Goal: Contribute content: Add original content to the website for others to see

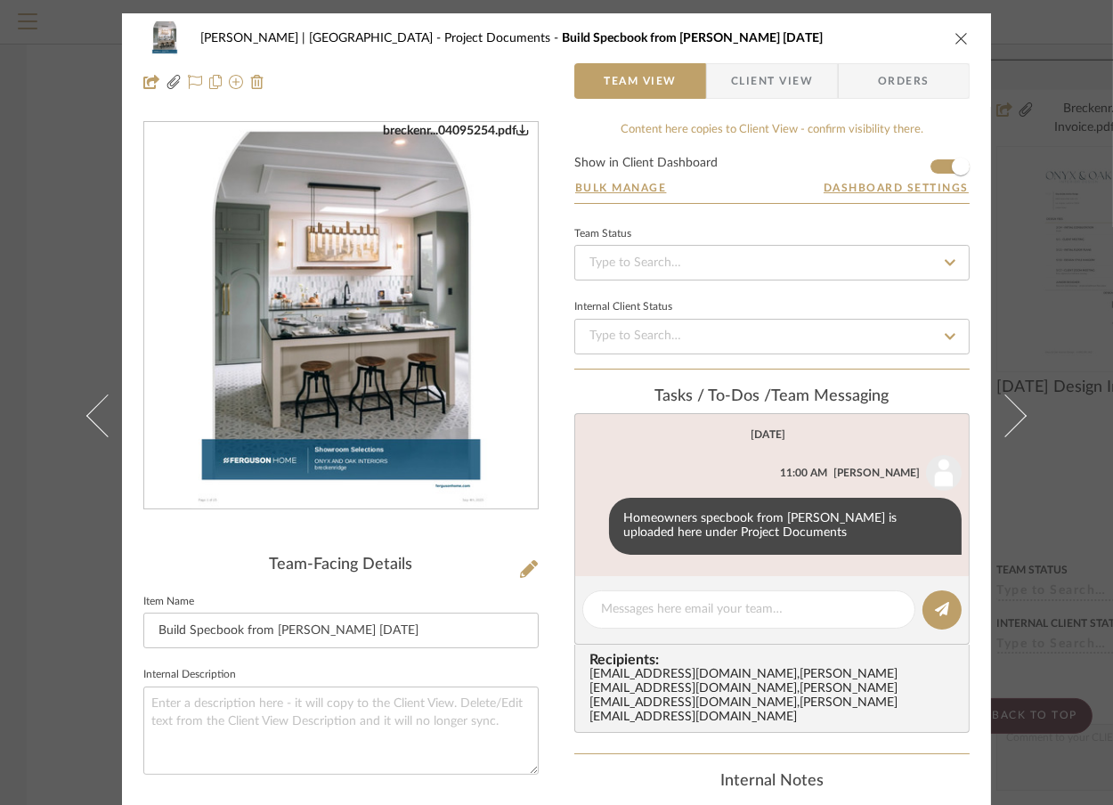
click at [1064, 100] on div "Breckenridge-Tchen | Manhattan Beach Project Documents Build Specbook from Debr…" at bounding box center [556, 402] width 1113 height 805
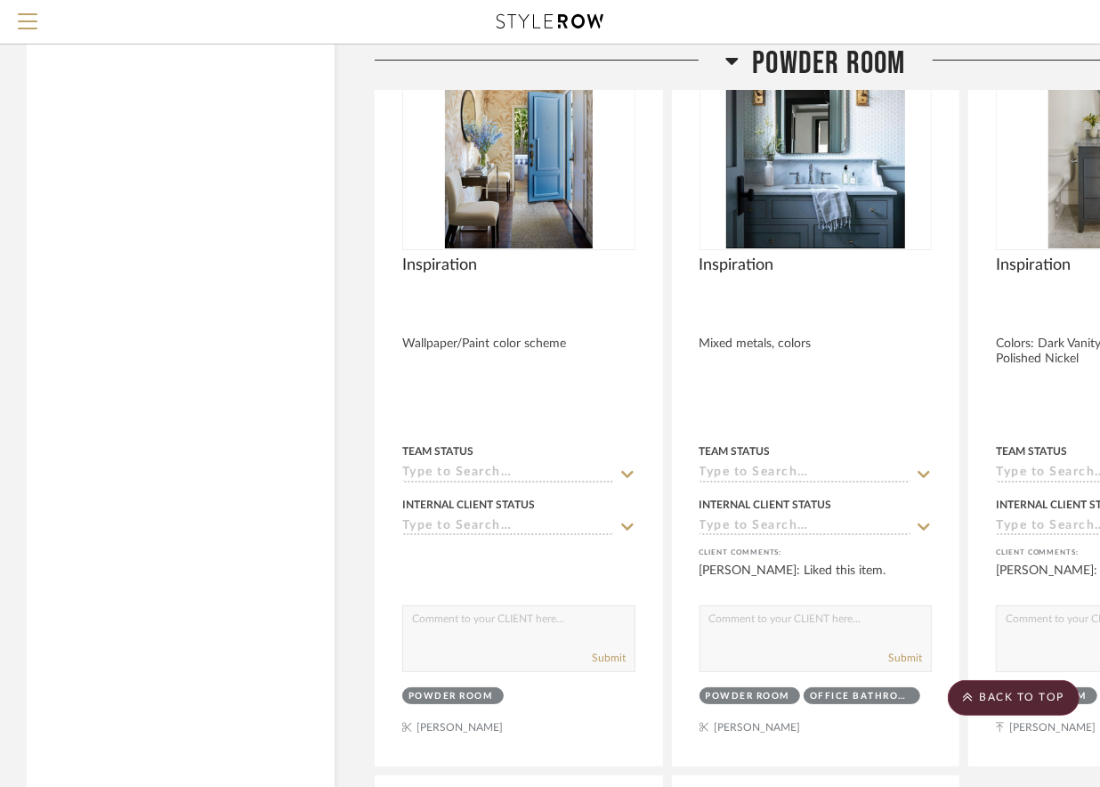
scroll to position [3907, 0]
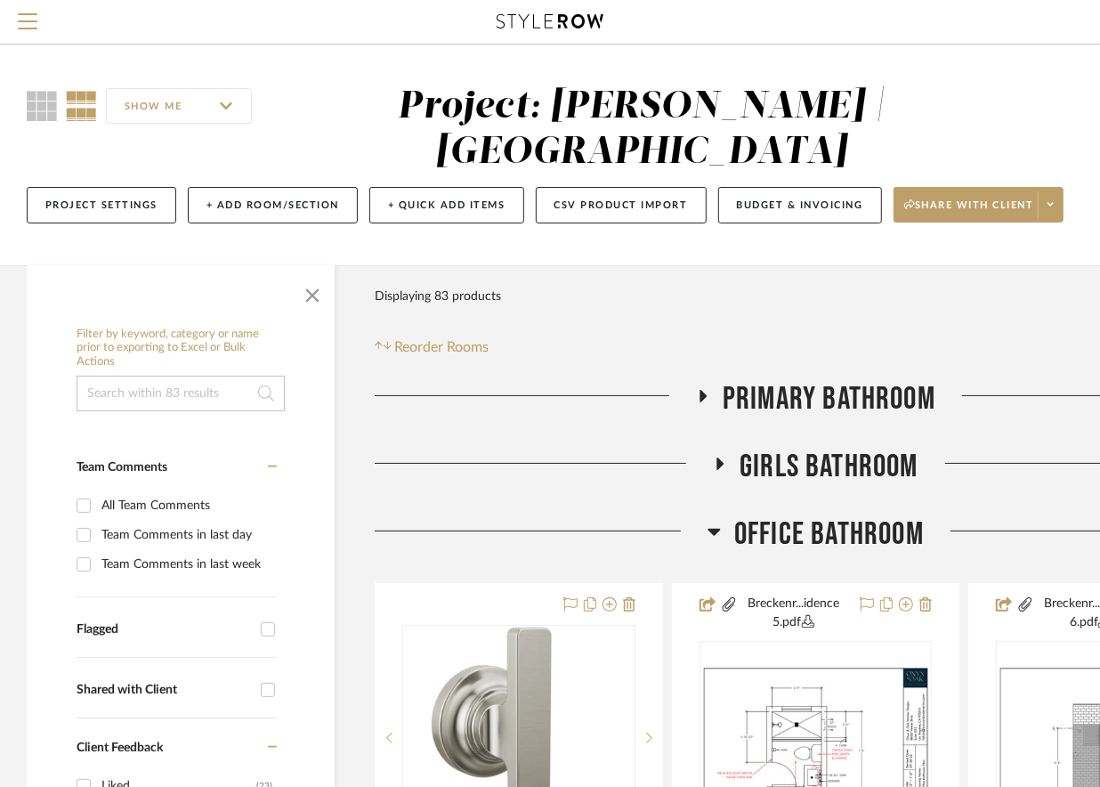
scroll to position [342, 0]
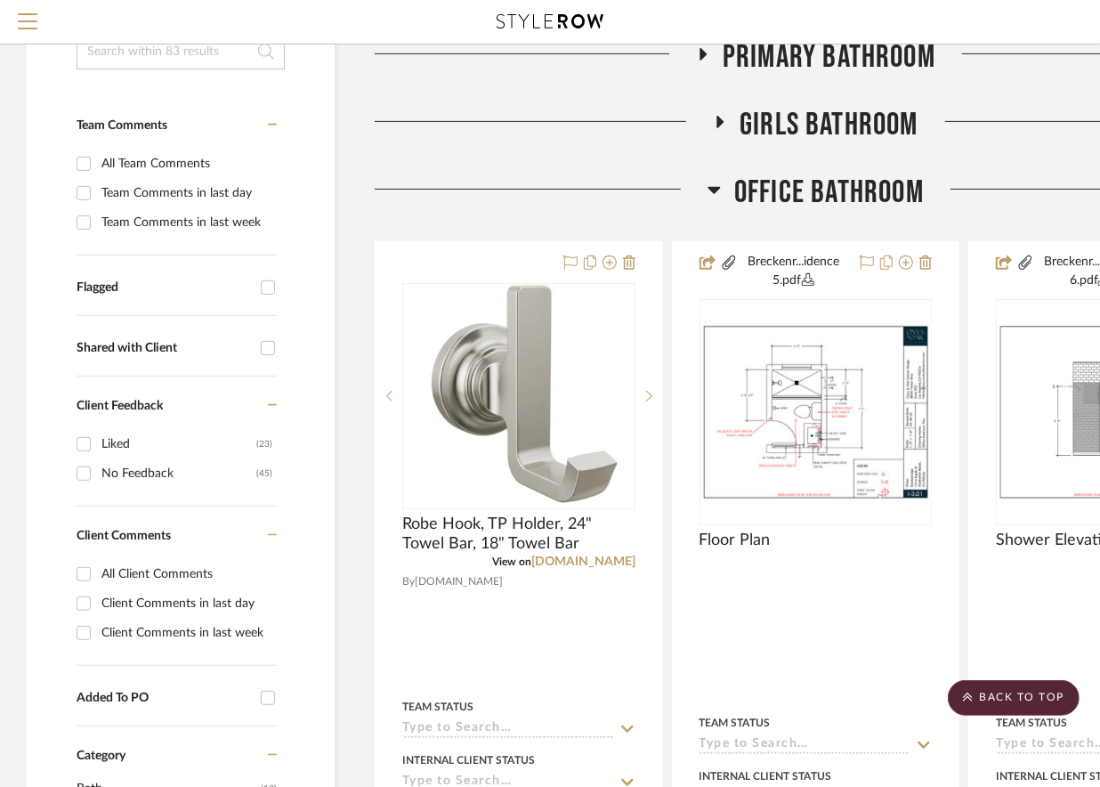
click at [708, 191] on icon at bounding box center [714, 189] width 13 height 21
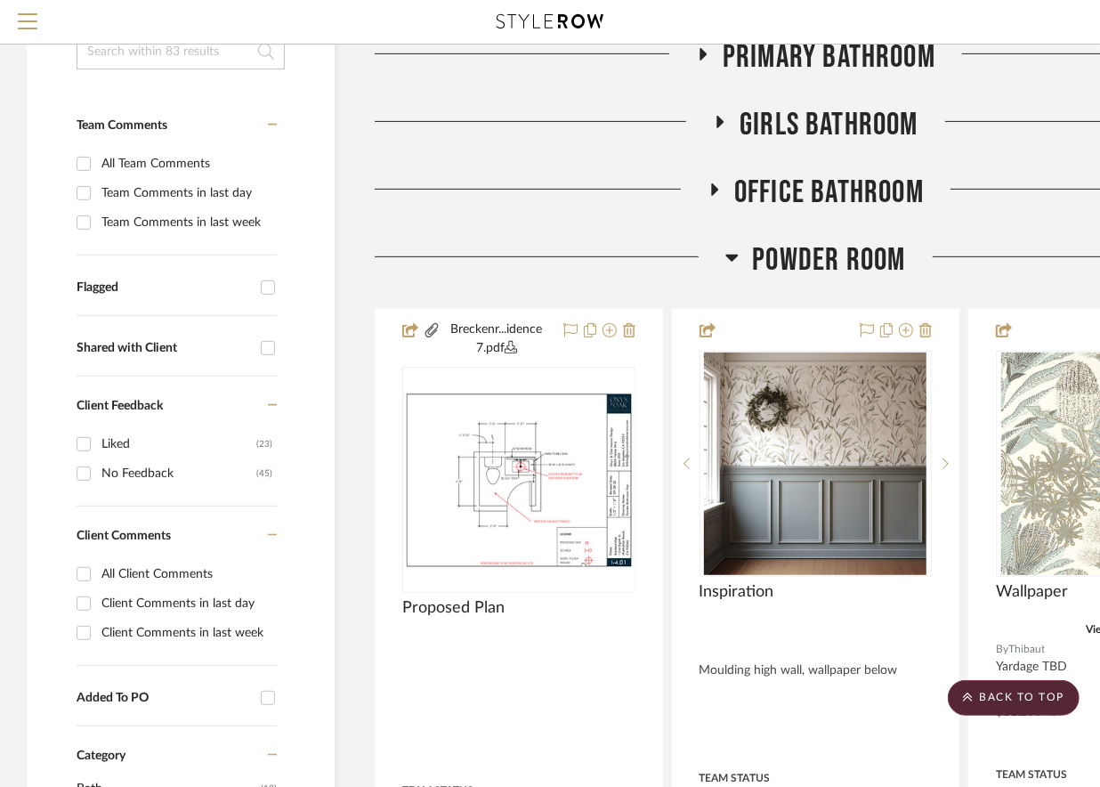
click at [726, 124] on icon at bounding box center [720, 121] width 21 height 13
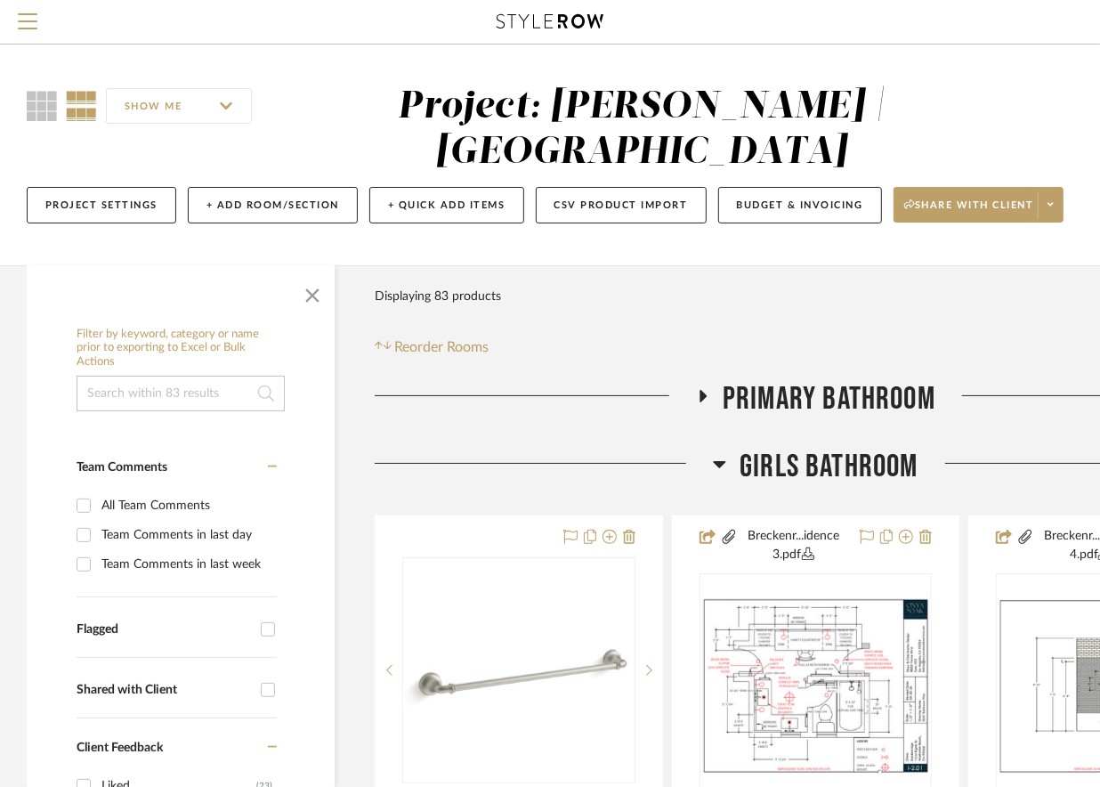
scroll to position [0, 181]
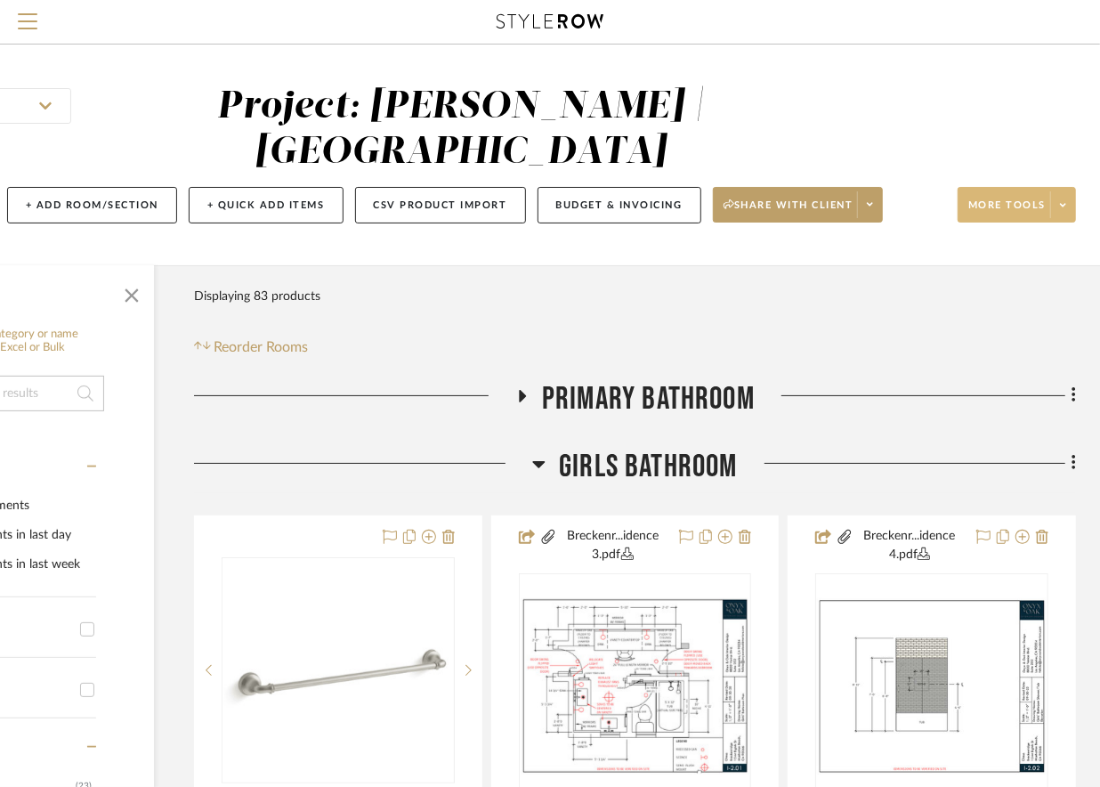
click at [1051, 213] on span at bounding box center [1063, 204] width 25 height 27
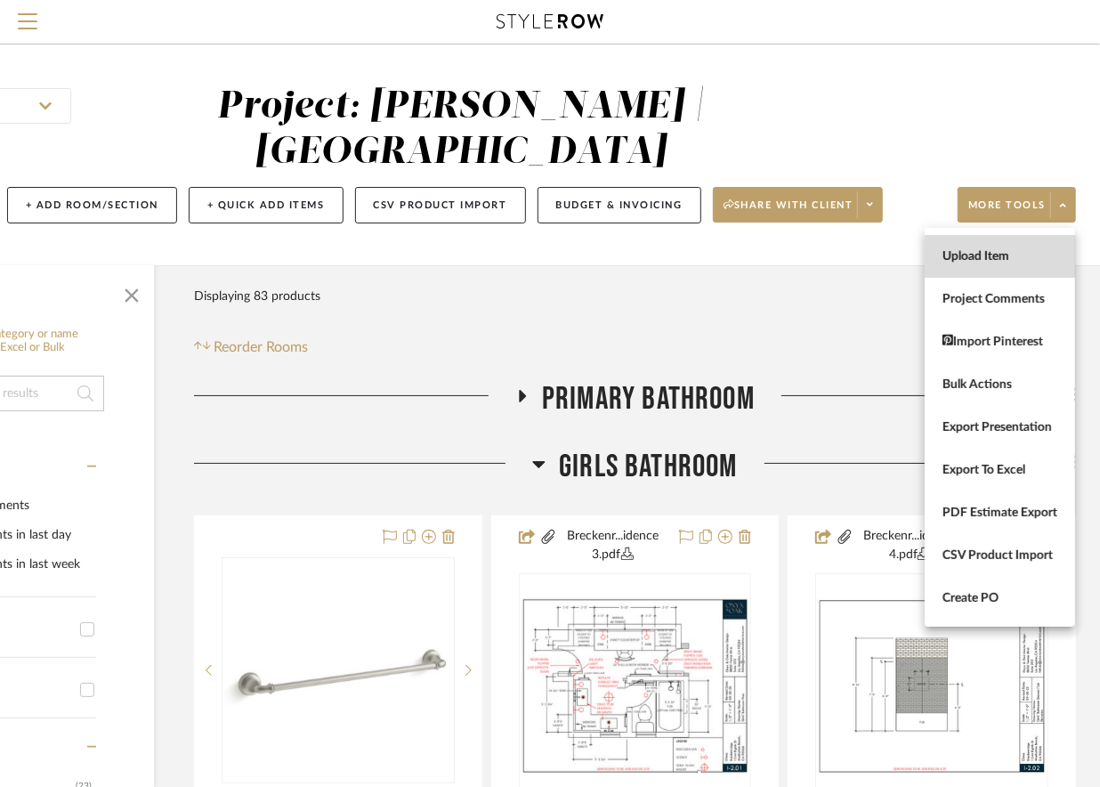
click at [987, 264] on span "Upload Item" at bounding box center [1000, 255] width 115 height 15
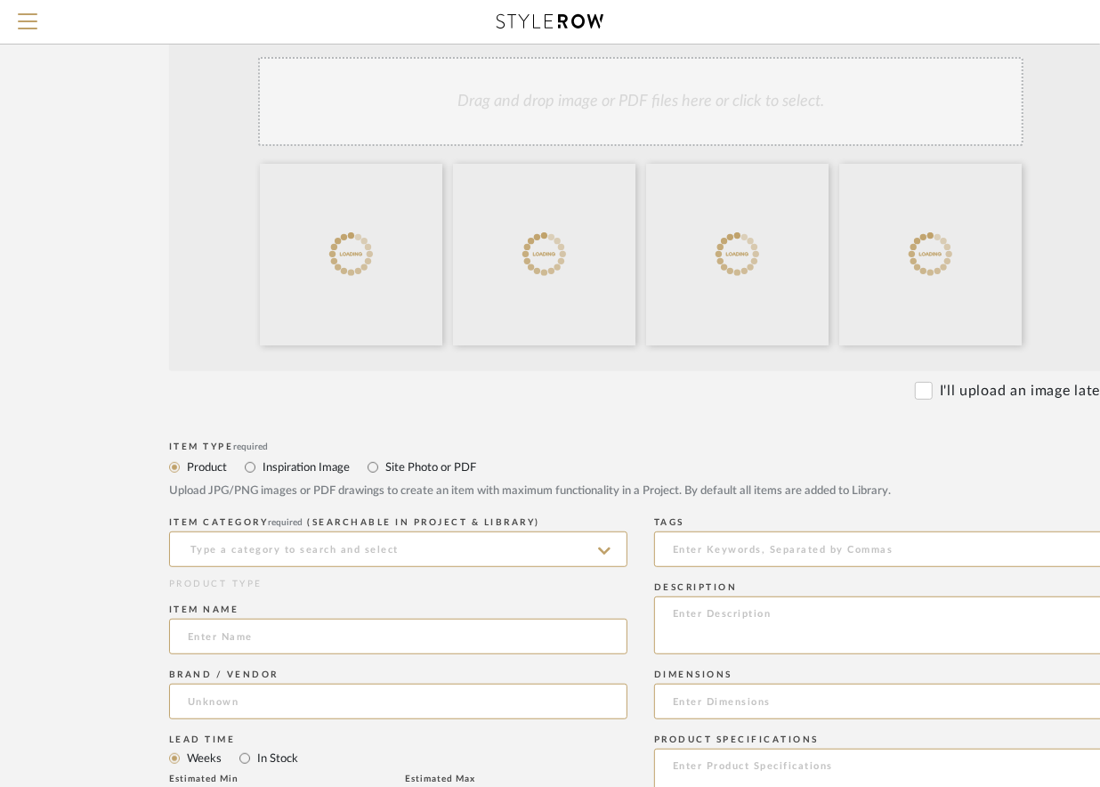
scroll to position [382, 0]
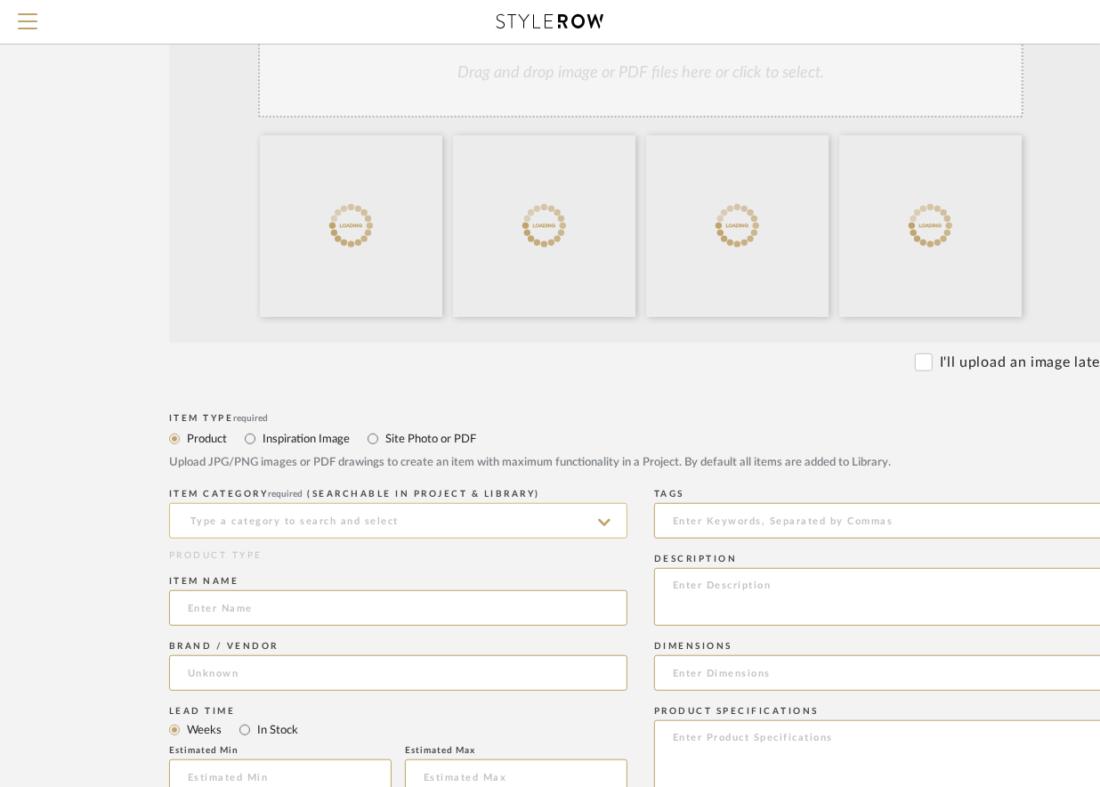
click at [282, 509] on input at bounding box center [398, 521] width 459 height 36
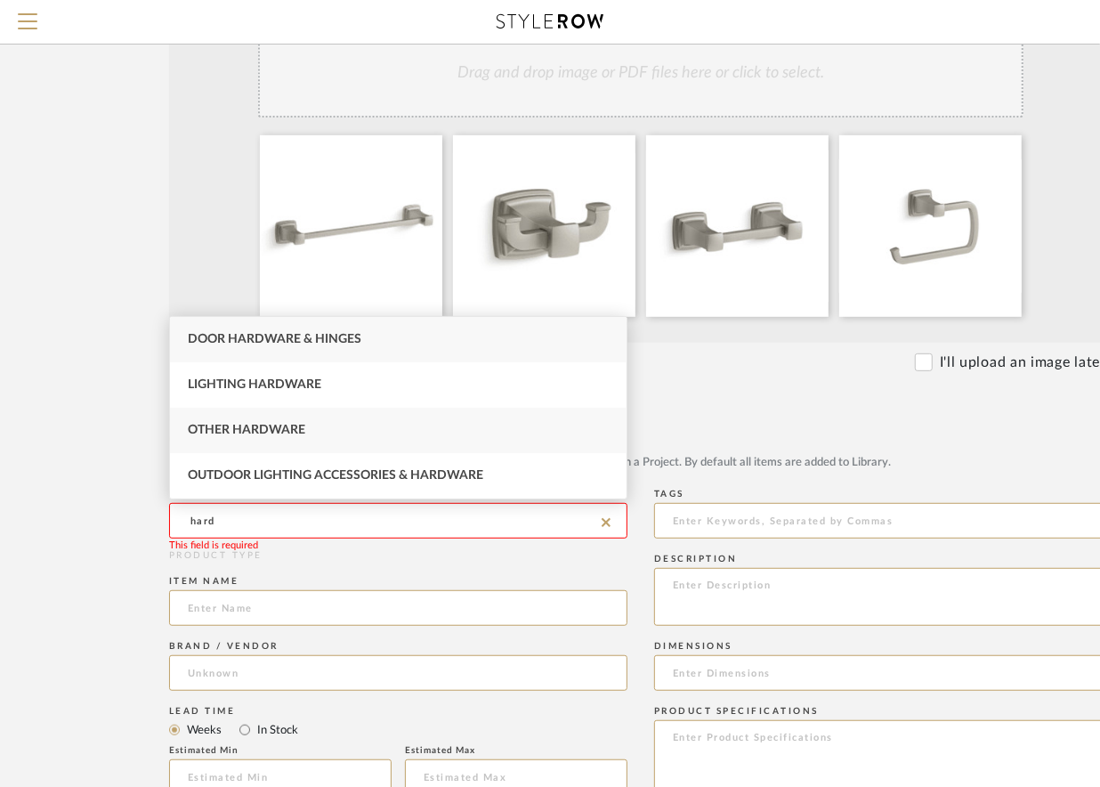
click at [271, 429] on span "Other Hardware" at bounding box center [247, 430] width 118 height 12
type input "Other Hardware"
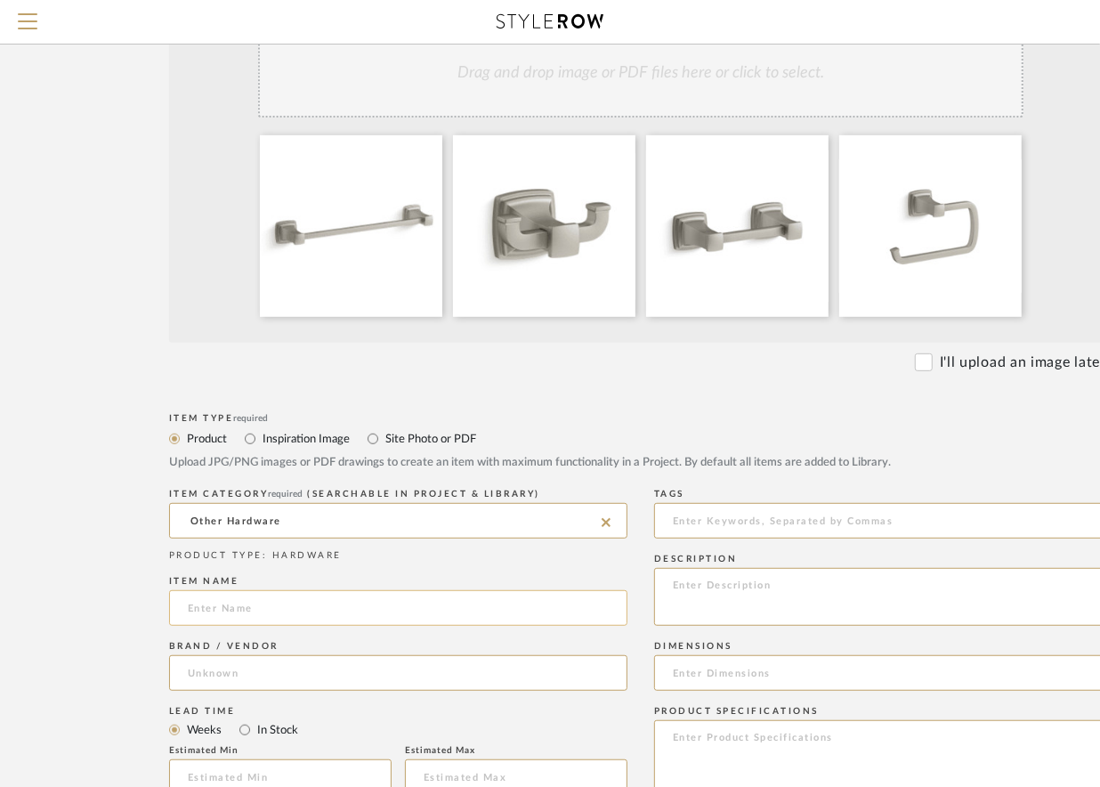
click at [216, 616] on input at bounding box center [398, 608] width 459 height 36
type input "T"
type input "H"
type input "Towel Bar, Robe Hook"
click at [816, 272] on div at bounding box center [737, 226] width 183 height 182
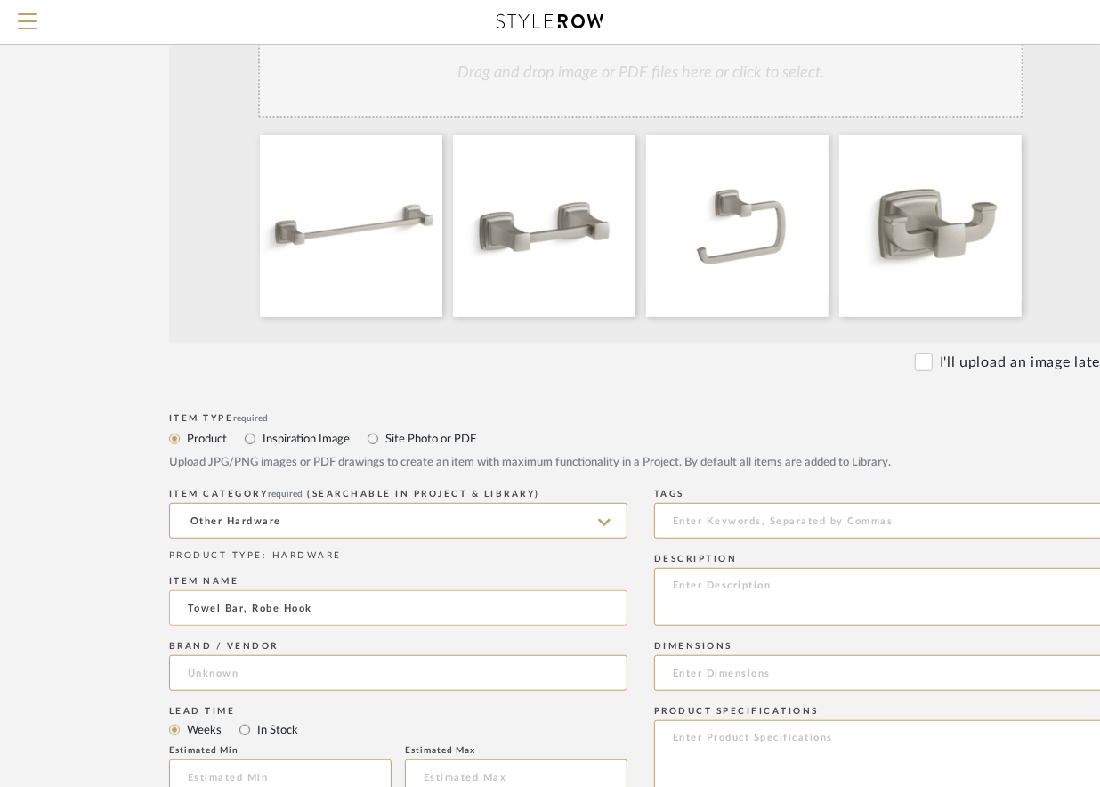
click at [246, 609] on input "Towel Bar, Robe Hook" at bounding box center [398, 608] width 459 height 36
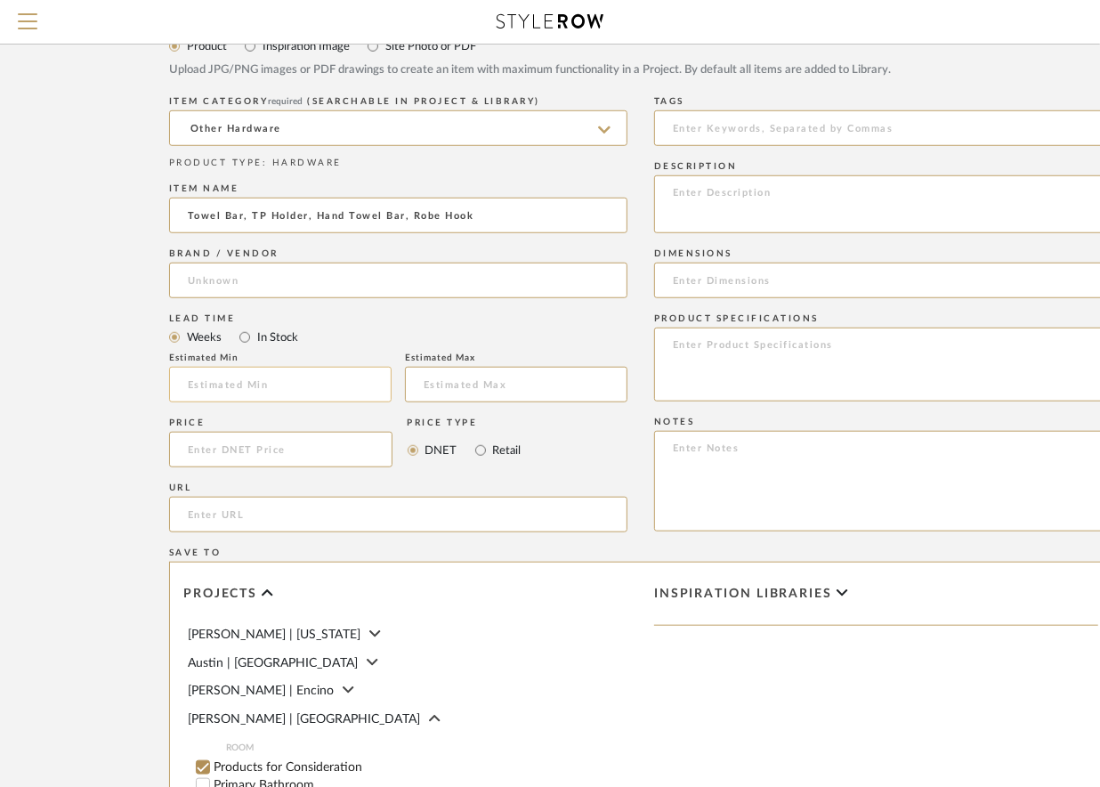
scroll to position [775, 0]
type input "Towel Bar, TP Holder, Hand Towel Bar, Robe Hook"
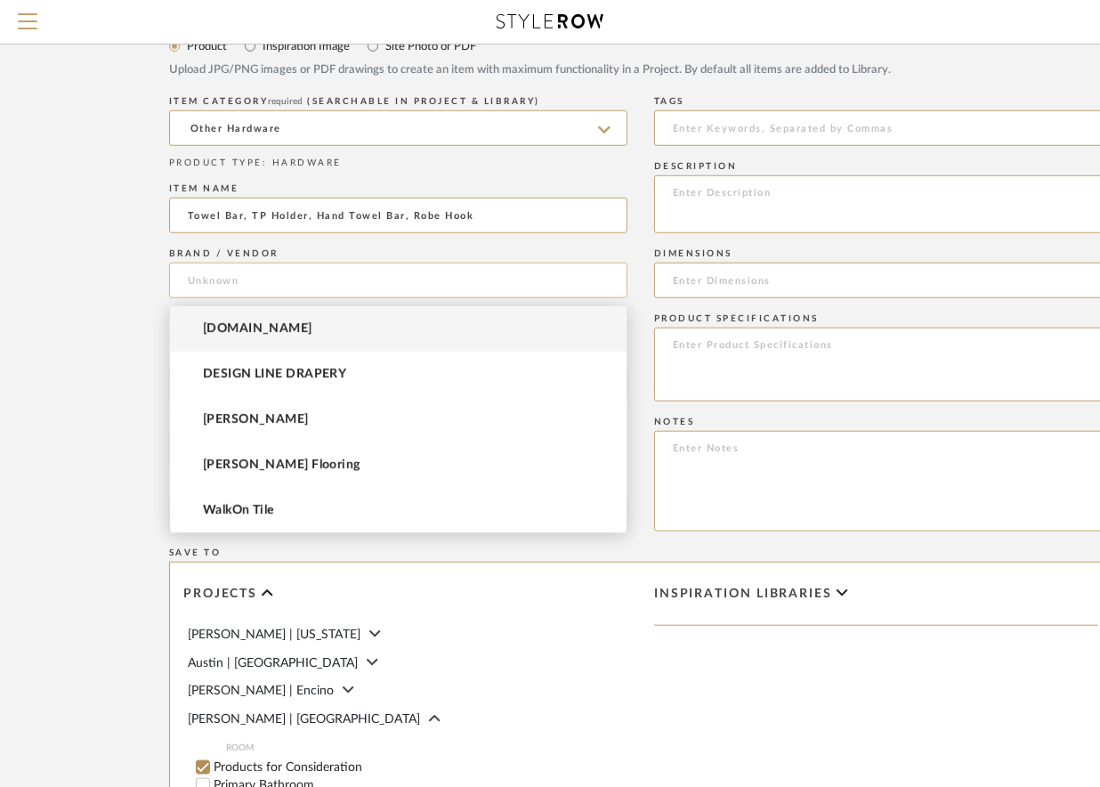
click at [223, 284] on input at bounding box center [398, 281] width 459 height 36
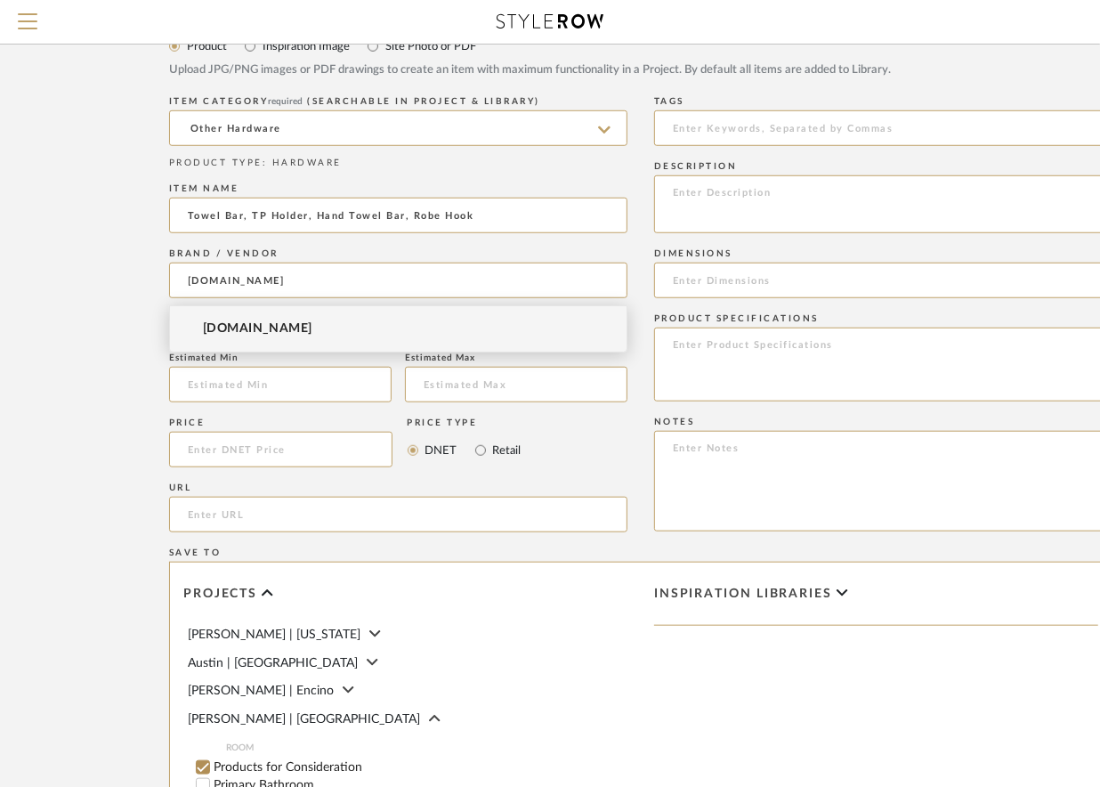
click at [278, 332] on mat-option "[DOMAIN_NAME]" at bounding box center [398, 328] width 457 height 45
type input "[DOMAIN_NAME]"
click at [242, 394] on input "text" at bounding box center [280, 385] width 223 height 36
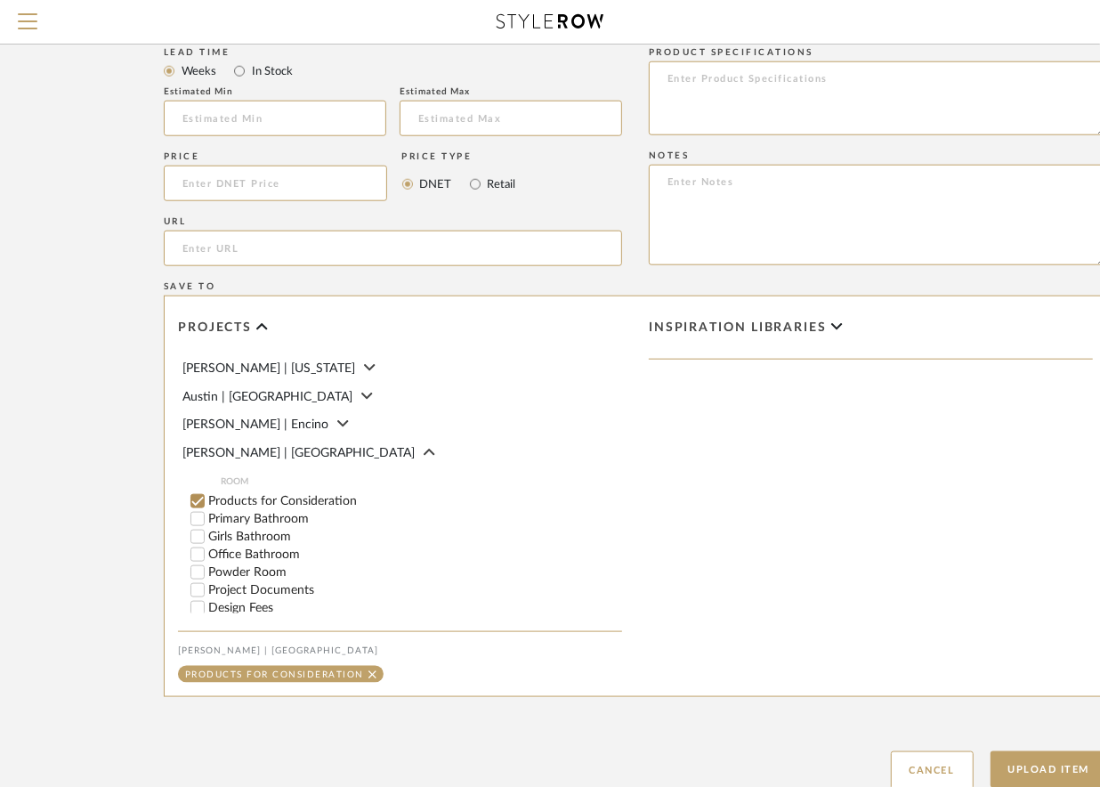
scroll to position [1049, 7]
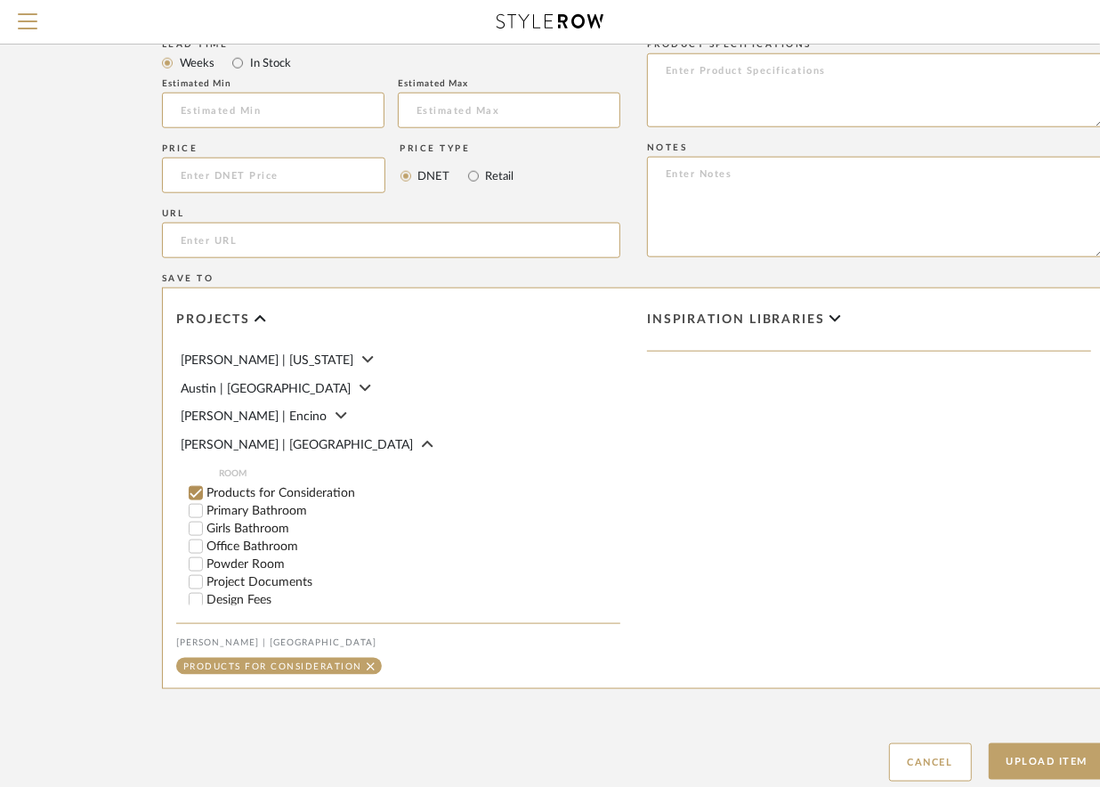
click at [195, 502] on input "Products for Consideration" at bounding box center [196, 493] width 18 height 18
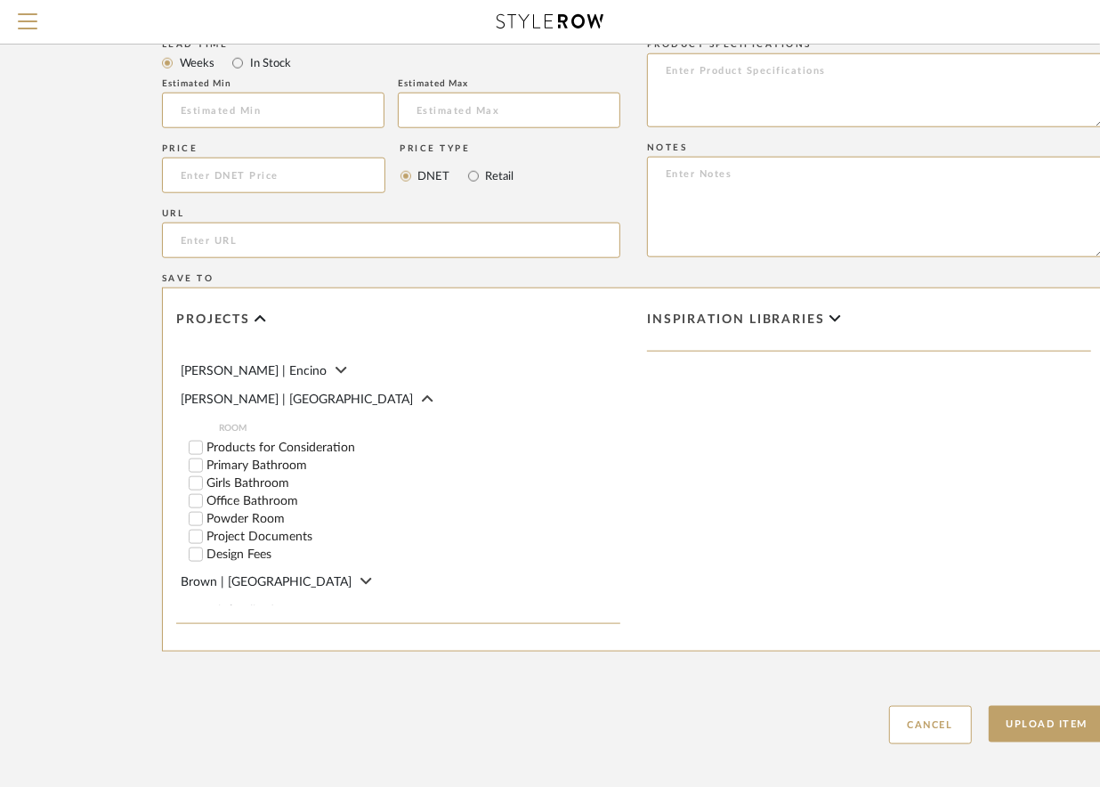
scroll to position [66, 0]
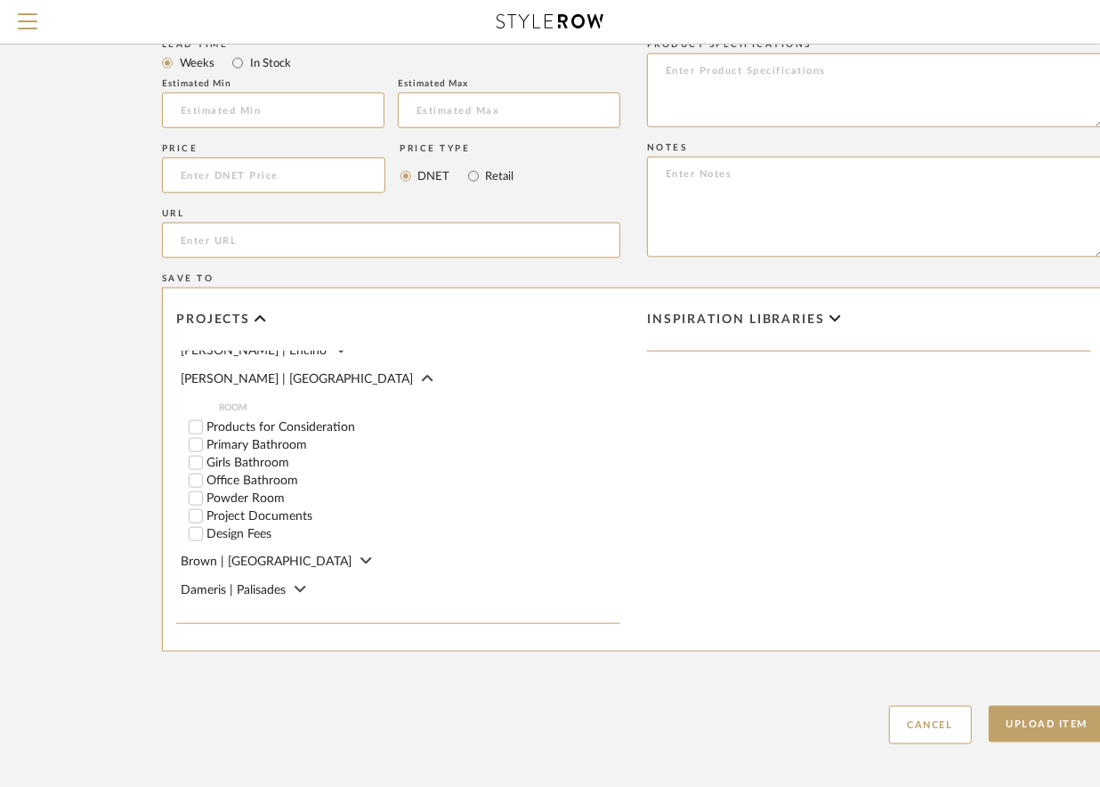
click at [194, 472] on input "Girls Bathroom" at bounding box center [196, 463] width 18 height 18
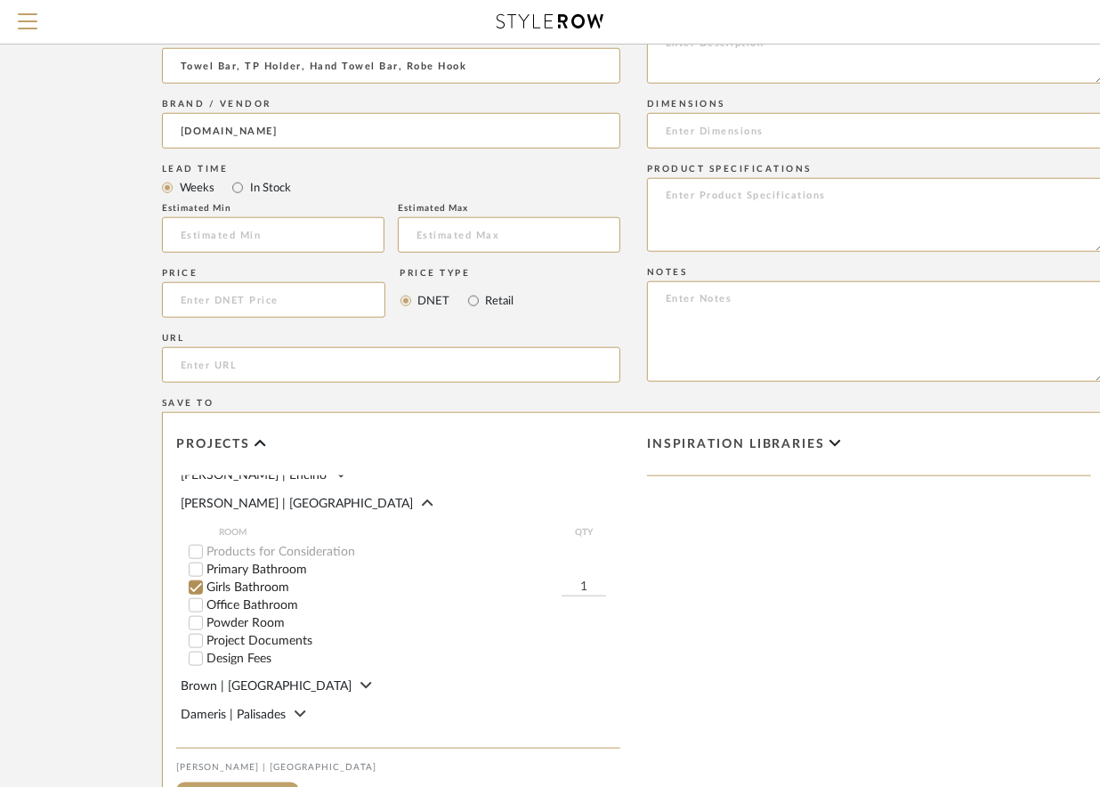
scroll to position [921, 7]
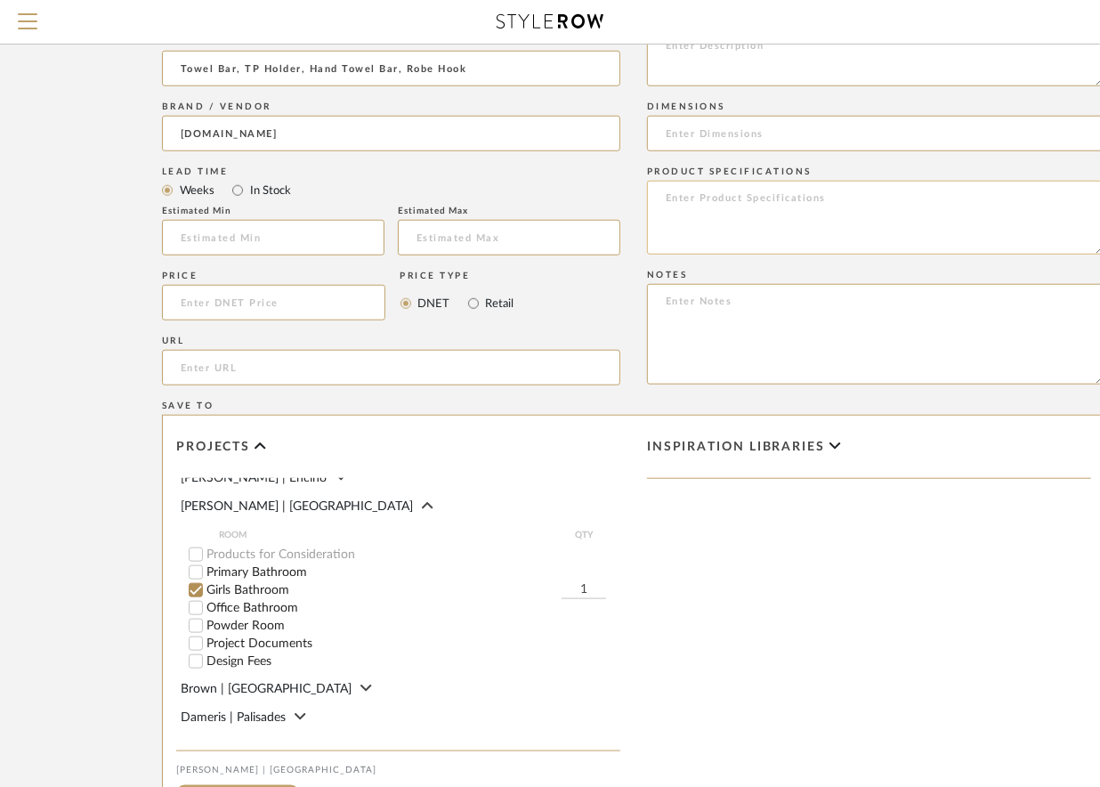
click at [729, 229] on textarea at bounding box center [876, 218] width 459 height 74
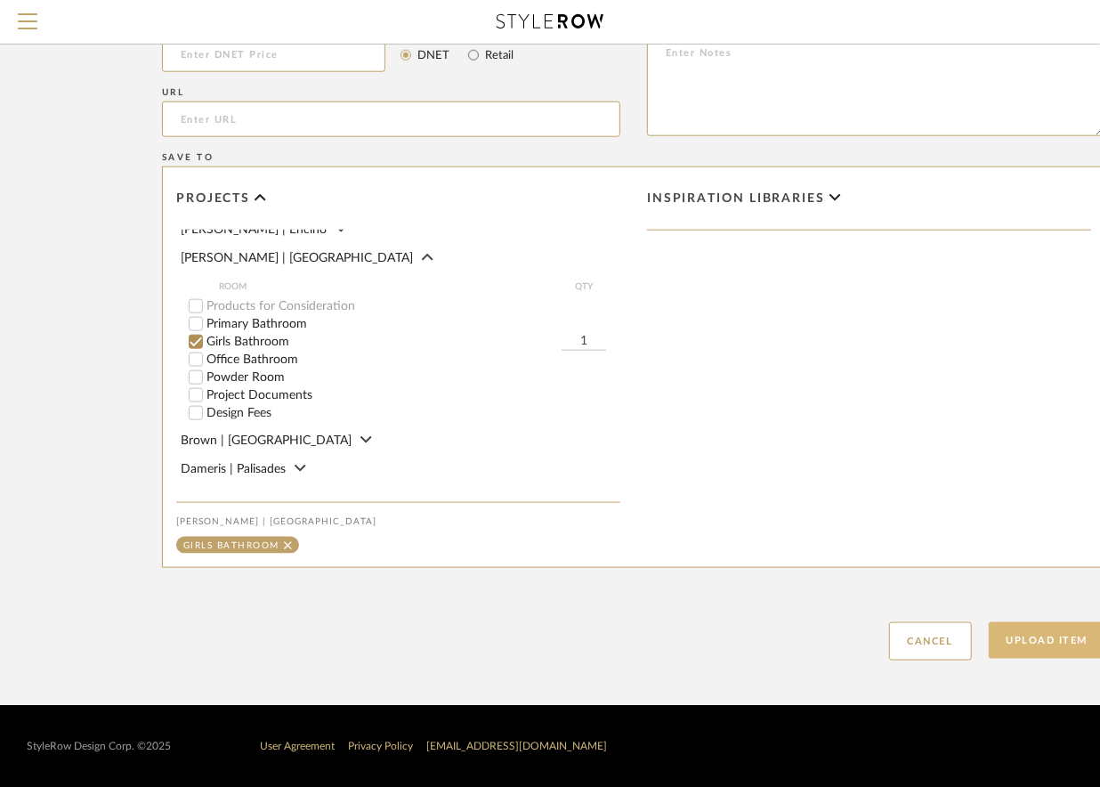
type textarea "Kohler Riff line"
click at [1029, 648] on button "Upload Item" at bounding box center [1048, 640] width 118 height 37
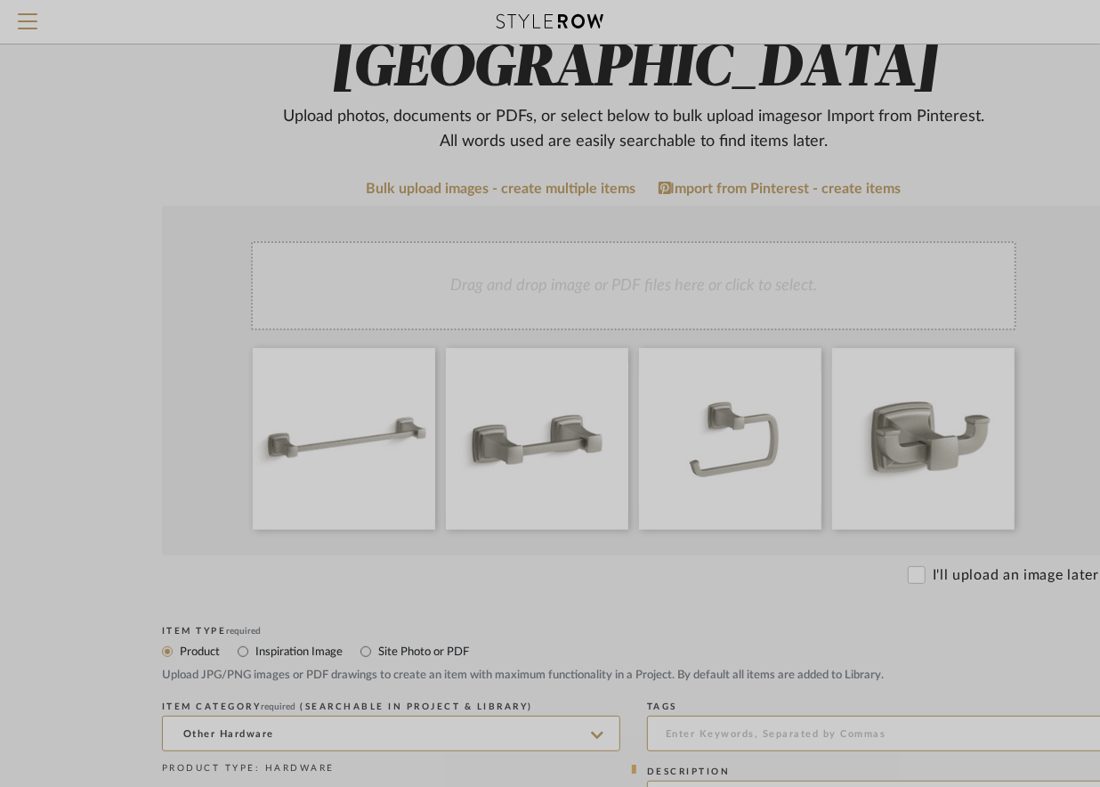
scroll to position [102, 7]
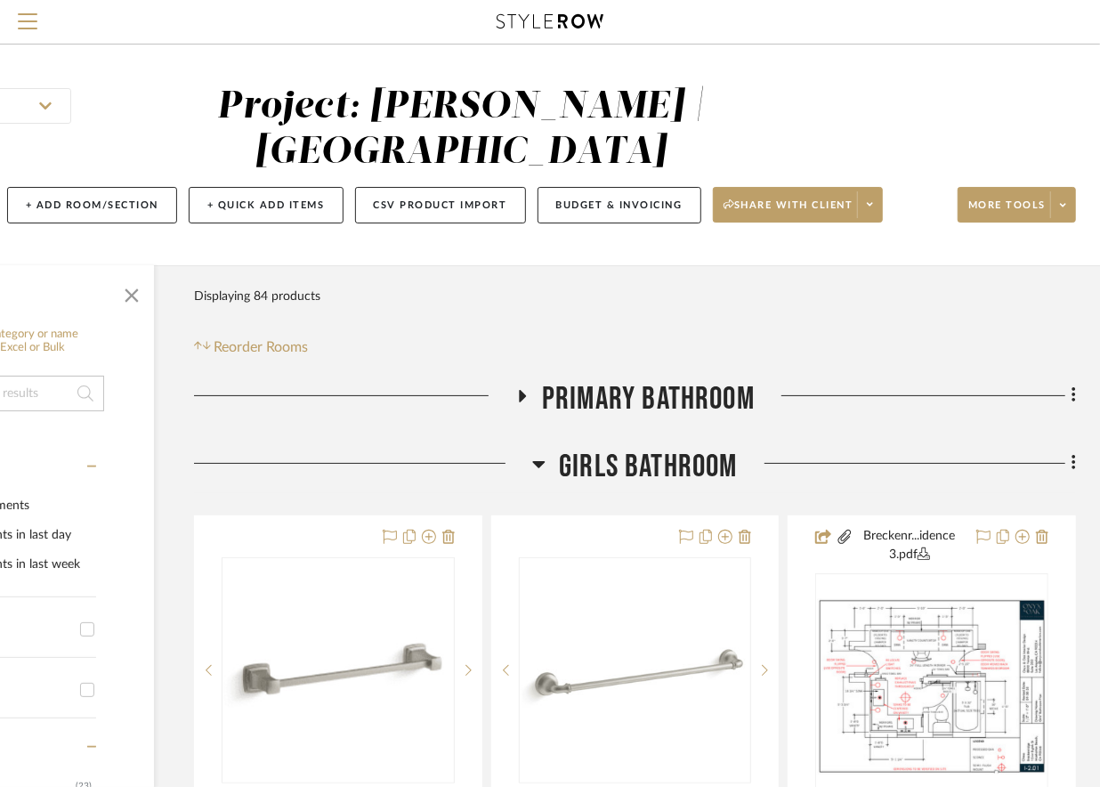
scroll to position [1, 181]
click at [1051, 205] on span at bounding box center [1063, 204] width 25 height 27
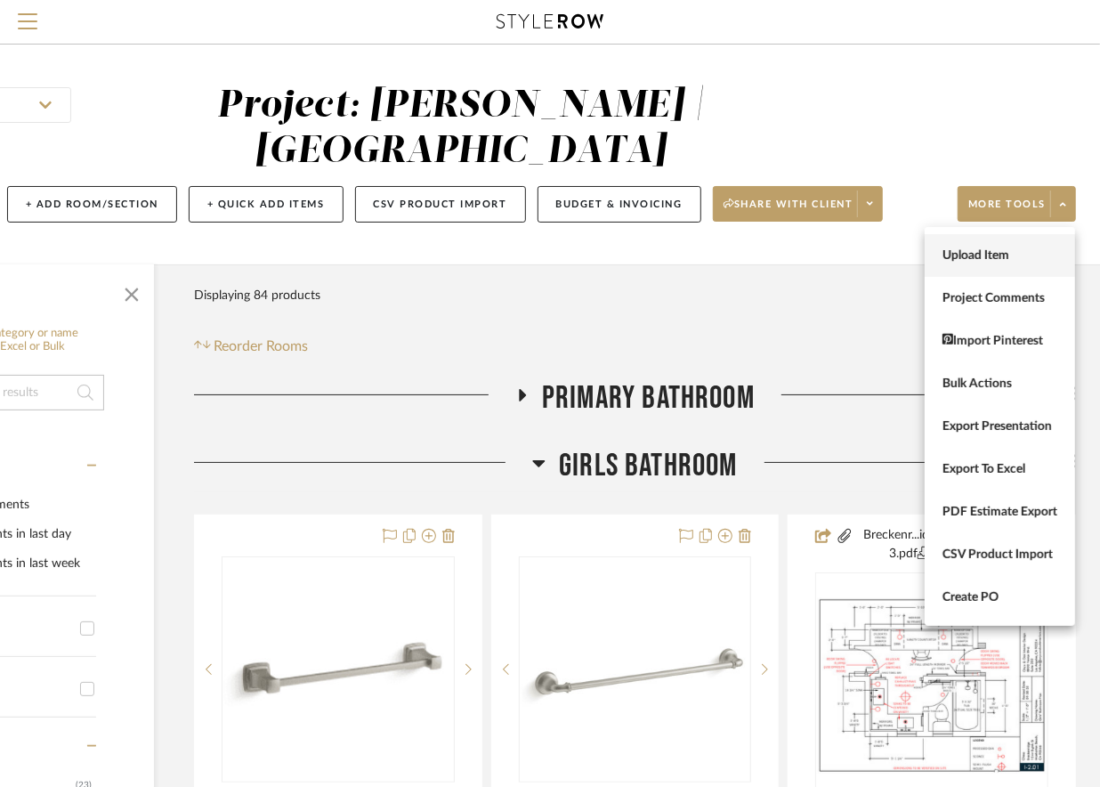
click at [994, 256] on span "Upload Item" at bounding box center [1000, 255] width 115 height 15
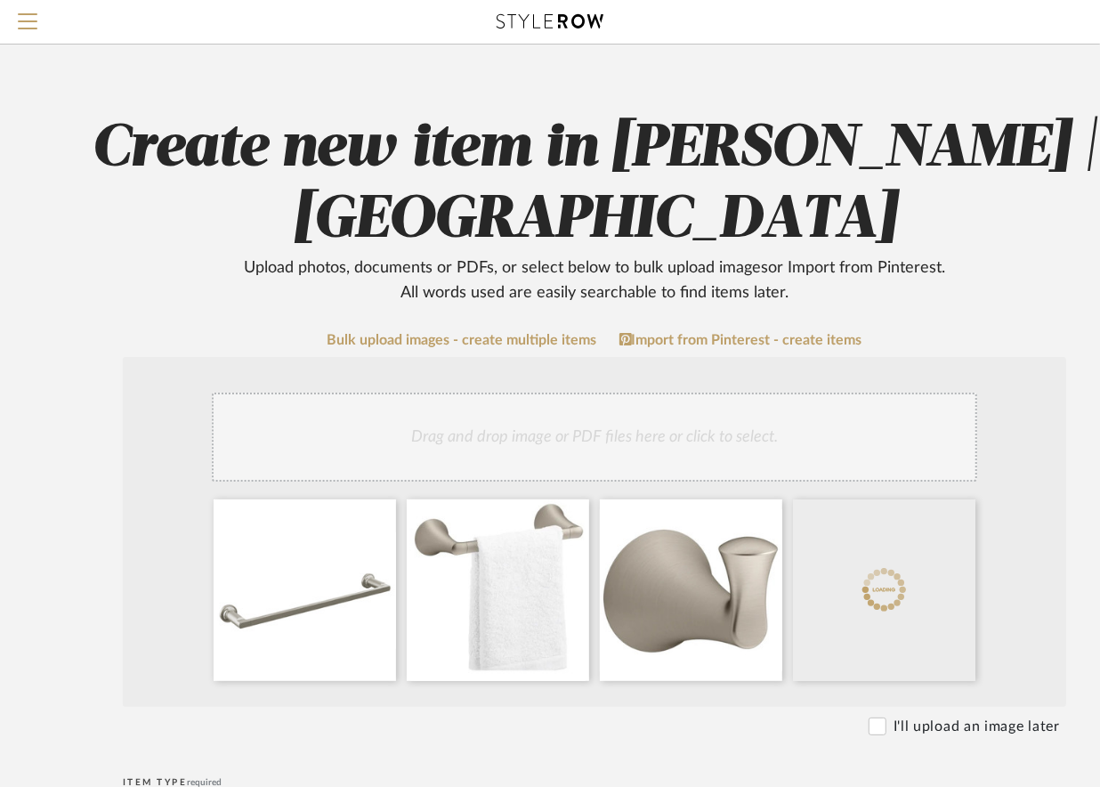
scroll to position [259, 46]
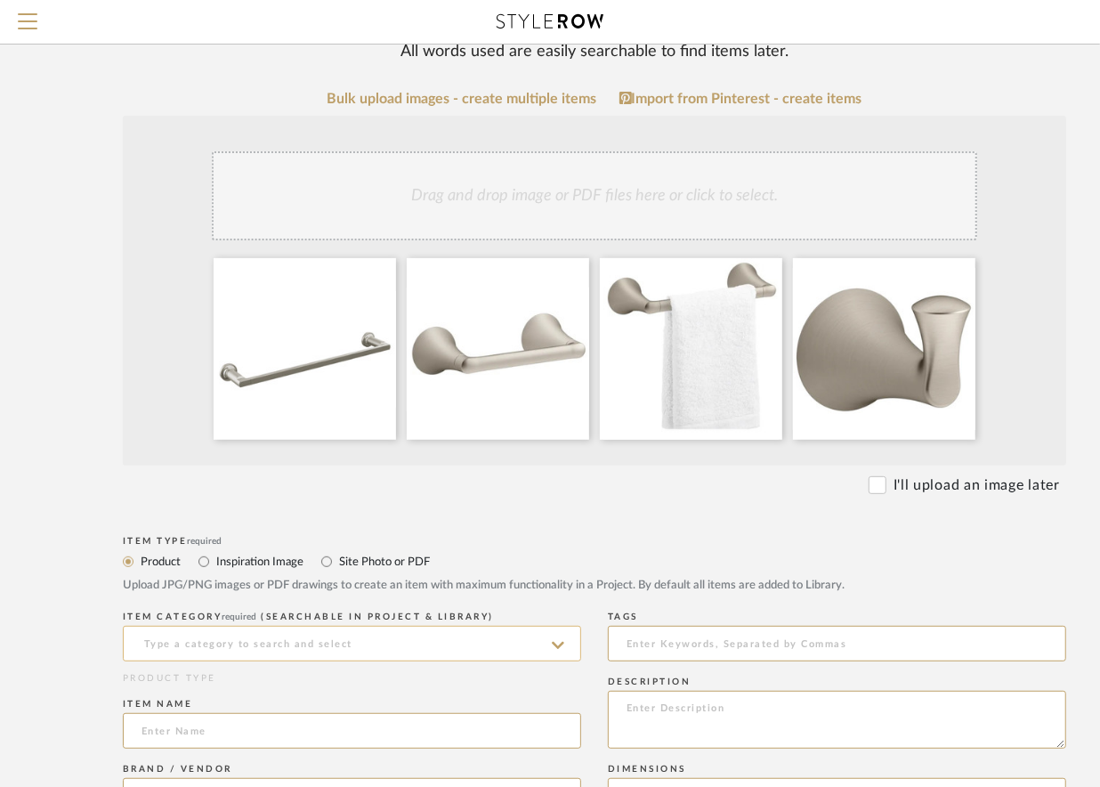
click at [258, 648] on input at bounding box center [352, 644] width 459 height 36
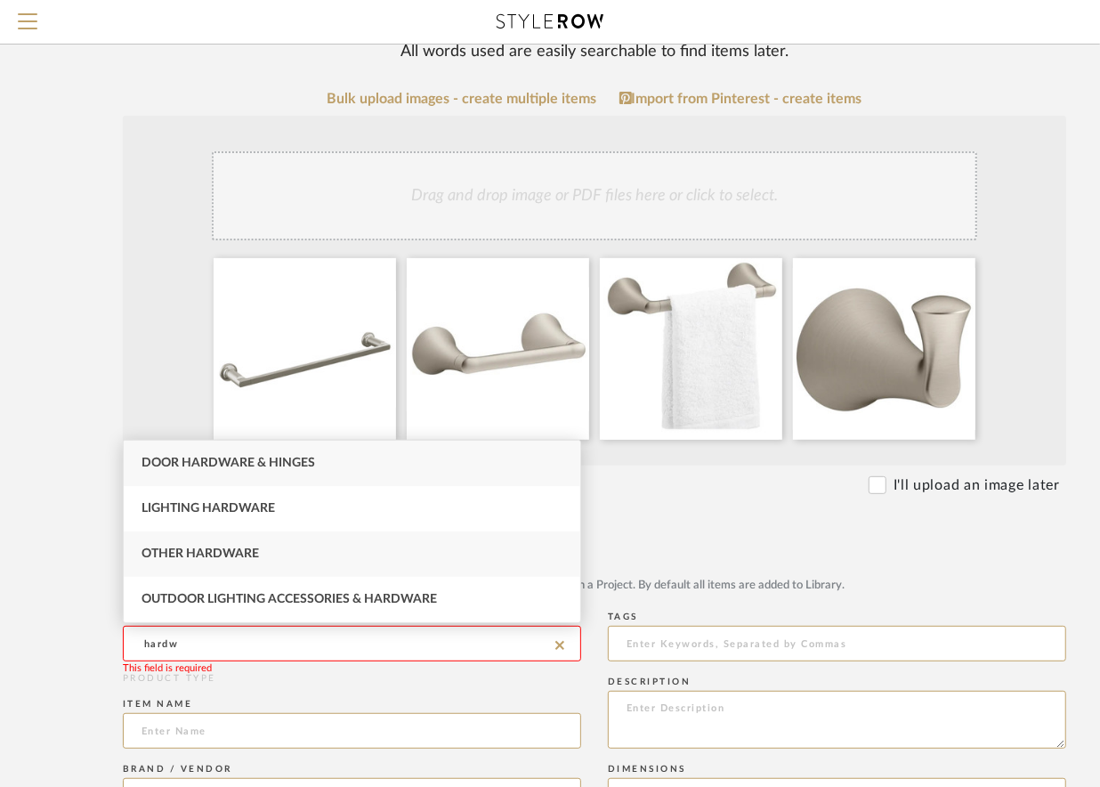
click at [249, 561] on div "Other Hardware" at bounding box center [352, 554] width 457 height 45
type input "Other Hardware"
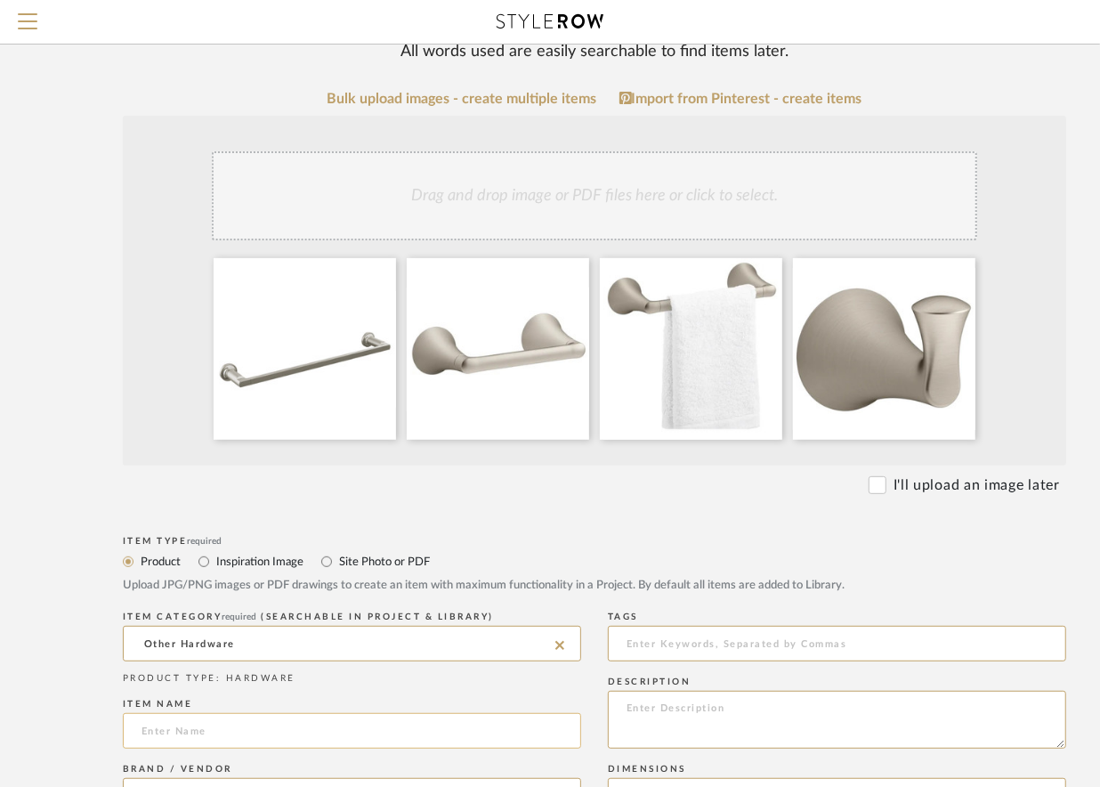
click at [194, 725] on input at bounding box center [352, 731] width 459 height 36
type input "H"
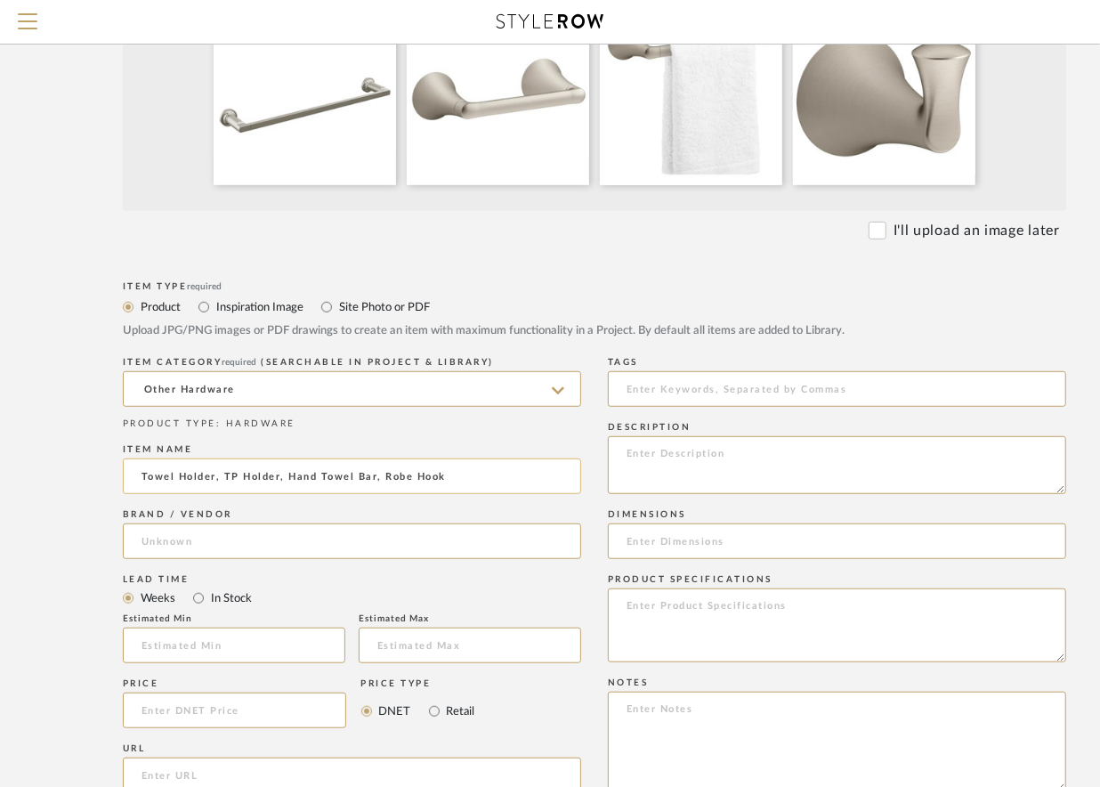
scroll to position [524, 46]
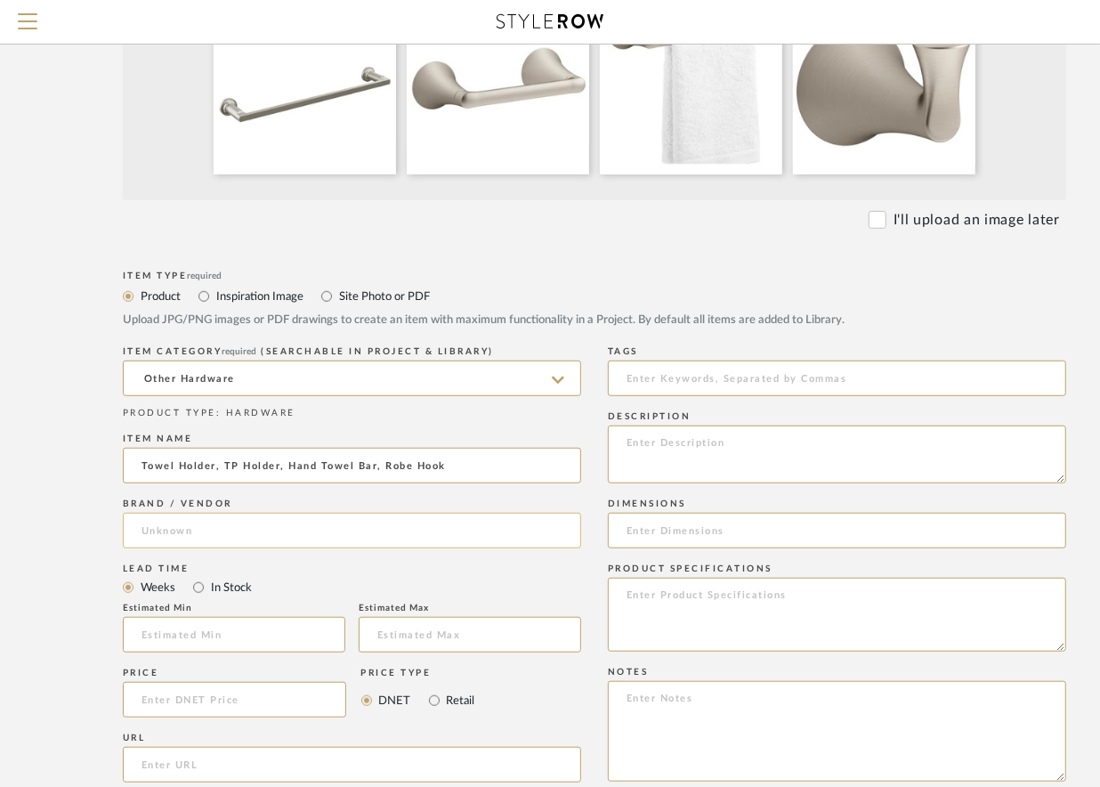
type input "Towel Holder, TP Holder, Hand Towel Bar, Robe Hook"
click at [161, 540] on input at bounding box center [352, 531] width 459 height 36
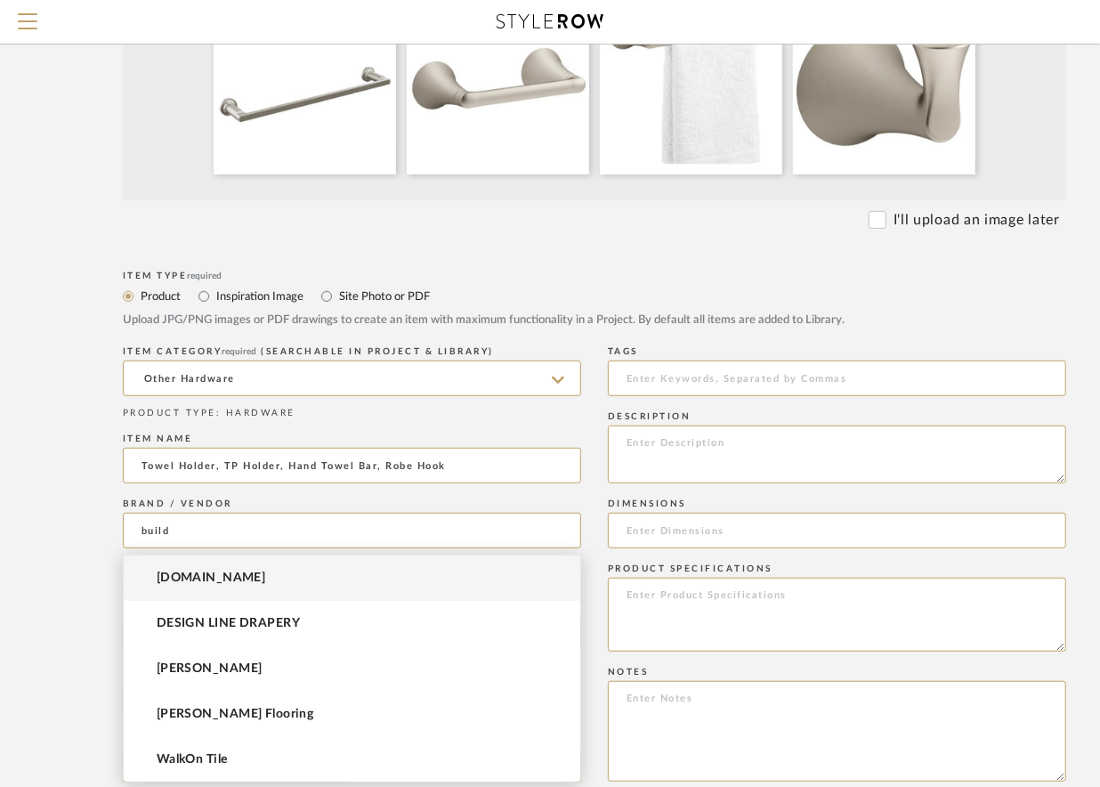
click at [178, 571] on span "[DOMAIN_NAME]" at bounding box center [212, 578] width 110 height 15
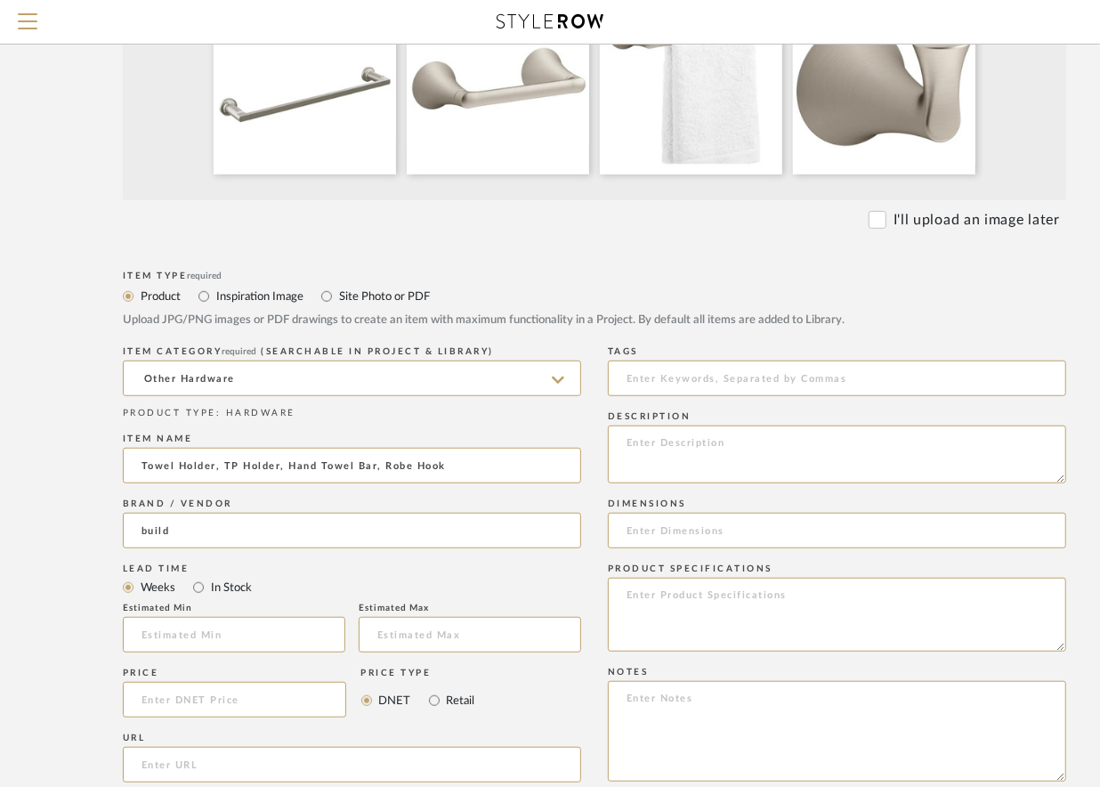
type input "[DOMAIN_NAME]"
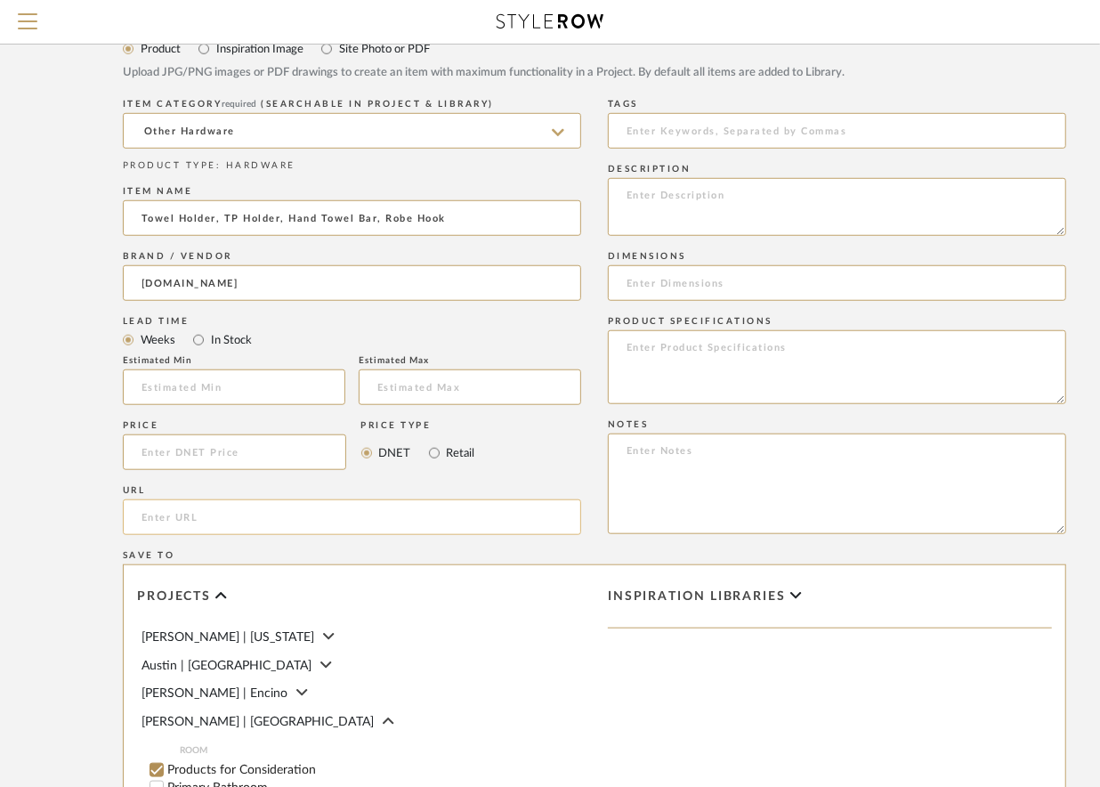
click at [244, 528] on input "url" at bounding box center [352, 517] width 459 height 36
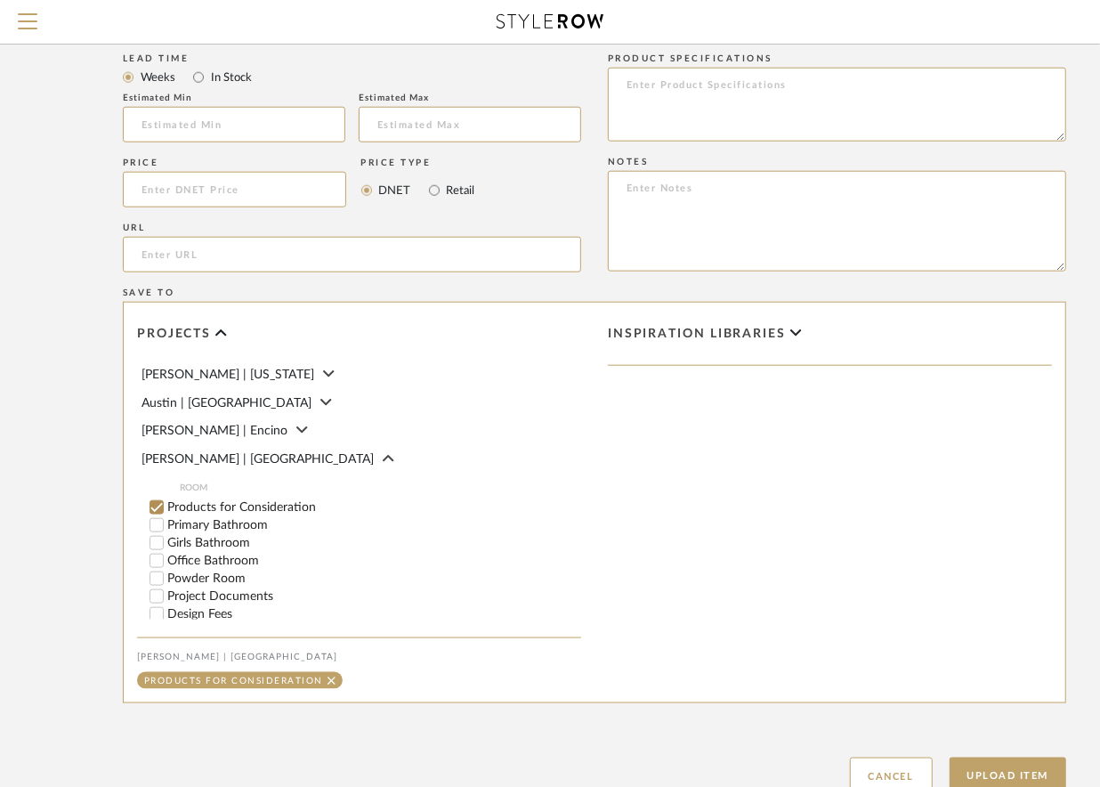
scroll to position [1040, 46]
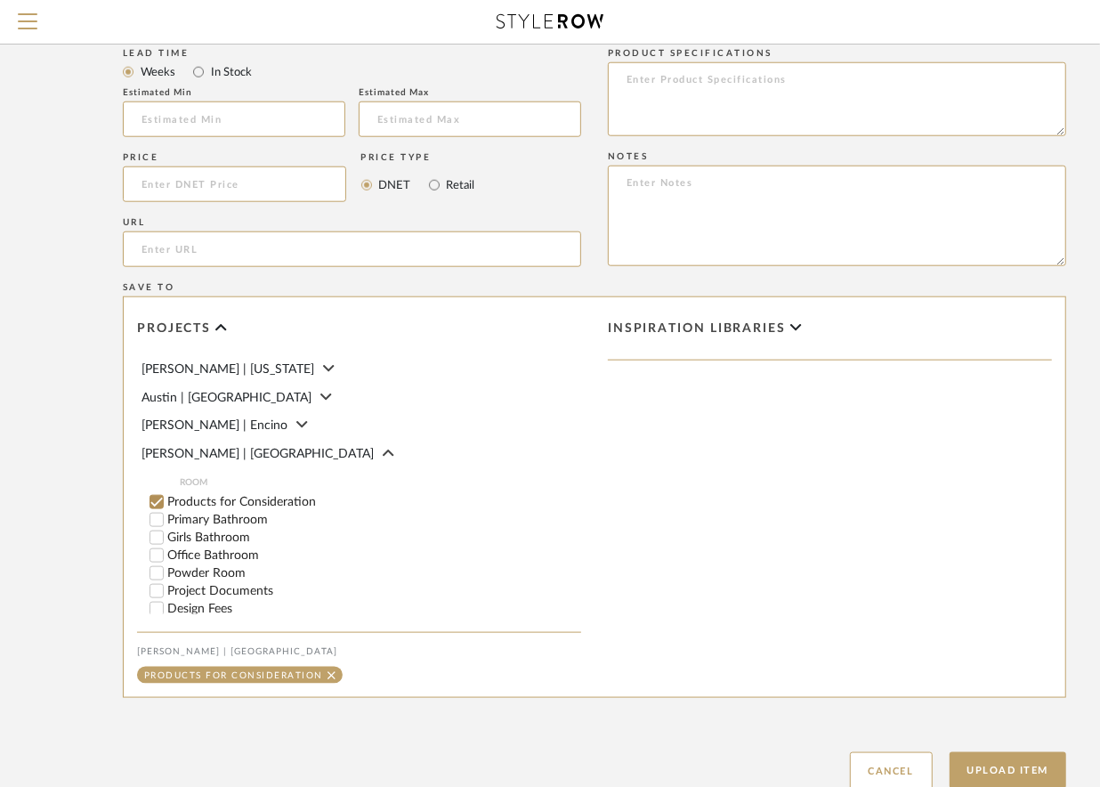
click at [153, 511] on input "Products for Consideration" at bounding box center [157, 502] width 18 height 18
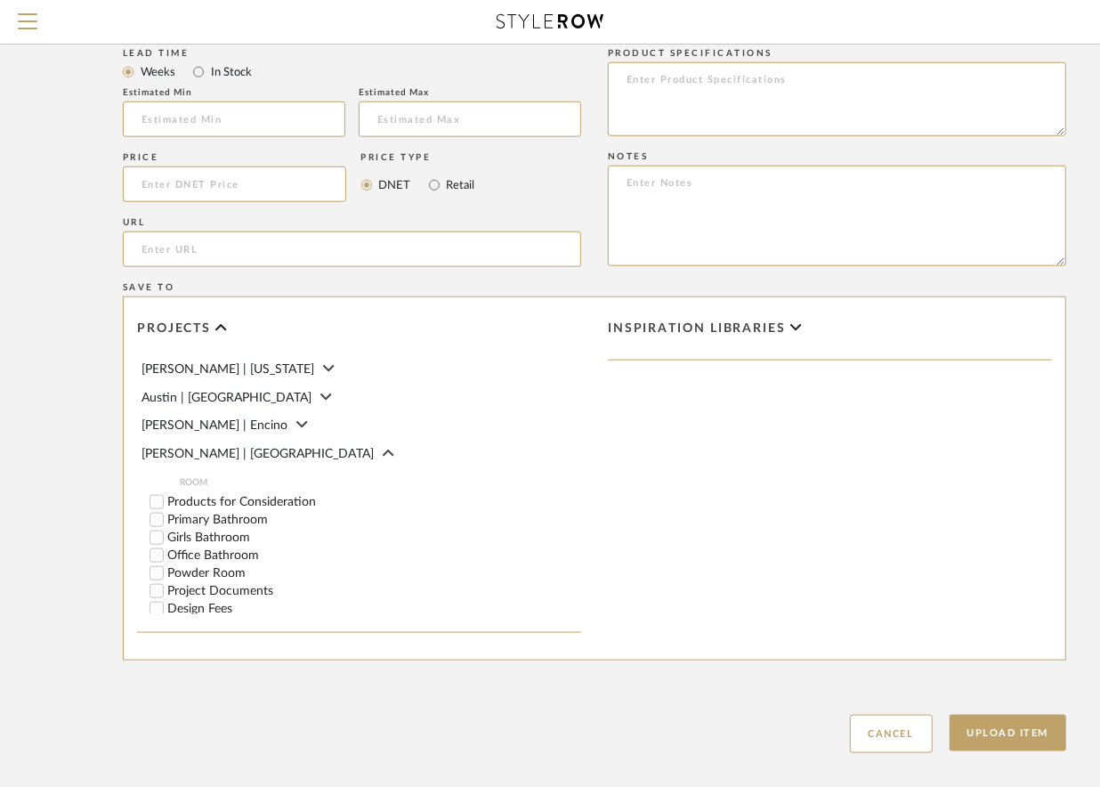
scroll to position [66, 0]
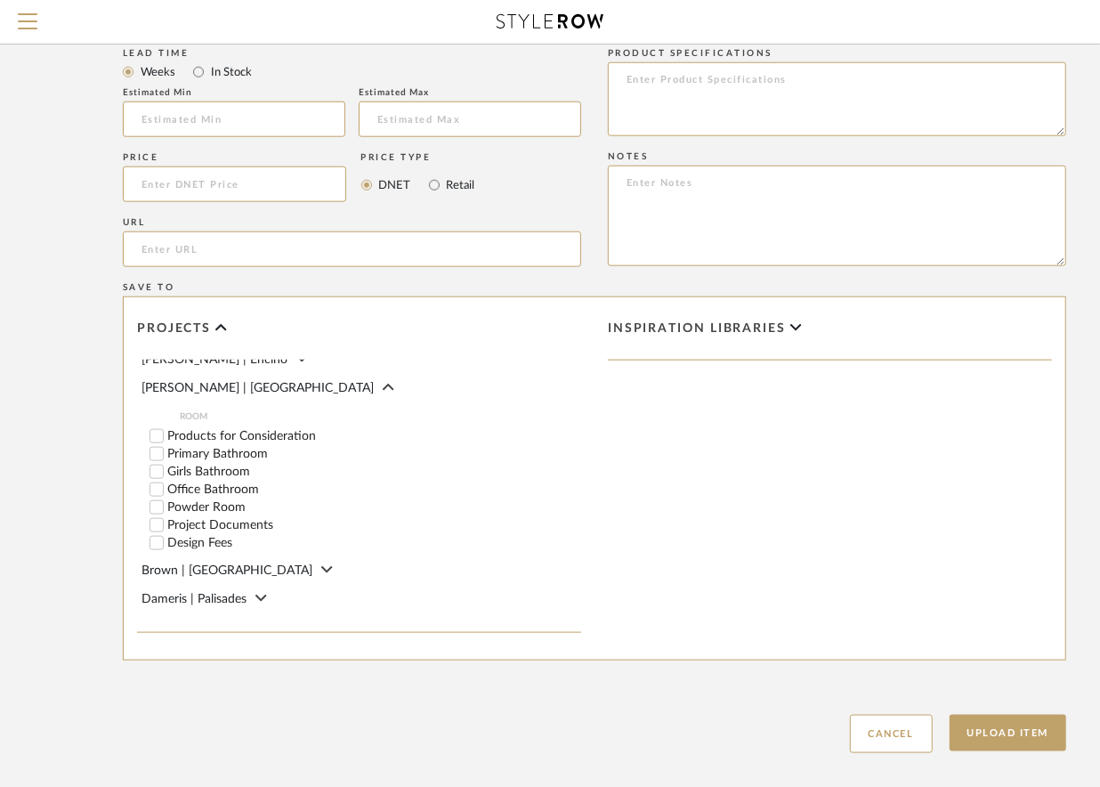
click at [157, 478] on input "Girls Bathroom" at bounding box center [157, 472] width 18 height 18
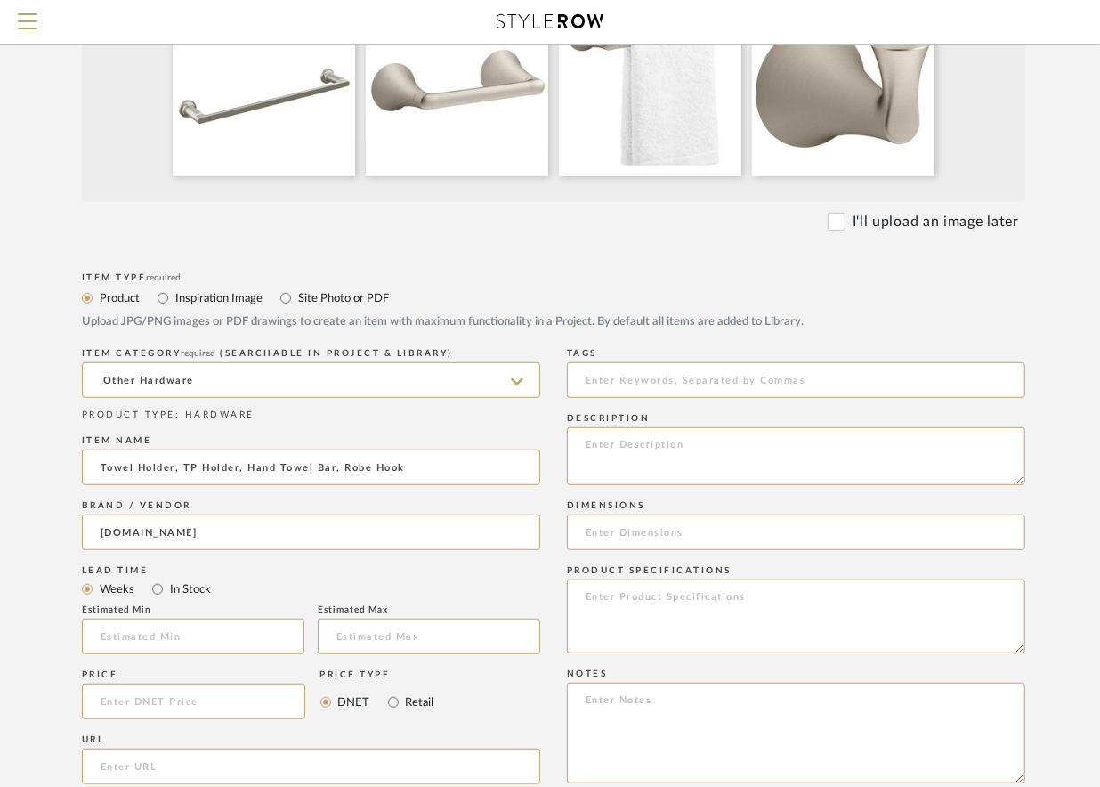
scroll to position [759, 61]
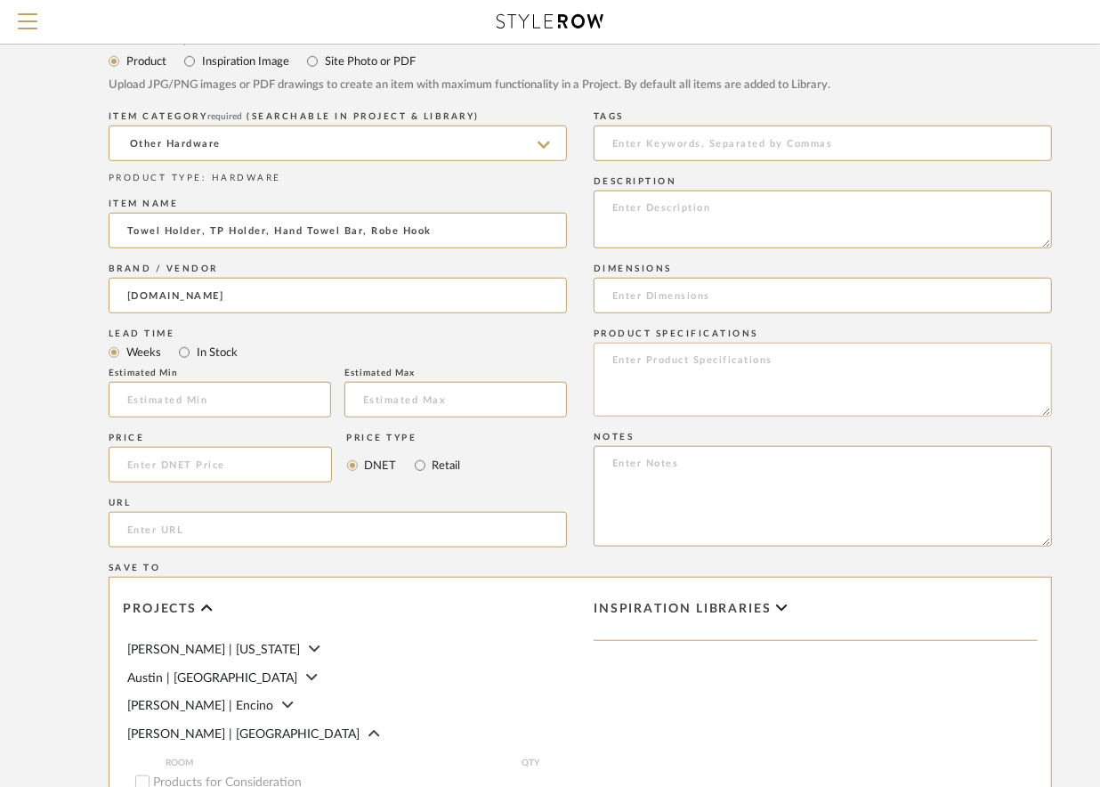
click at [719, 368] on textarea at bounding box center [823, 380] width 459 height 74
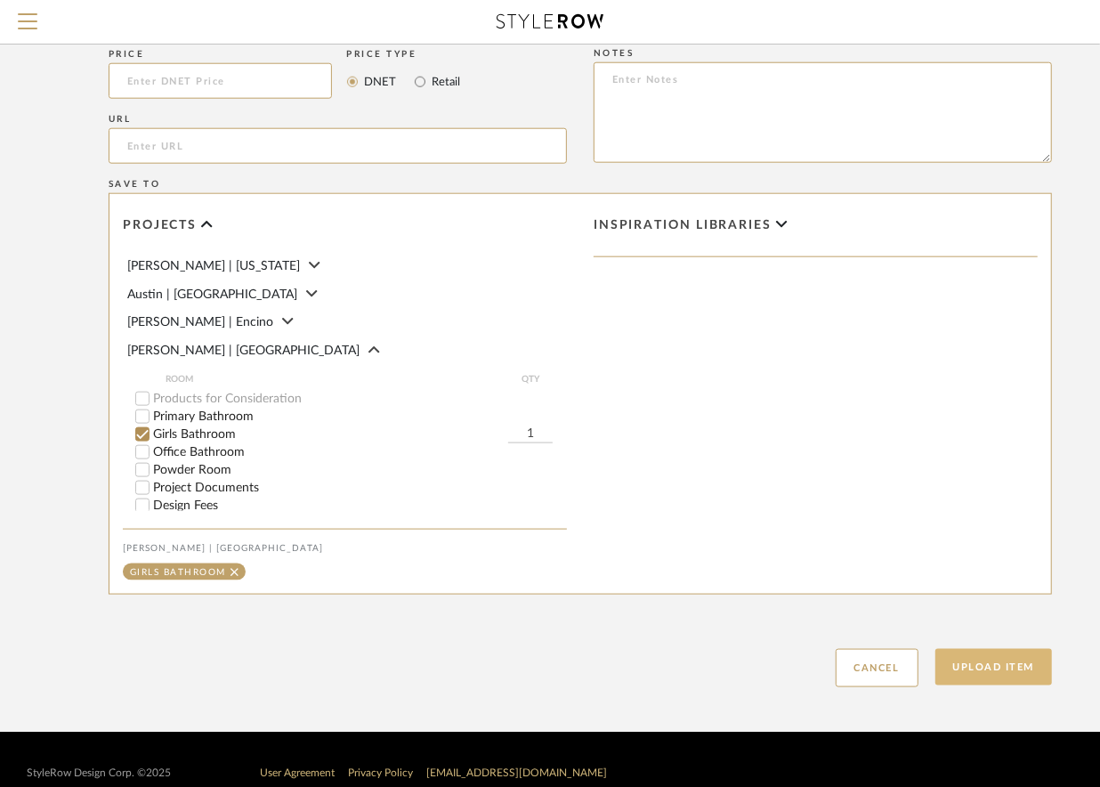
scroll to position [1144, 61]
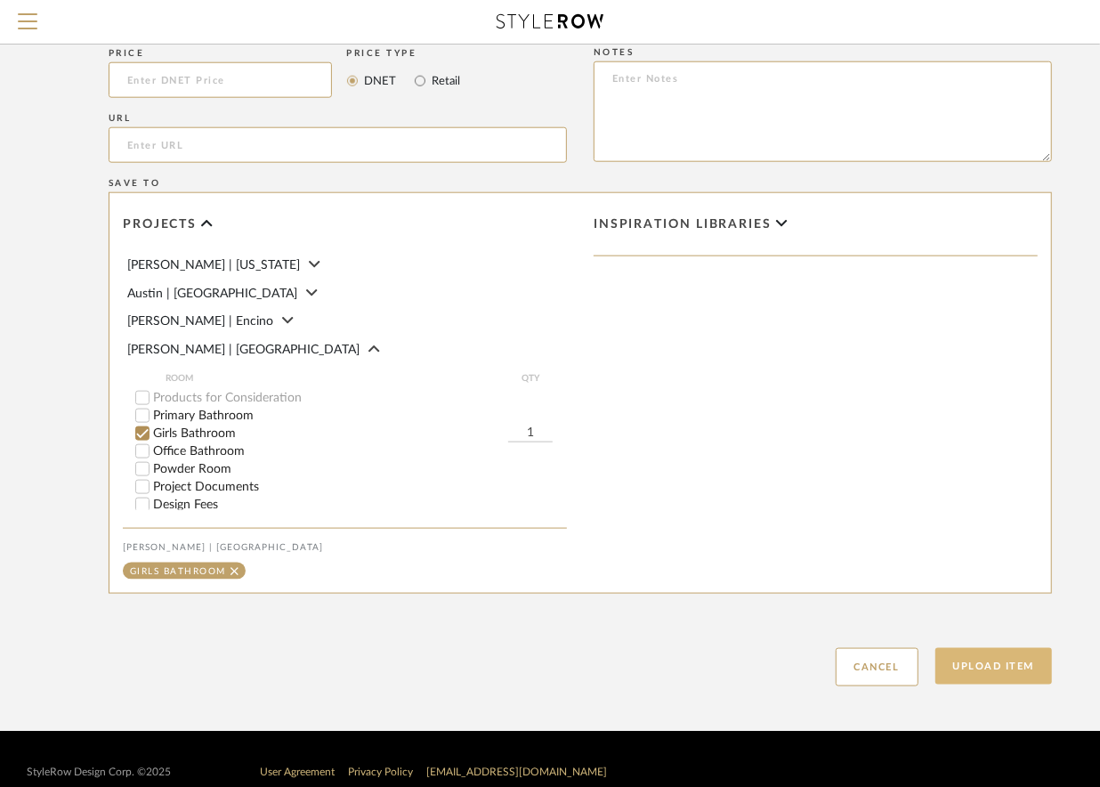
type textarea "Kohler [PERSON_NAME] line"
click at [999, 669] on button "Upload Item" at bounding box center [995, 666] width 118 height 37
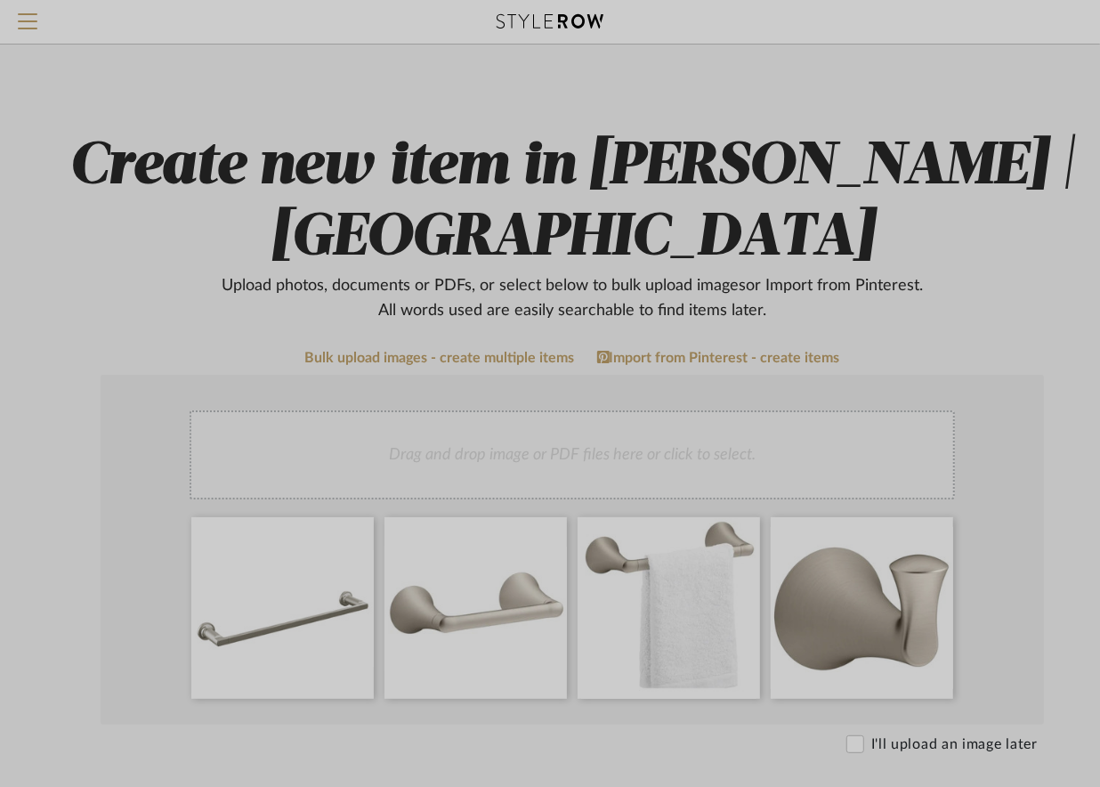
scroll to position [0, 62]
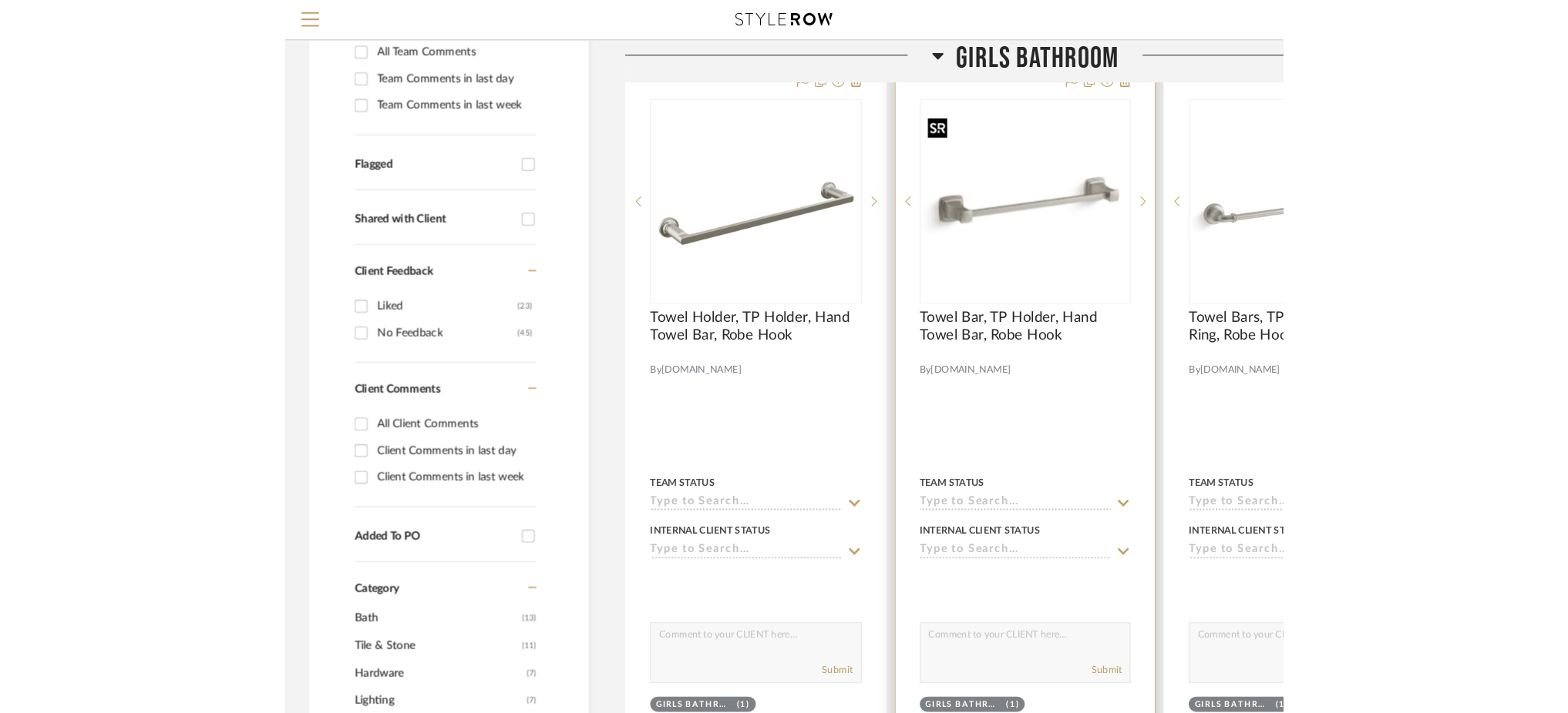
scroll to position [401, 0]
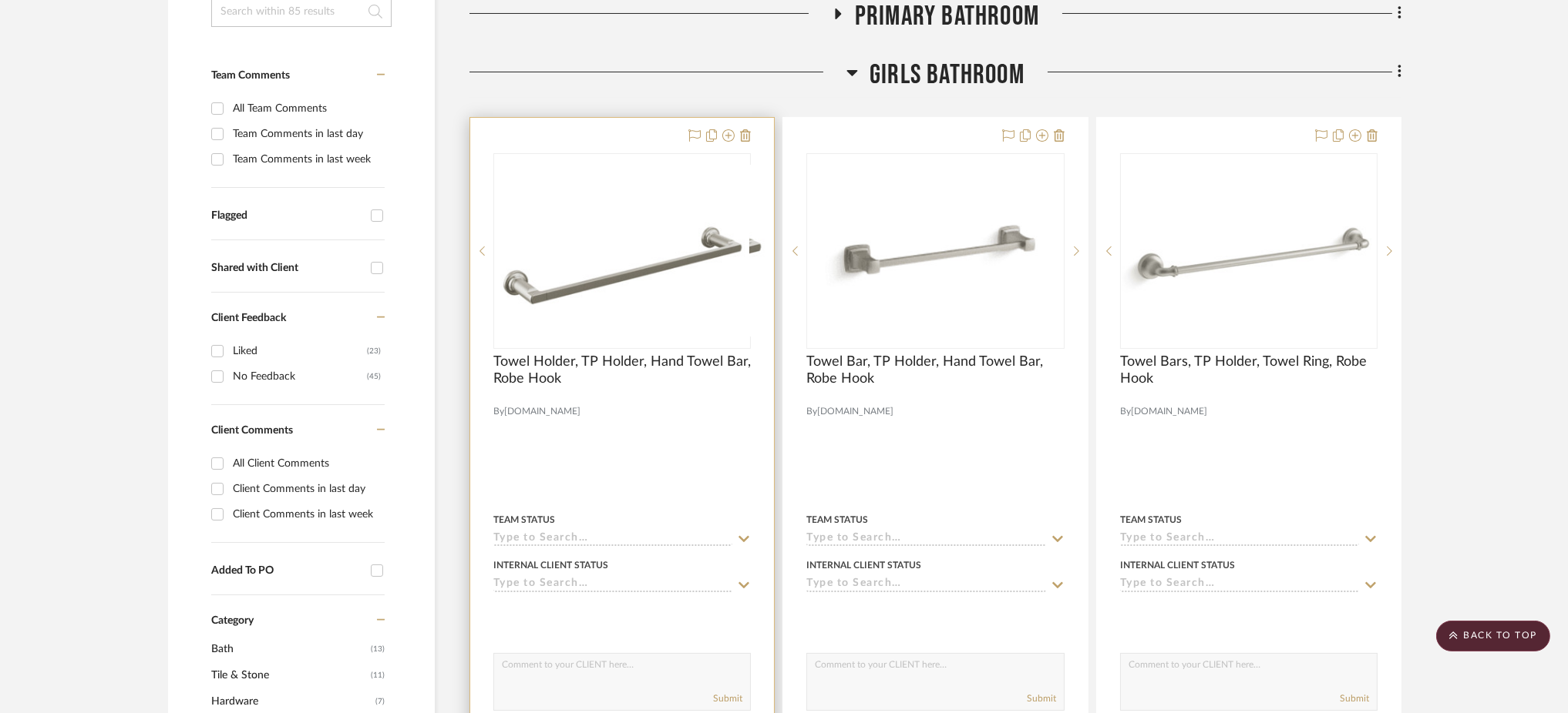
click at [768, 250] on sr-next-btn at bounding box center [762, 251] width 23 height 10
click at [483, 254] on icon at bounding box center [482, 251] width 5 height 10
click at [685, 284] on img "0" at bounding box center [623, 251] width 255 height 162
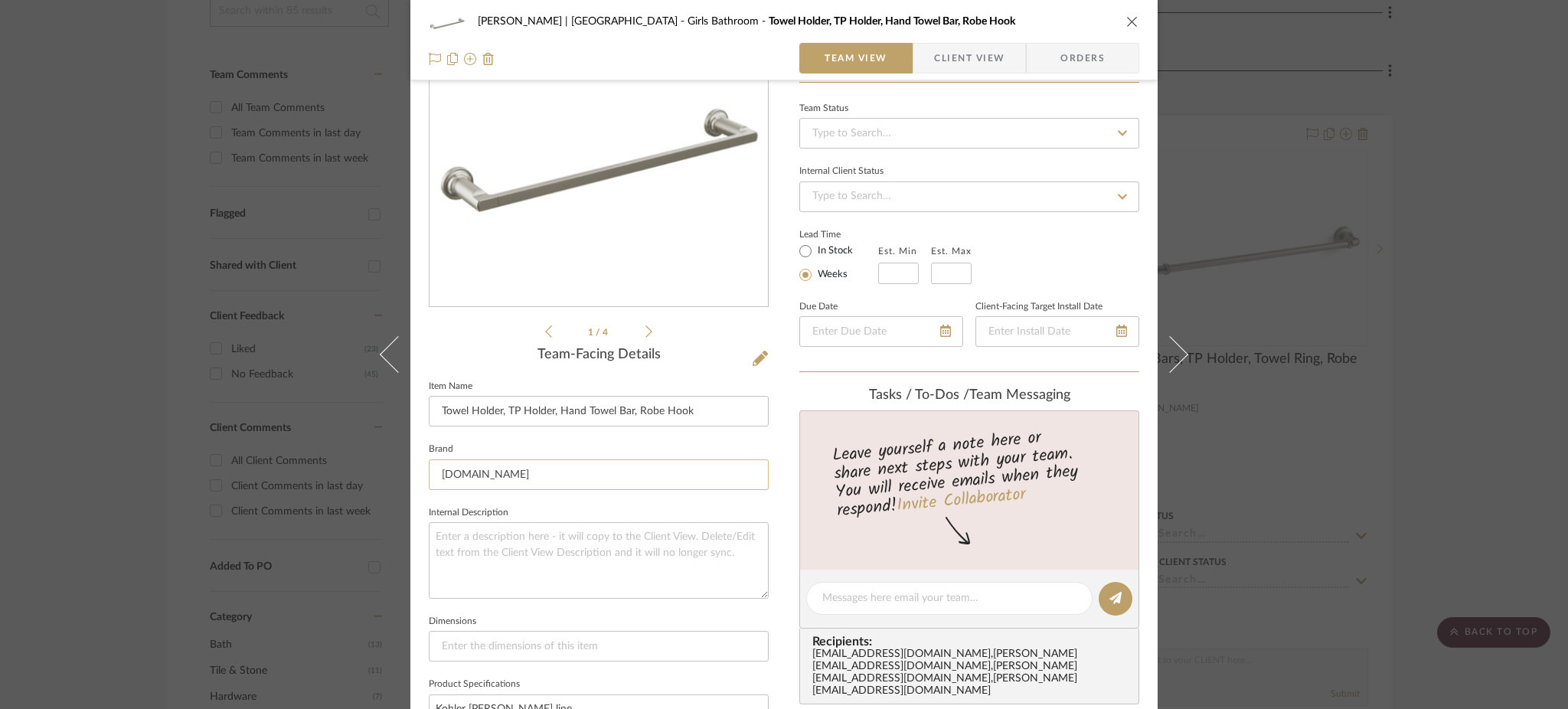
scroll to position [133, 0]
click at [755, 353] on icon at bounding box center [760, 357] width 15 height 15
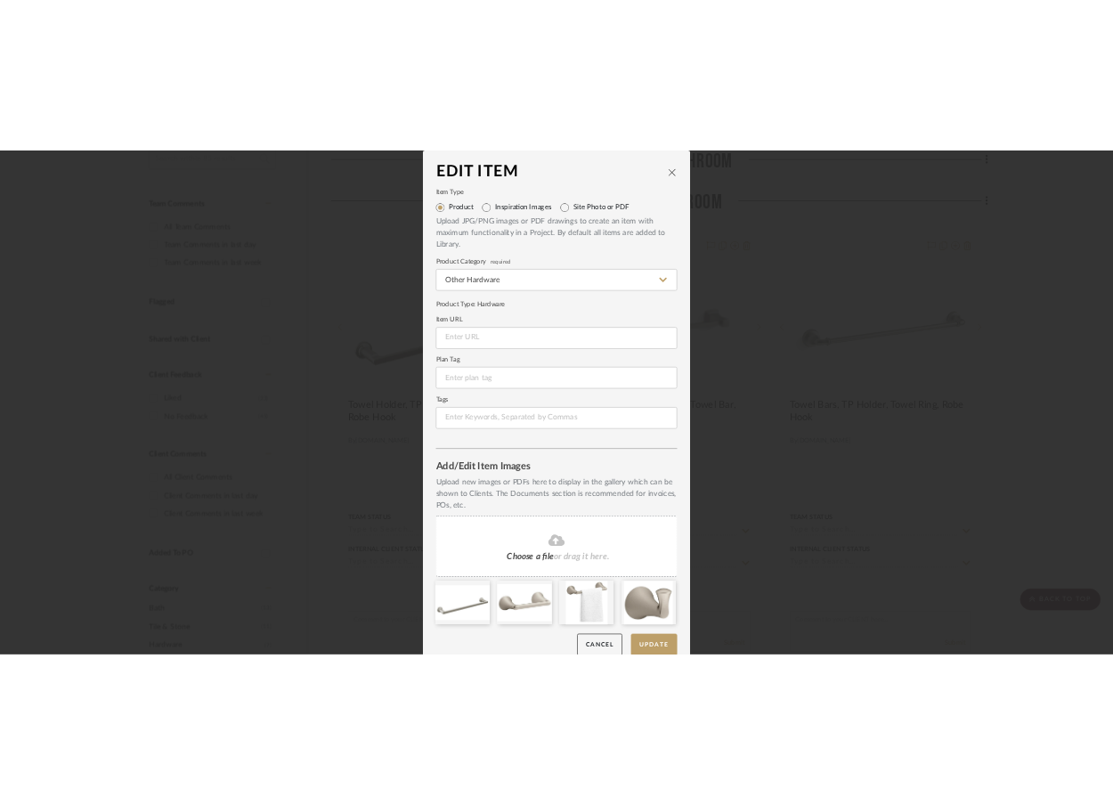
scroll to position [23, 0]
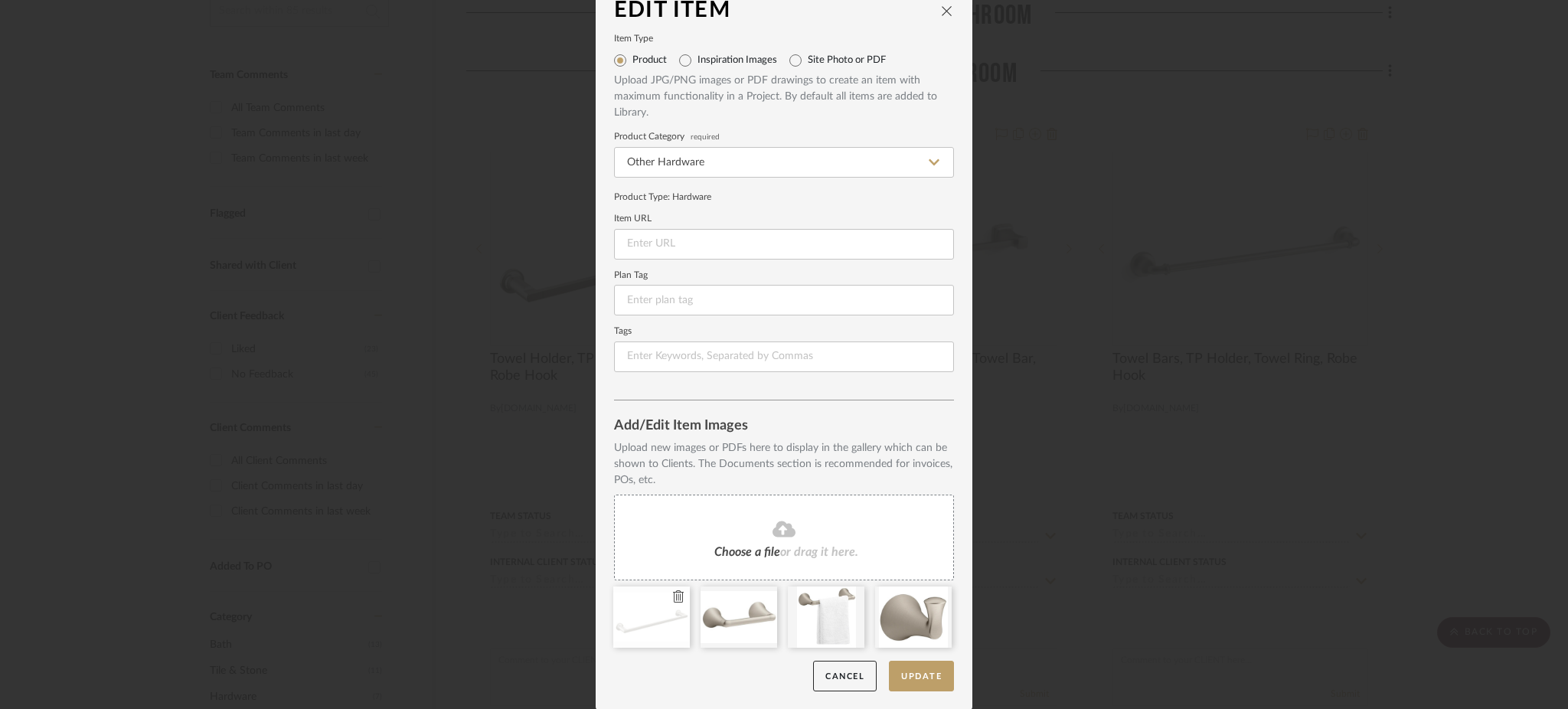
click at [673, 595] on icon at bounding box center [679, 596] width 10 height 12
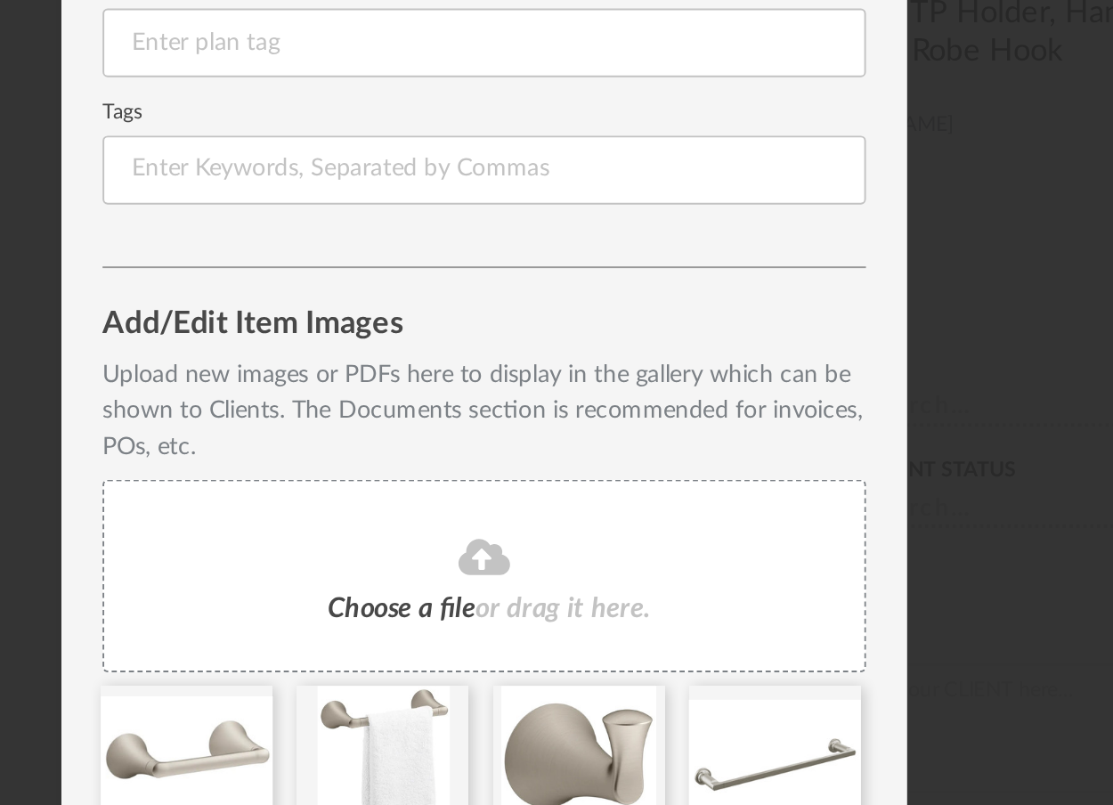
scroll to position [124, 0]
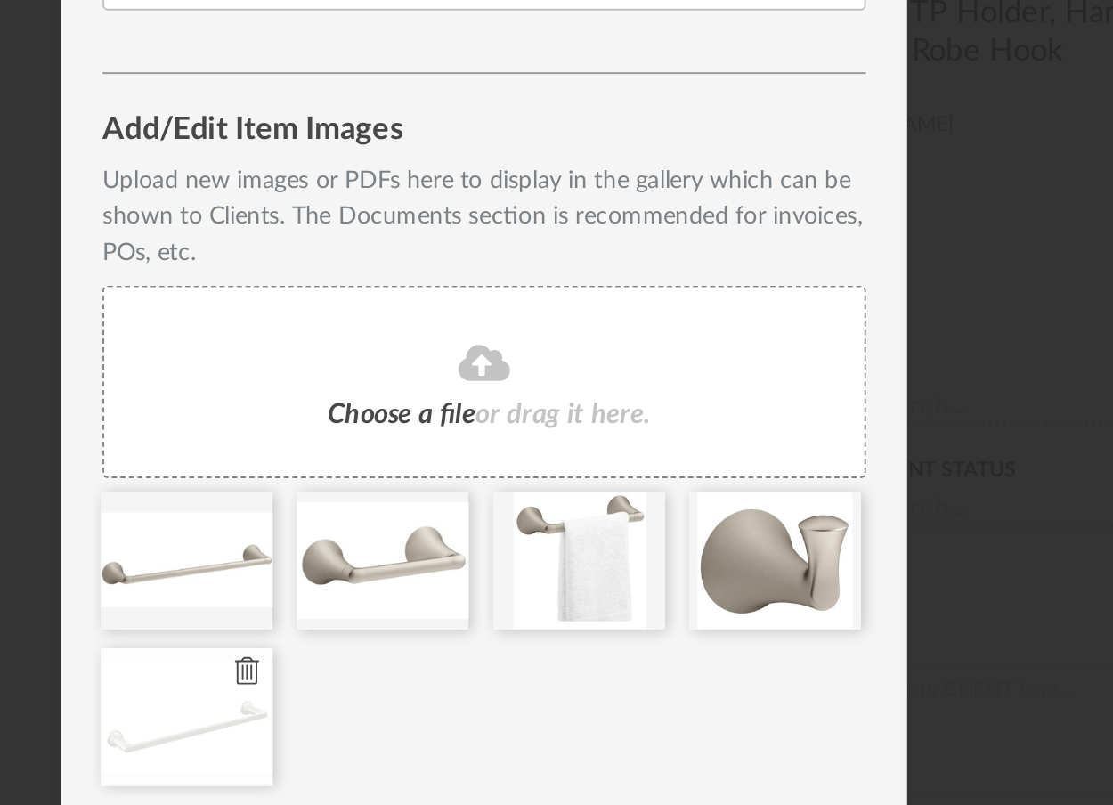
click at [429, 672] on icon at bounding box center [433, 674] width 12 height 14
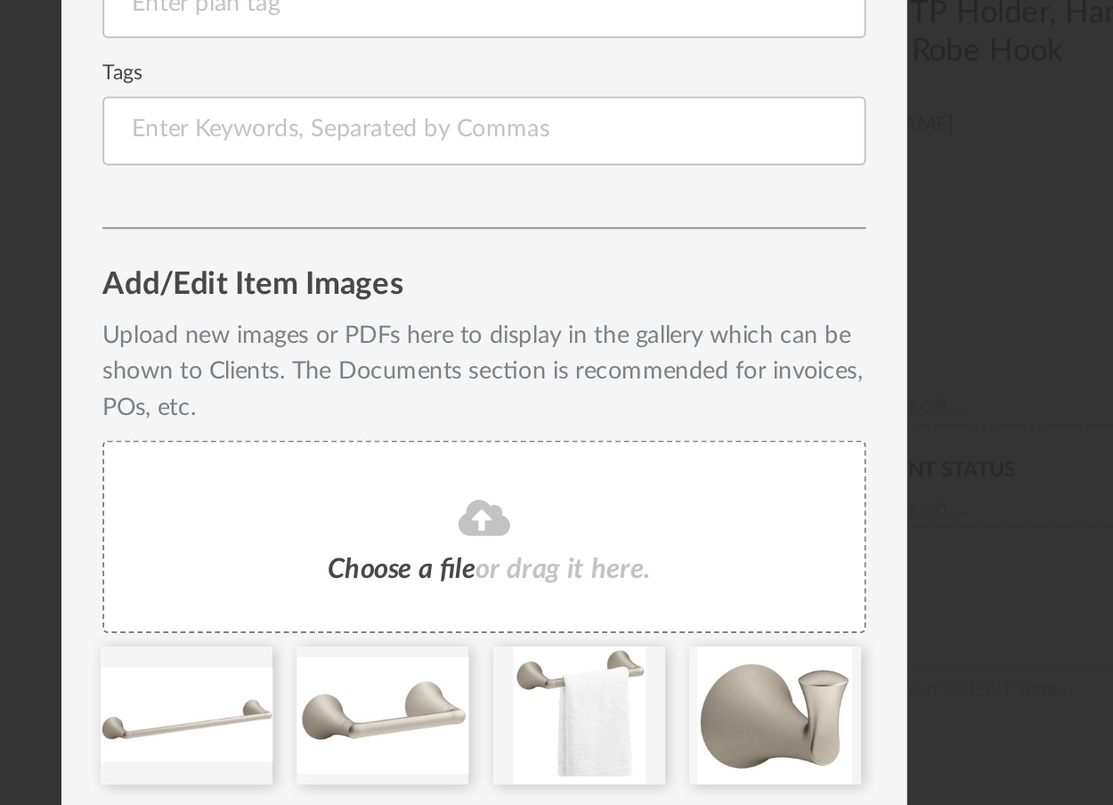
scroll to position [44, 0]
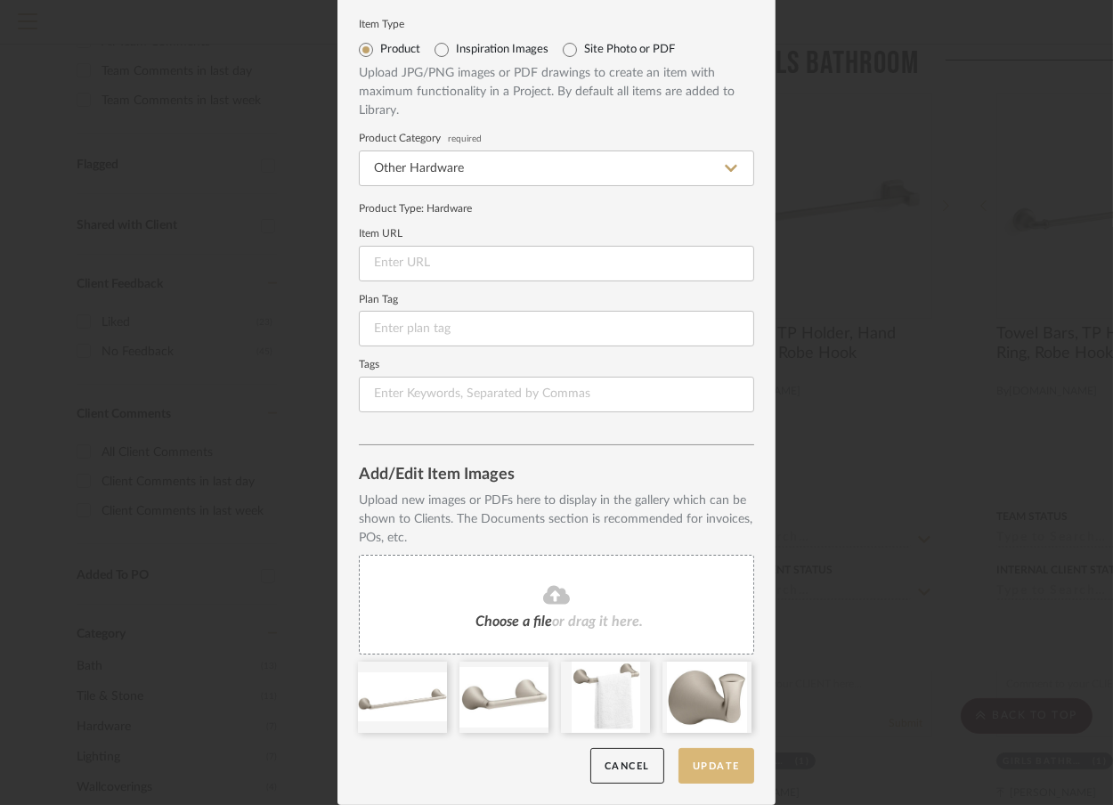
click at [719, 771] on button "Update" at bounding box center [716, 766] width 76 height 37
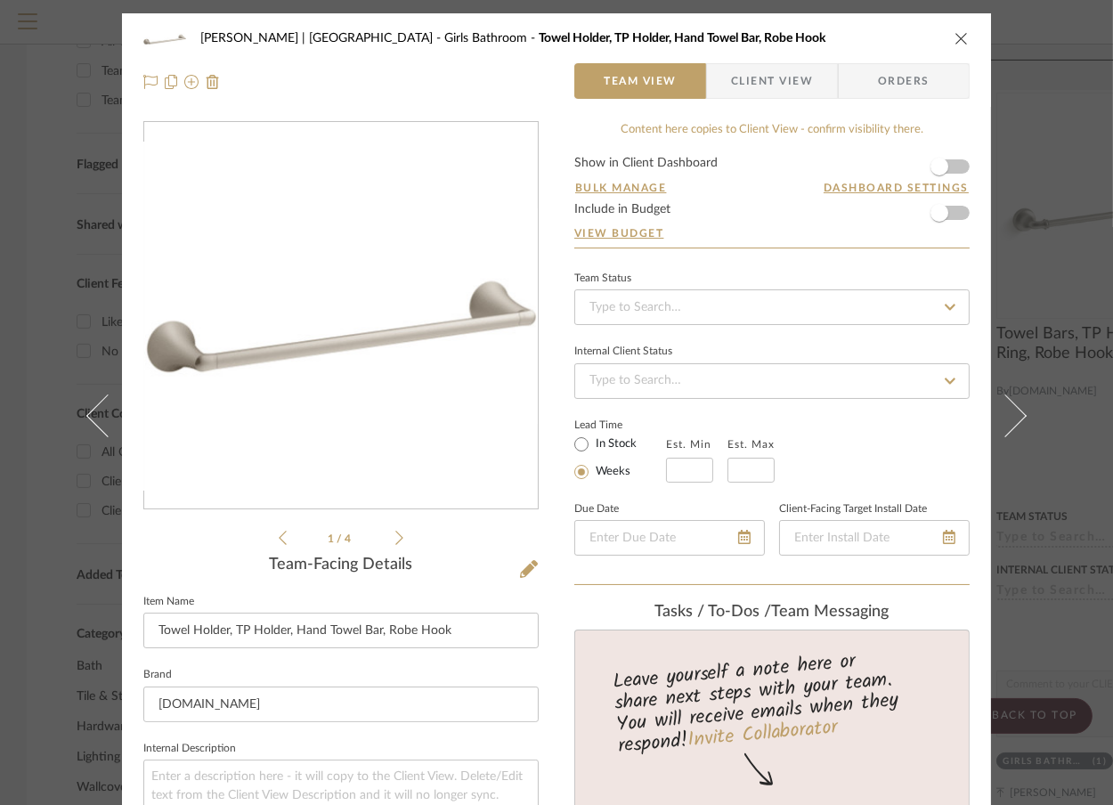
click at [395, 536] on icon at bounding box center [399, 538] width 8 height 16
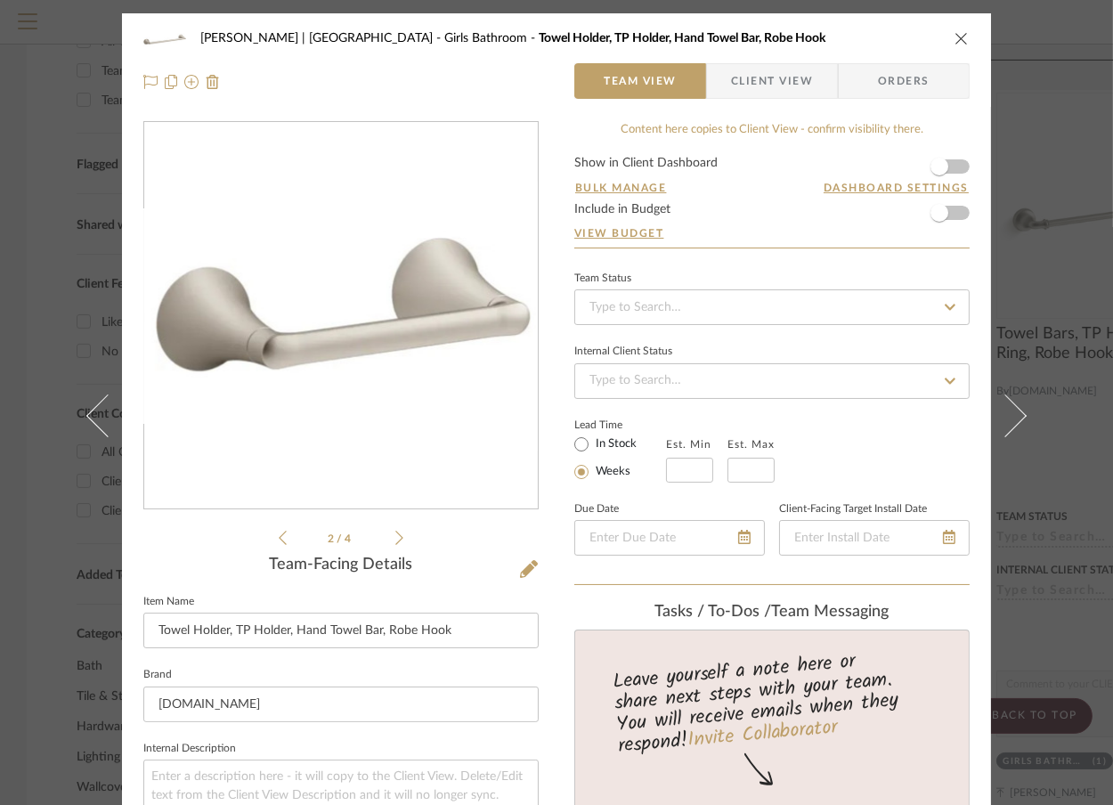
click at [395, 536] on icon at bounding box center [399, 538] width 8 height 16
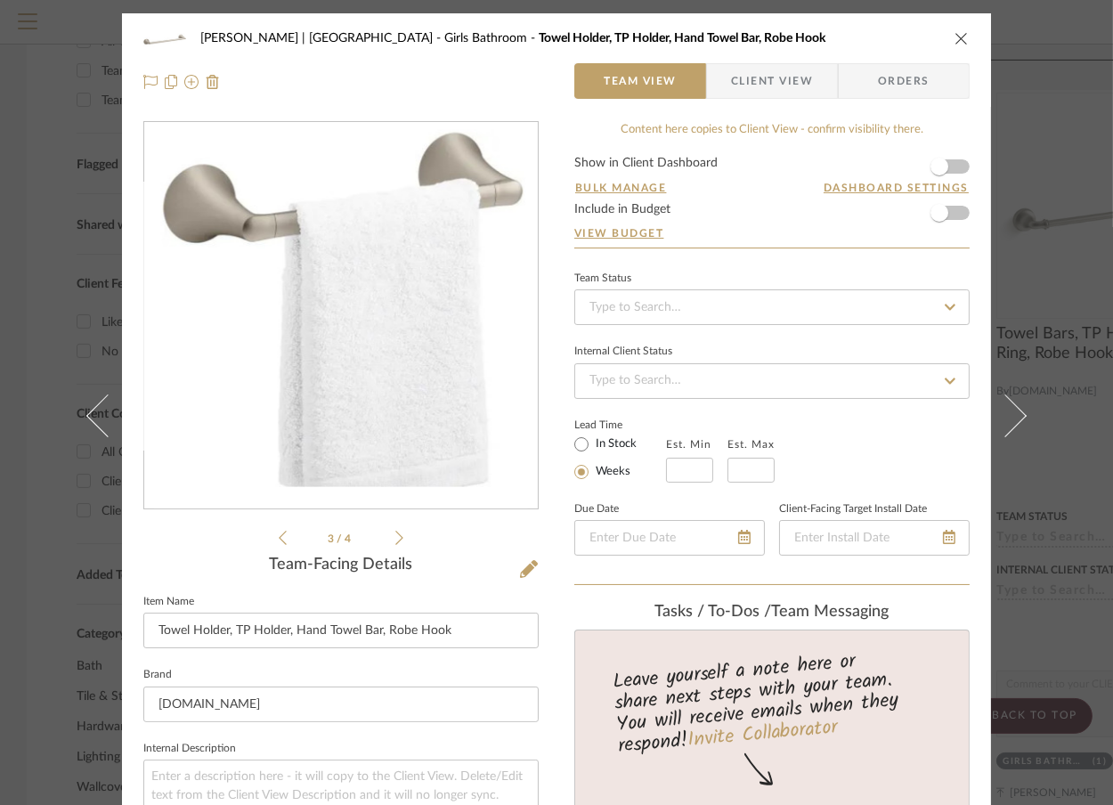
click at [395, 536] on icon at bounding box center [399, 538] width 8 height 16
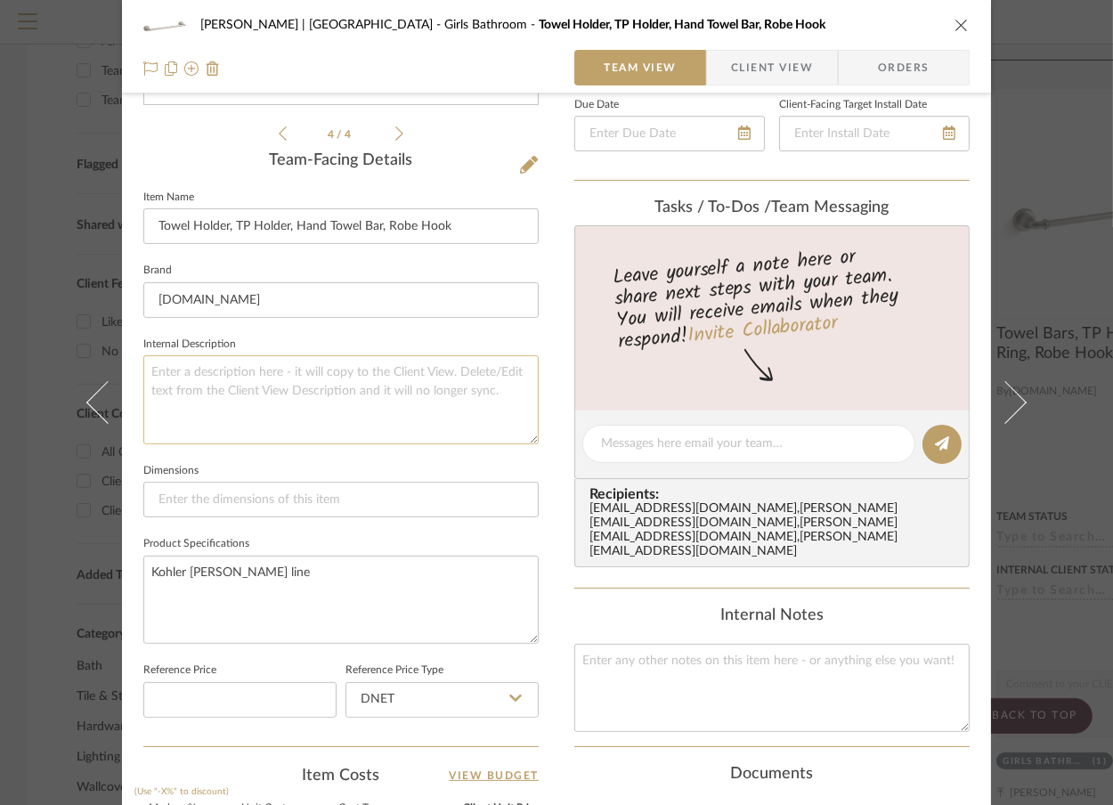
scroll to position [457, 0]
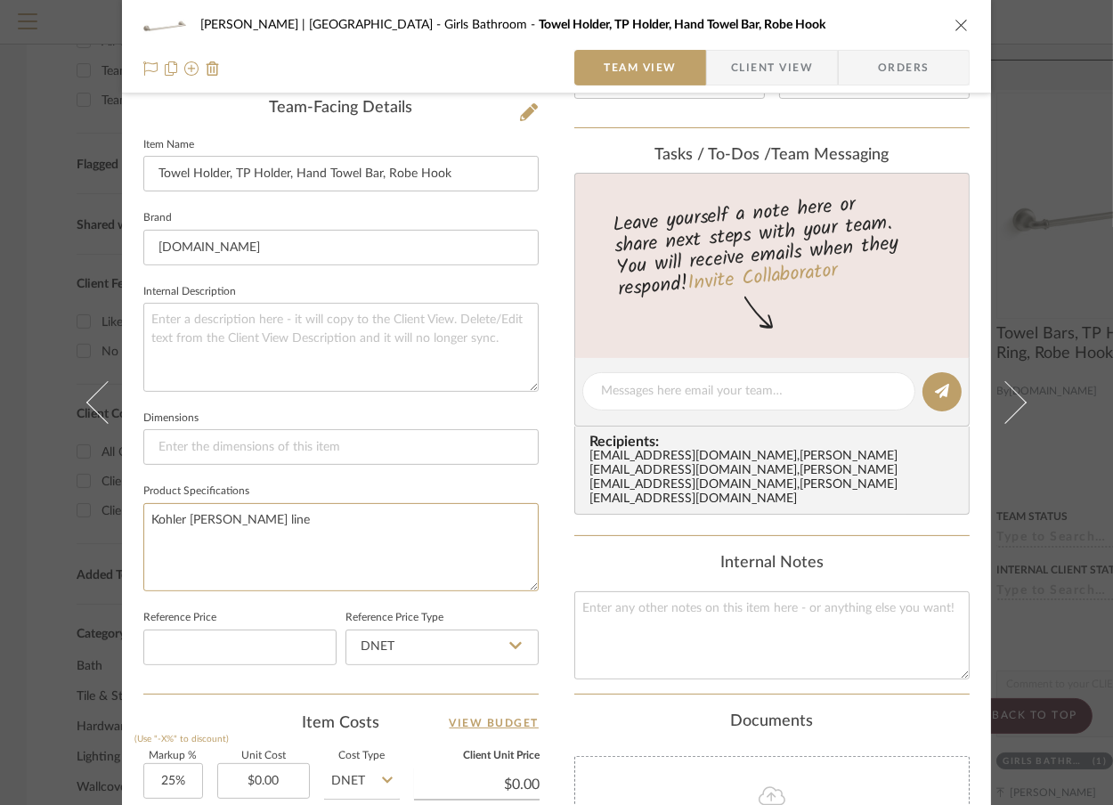
drag, startPoint x: 269, startPoint y: 514, endPoint x: 15, endPoint y: 503, distance: 254.0
click at [15, 503] on div "[PERSON_NAME] | [GEOGRAPHIC_DATA] Girls Bathroom Towel Holder, TP Holder, Hand …" at bounding box center [556, 402] width 1113 height 805
click at [199, 328] on textarea at bounding box center [340, 347] width 395 height 88
paste textarea "Kohler [PERSON_NAME] line"
type textarea "Kohler [PERSON_NAME] line"
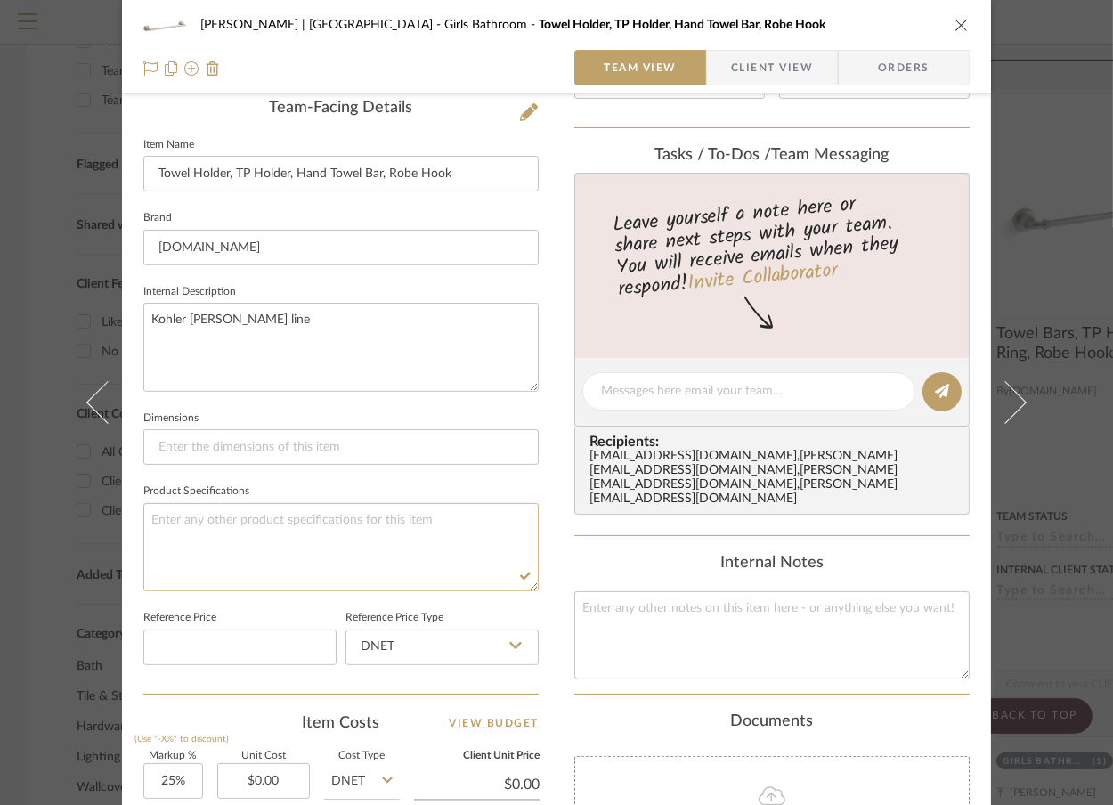
click at [235, 556] on textarea at bounding box center [340, 547] width 395 height 88
click at [1083, 272] on div "[PERSON_NAME] | [GEOGRAPHIC_DATA] Girls Bathroom Towel Holder, TP Holder, Hand …" at bounding box center [556, 402] width 1113 height 805
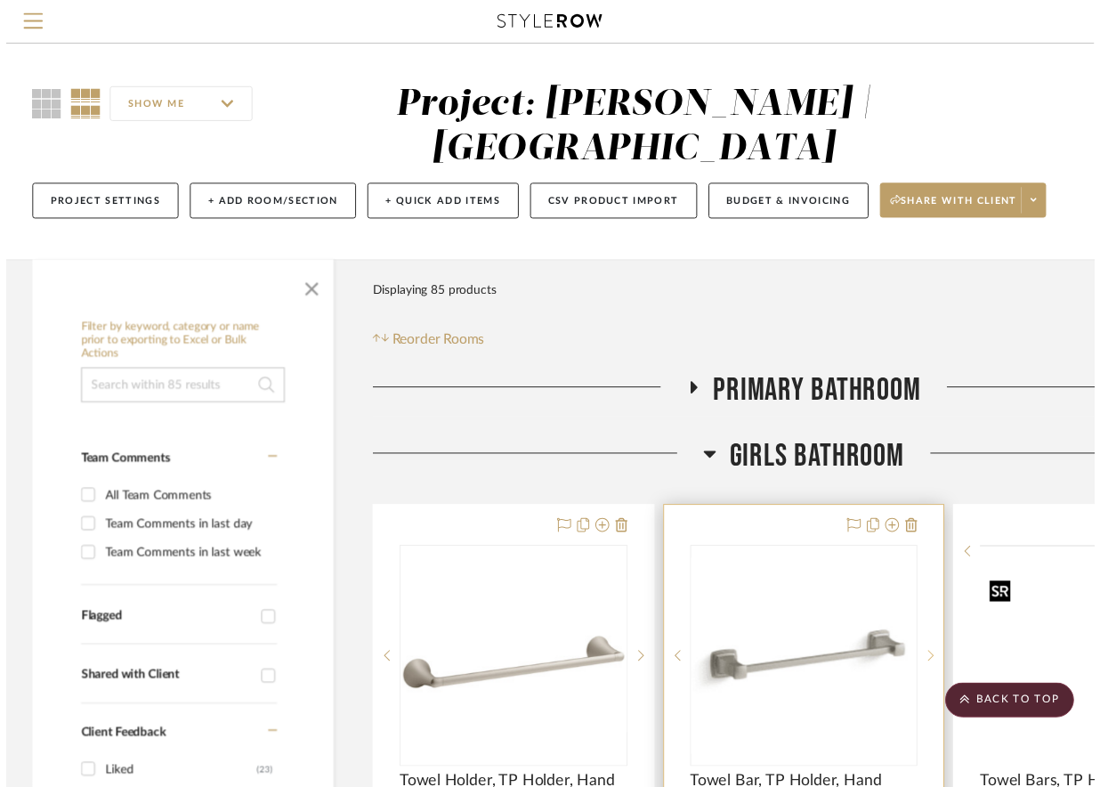
scroll to position [464, 0]
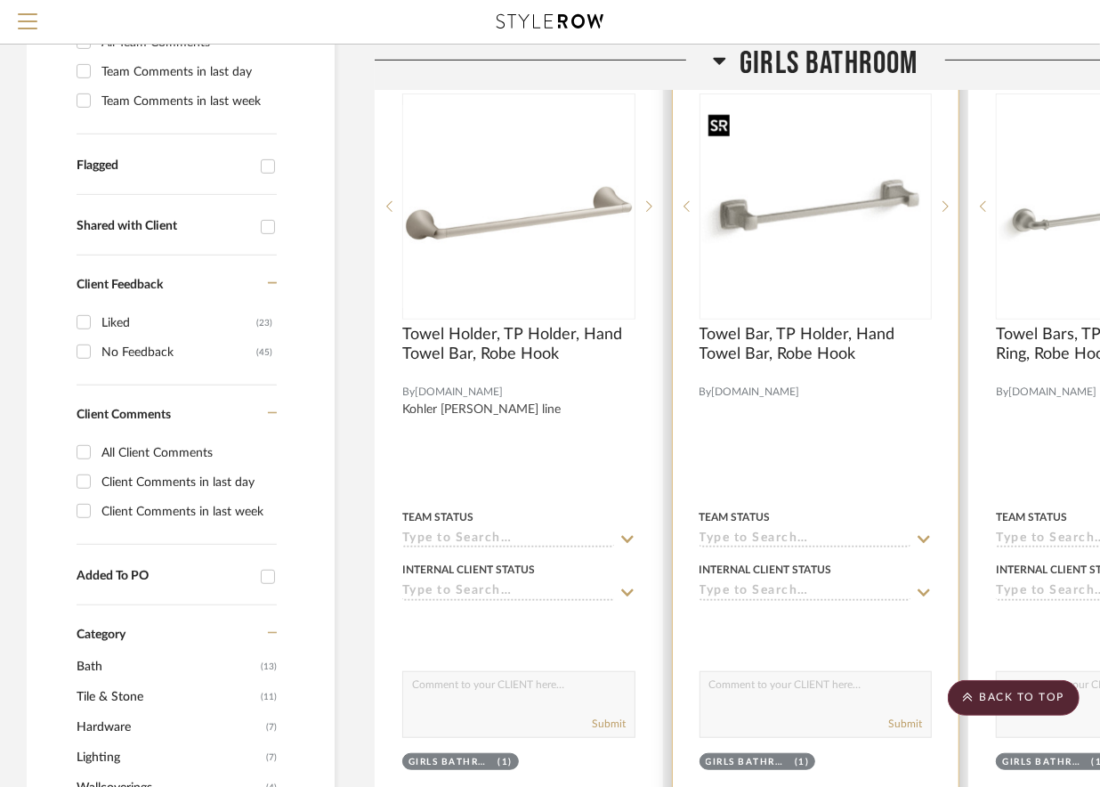
click at [805, 251] on img "0" at bounding box center [817, 206] width 230 height 200
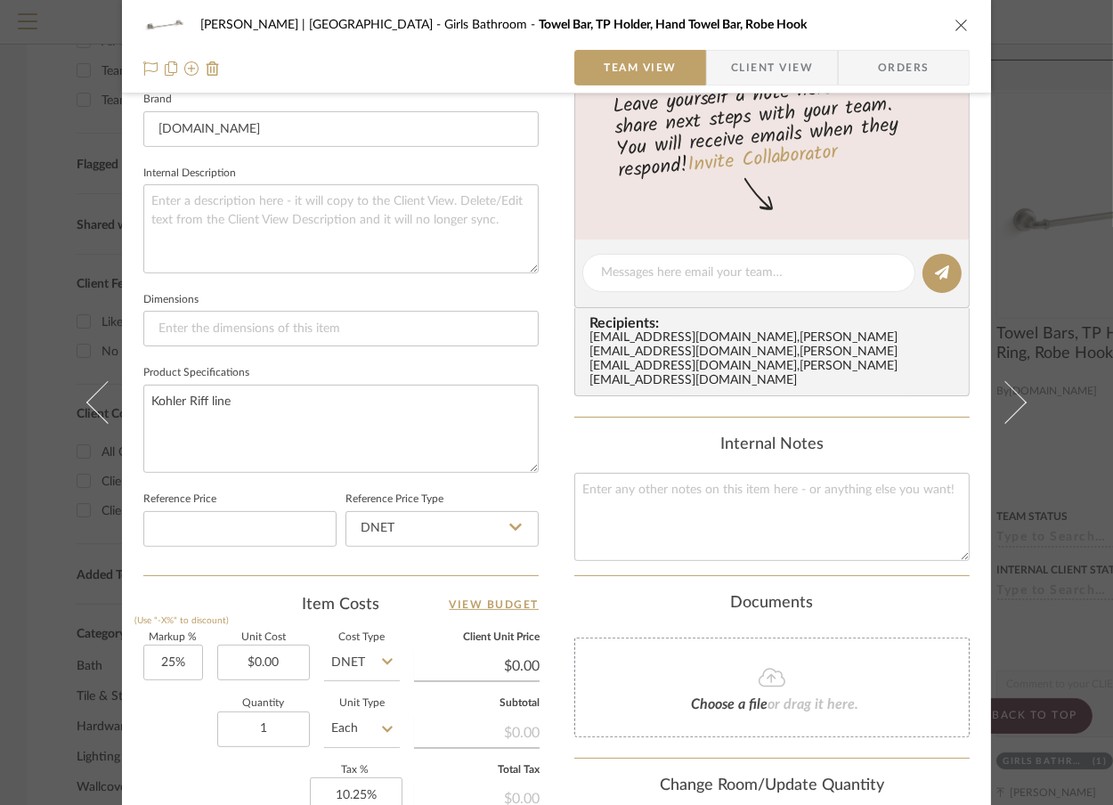
scroll to position [577, 0]
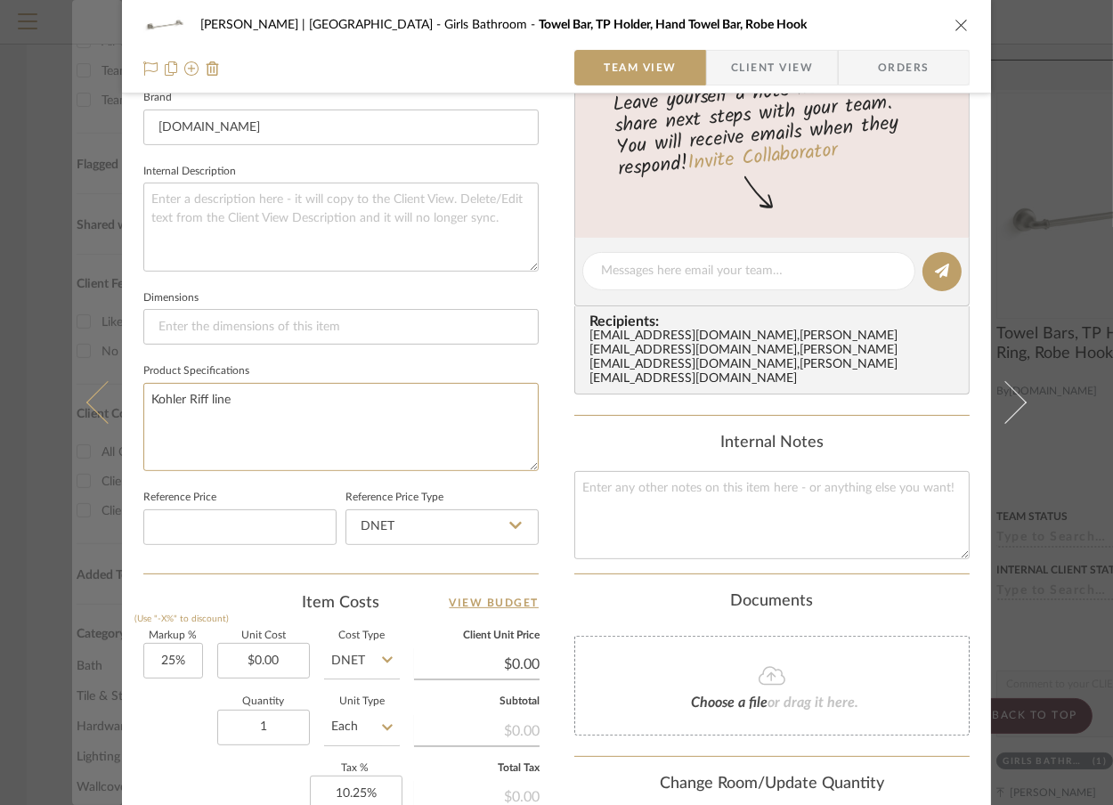
drag, startPoint x: 287, startPoint y: 396, endPoint x: 79, endPoint y: 379, distance: 208.1
click at [79, 379] on mat-dialog-content "[PERSON_NAME] | [GEOGRAPHIC_DATA] Girls Bathroom Towel Bar, TP Holder, Hand Tow…" at bounding box center [556, 256] width 969 height 1641
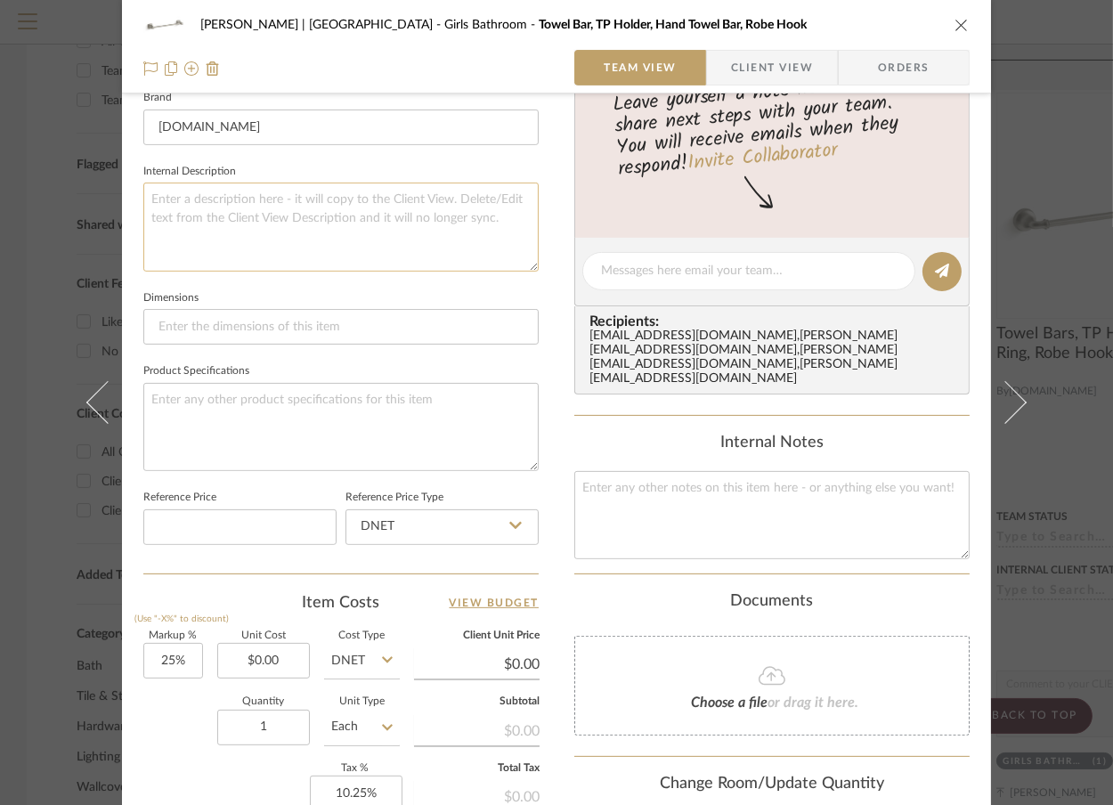
click at [247, 211] on textarea at bounding box center [340, 227] width 395 height 88
paste textarea "Kohler Riff line"
type textarea "Kohler Riff line"
paste textarea "Kohler Riff line"
type textarea "Kohler Riff line"
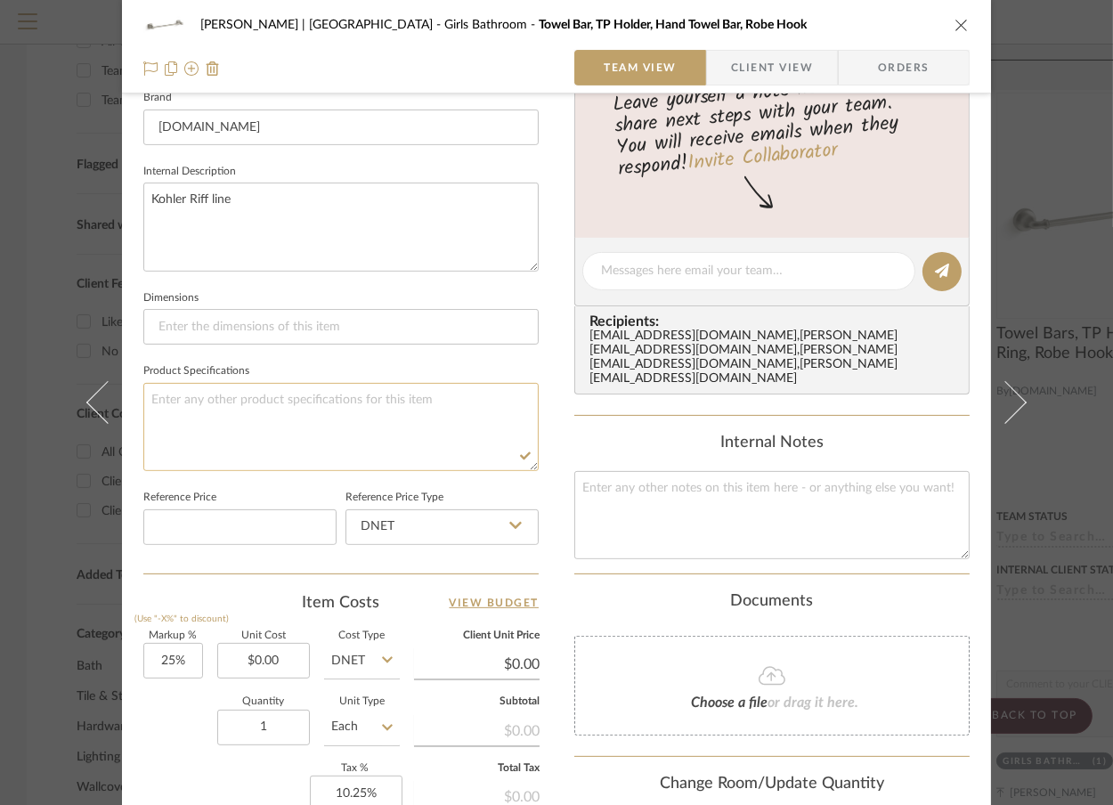
click at [274, 417] on textarea at bounding box center [340, 427] width 395 height 88
click at [1092, 234] on div "[PERSON_NAME] | [GEOGRAPHIC_DATA] Girls Bathroom Towel Bar, TP Holder, Hand Tow…" at bounding box center [556, 402] width 1113 height 805
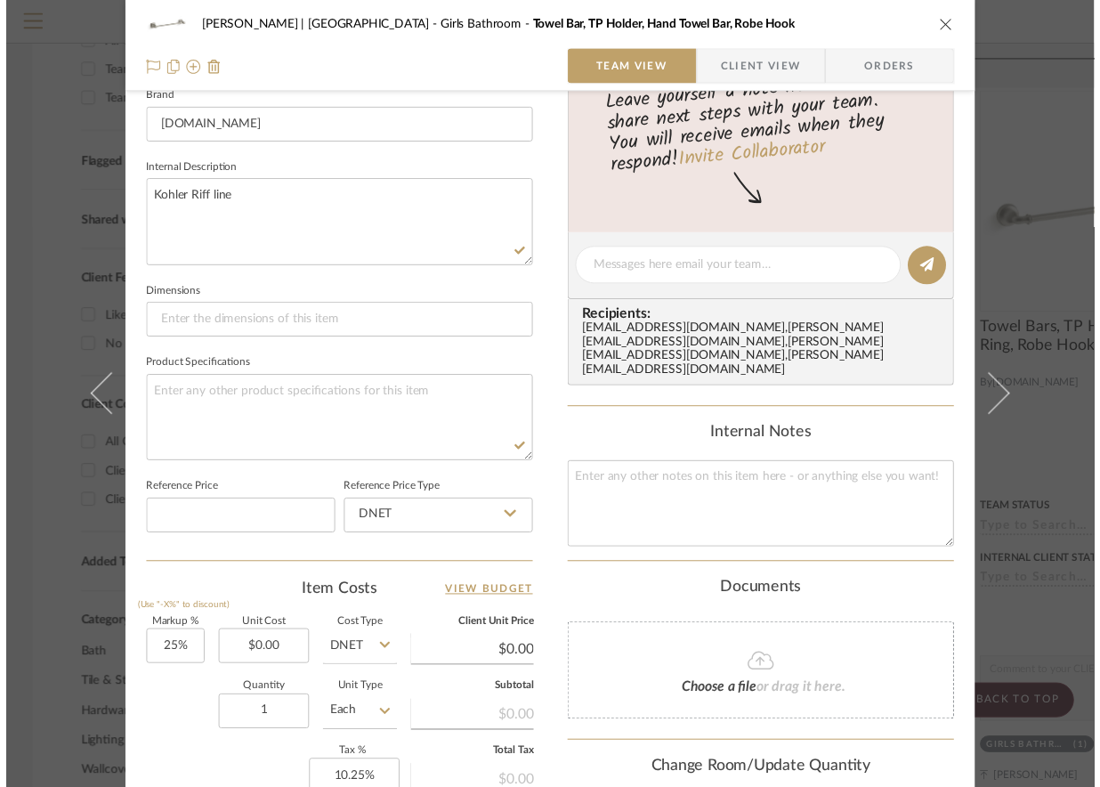
scroll to position [464, 0]
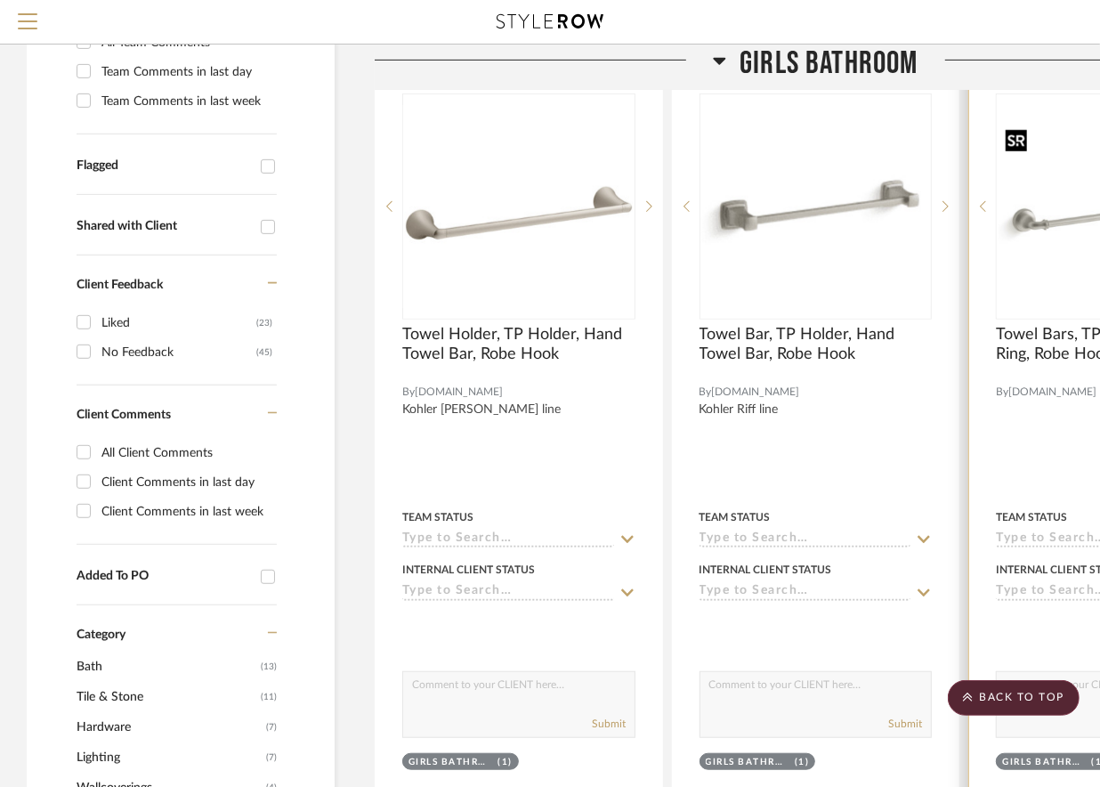
click at [1038, 250] on img "0" at bounding box center [1113, 206] width 230 height 170
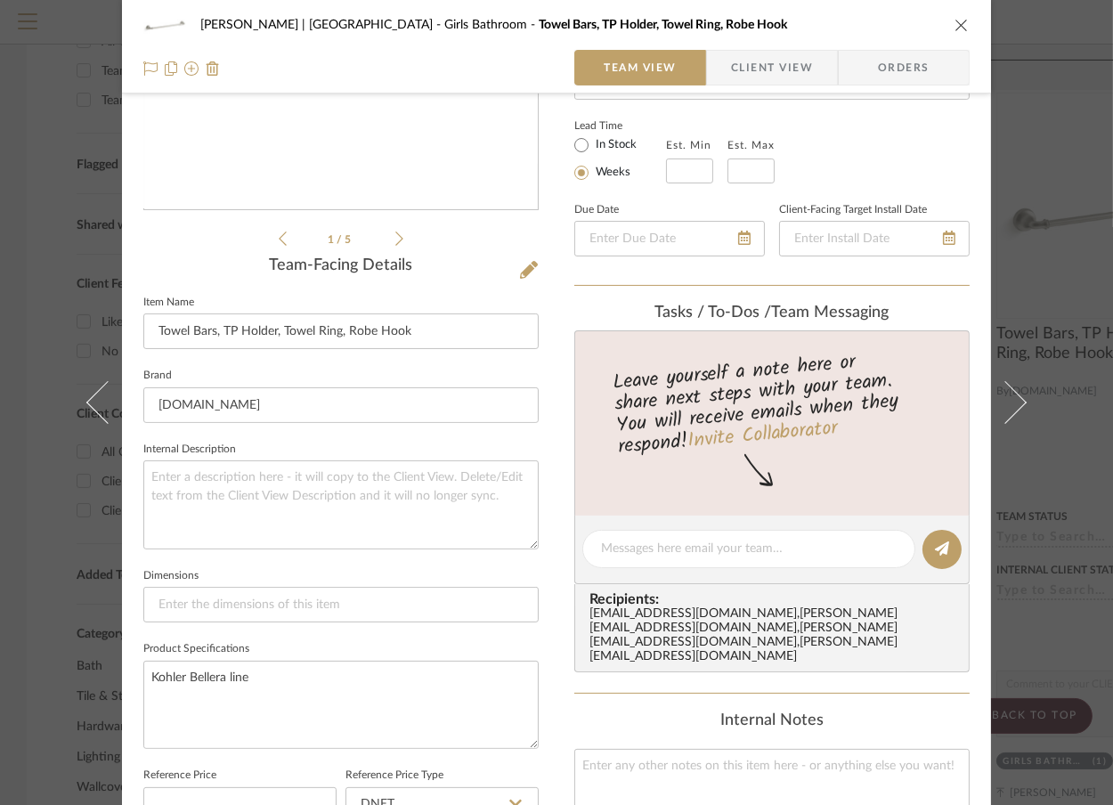
scroll to position [322, 0]
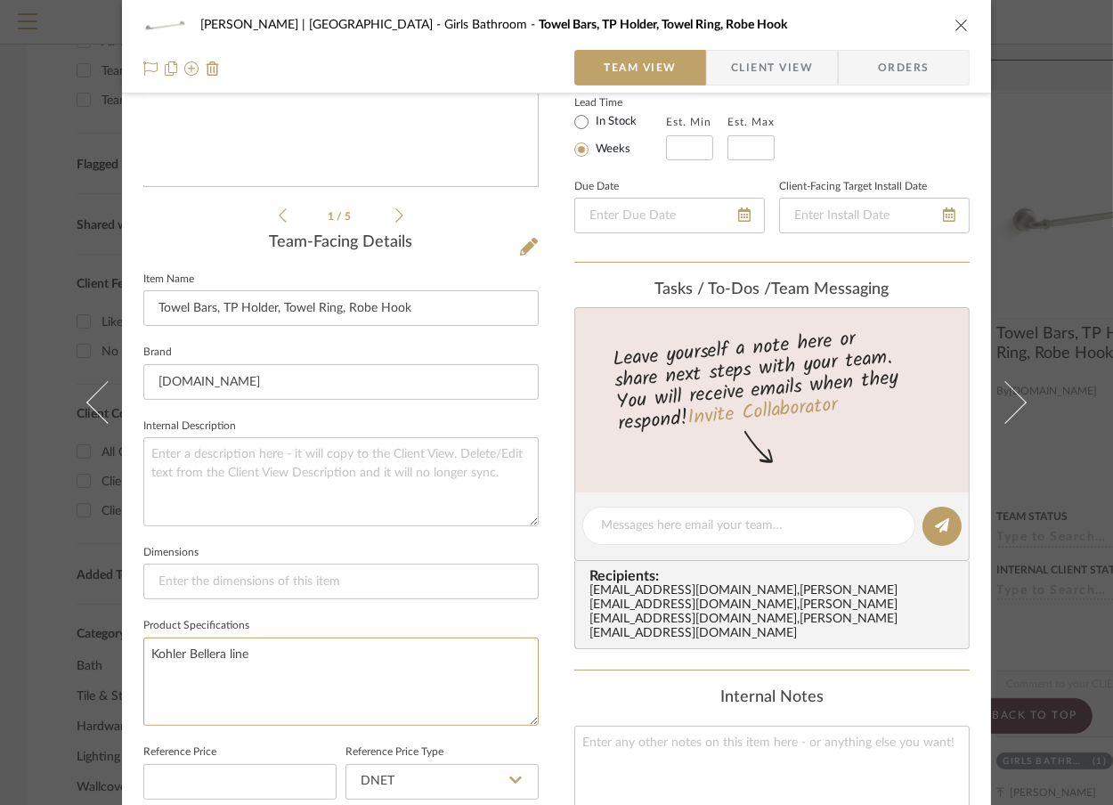
drag, startPoint x: 282, startPoint y: 648, endPoint x: 43, endPoint y: 630, distance: 240.2
click at [43, 630] on div "[PERSON_NAME] | [GEOGRAPHIC_DATA] Girls Bathroom Towel Bars, TP Holder, Towel R…" at bounding box center [556, 402] width 1113 height 805
click at [240, 467] on textarea at bounding box center [340, 481] width 395 height 88
paste textarea "Kohler Bellera line"
type textarea "Kohler Bellera line"
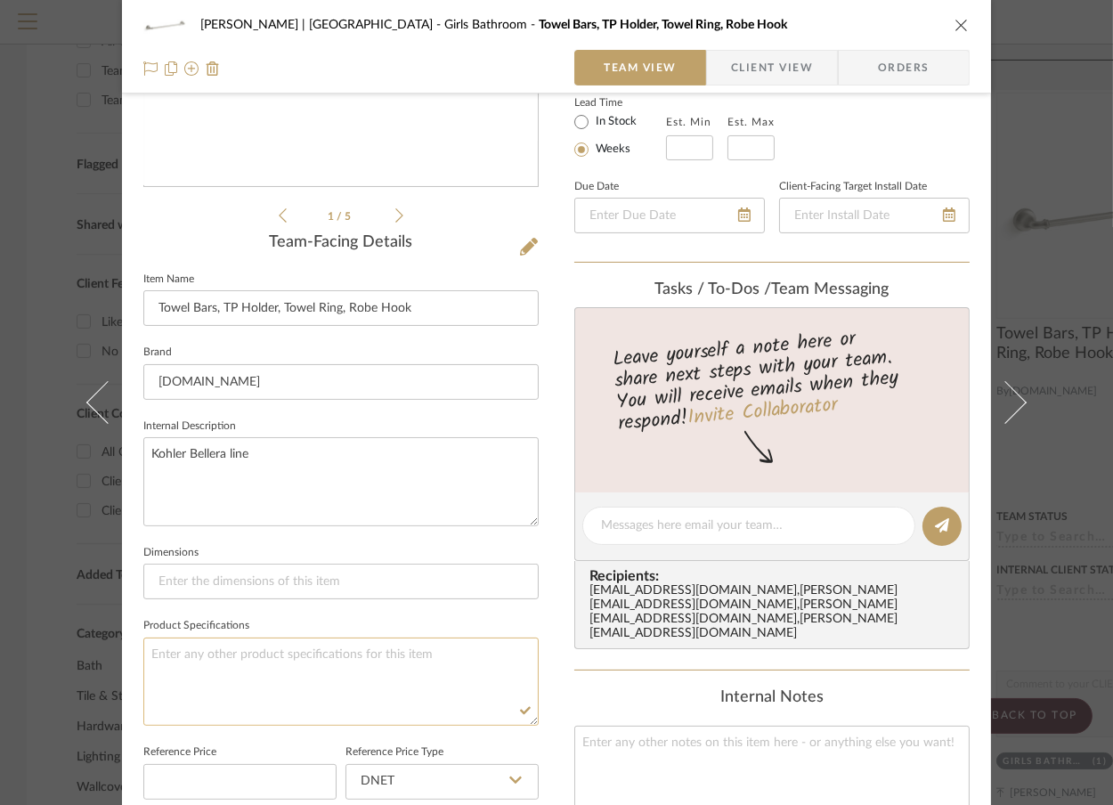
click at [287, 683] on textarea at bounding box center [340, 681] width 395 height 88
click at [1083, 231] on div "[PERSON_NAME] | [GEOGRAPHIC_DATA] Girls Bathroom Towel Bars, TP Holder, Towel R…" at bounding box center [556, 402] width 1113 height 805
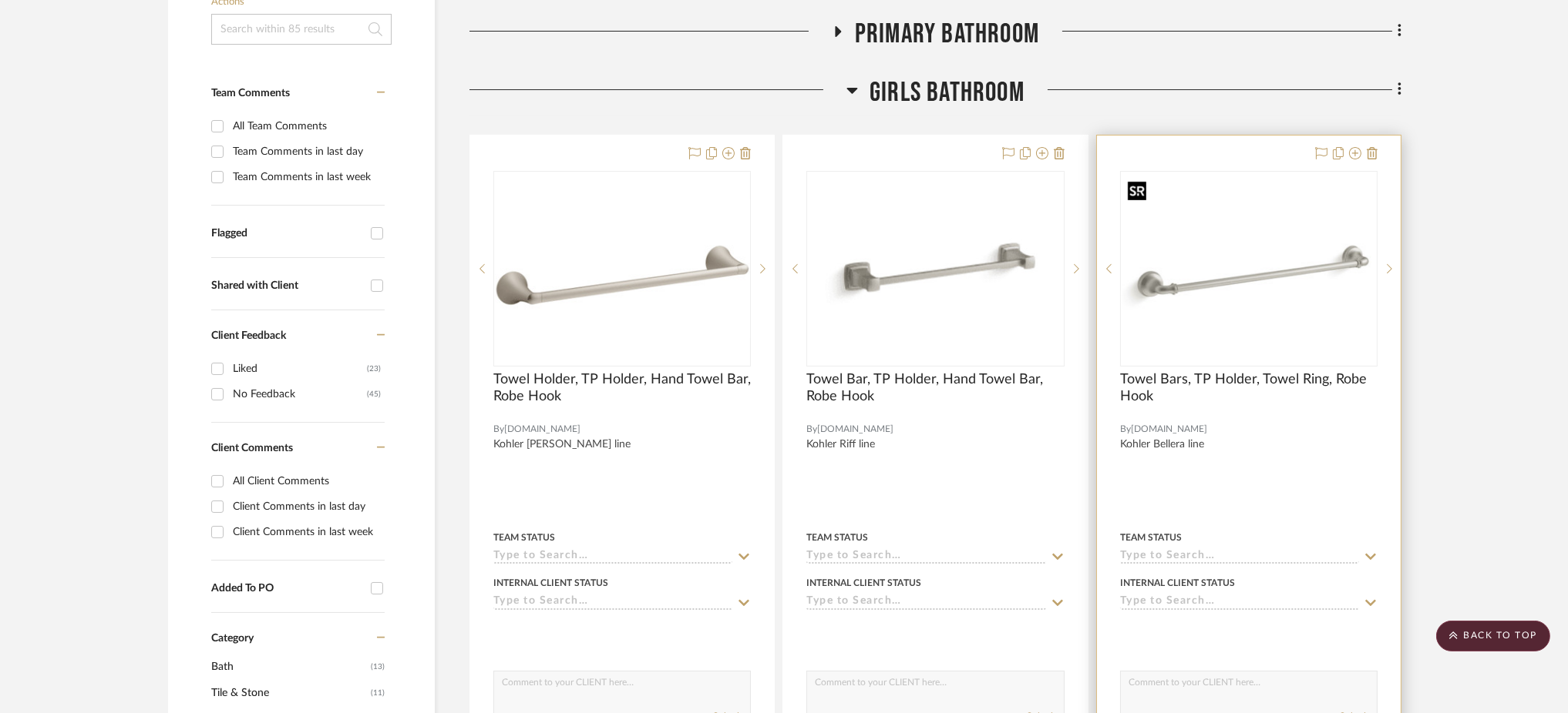
scroll to position [372, 0]
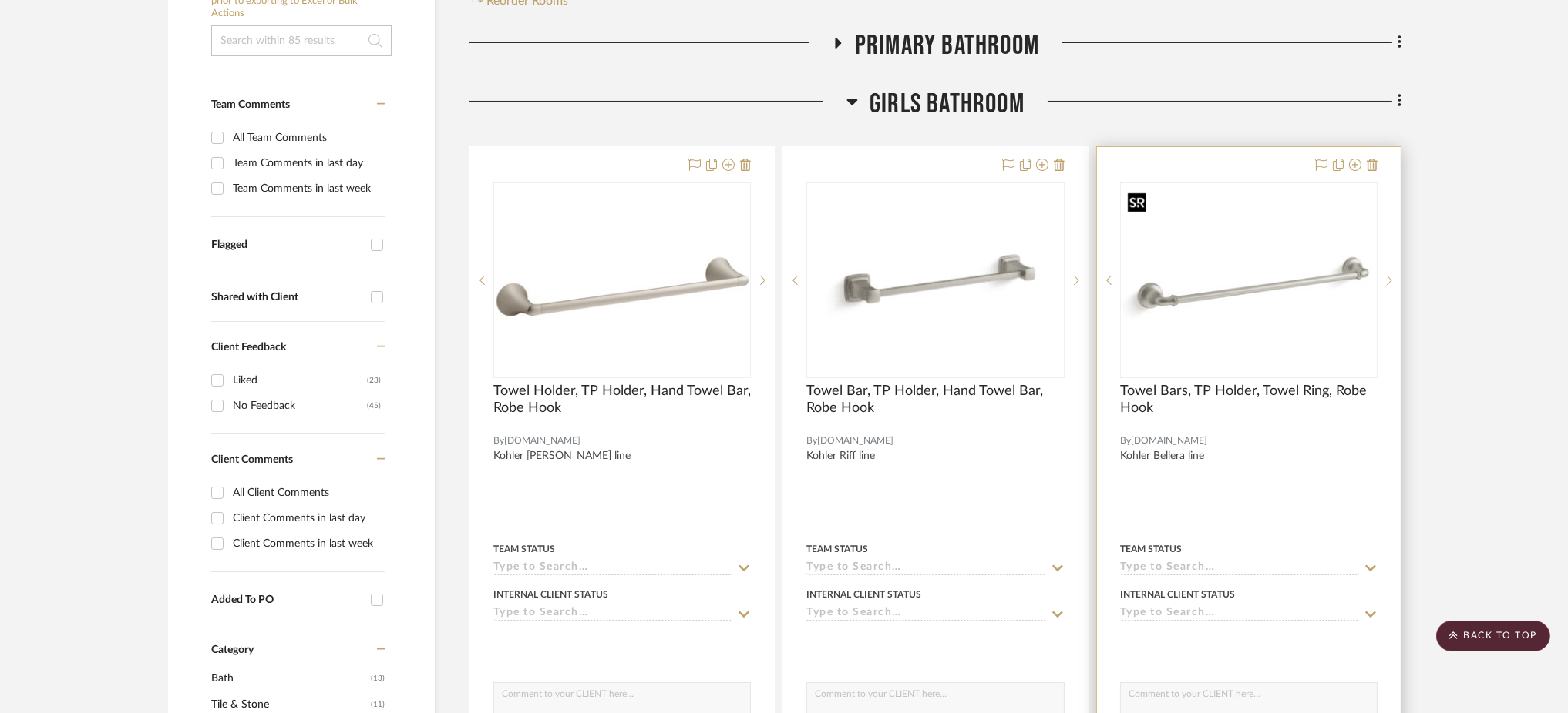
click at [963, 252] on img "0" at bounding box center [1249, 280] width 255 height 189
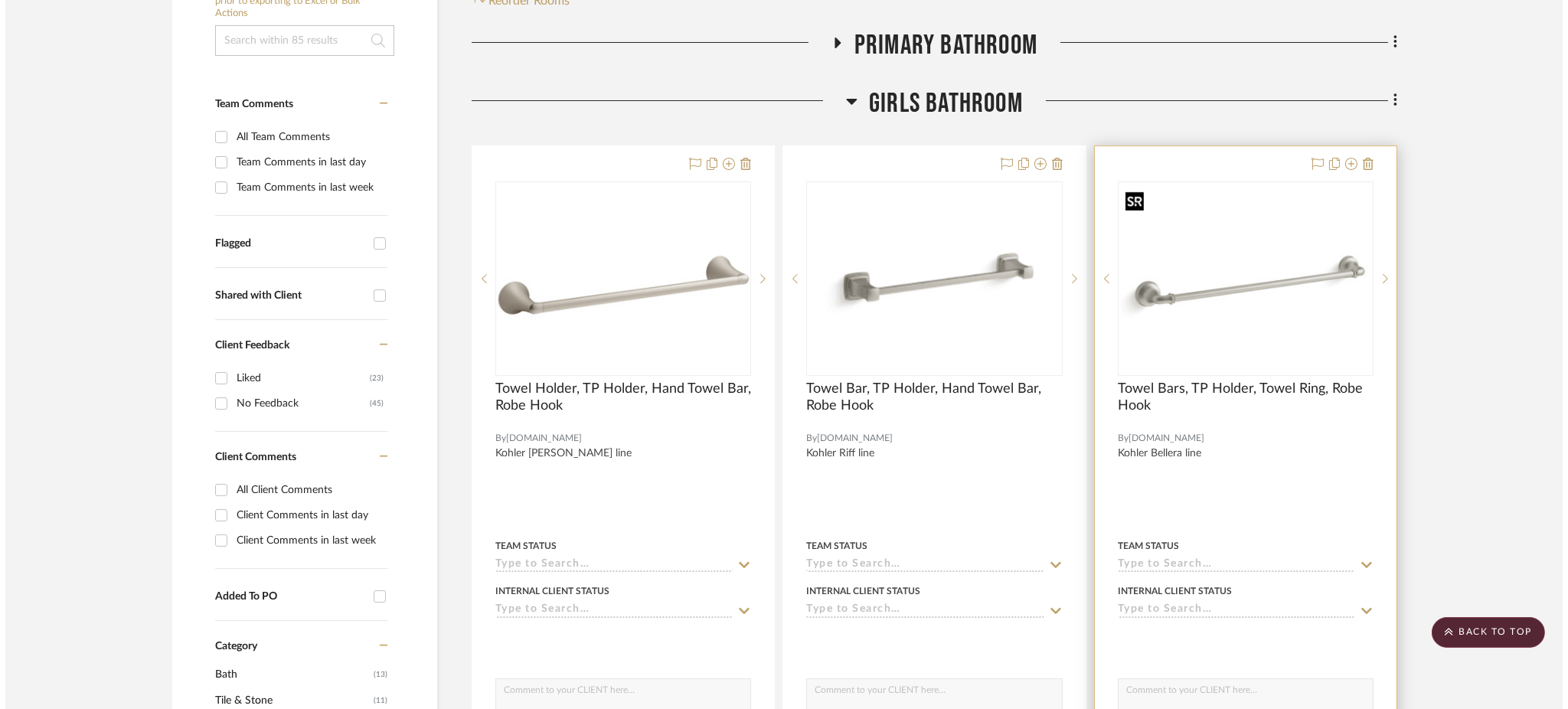
scroll to position [0, 0]
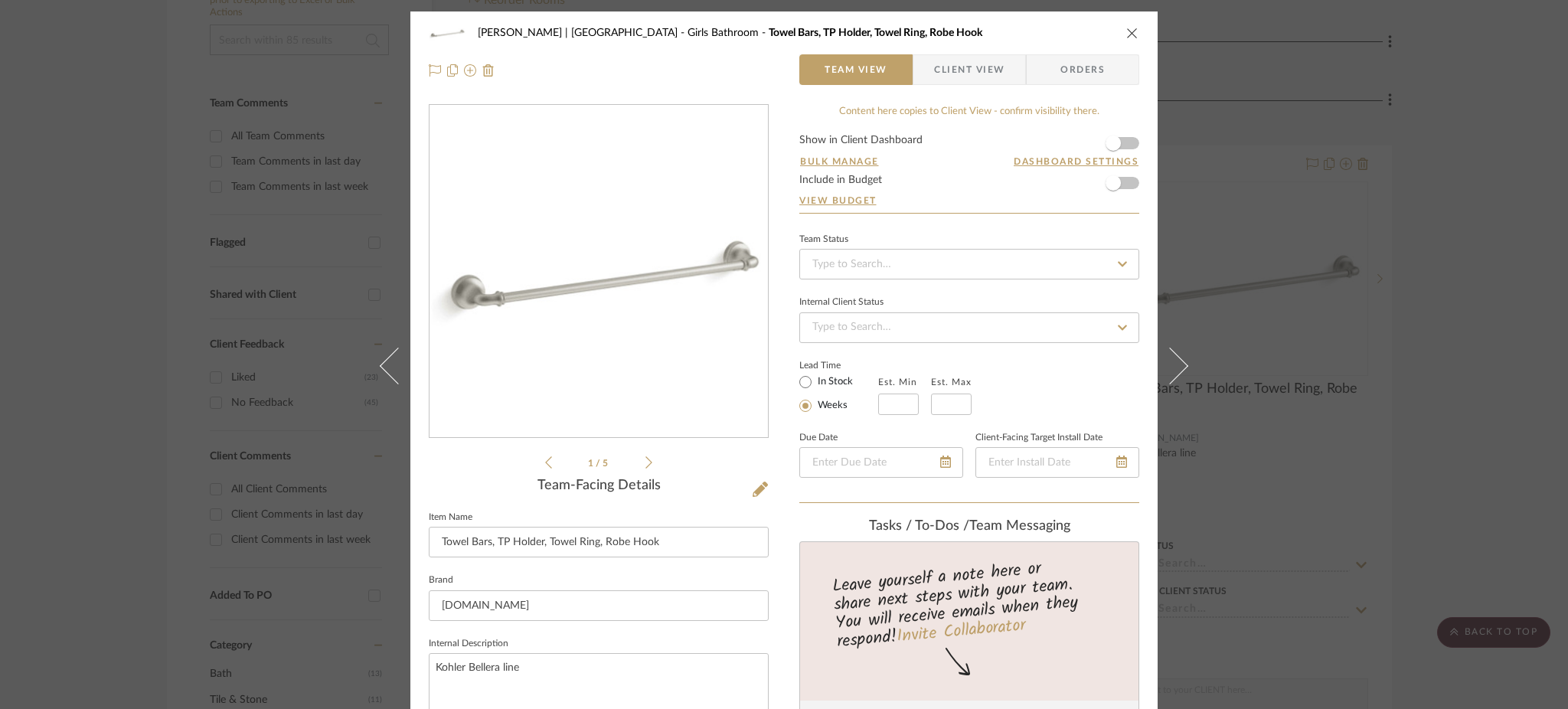
click at [956, 296] on div "[PERSON_NAME] | [GEOGRAPHIC_DATA] Girls Bathroom Towel Bars, TP Holder, Towel R…" at bounding box center [784, 354] width 1568 height 709
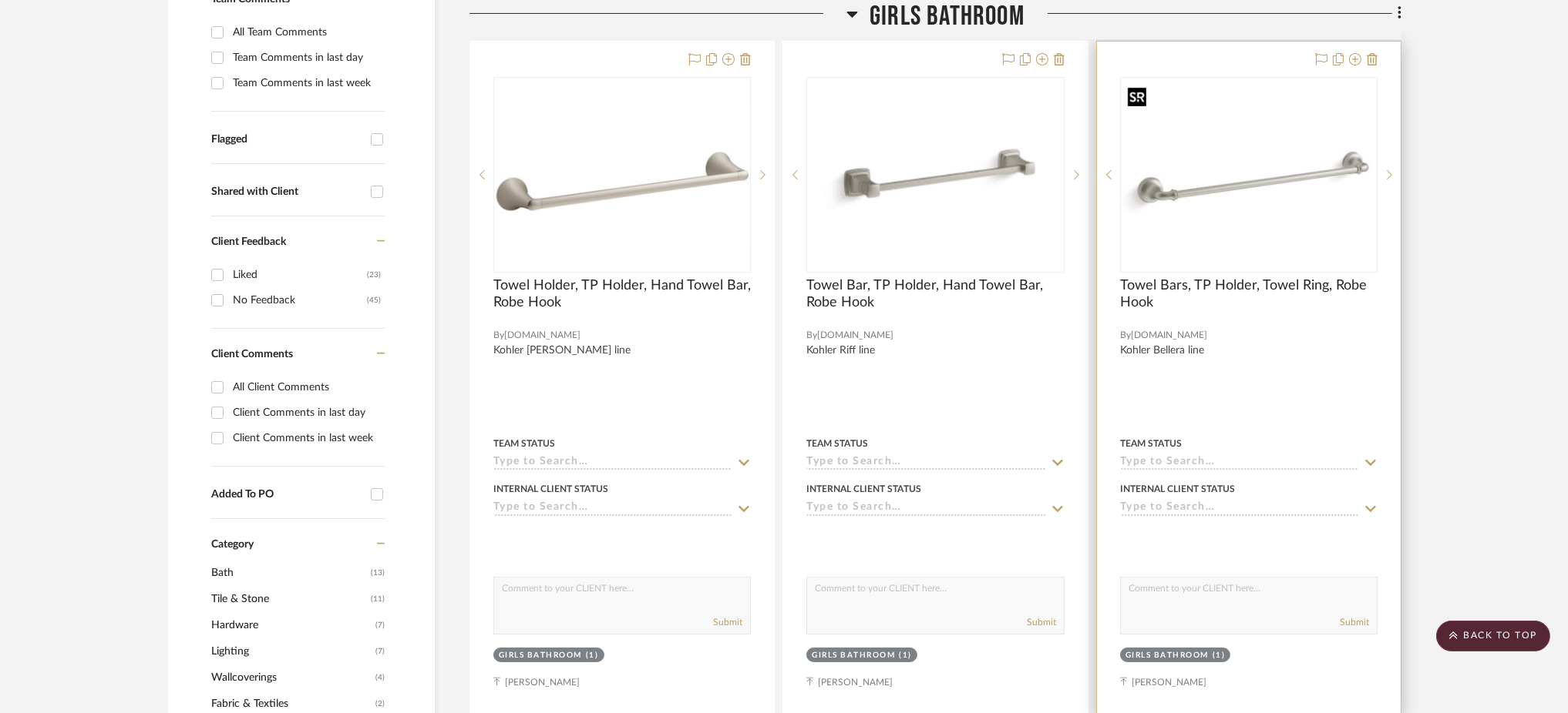
scroll to position [477, 0]
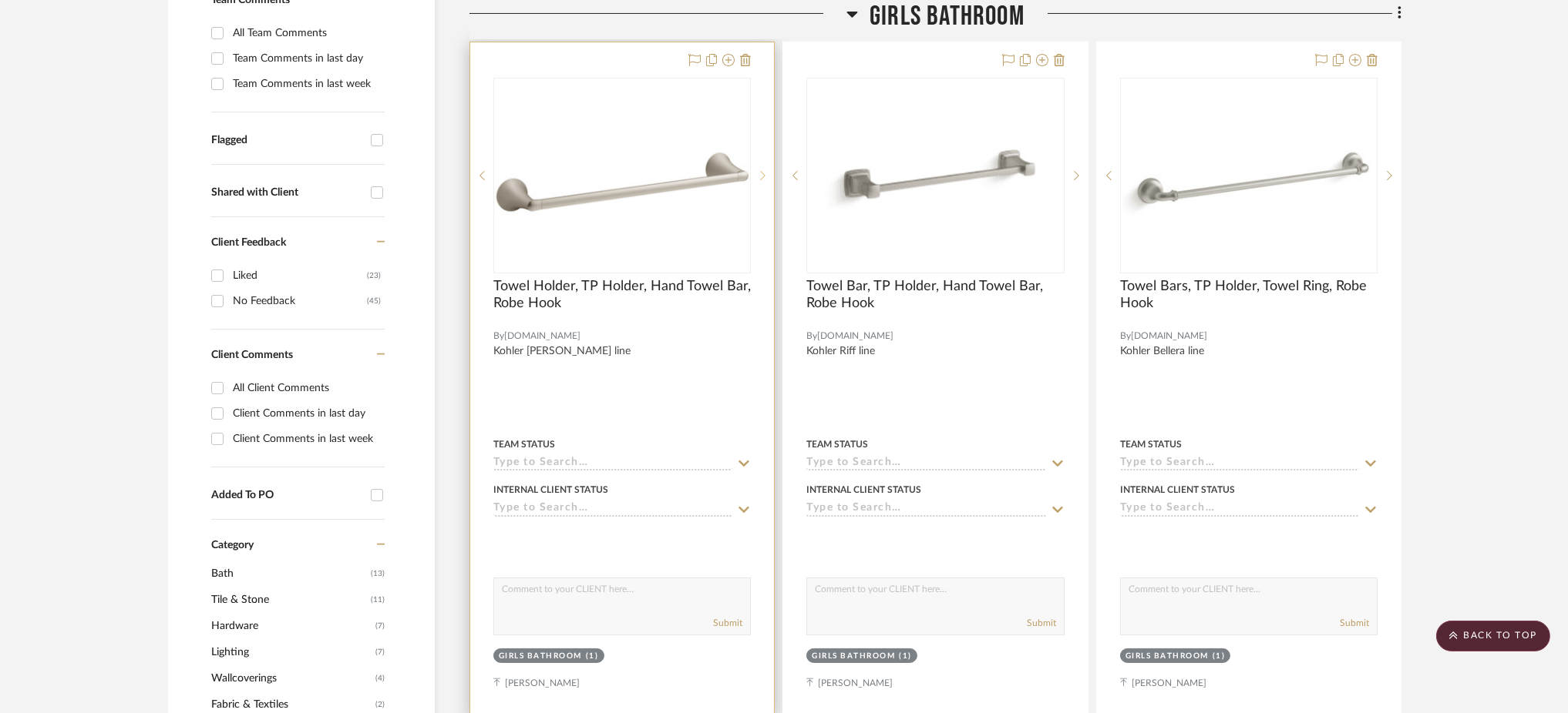
click at [761, 176] on icon at bounding box center [763, 176] width 5 height 10
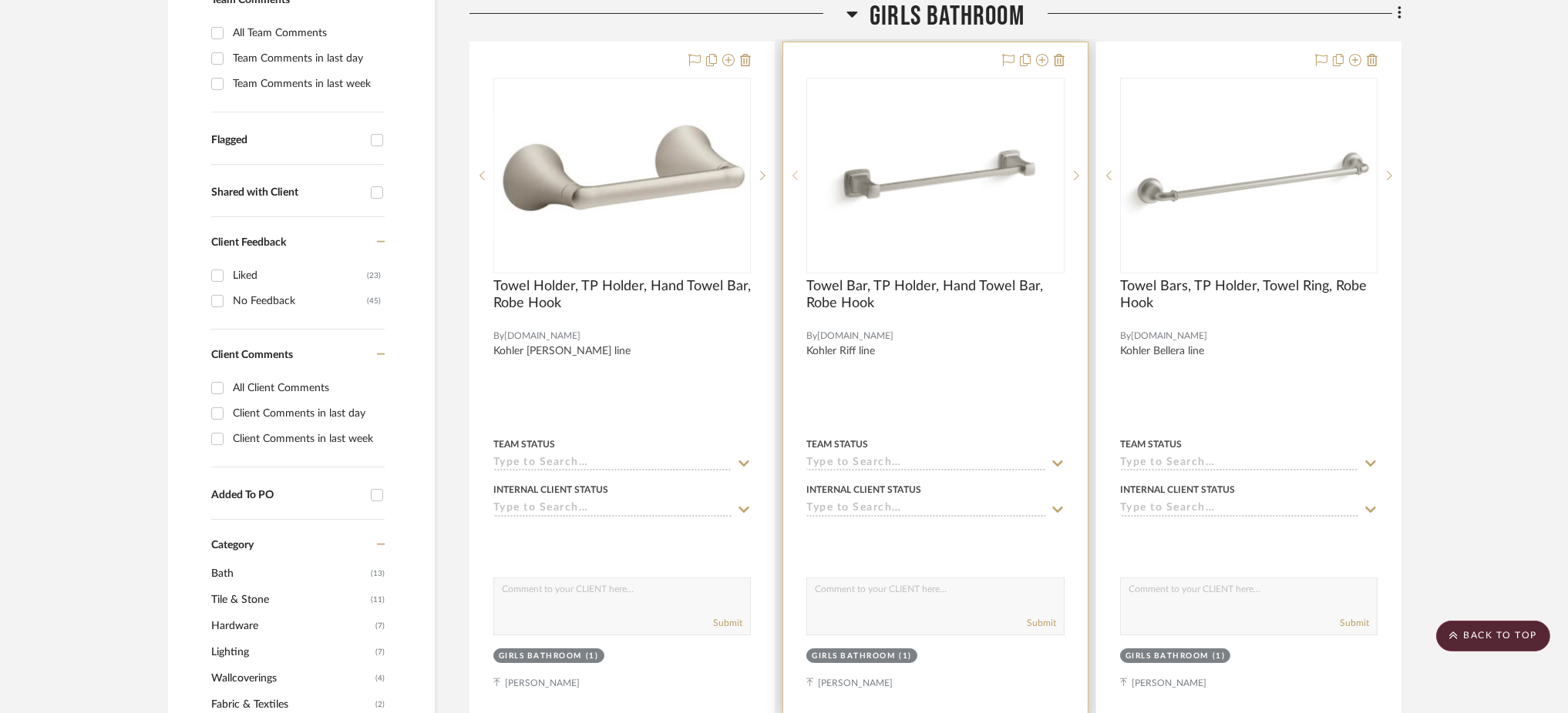
click at [795, 174] on icon at bounding box center [795, 176] width 5 height 10
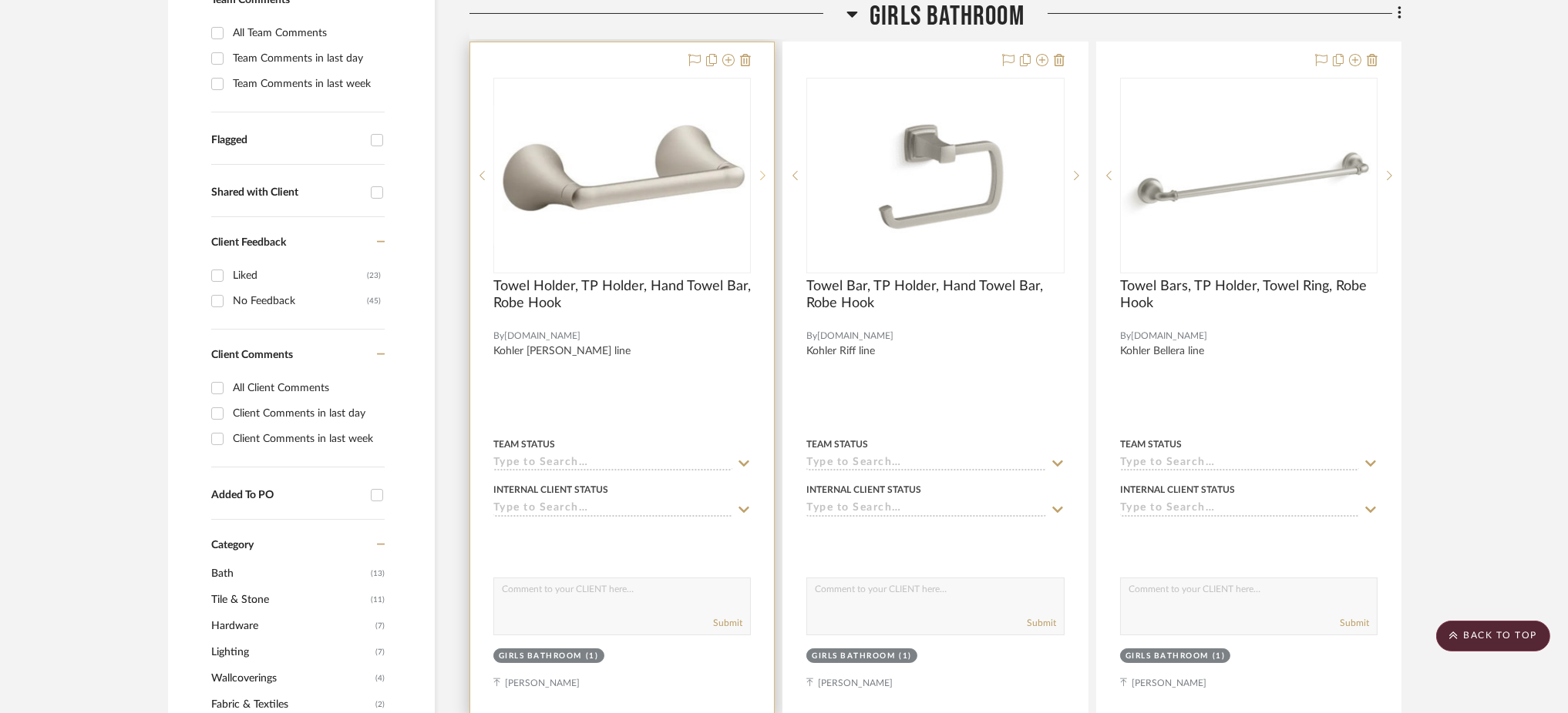
click at [762, 177] on icon at bounding box center [763, 176] width 5 height 10
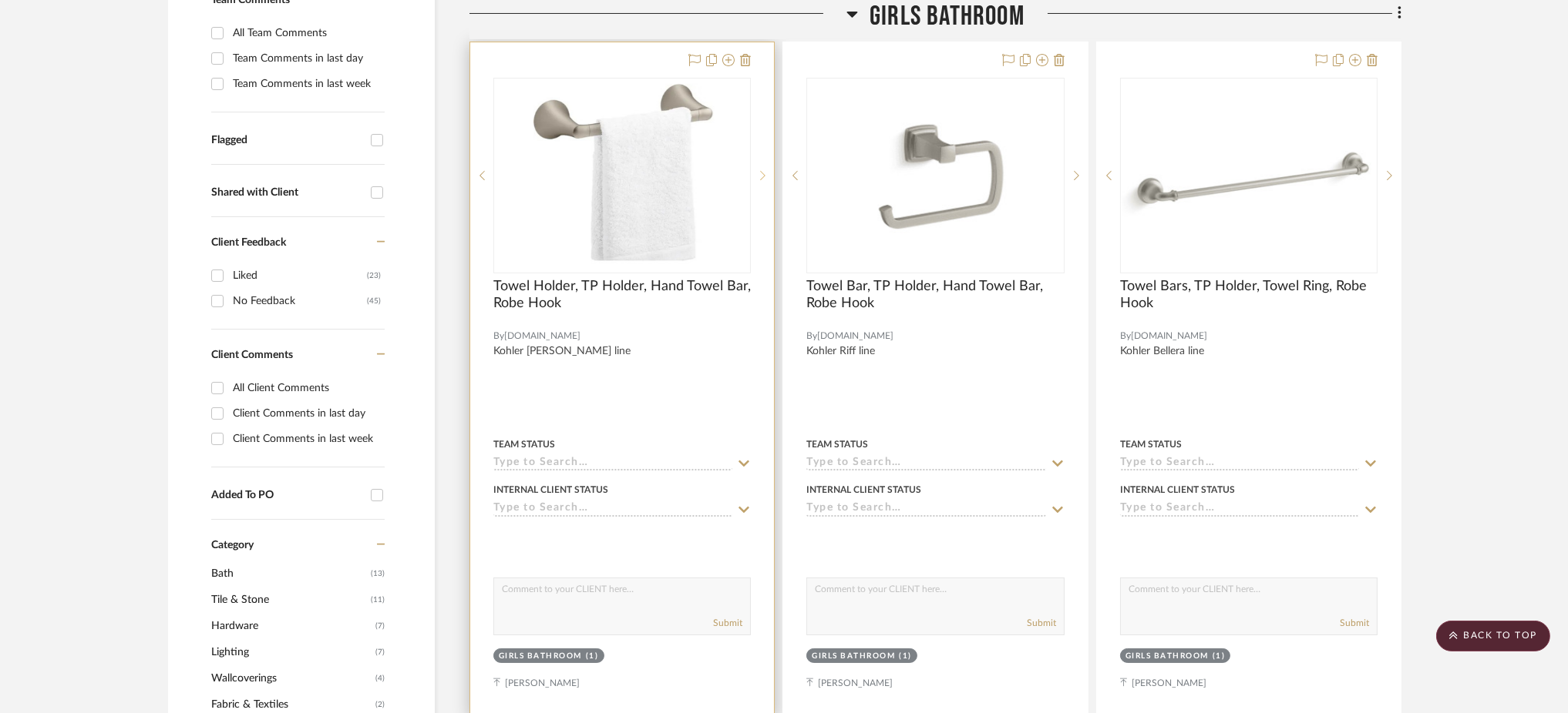
click at [762, 177] on icon at bounding box center [763, 176] width 5 height 10
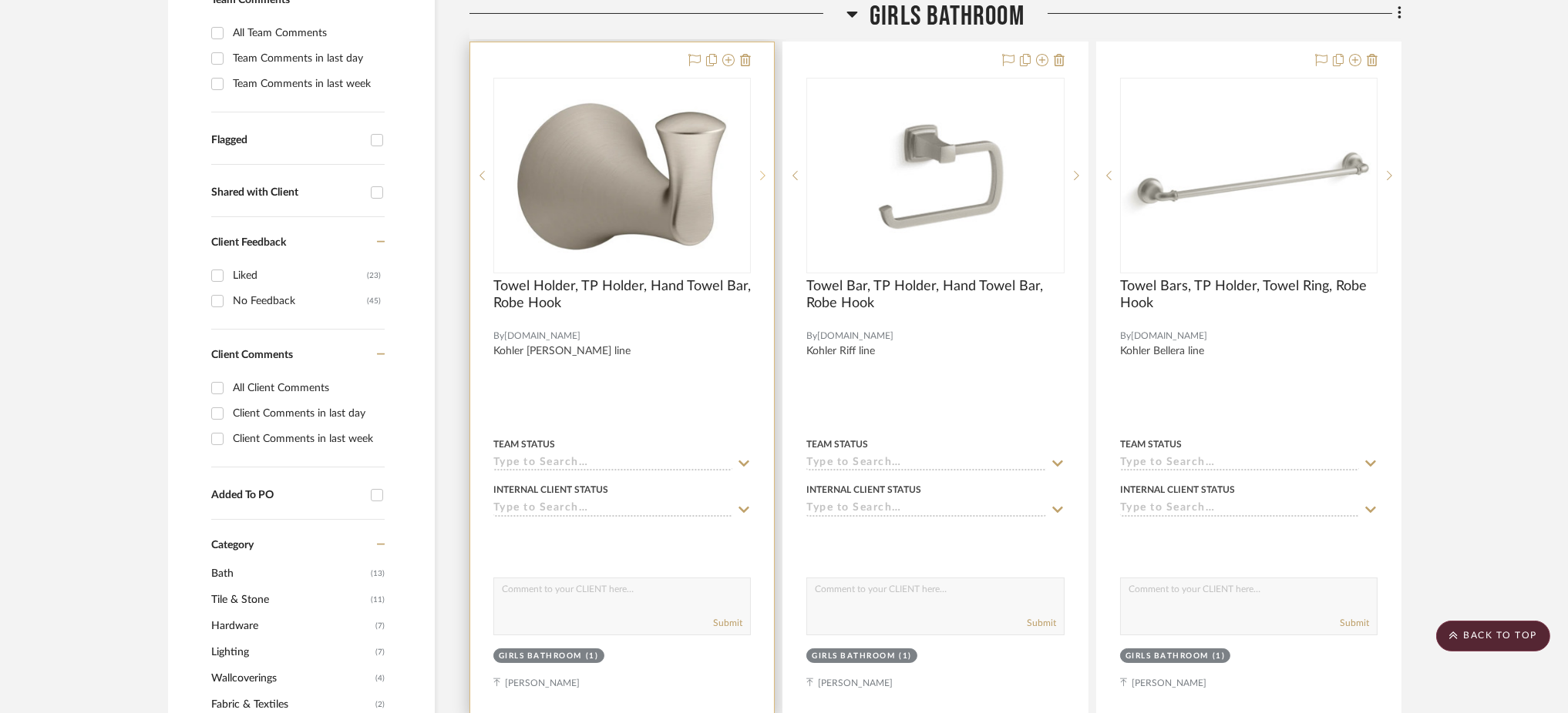
click at [762, 177] on icon at bounding box center [763, 176] width 5 height 10
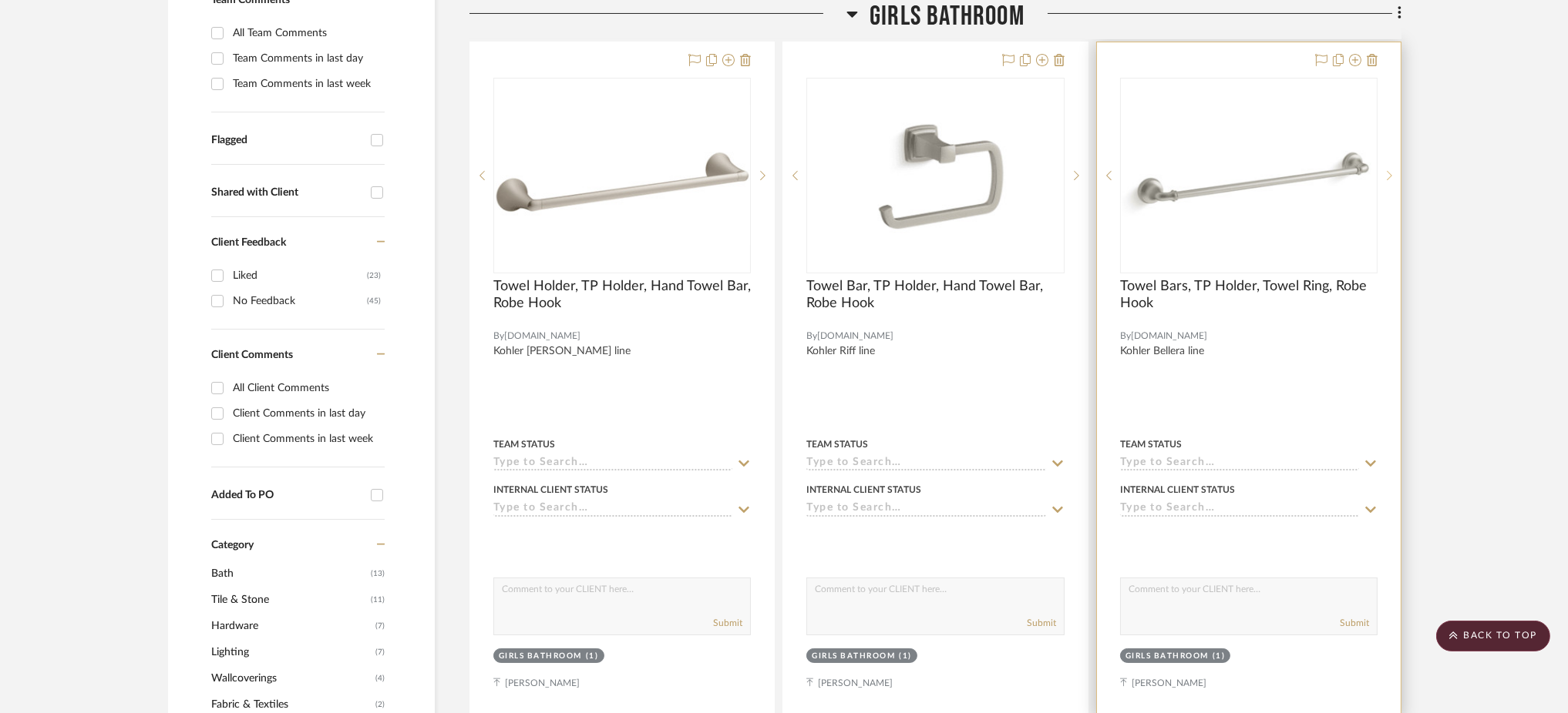
click at [963, 173] on icon at bounding box center [1390, 176] width 5 height 10
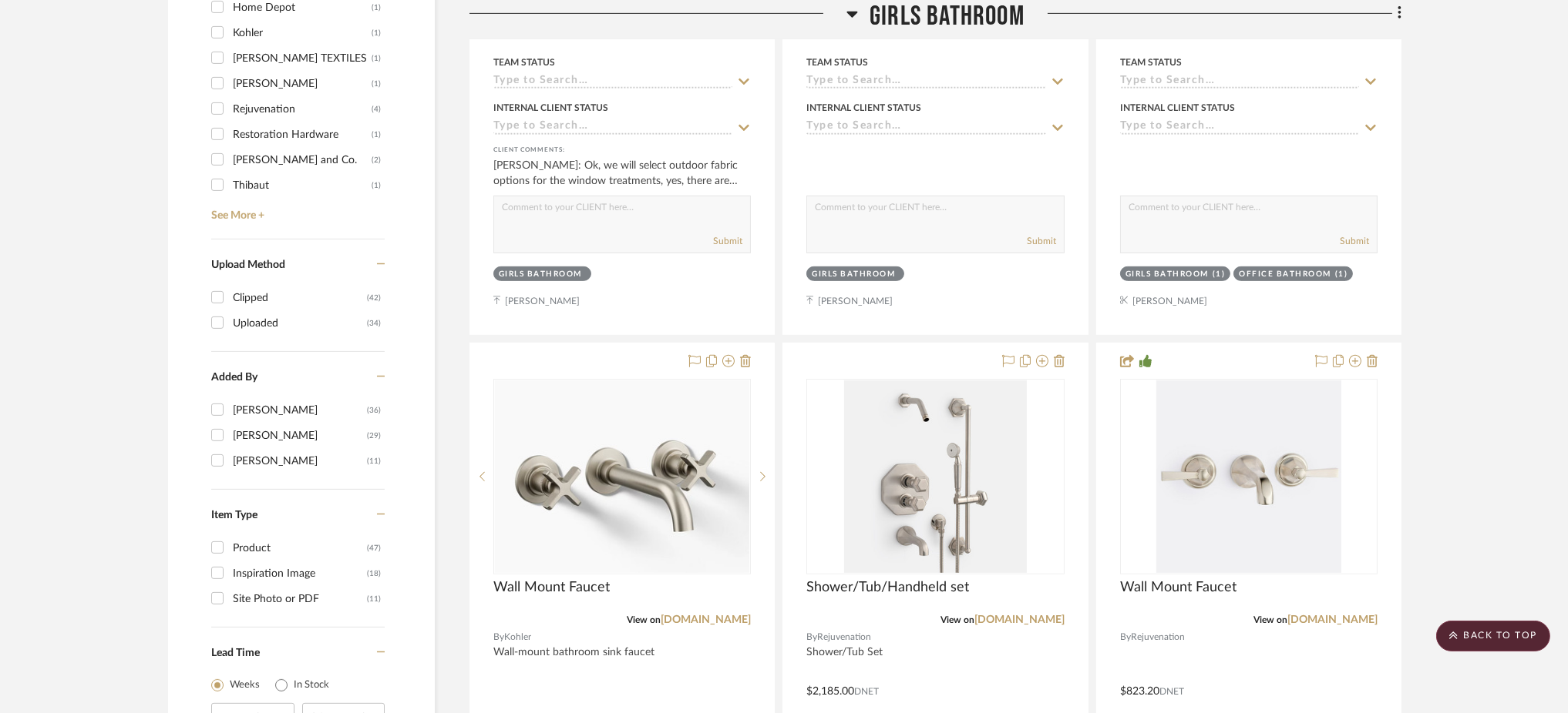
scroll to position [1707, 0]
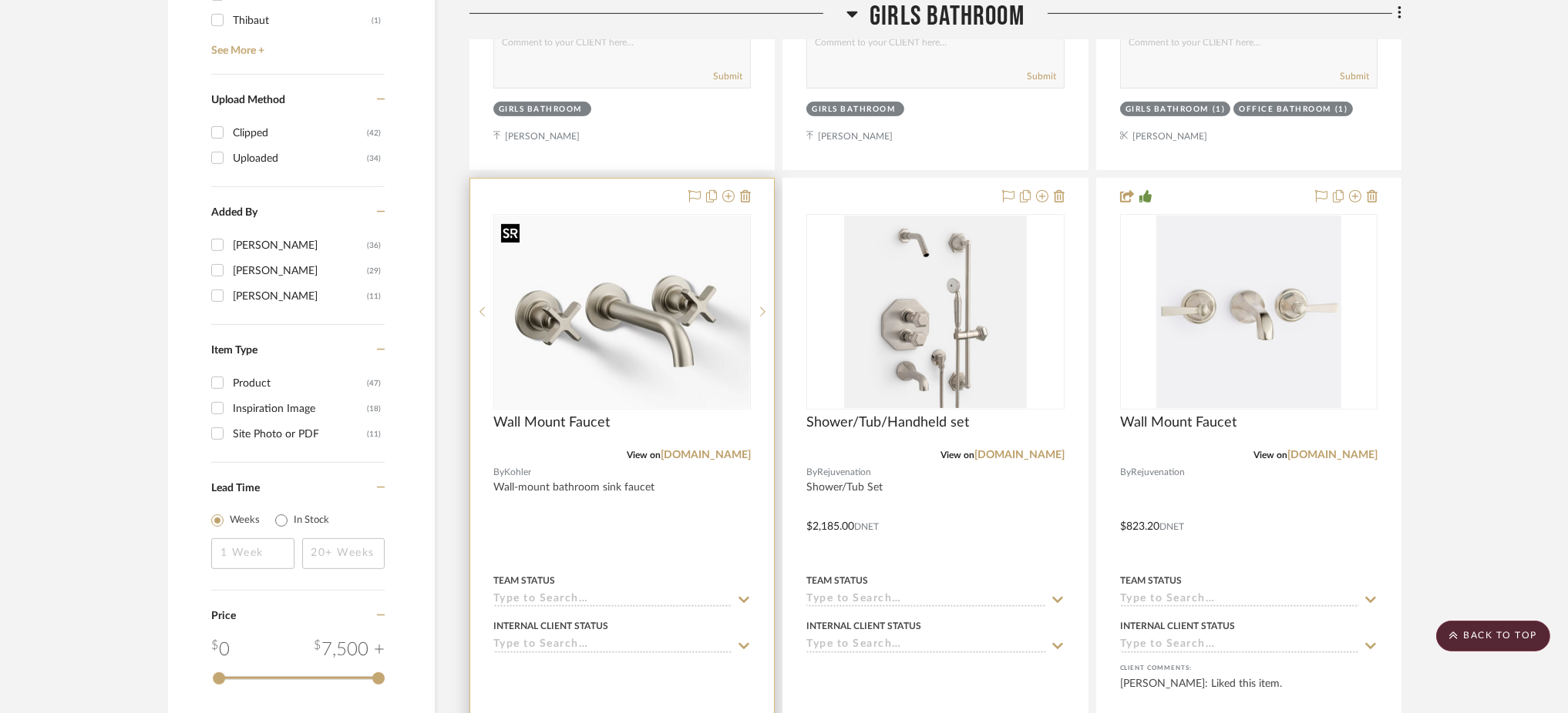
click at [0, 0] on img at bounding box center [0, 0] width 0 height 0
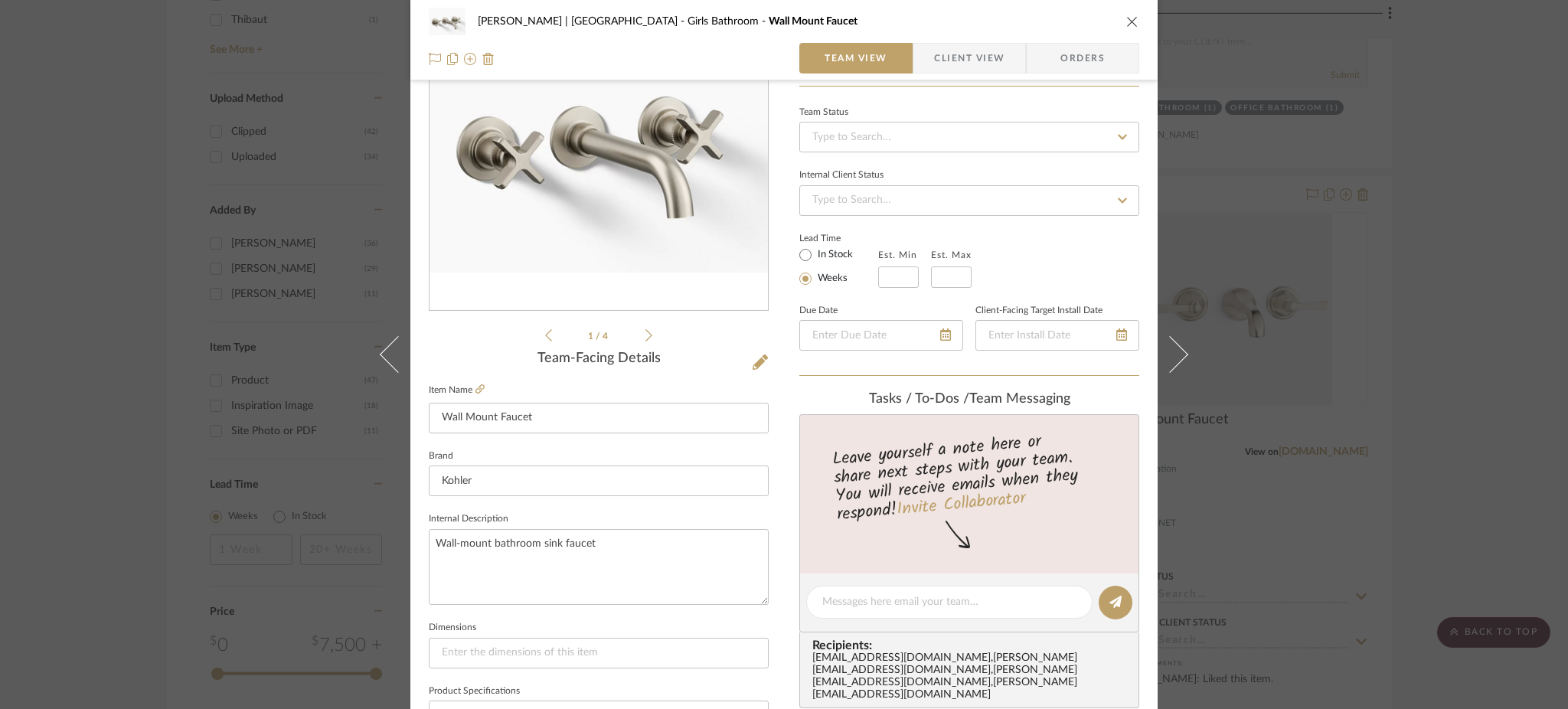
scroll to position [129, 0]
click at [956, 287] on div "[PERSON_NAME] | [GEOGRAPHIC_DATA] Girls Bathroom Wall Mount Faucet Team View Cl…" at bounding box center [784, 354] width 1568 height 709
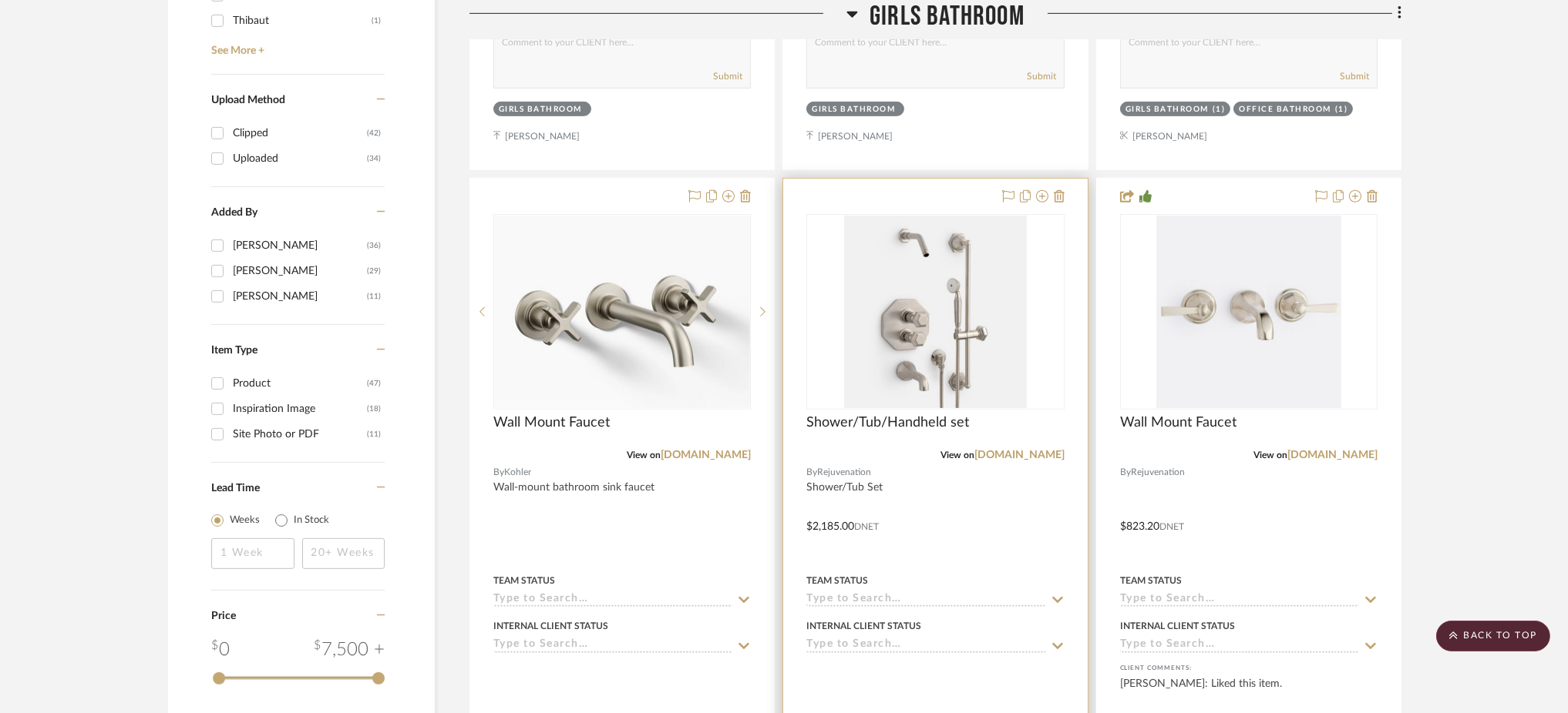
scroll to position [1795, 0]
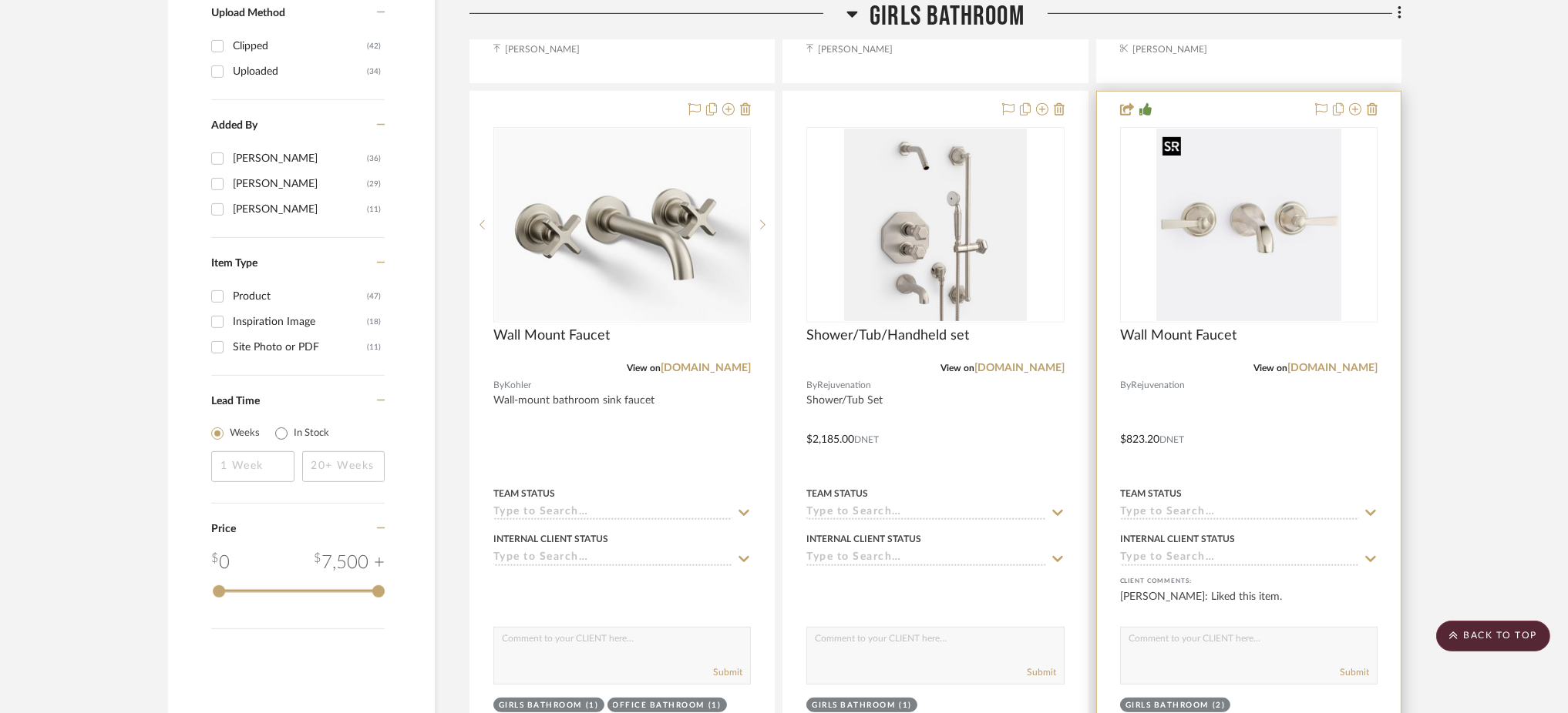
click at [963, 272] on img "0" at bounding box center [1249, 225] width 185 height 193
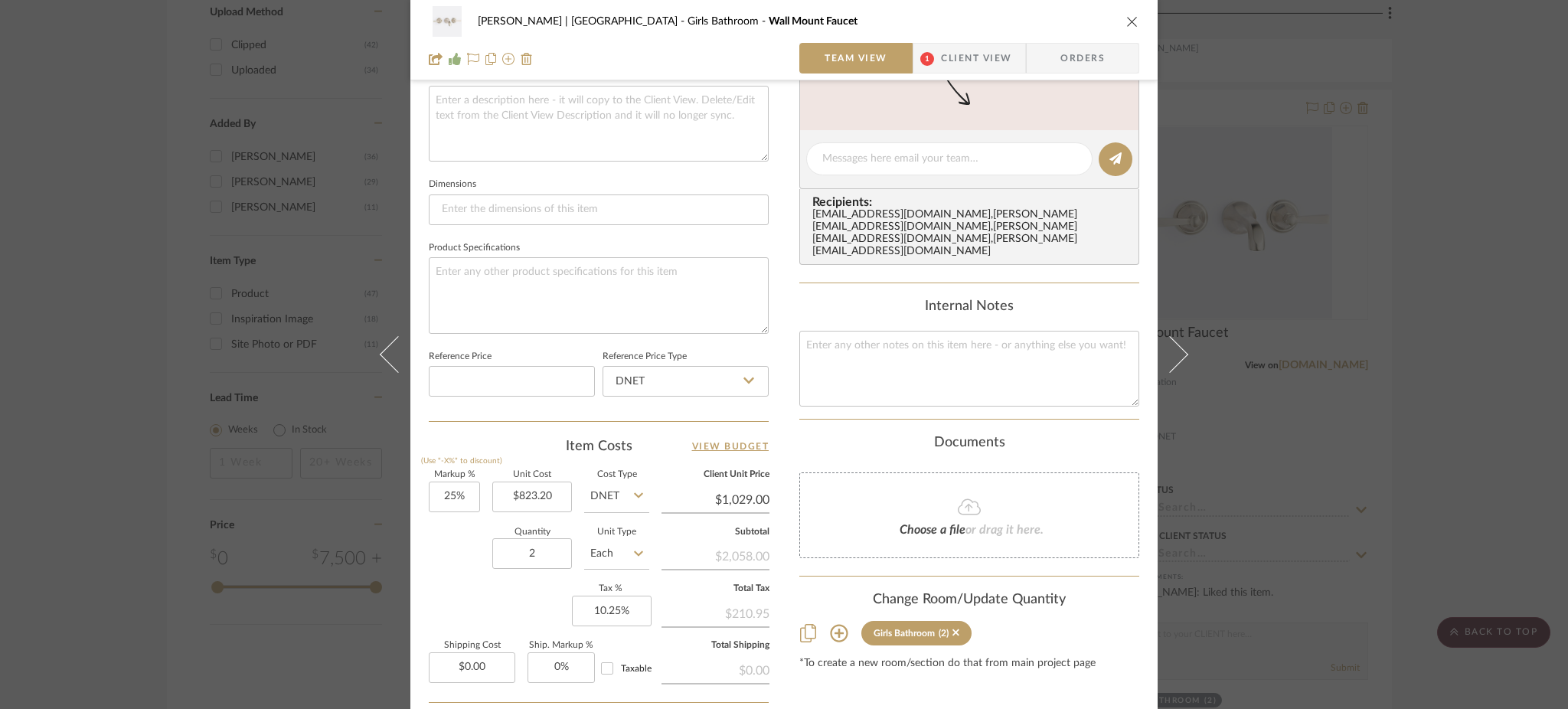
scroll to position [571, 0]
click at [956, 350] on div "[PERSON_NAME] | [GEOGRAPHIC_DATA] Girls Bathroom Wall Mount Faucet Team View 1 …" at bounding box center [784, 354] width 1568 height 709
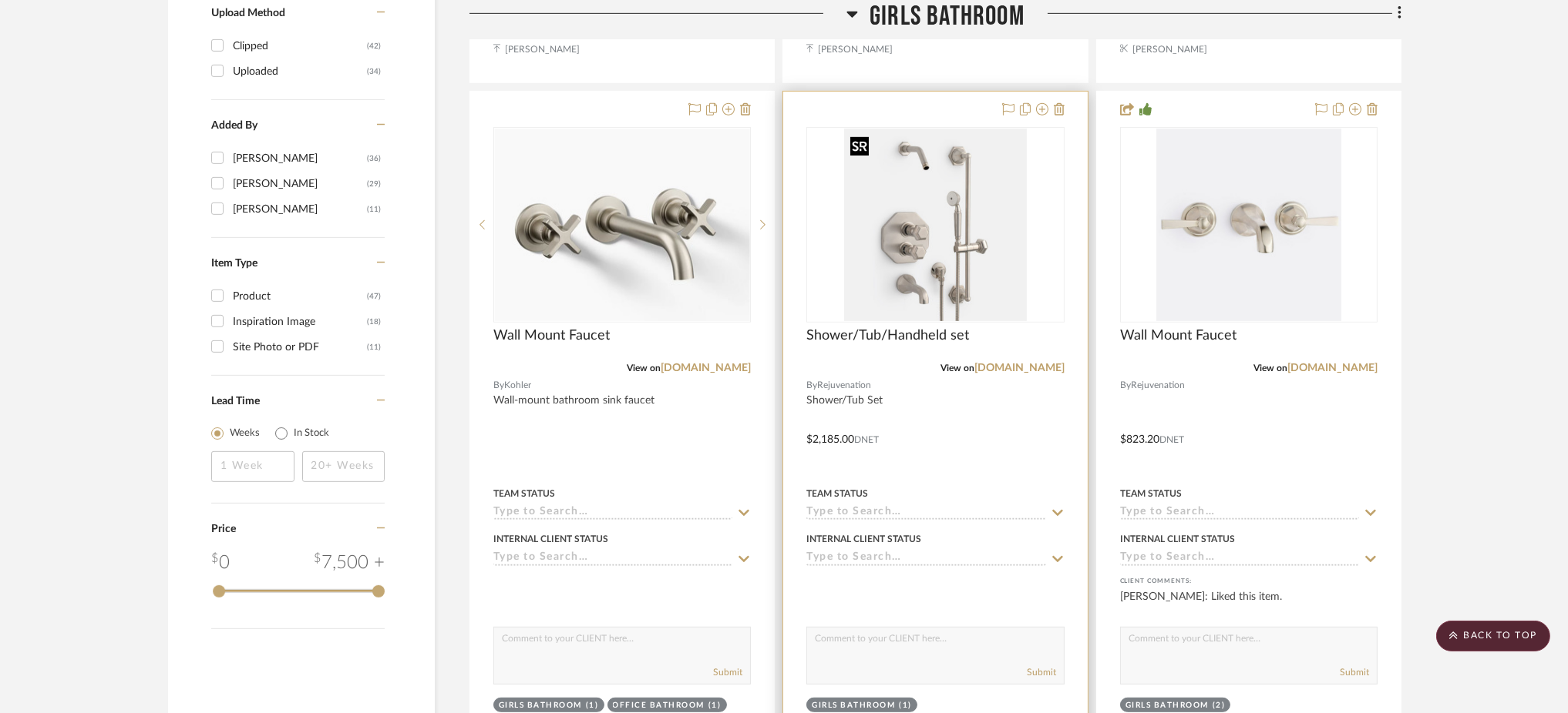
scroll to position [1770, 0]
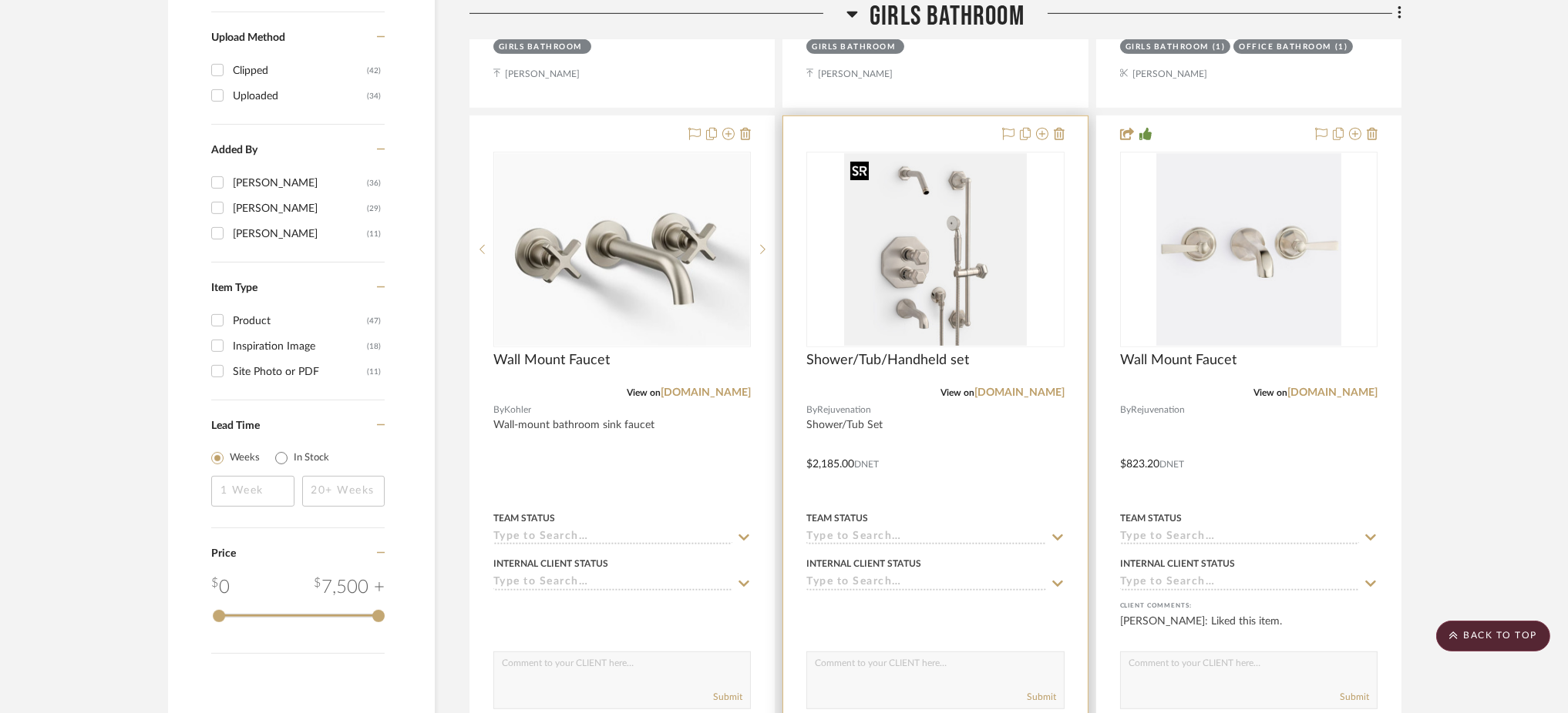
click at [907, 217] on img "0" at bounding box center [935, 249] width 182 height 193
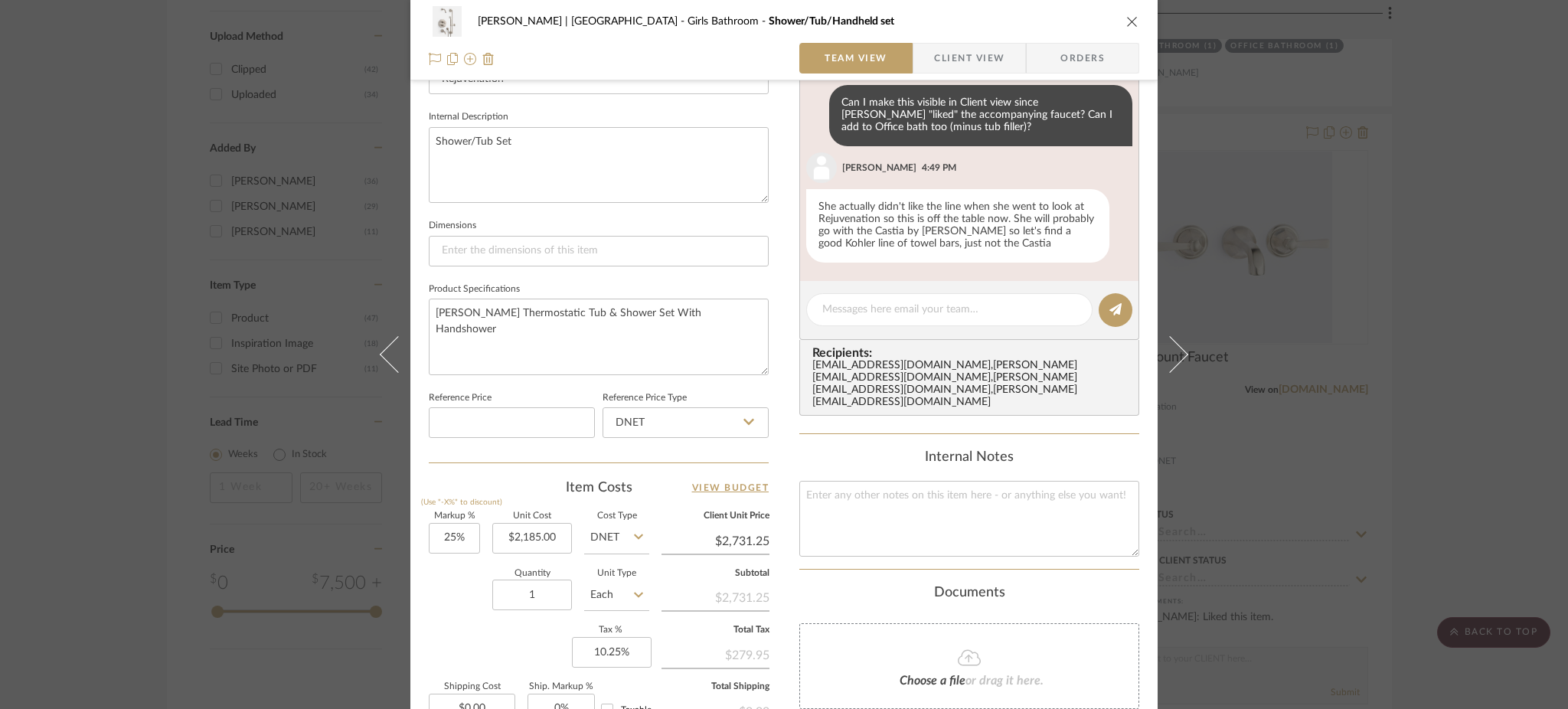
scroll to position [531, 0]
click at [895, 304] on textarea at bounding box center [950, 308] width 255 height 16
click at [956, 374] on div "[PERSON_NAME] | [GEOGRAPHIC_DATA] Girls Bathroom Shower/Tub/Handheld set Team V…" at bounding box center [784, 354] width 1568 height 709
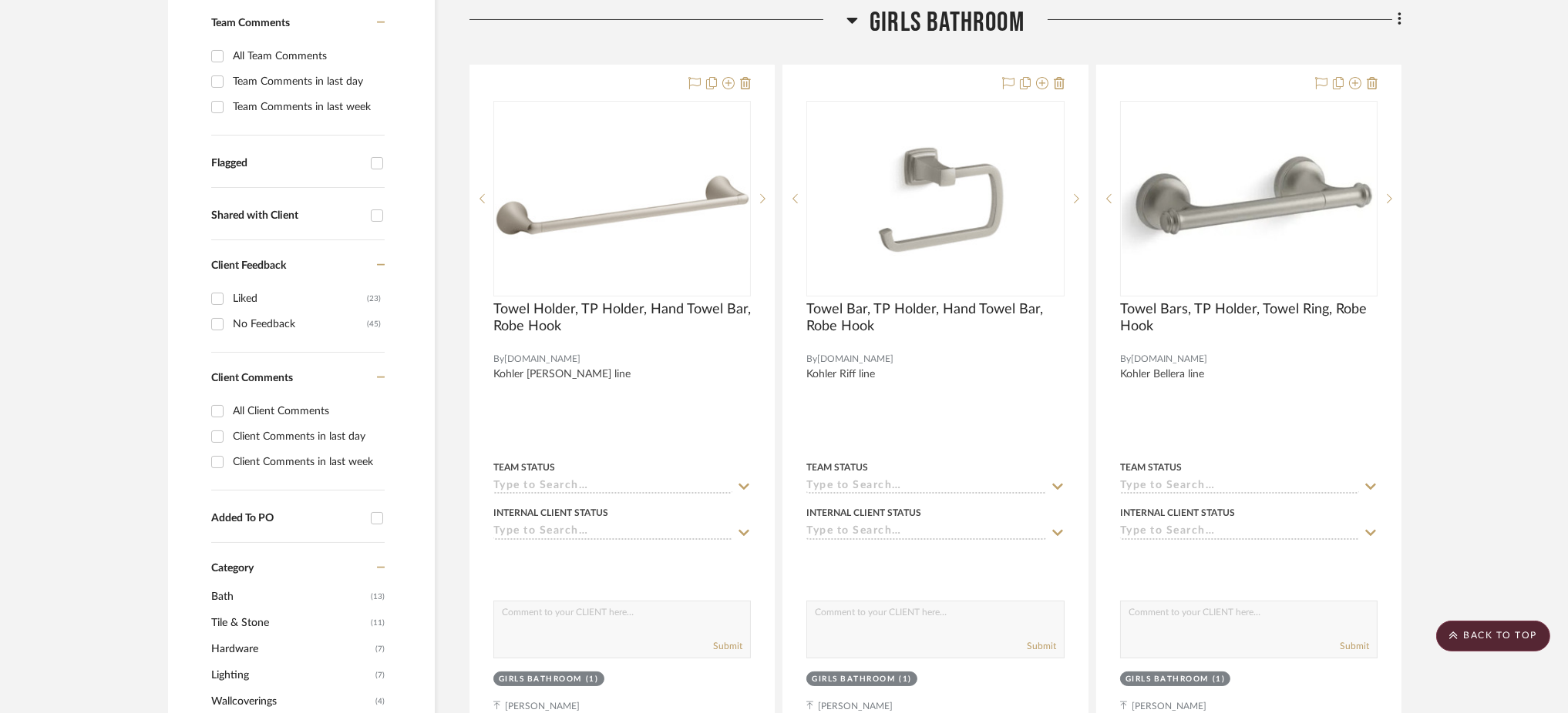
scroll to position [452, 0]
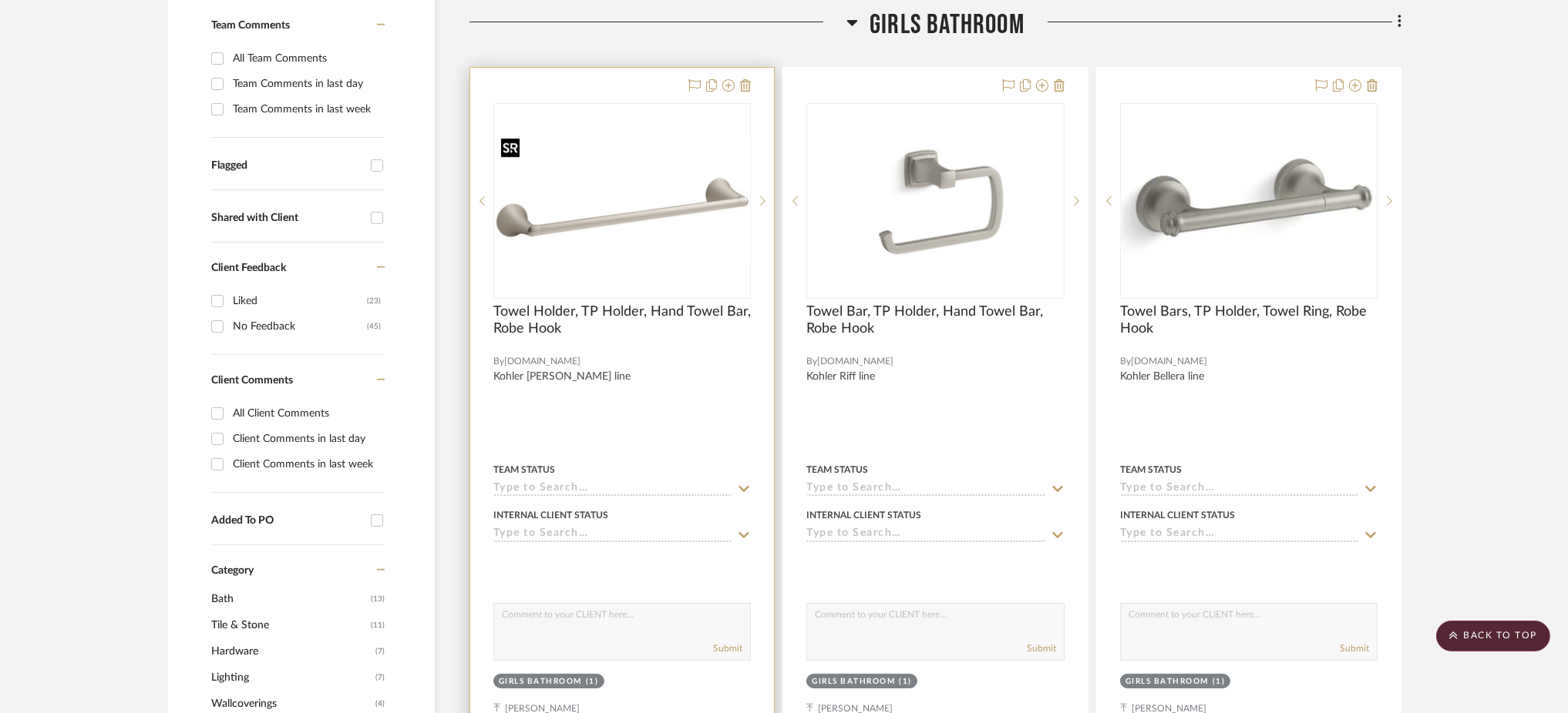
click at [664, 189] on img "0" at bounding box center [623, 200] width 255 height 139
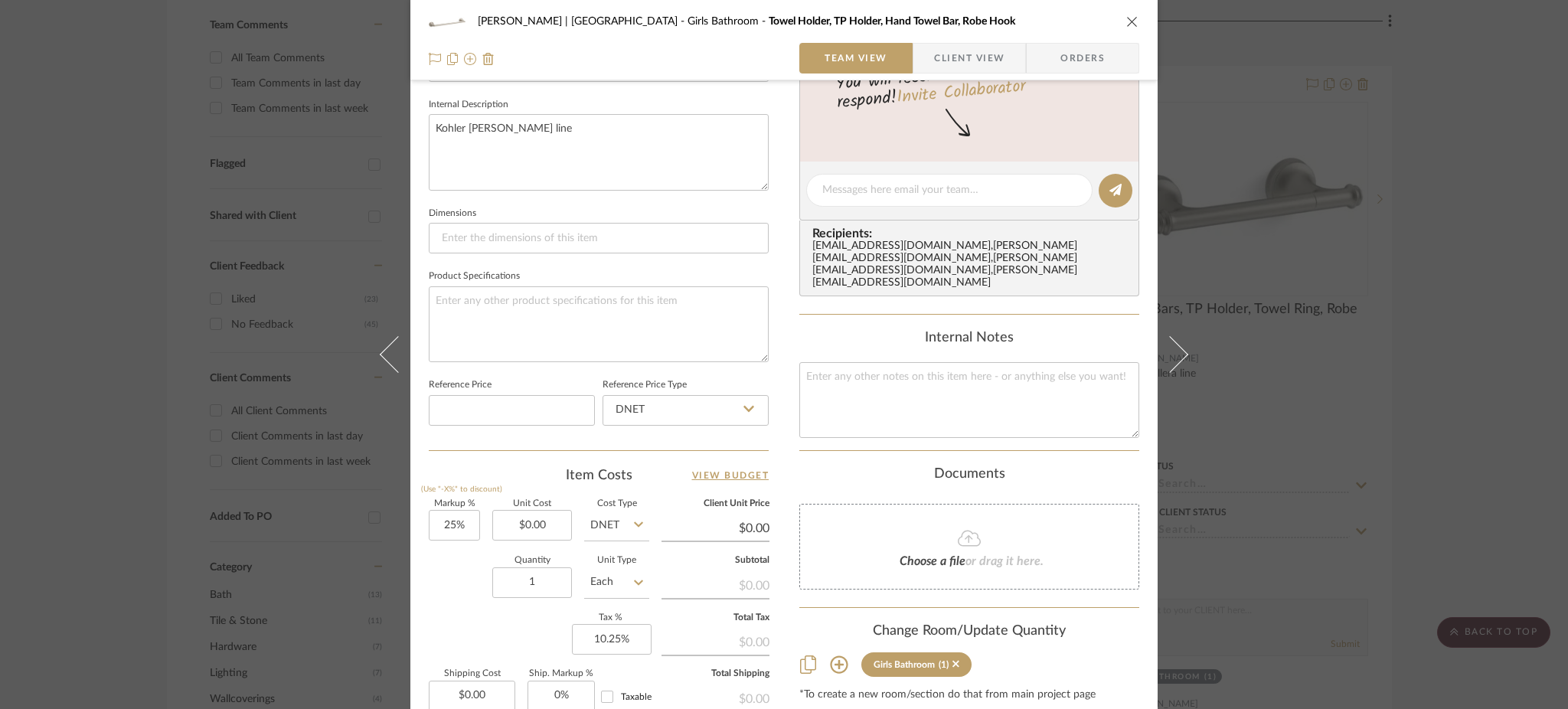
scroll to position [547, 0]
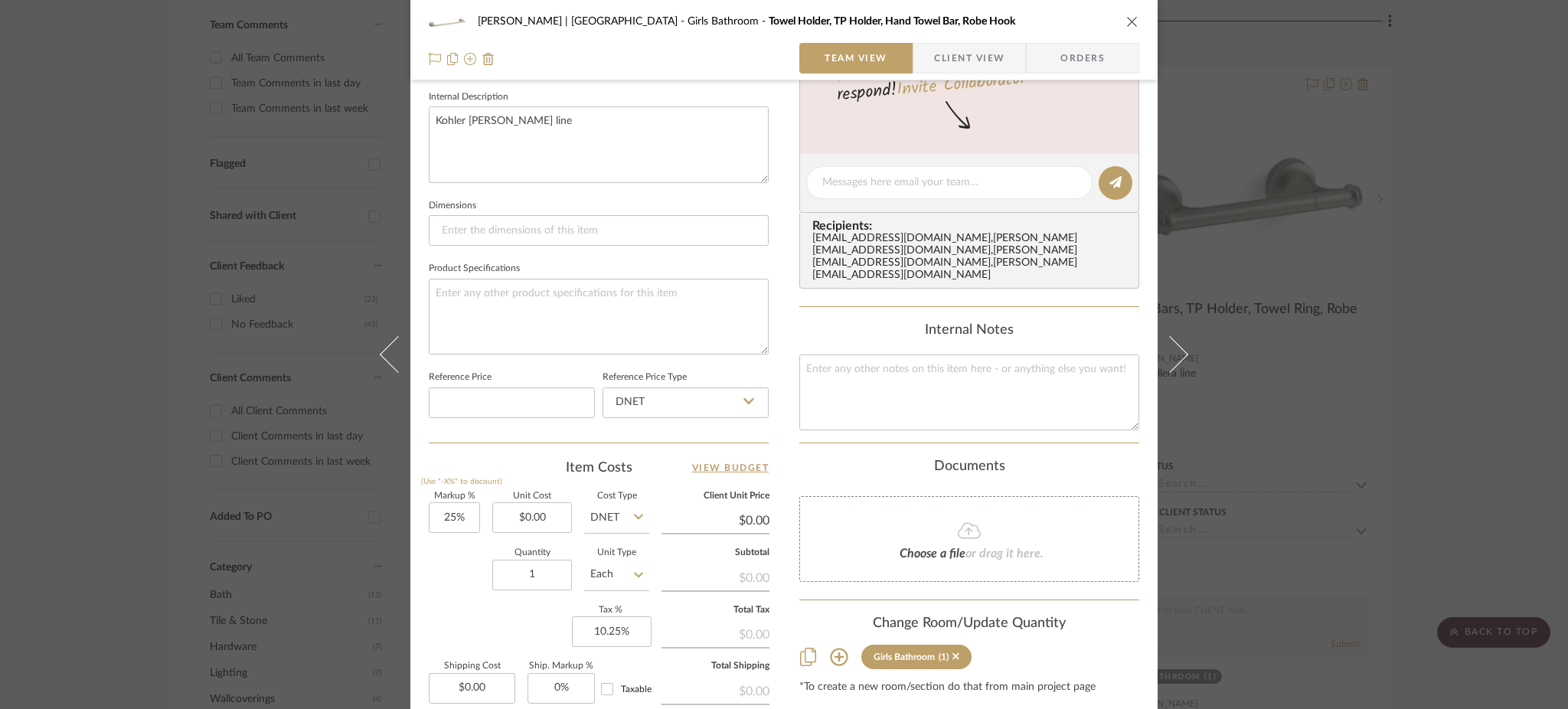
click at [956, 286] on div "[PERSON_NAME] | [GEOGRAPHIC_DATA] Girls Bathroom Towel Holder, TP Holder, Hand …" at bounding box center [784, 354] width 1568 height 709
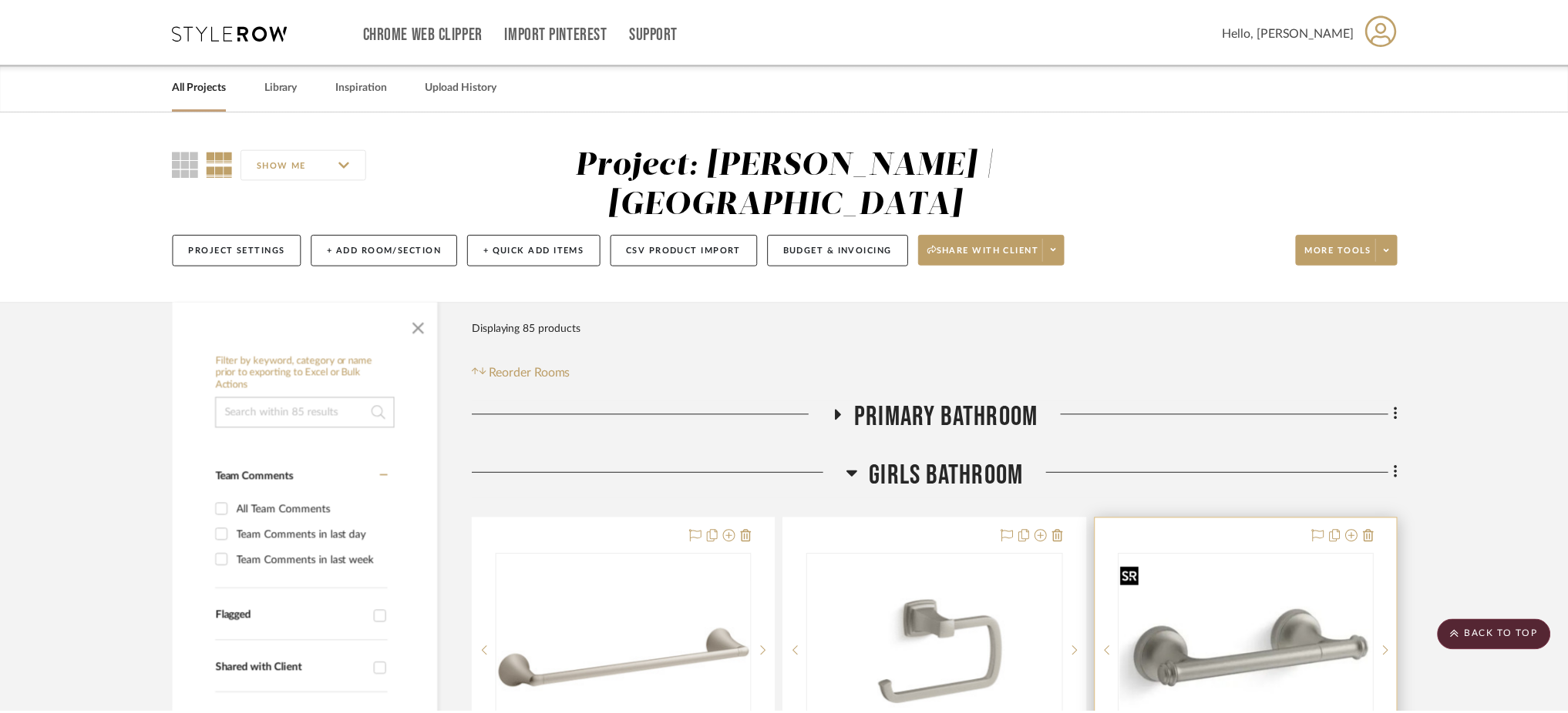
scroll to position [452, 0]
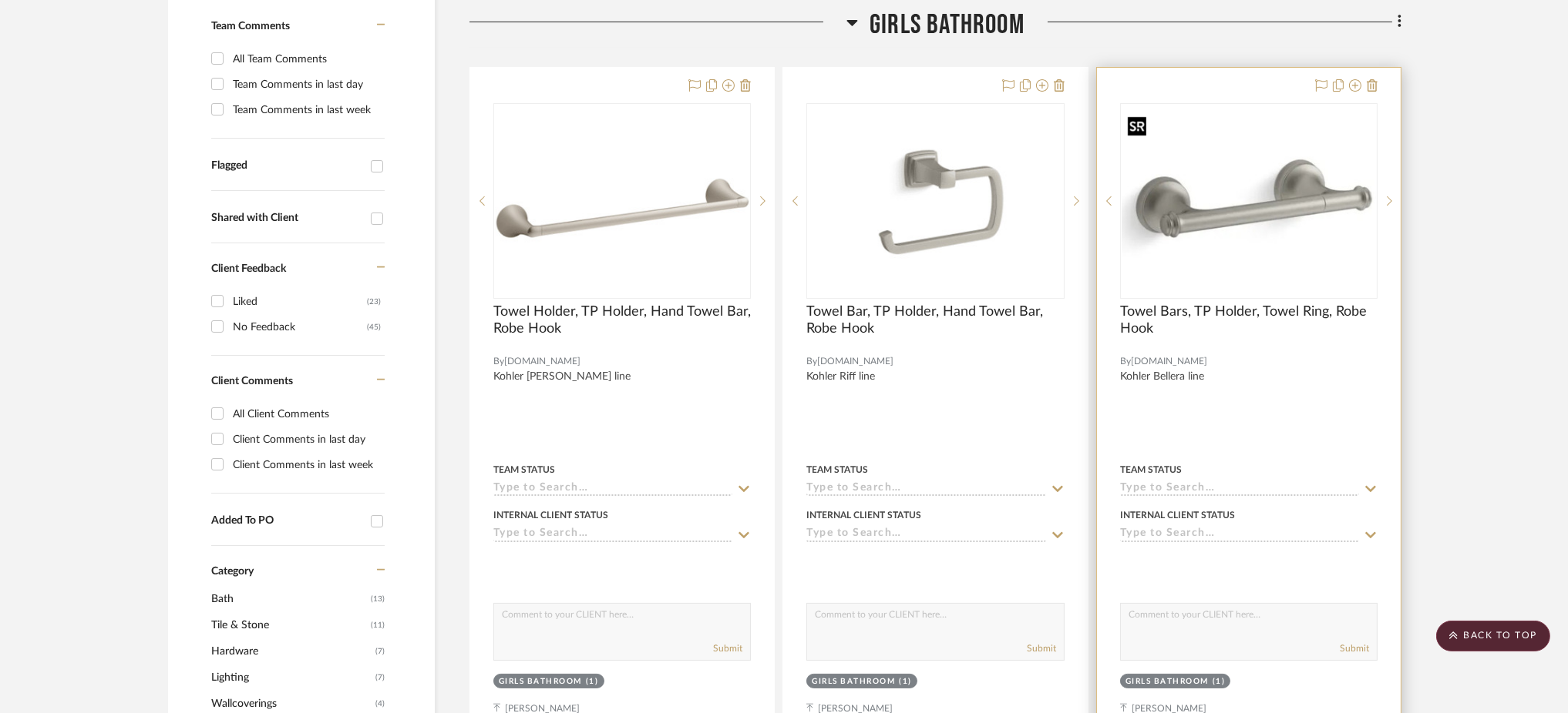
click at [963, 197] on img "2" at bounding box center [1249, 200] width 255 height 183
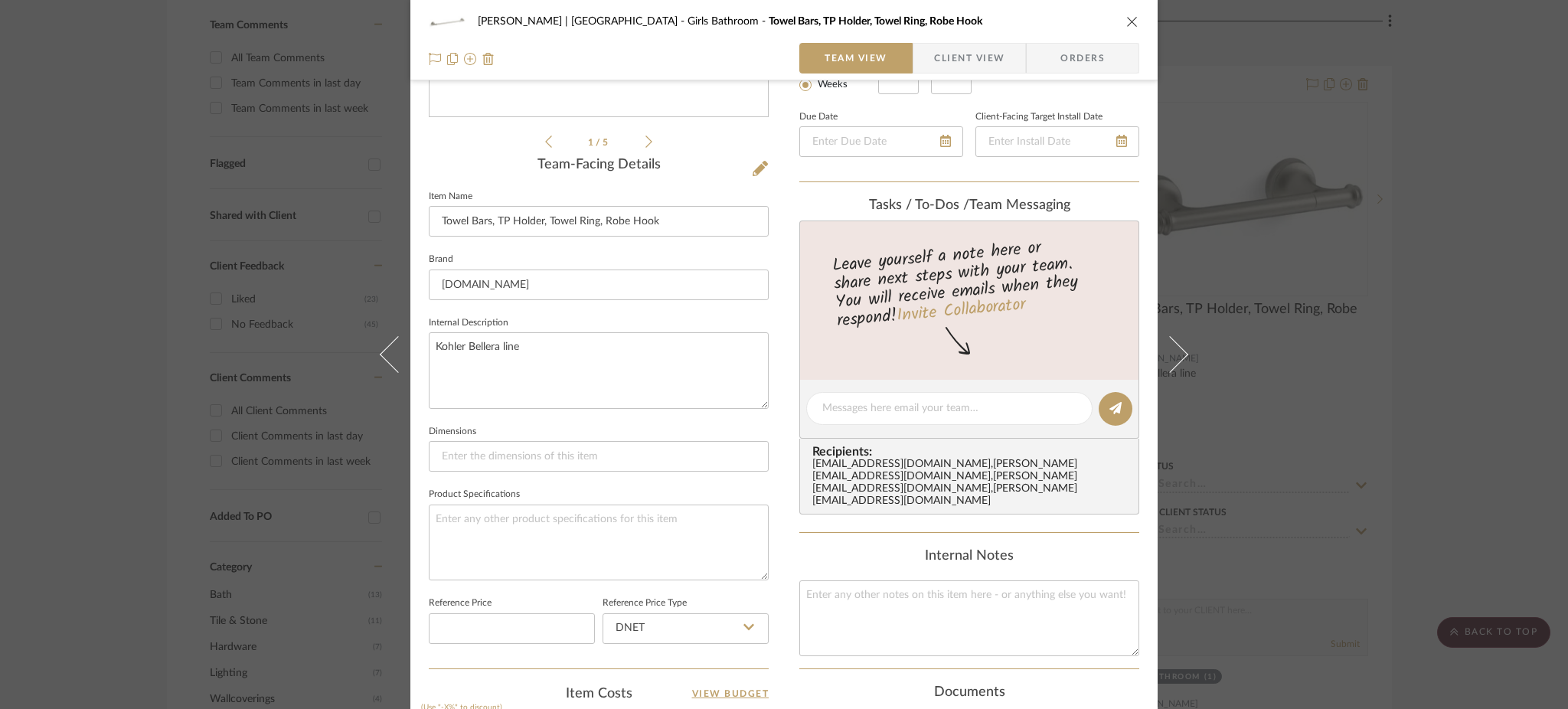
scroll to position [326, 0]
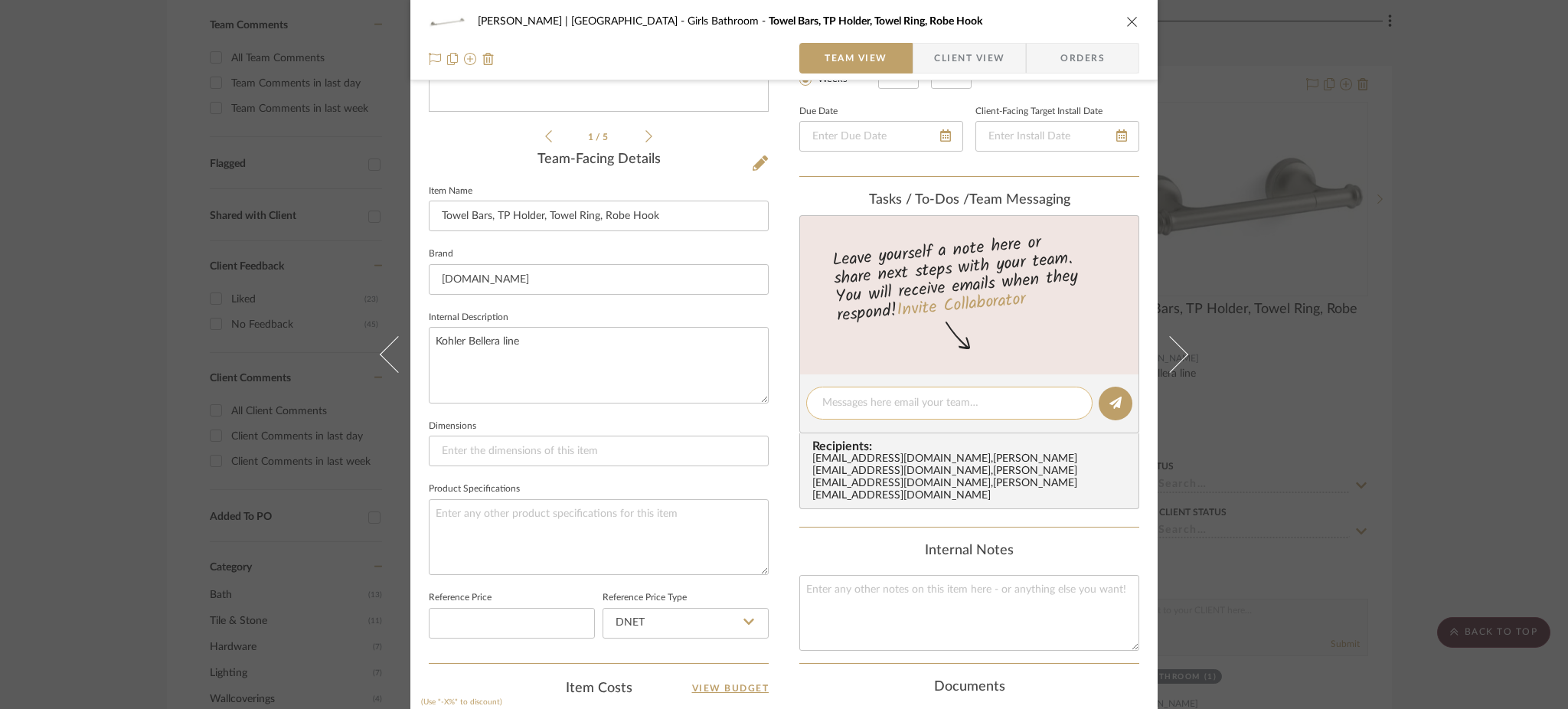
click at [870, 395] on textarea at bounding box center [950, 403] width 255 height 16
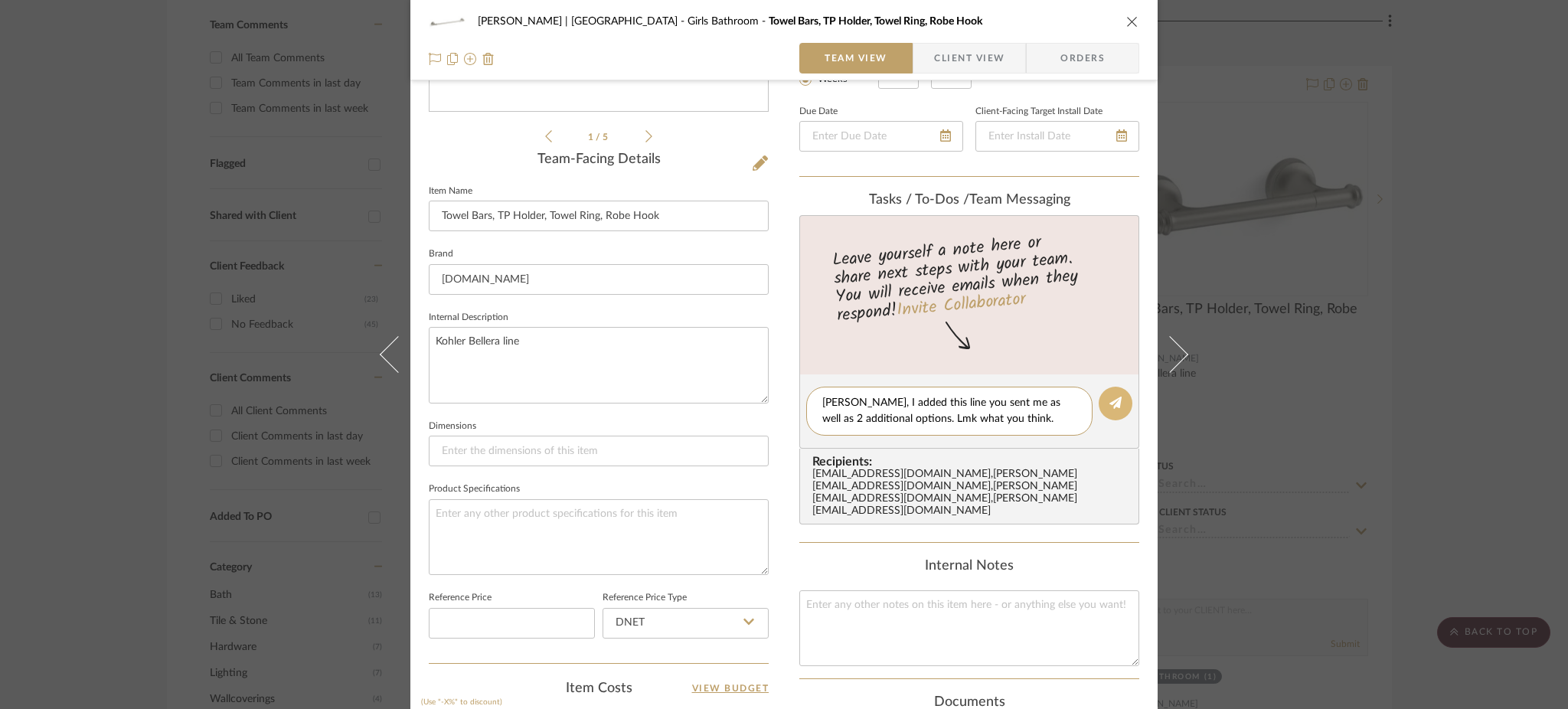
type textarea "[PERSON_NAME], I added this line you sent me as well as 2 additional options. L…"
click at [956, 397] on icon at bounding box center [1116, 403] width 12 height 12
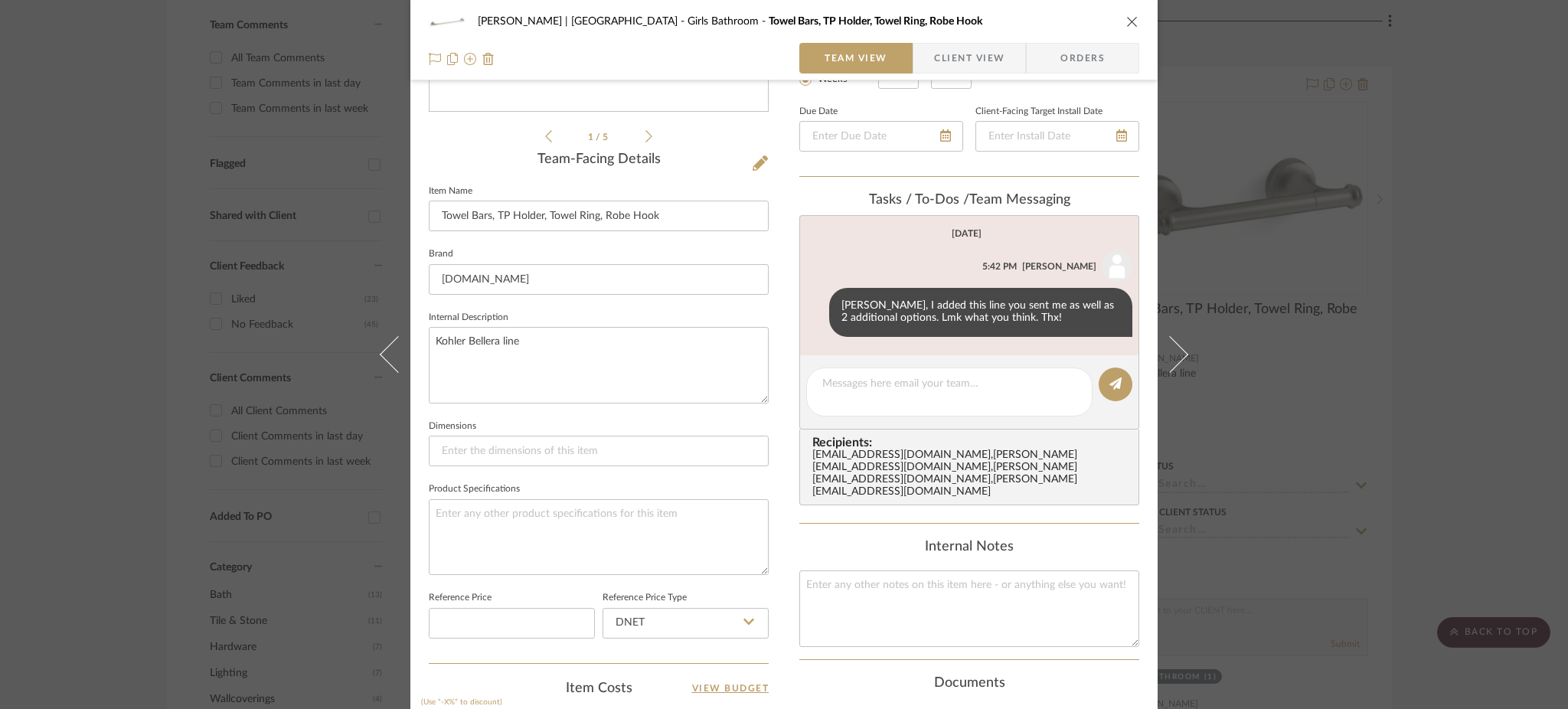
click at [956, 398] on div "[PERSON_NAME] | [GEOGRAPHIC_DATA] Girls Bathroom Towel Bars, TP Holder, Towel R…" at bounding box center [784, 354] width 1568 height 709
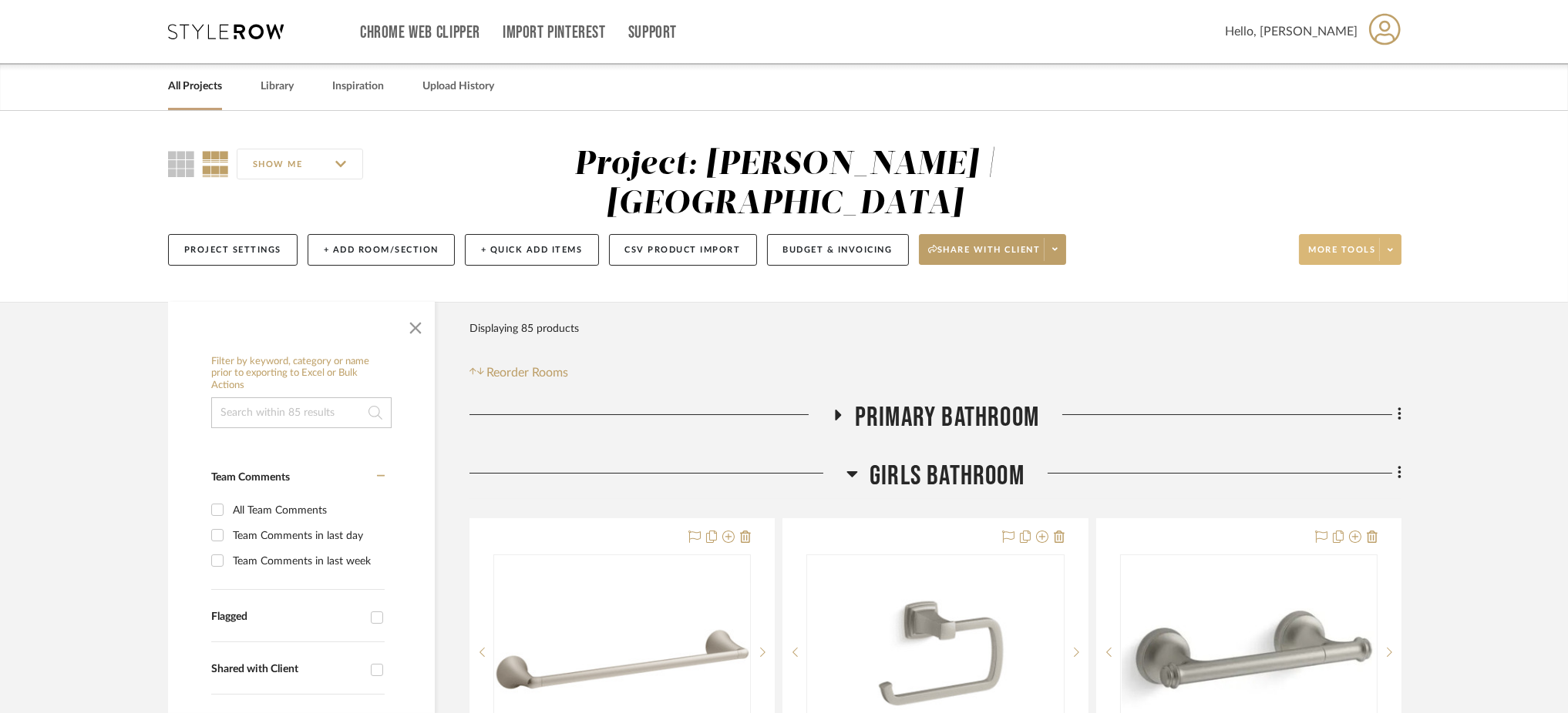
click at [963, 256] on button "More tools" at bounding box center [1350, 250] width 102 height 31
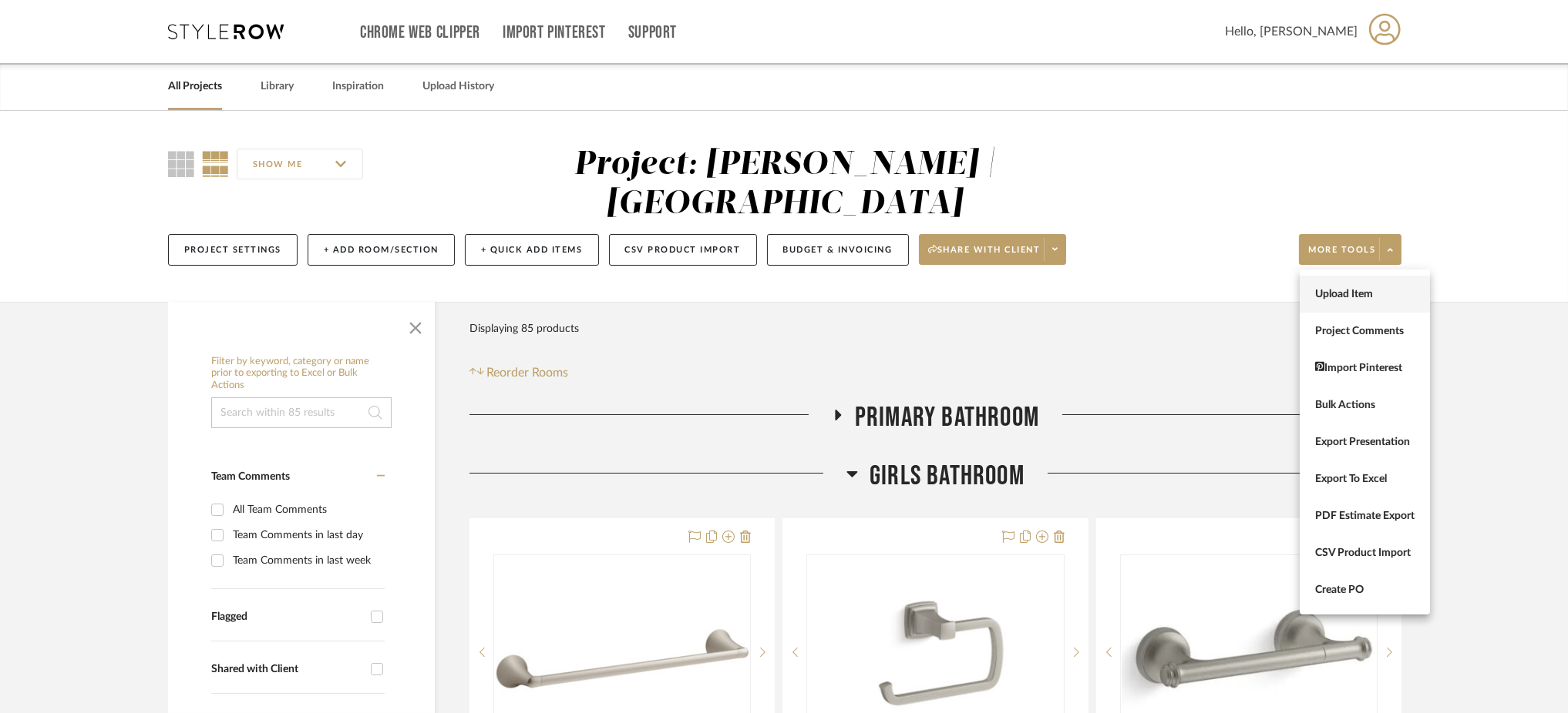
click at [963, 292] on span "Upload Item" at bounding box center [1365, 293] width 100 height 13
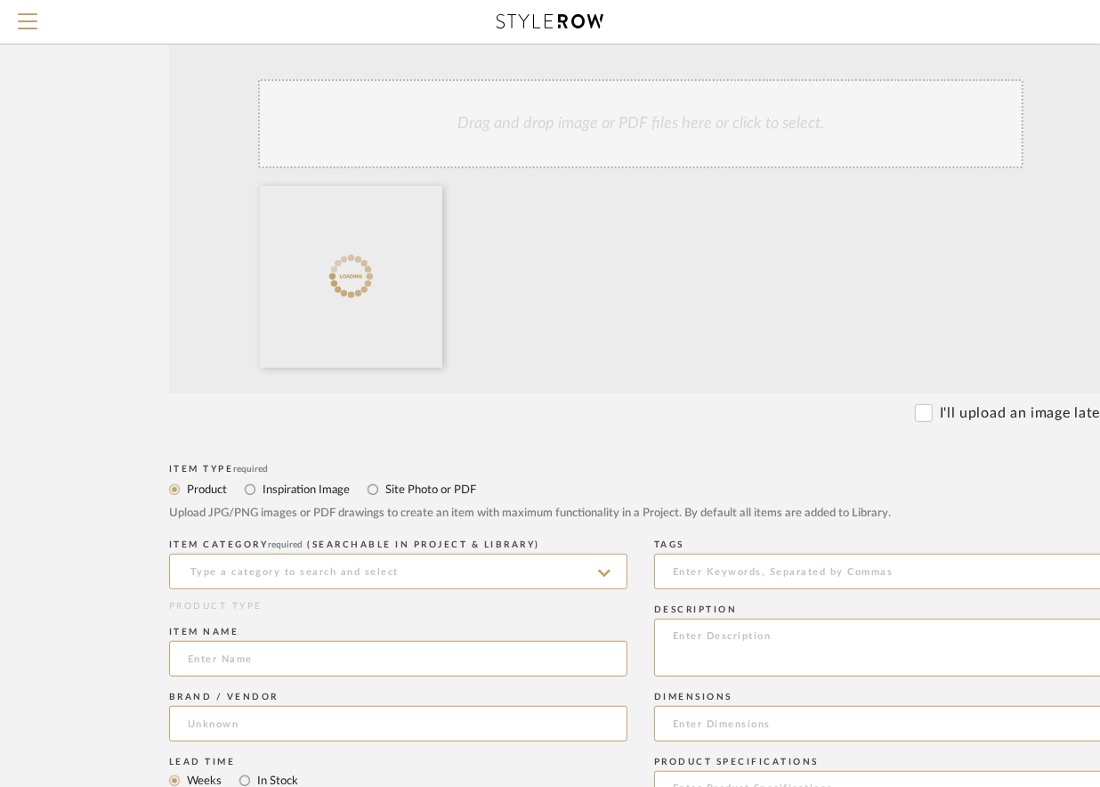
scroll to position [332, 0]
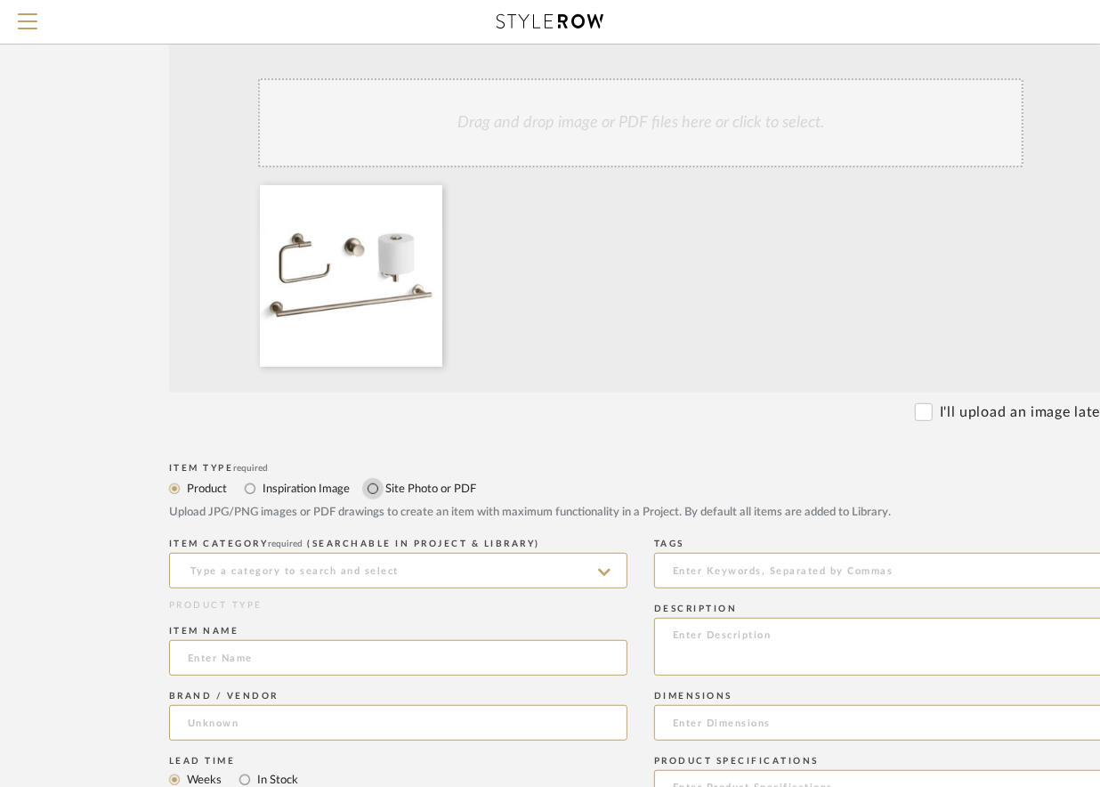
click at [372, 488] on input "Site Photo or PDF" at bounding box center [372, 488] width 21 height 21
radio input "true"
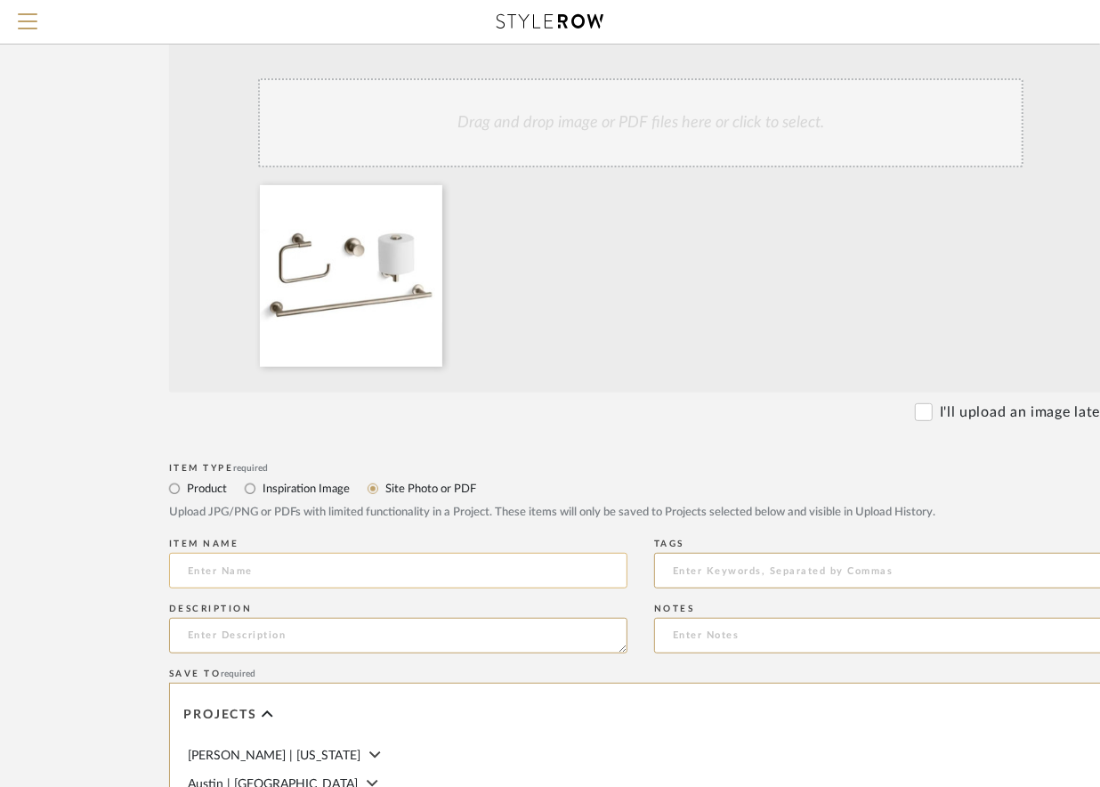
click at [257, 569] on input at bounding box center [398, 571] width 459 height 36
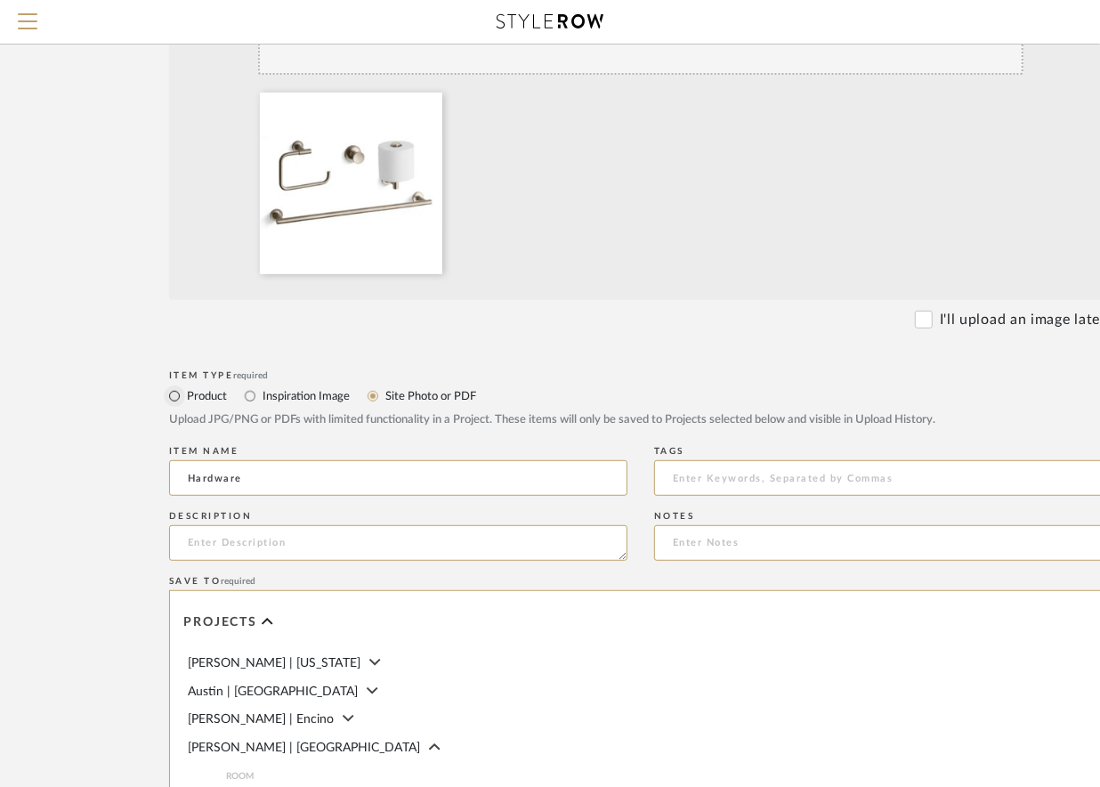
type input "Hardware"
click at [176, 395] on input "Product" at bounding box center [174, 396] width 21 height 21
radio input "true"
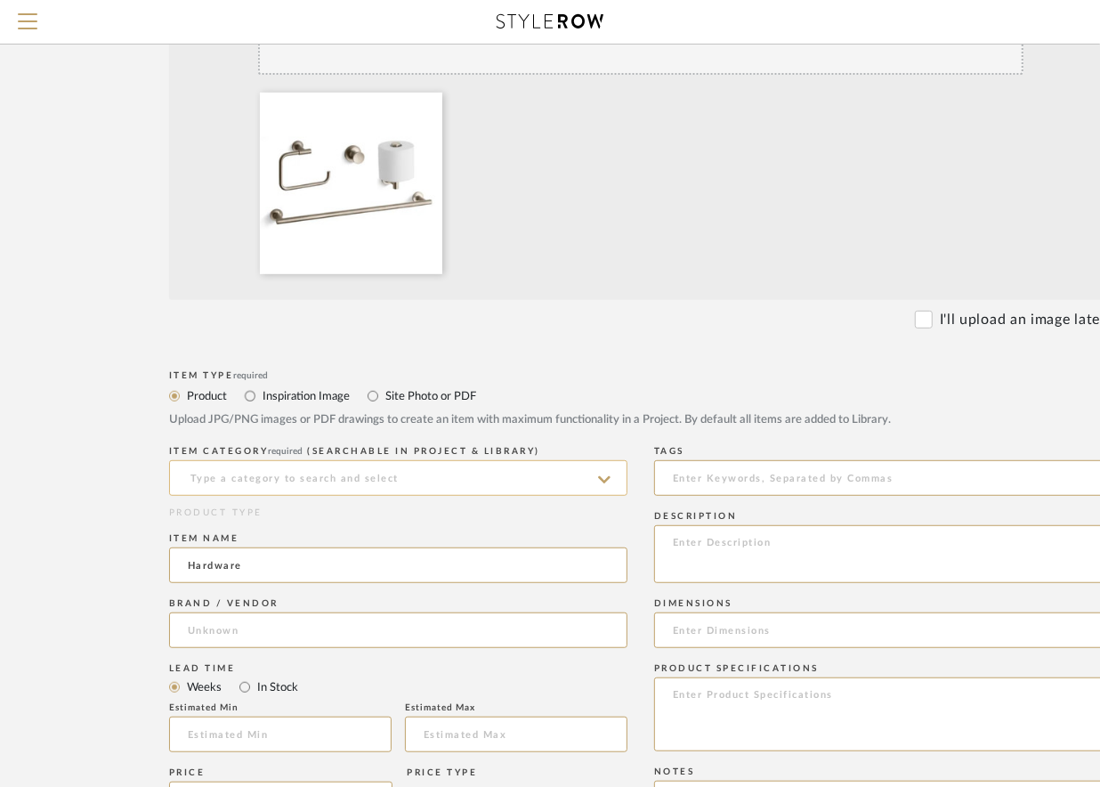
click at [279, 491] on input at bounding box center [398, 478] width 459 height 36
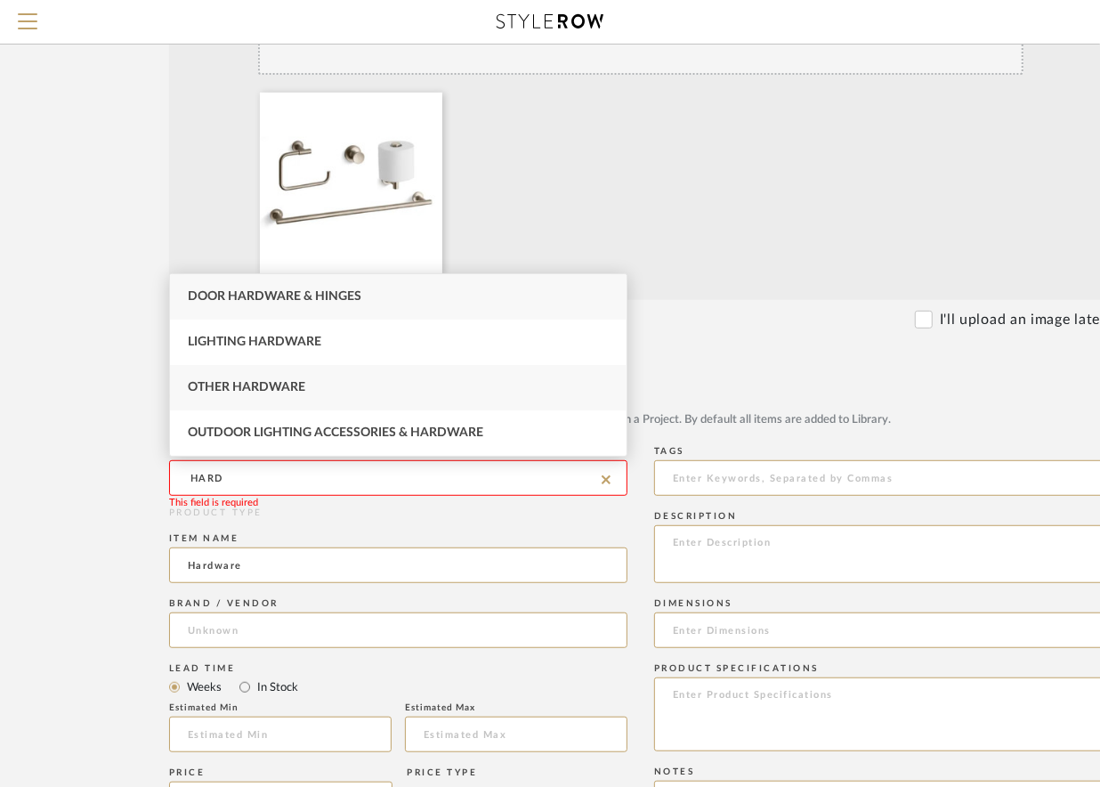
click at [301, 394] on span "Other Hardware" at bounding box center [247, 387] width 118 height 12
type input "Other Hardware"
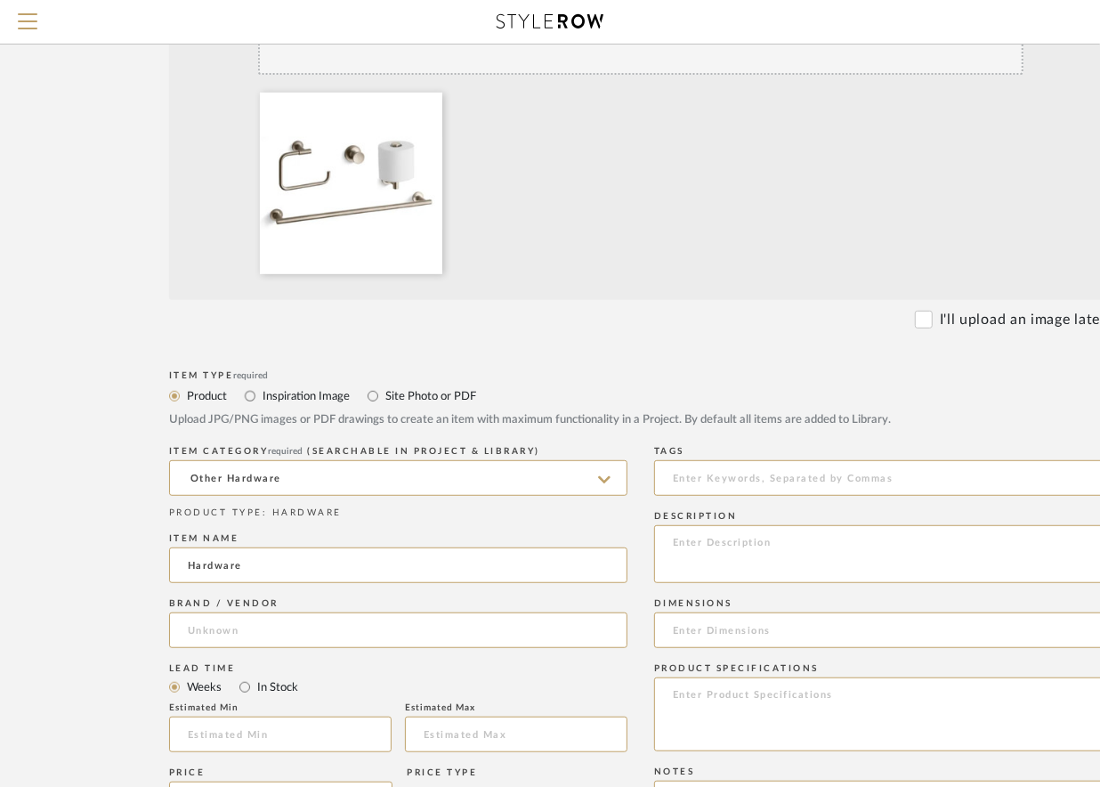
drag, startPoint x: 262, startPoint y: 570, endPoint x: 84, endPoint y: 588, distance: 179.0
click at [84, 588] on form "Bulk upload images - create multiple items Import from Pinterest - create items…" at bounding box center [641, 665] width 1134 height 1481
type input "T"
type input "Hand towel bar, Robe Hook, TP Holder, Towel bar"
click at [242, 637] on input at bounding box center [398, 631] width 459 height 36
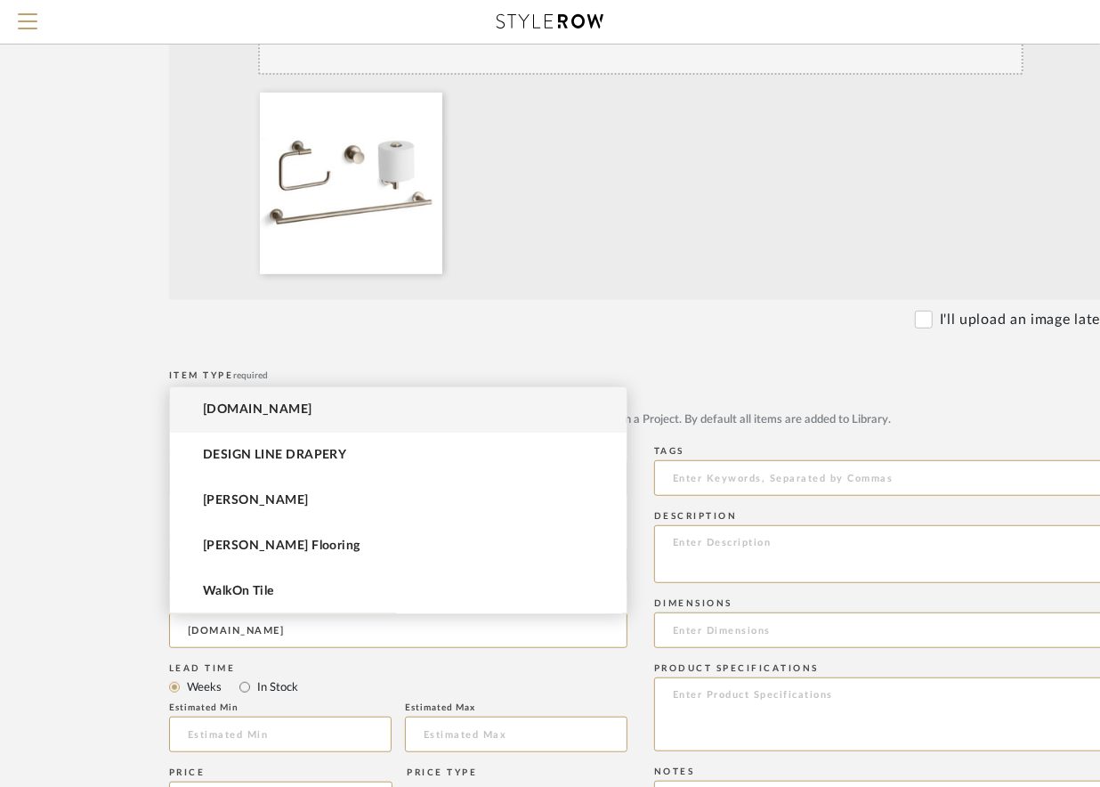
click at [245, 413] on span "[DOMAIN_NAME]" at bounding box center [258, 409] width 110 height 15
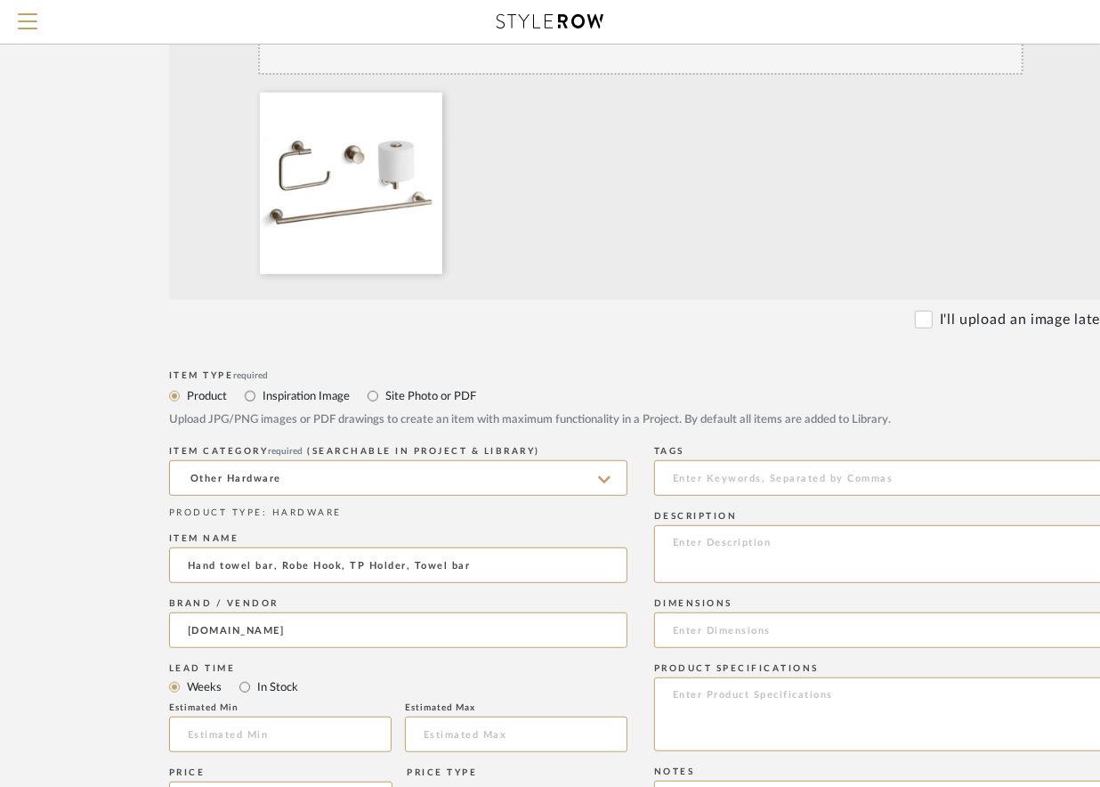
type input "[DOMAIN_NAME]"
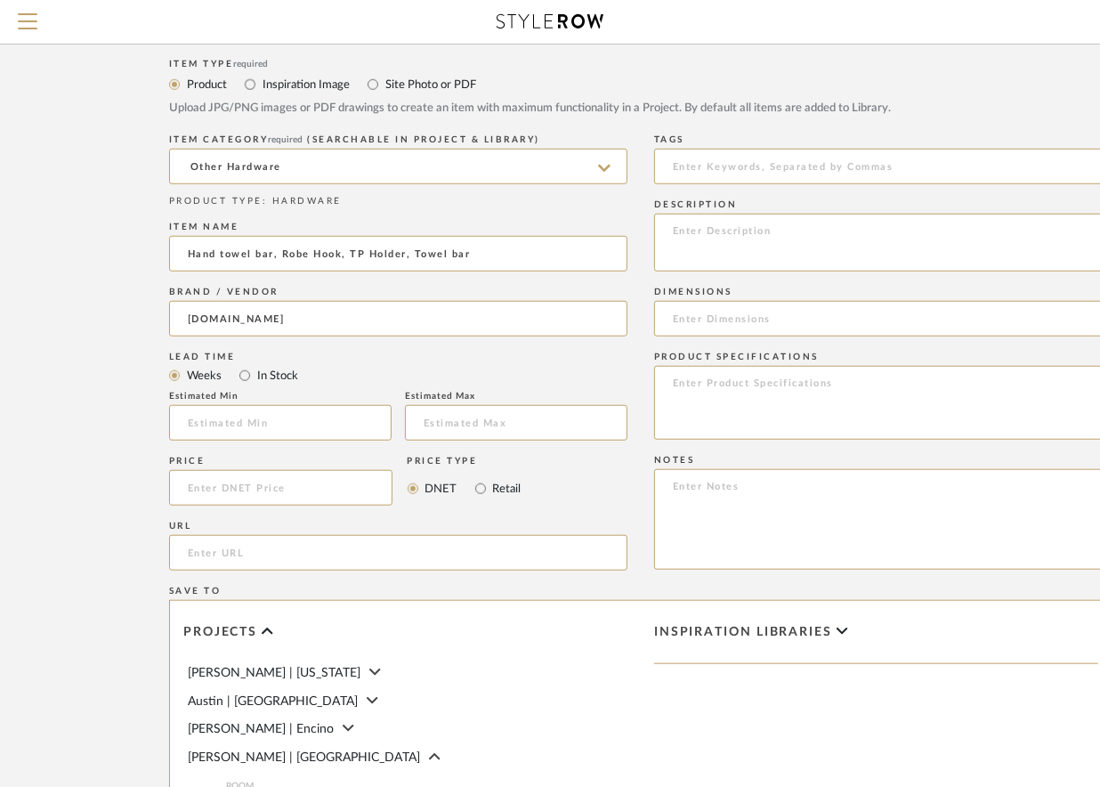
scroll to position [739, 0]
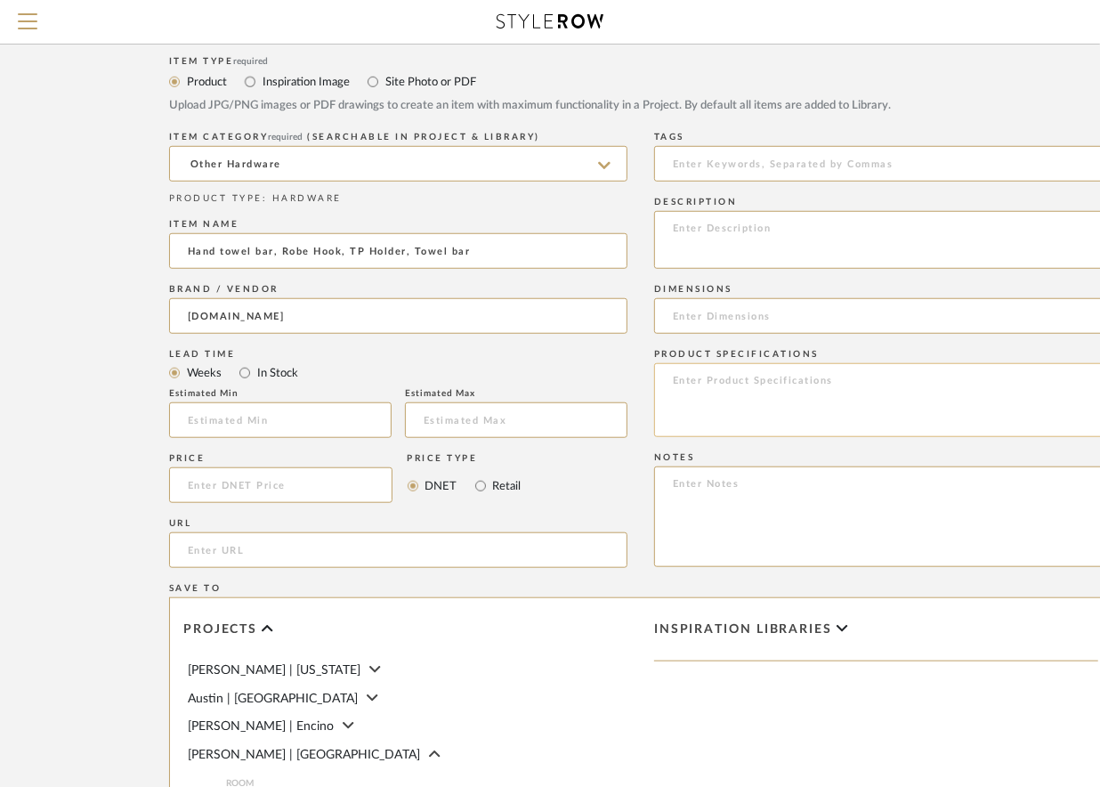
click at [759, 395] on textarea at bounding box center [883, 400] width 459 height 74
click at [761, 517] on textarea at bounding box center [883, 517] width 459 height 101
type textarea "k"
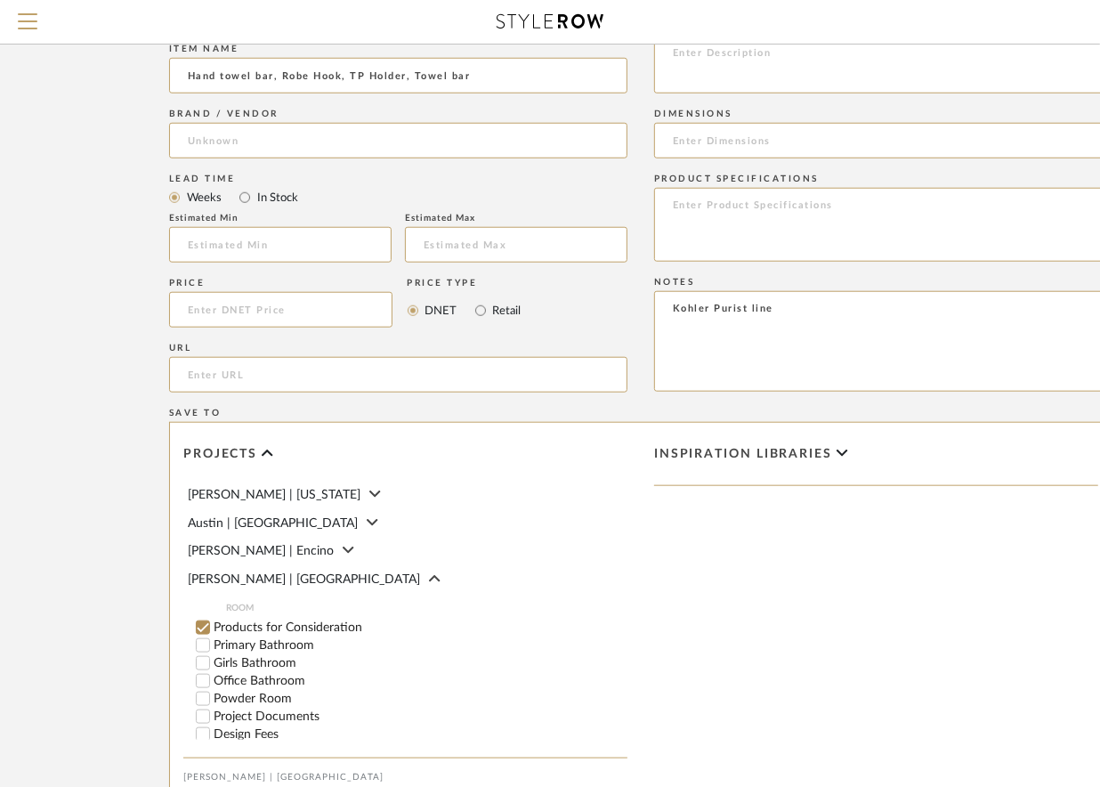
scroll to position [66, 0]
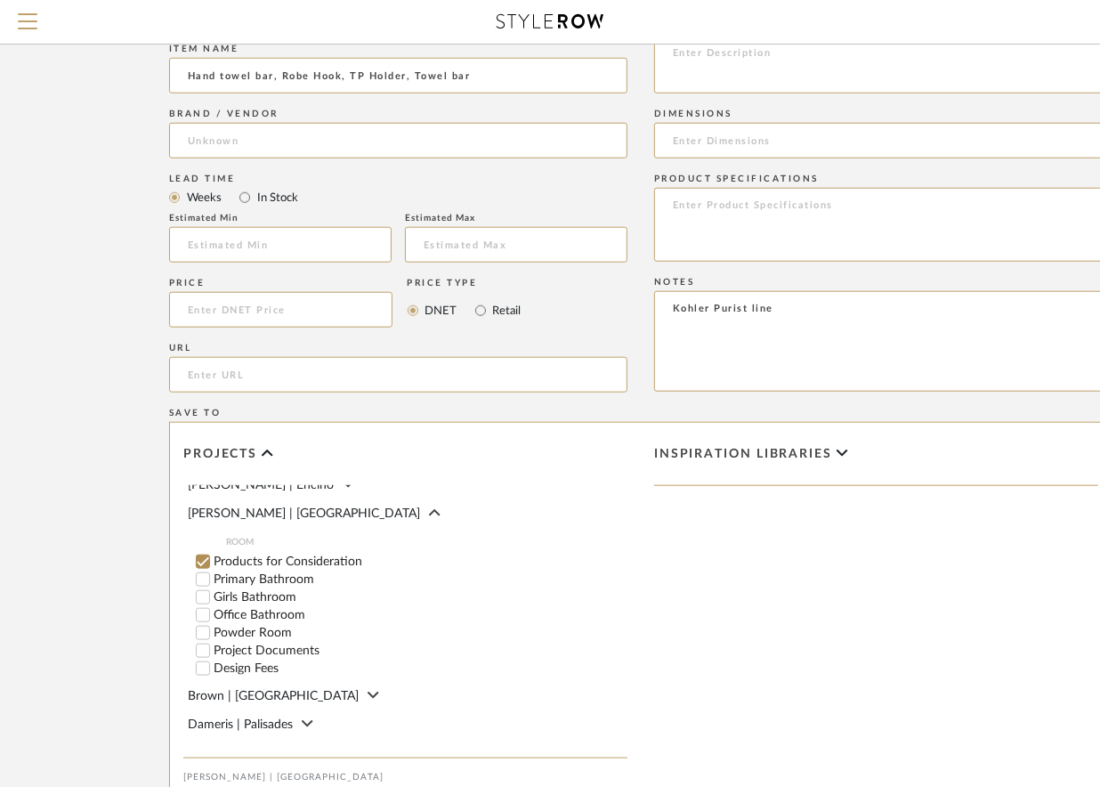
type textarea "Kohler Purist line"
click at [200, 605] on input "Girls Bathroom" at bounding box center [203, 597] width 18 height 18
checkbox input "false"
click at [203, 623] on input "Office Bathroom" at bounding box center [203, 615] width 18 height 18
click at [202, 605] on input "Girls Bathroom" at bounding box center [203, 597] width 18 height 18
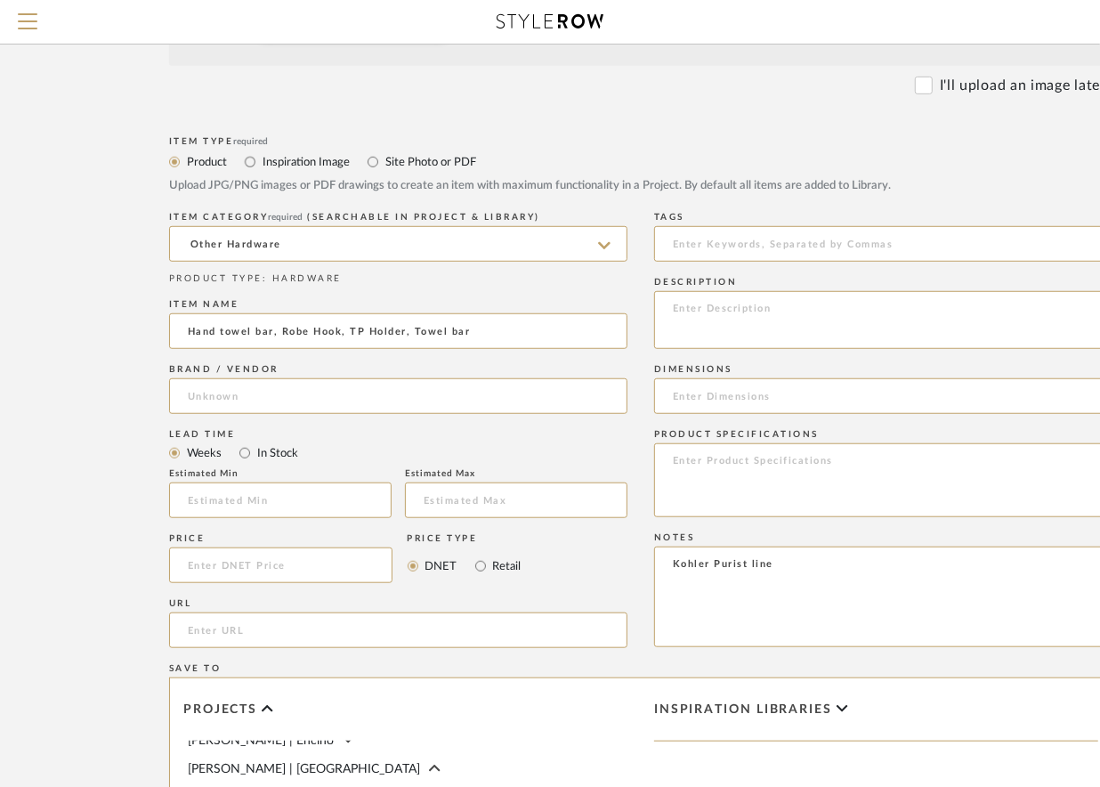
scroll to position [650, 0]
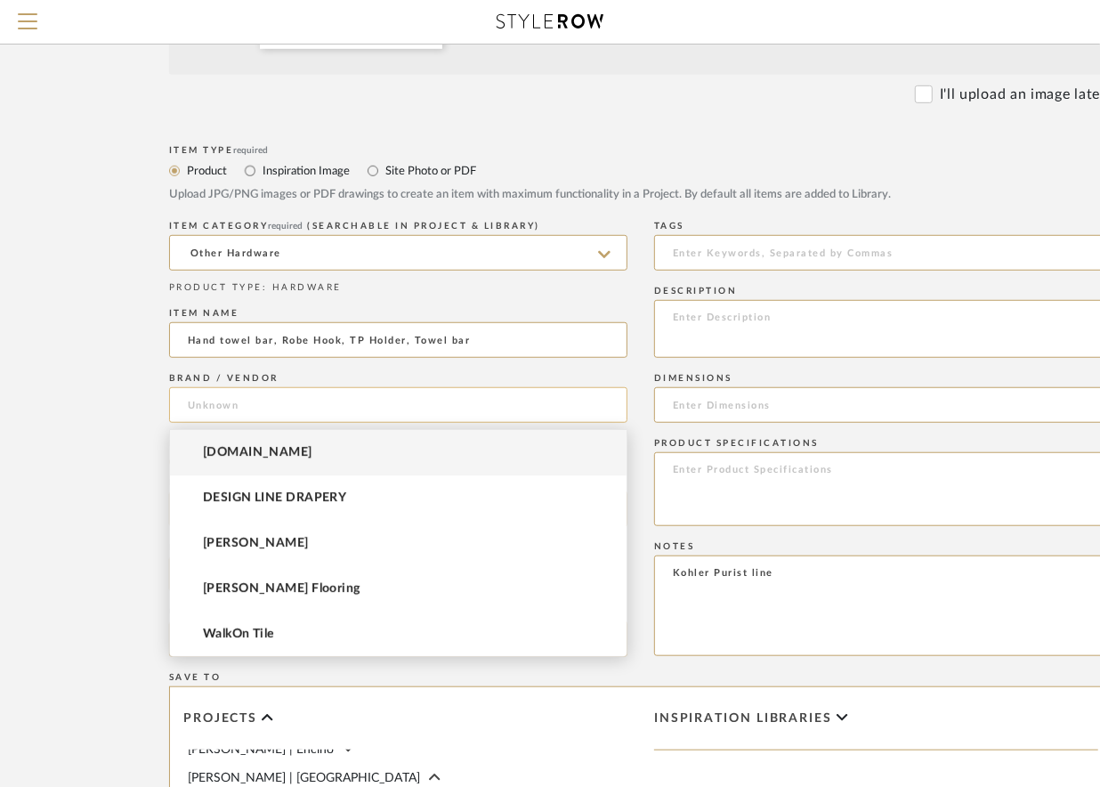
click at [354, 415] on input at bounding box center [398, 405] width 459 height 36
click at [312, 450] on mat-option "[DOMAIN_NAME]" at bounding box center [398, 452] width 457 height 45
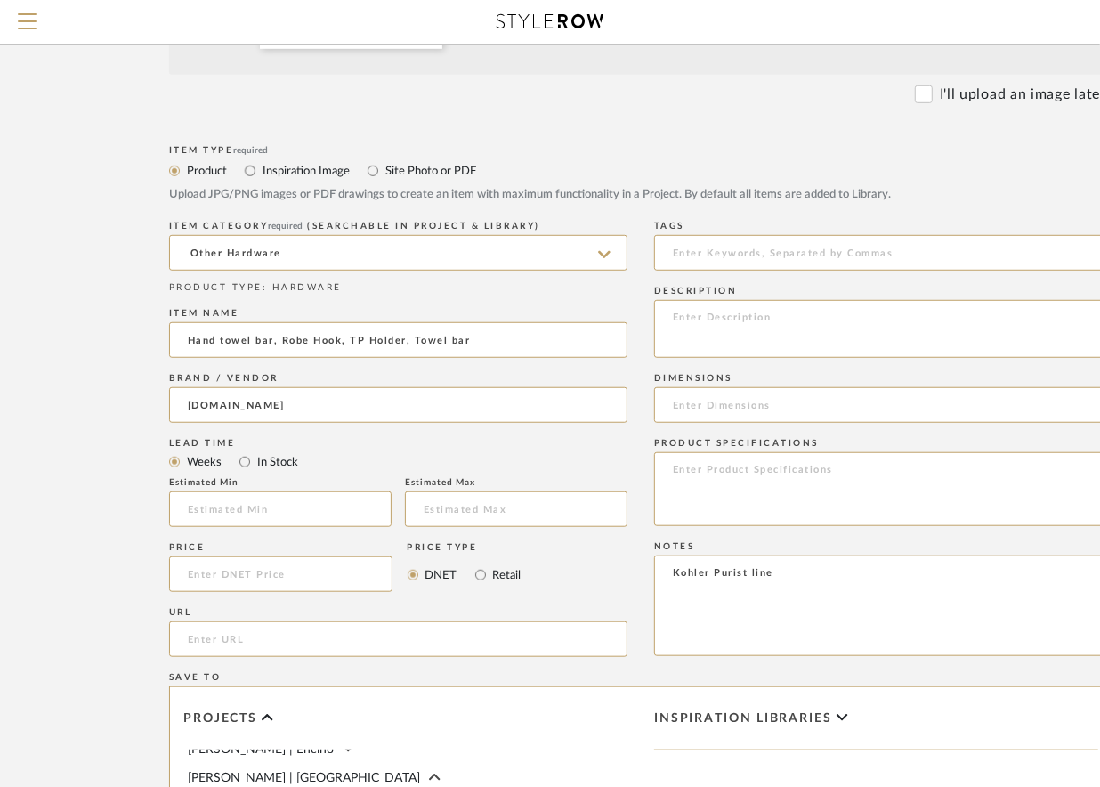
type input "[DOMAIN_NAME]"
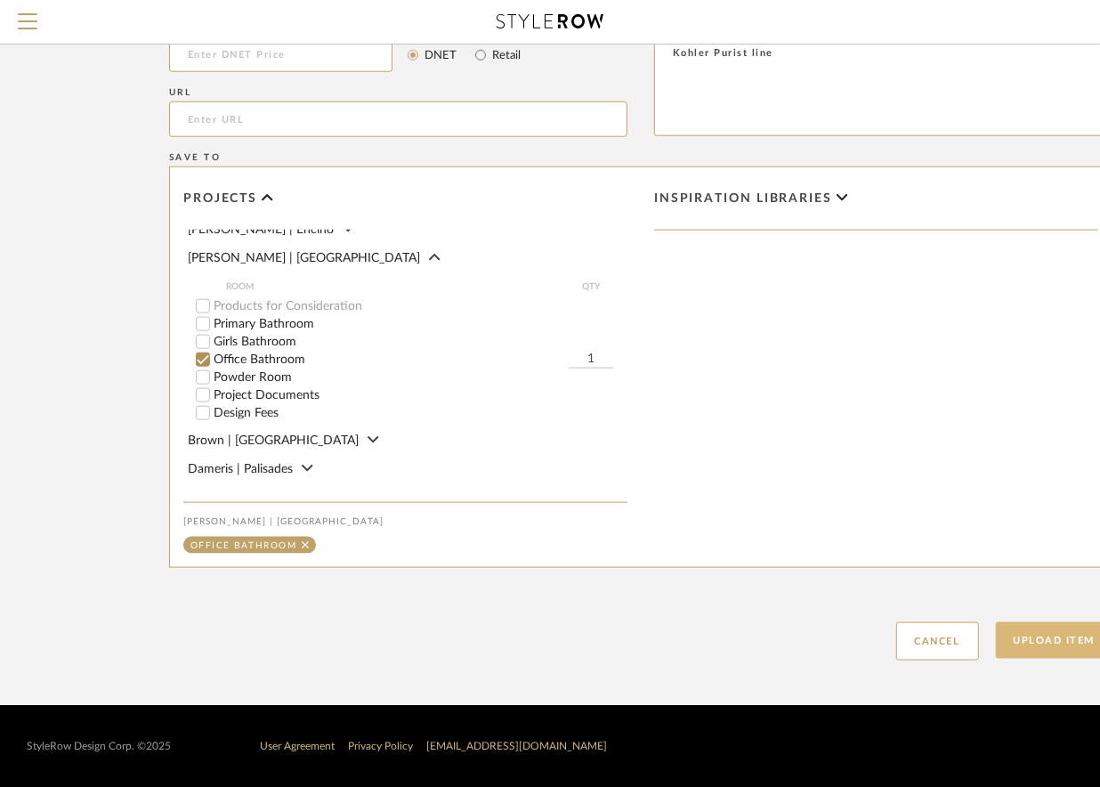
click at [1033, 639] on button "Upload Item" at bounding box center [1055, 640] width 118 height 37
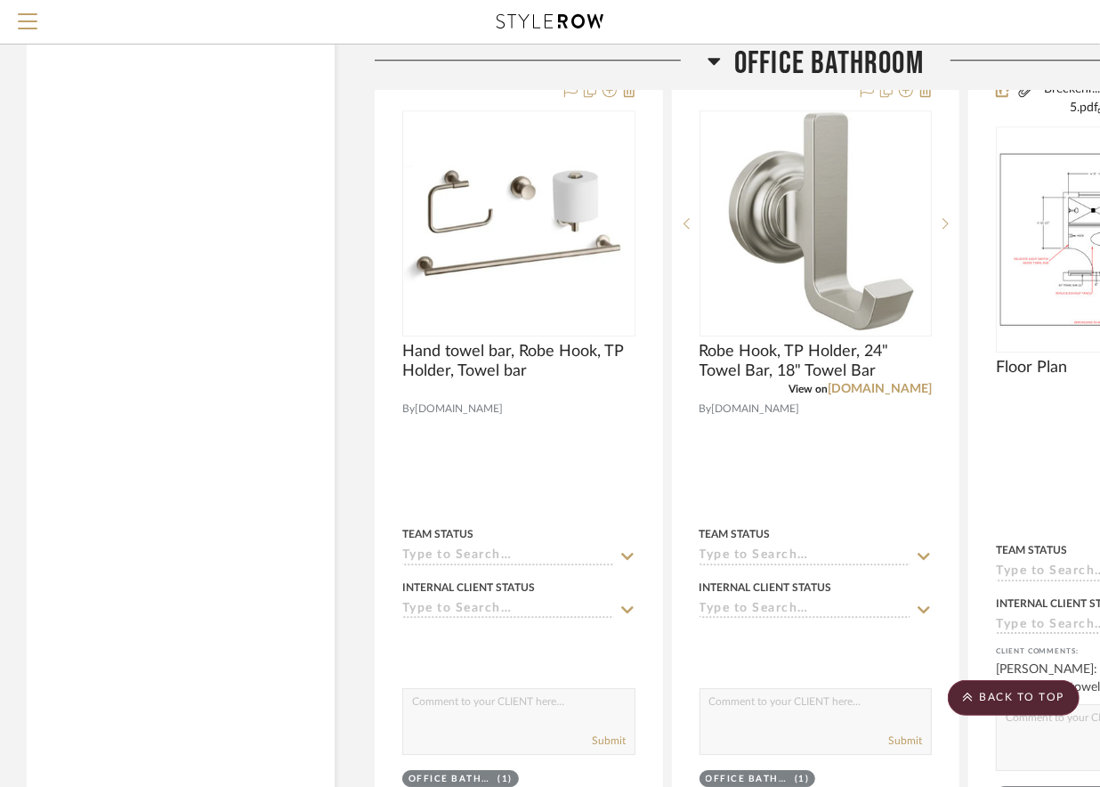
scroll to position [2986, 0]
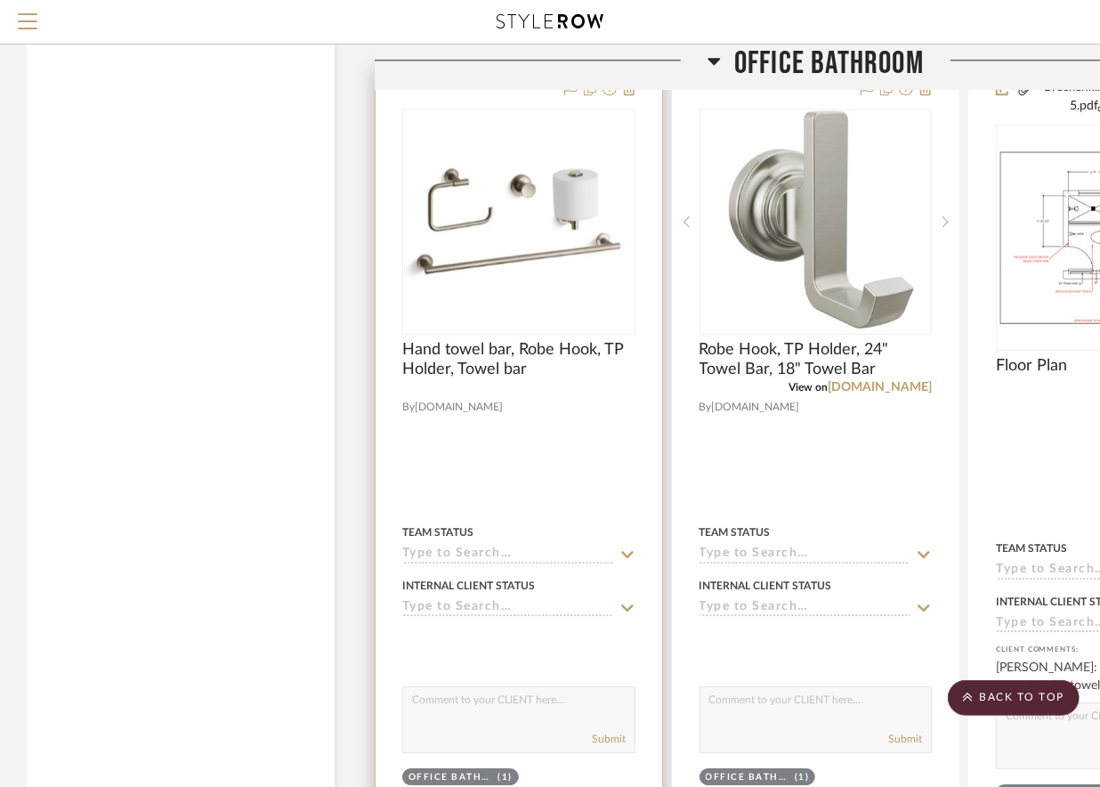
click at [0, 0] on img at bounding box center [0, 0] width 0 height 0
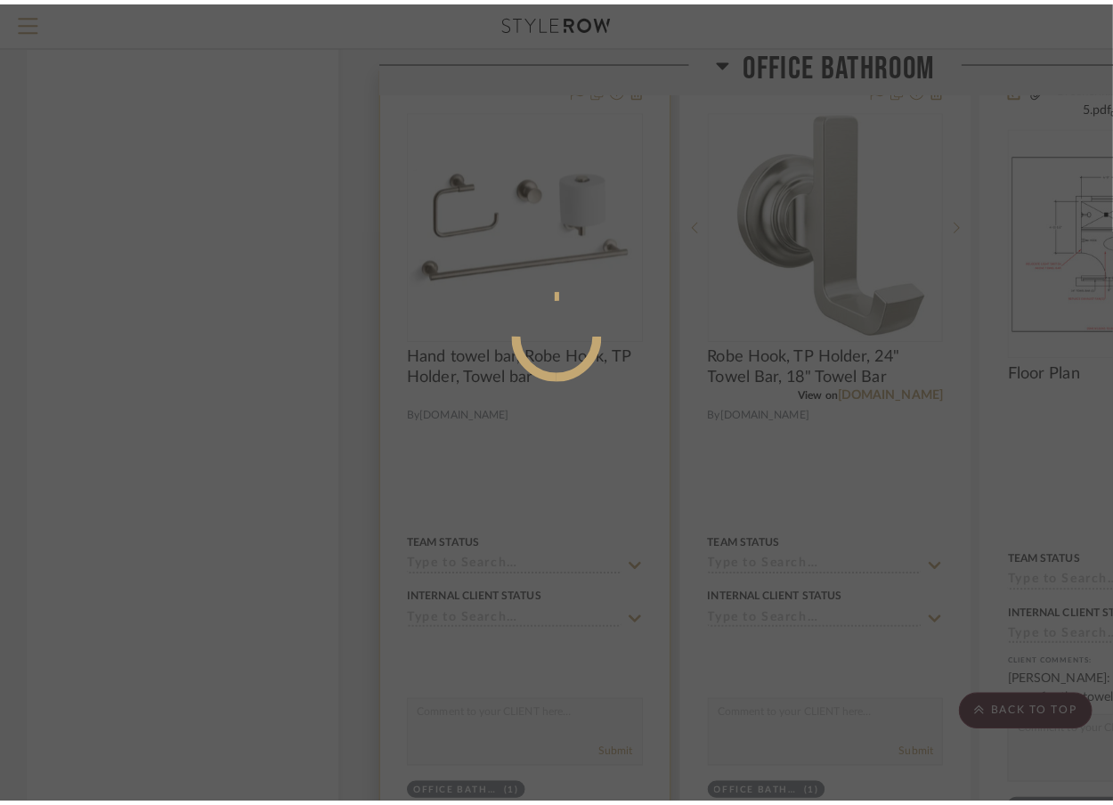
scroll to position [0, 0]
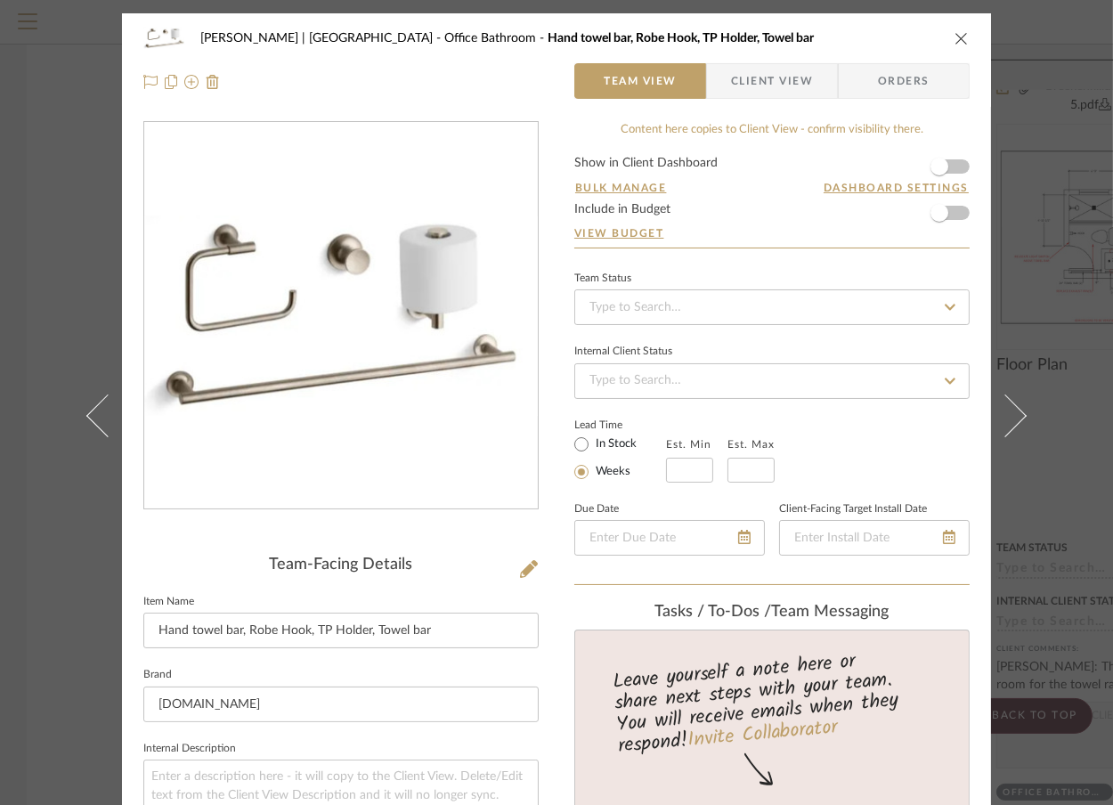
click at [1050, 220] on div "[PERSON_NAME] | [GEOGRAPHIC_DATA] Office Bathroom Hand towel bar, Robe Hook, TP…" at bounding box center [556, 402] width 1113 height 805
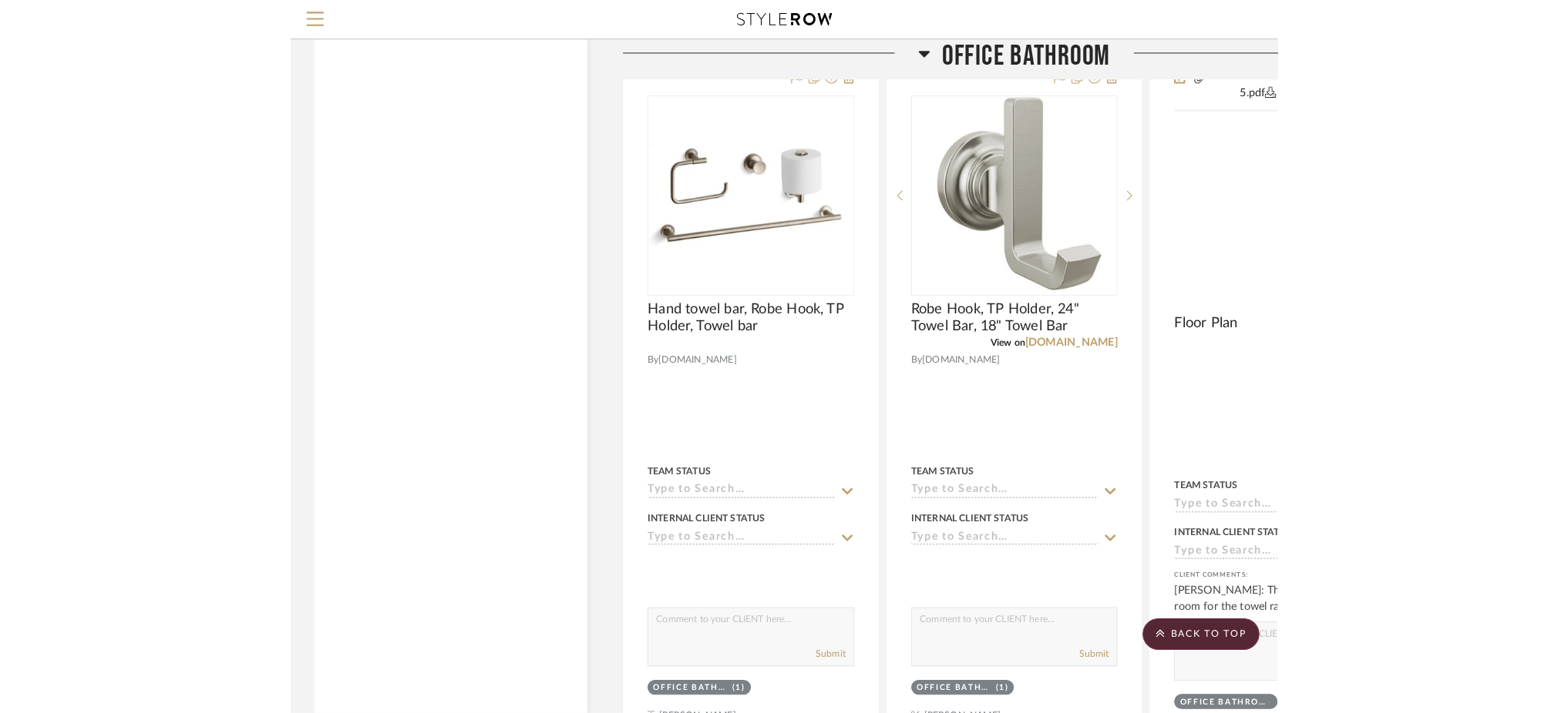
scroll to position [2584, 0]
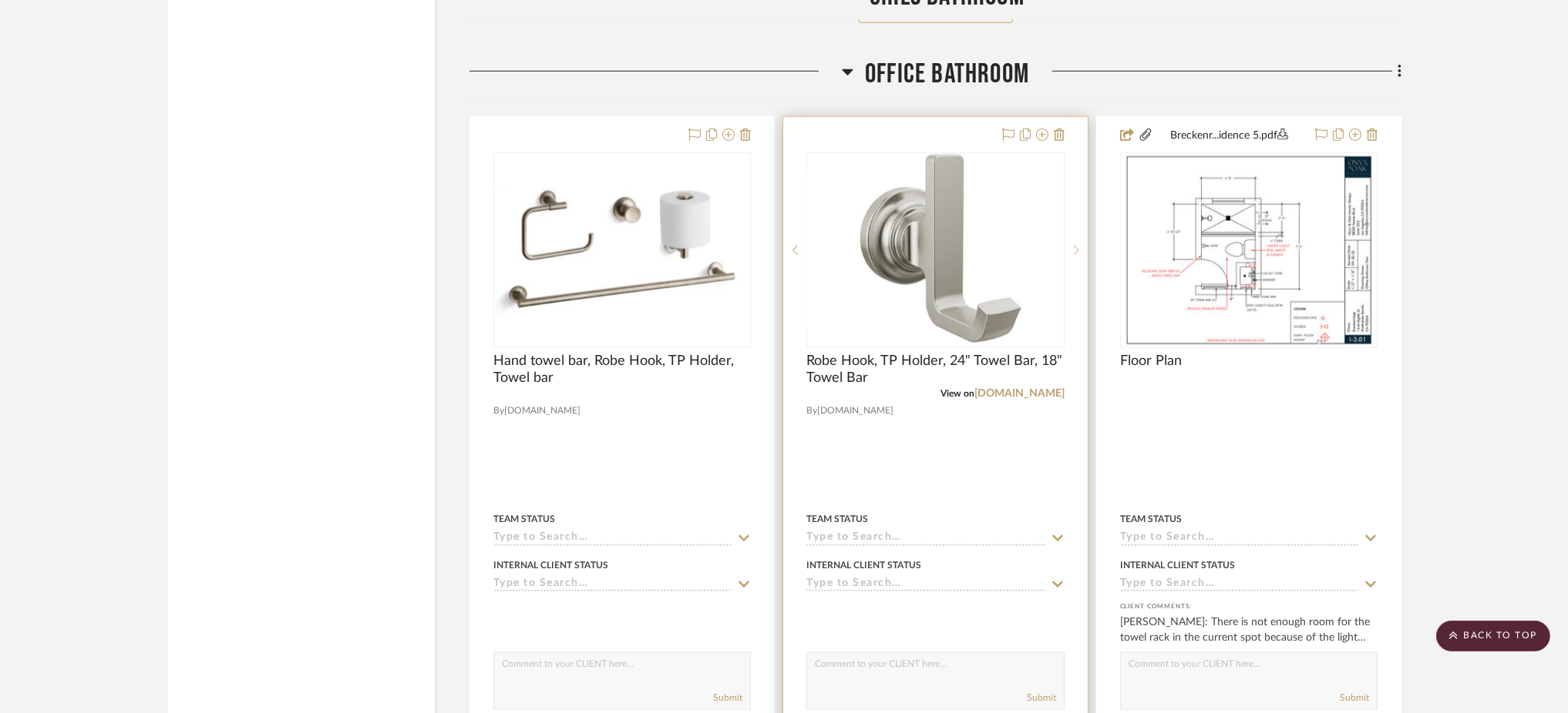
click at [963, 254] on sr-next-btn at bounding box center [1076, 250] width 23 height 10
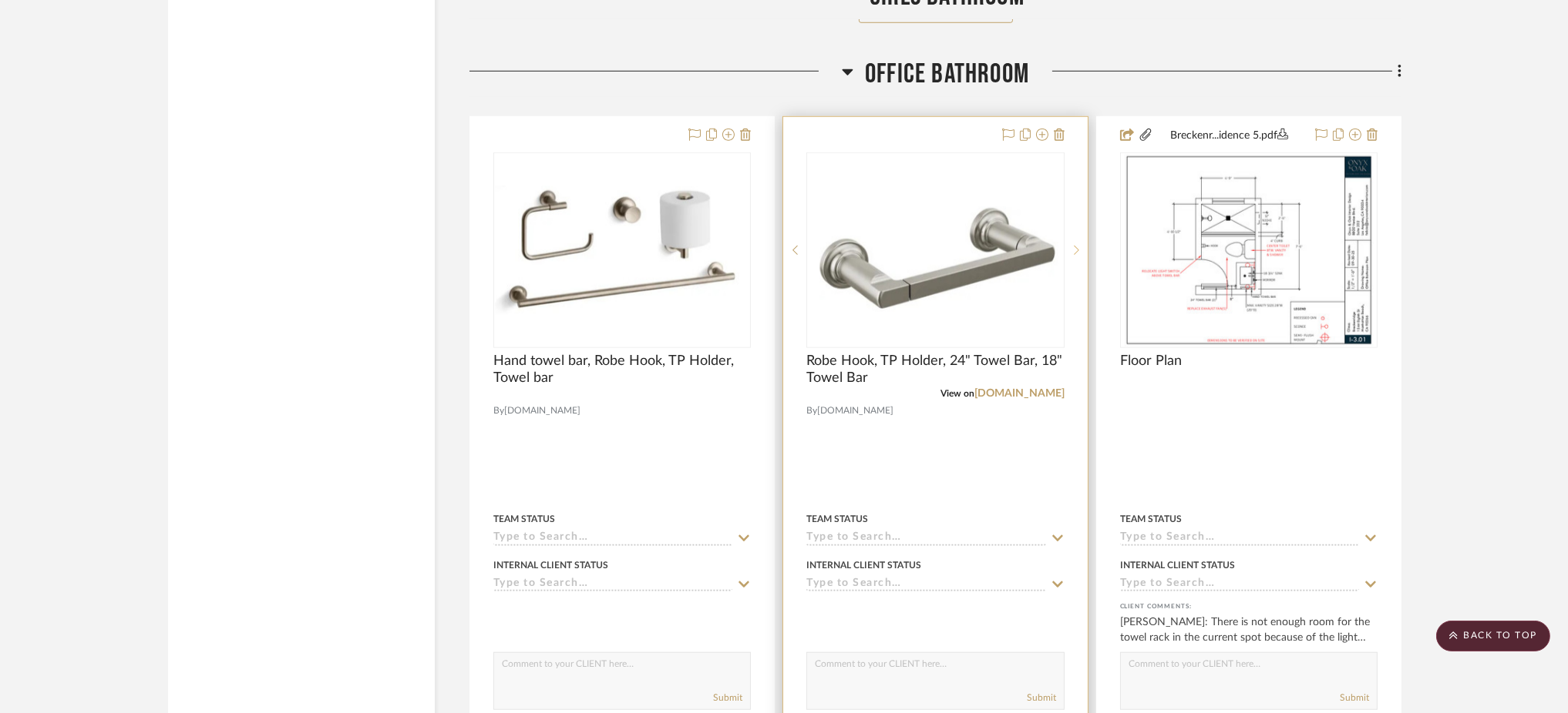
click at [963, 254] on sr-next-btn at bounding box center [1076, 250] width 23 height 10
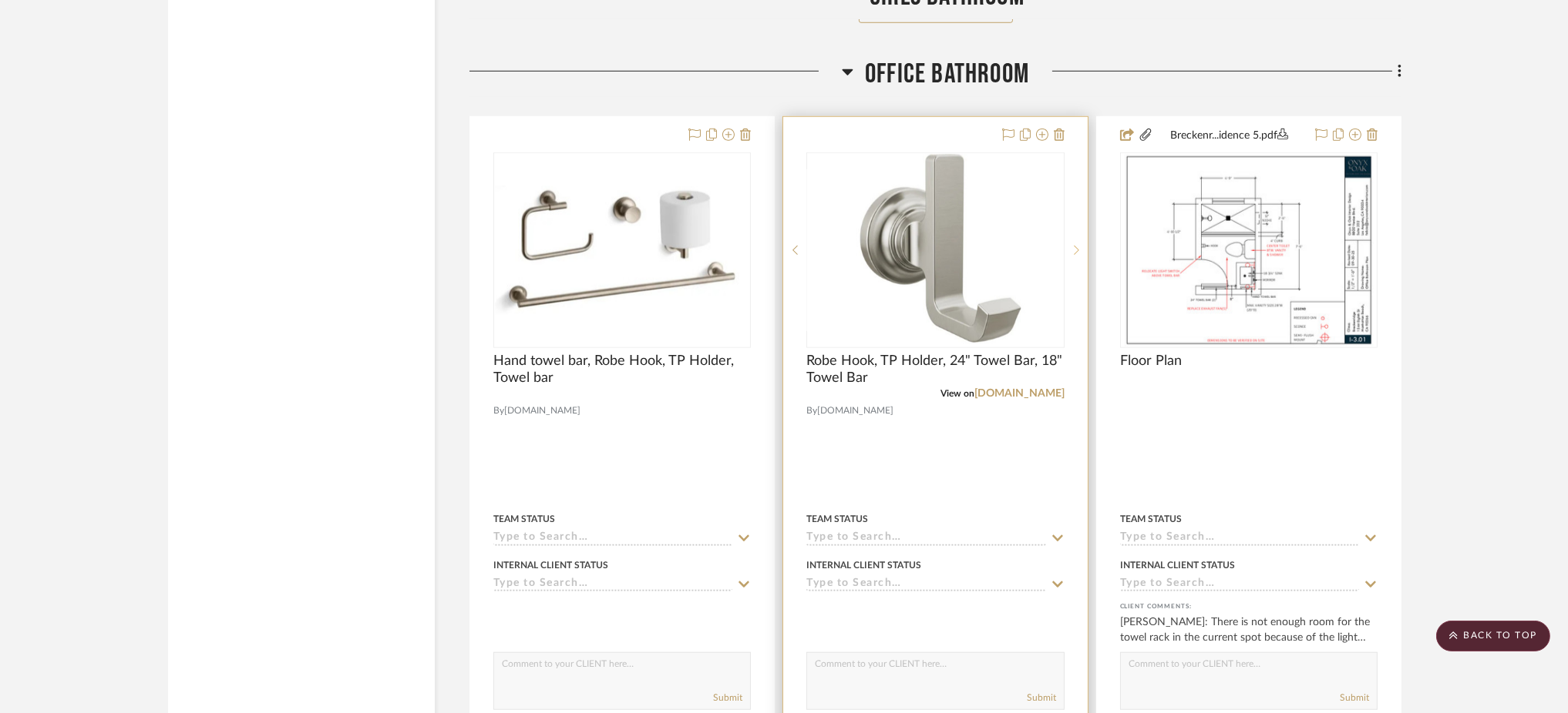
click at [963, 254] on sr-next-btn at bounding box center [1076, 250] width 23 height 10
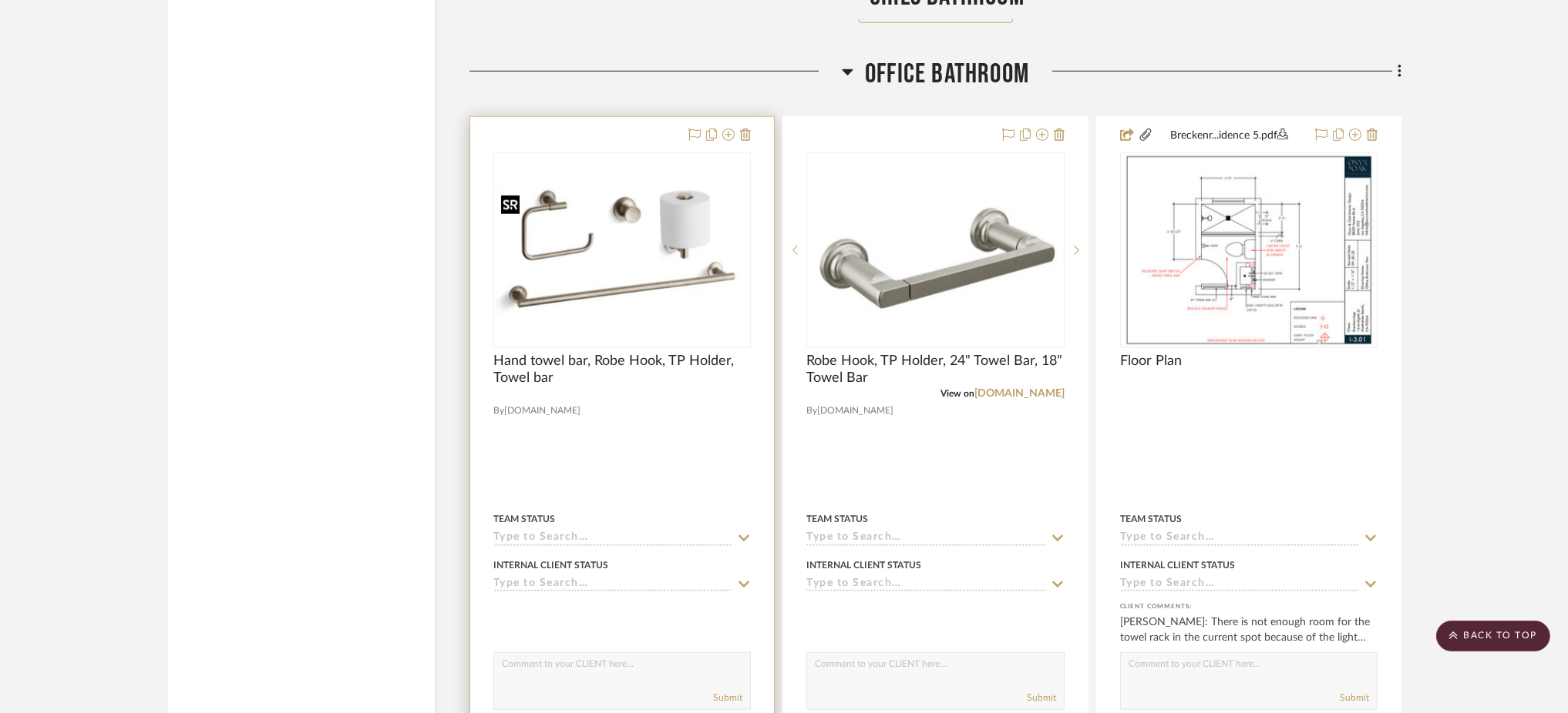
click at [705, 251] on img "0" at bounding box center [623, 251] width 255 height 130
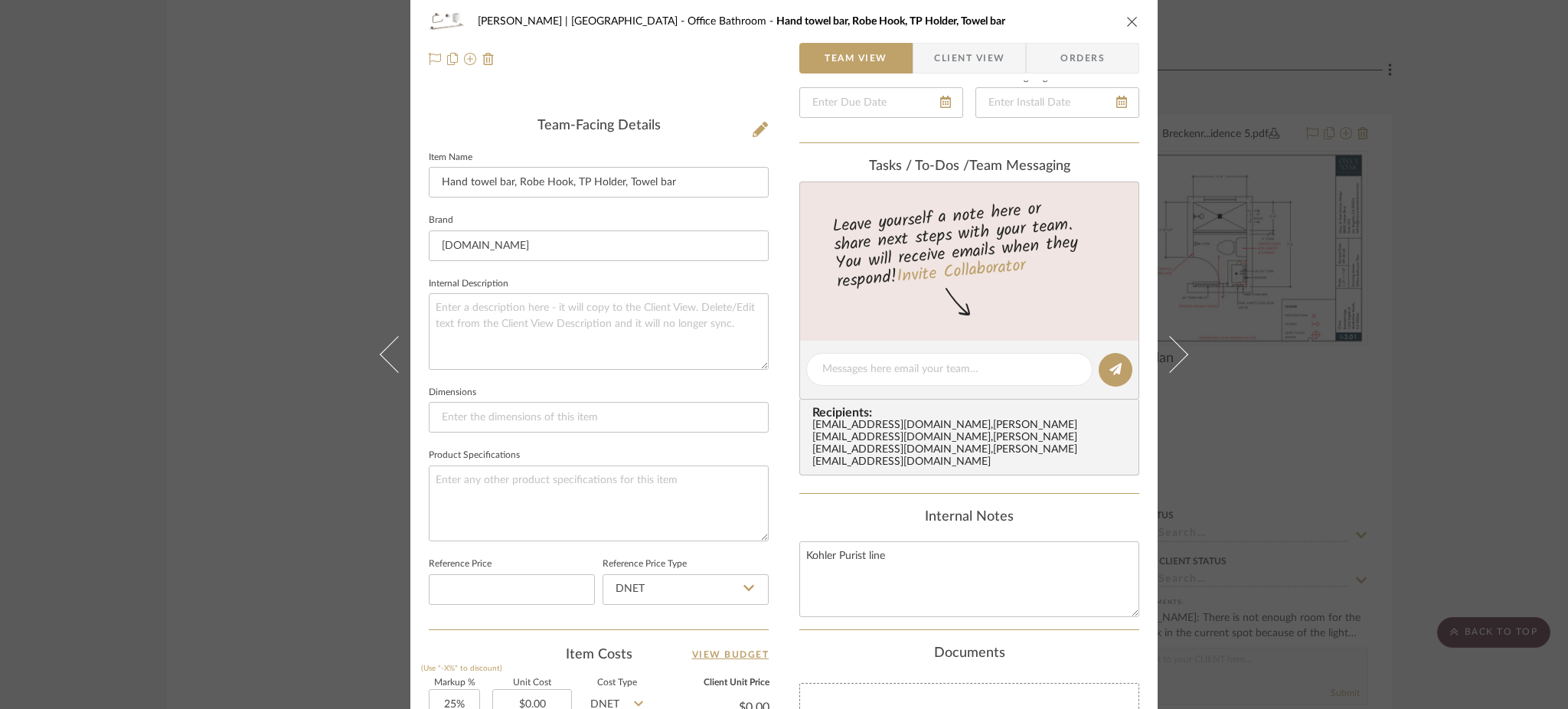
scroll to position [373, 0]
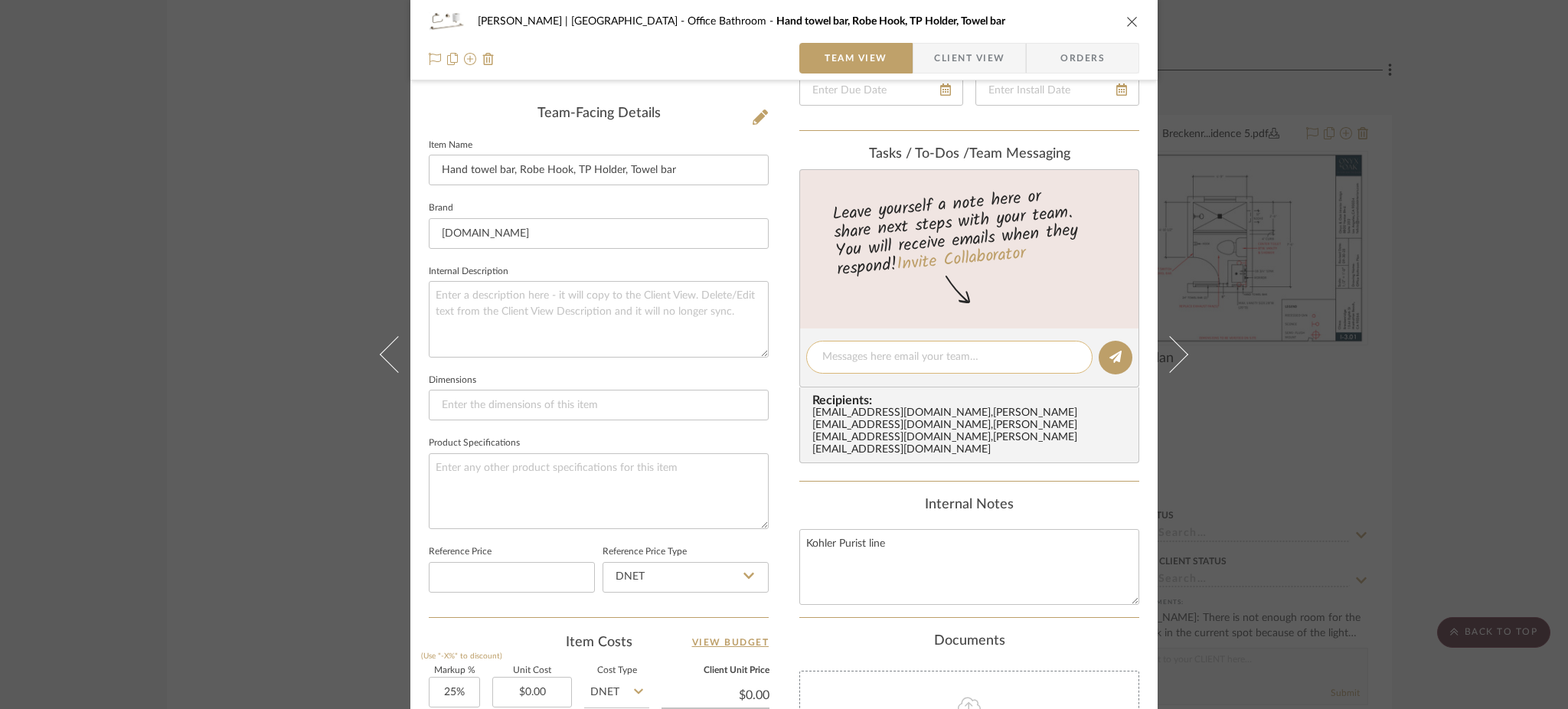
click at [902, 367] on div at bounding box center [949, 357] width 286 height 33
click at [905, 359] on textarea at bounding box center [950, 357] width 255 height 16
type textarea "Added this option (in addition to"
drag, startPoint x: 1015, startPoint y: 354, endPoint x: 750, endPoint y: 344, distance: 265.2
click at [750, 344] on div "[PERSON_NAME] | [GEOGRAPHIC_DATA] Office Bathroom Hand towel bar, Robe Hook, TP…" at bounding box center [784, 345] width 747 height 1412
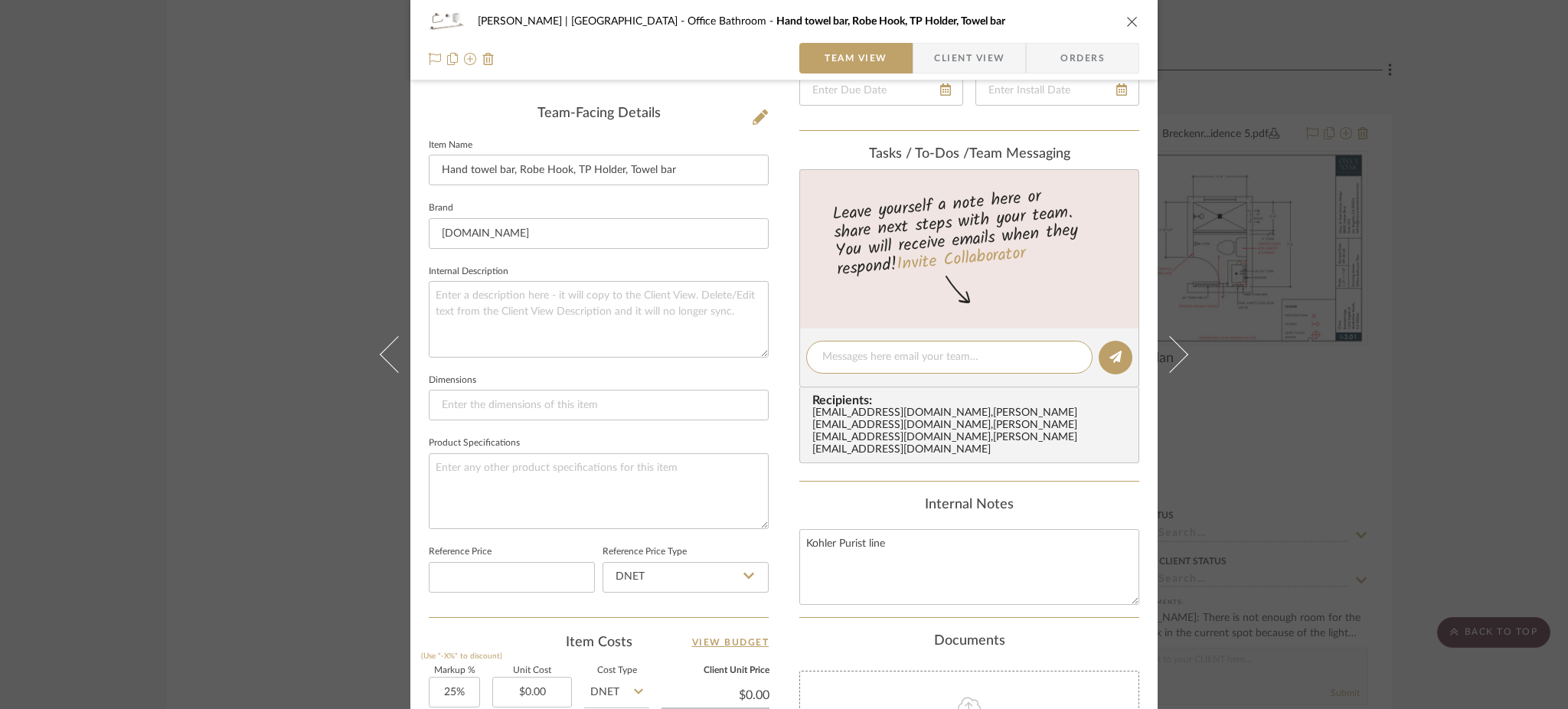
click at [956, 281] on div "[PERSON_NAME] | [GEOGRAPHIC_DATA] Office Bathroom Hand towel bar, Robe Hook, TP…" at bounding box center [784, 354] width 1568 height 709
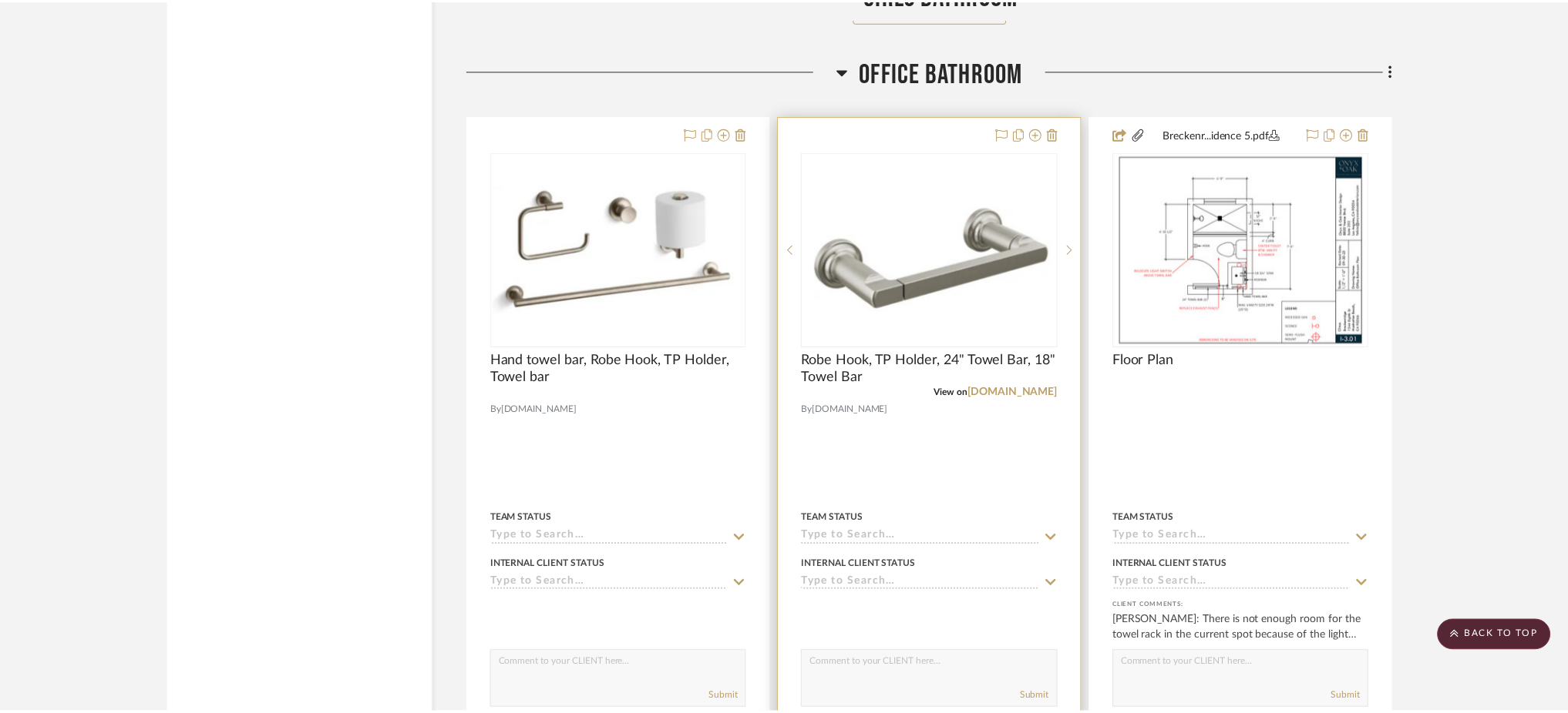
scroll to position [2584, 0]
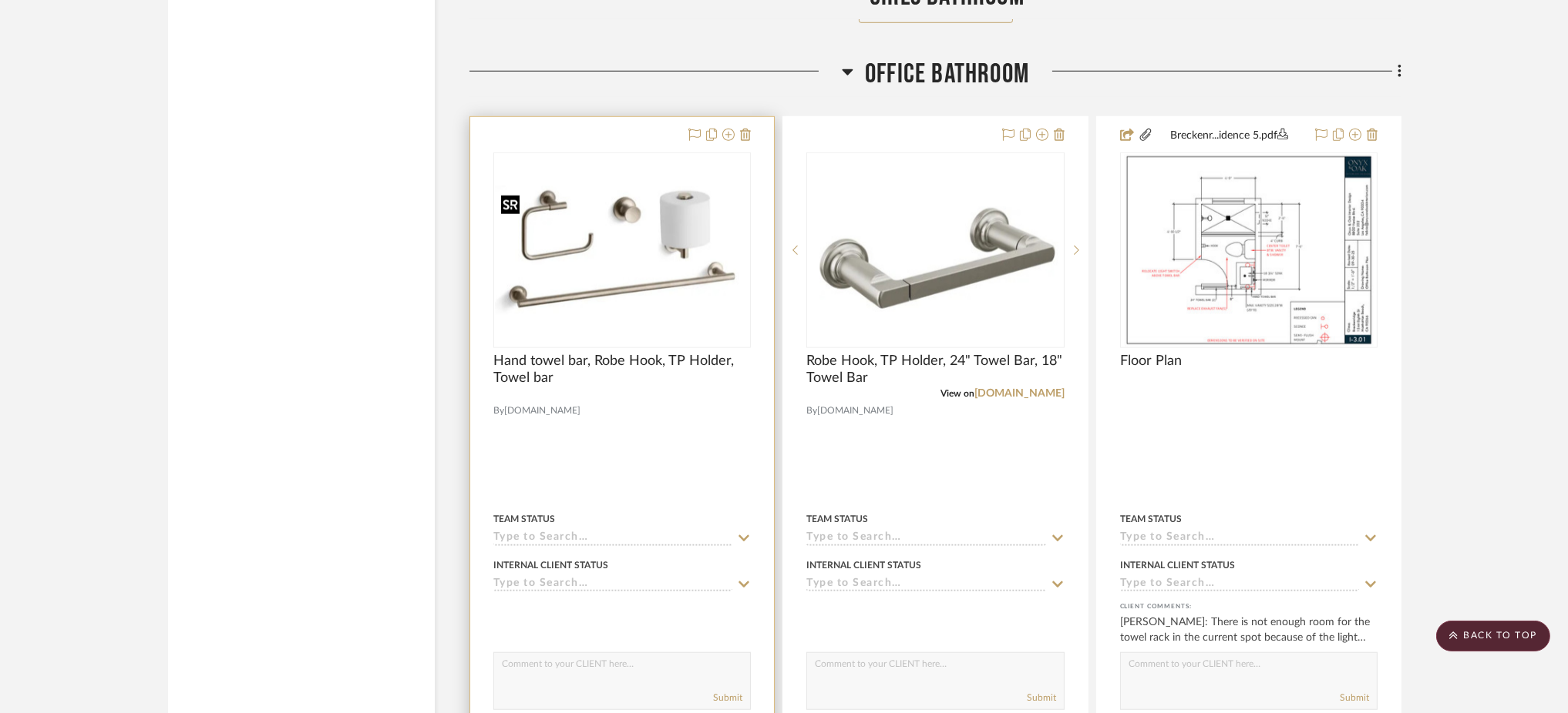
click at [655, 285] on img "0" at bounding box center [623, 251] width 255 height 130
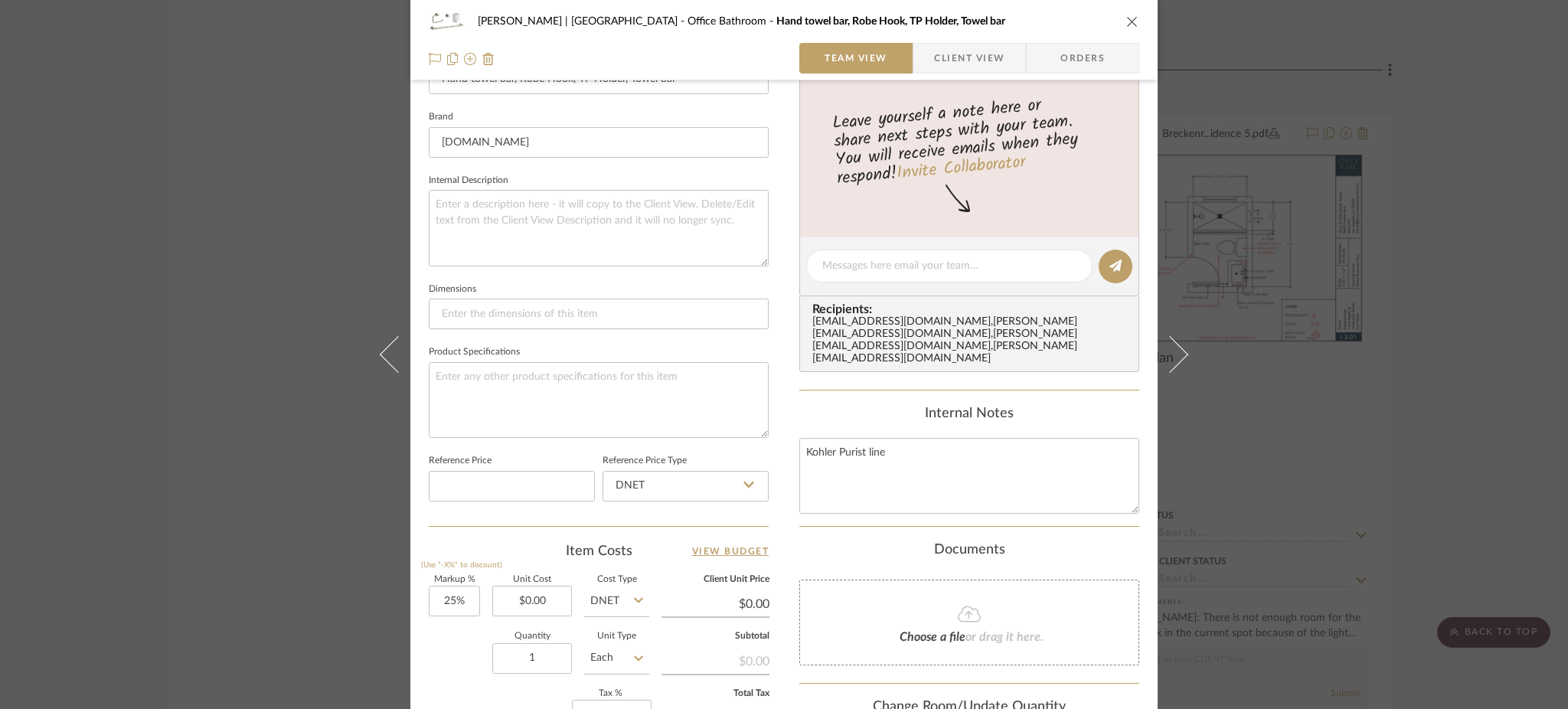
scroll to position [465, 0]
click at [497, 209] on textarea at bounding box center [599, 225] width 340 height 76
type textarea "Kohler Purist line"
drag, startPoint x: 904, startPoint y: 435, endPoint x: 608, endPoint y: 415, distance: 296.7
click at [608, 415] on div "[PERSON_NAME] | [GEOGRAPHIC_DATA] Office Bathroom Hand towel bar, Robe Hook, TP…" at bounding box center [784, 251] width 747 height 1412
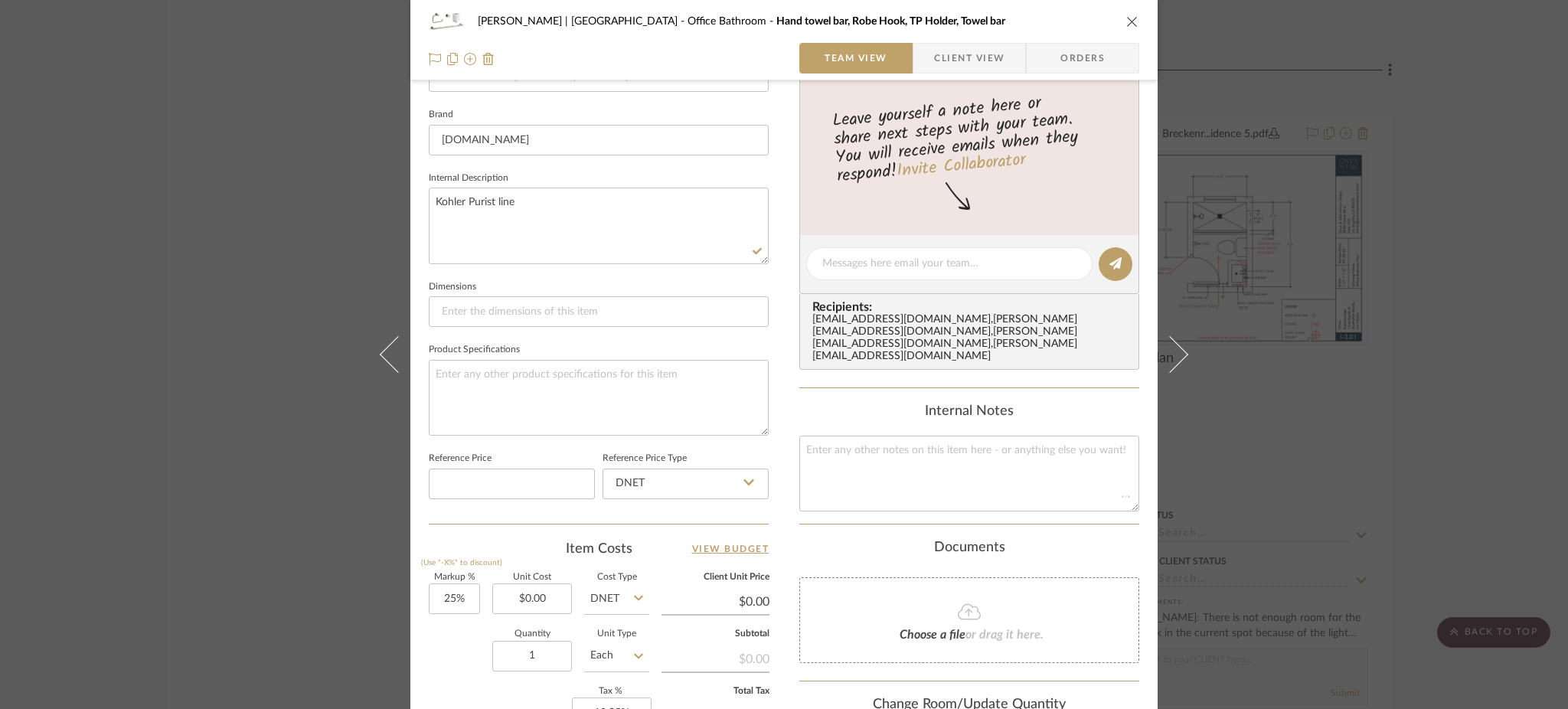
click at [956, 278] on div "[PERSON_NAME] | [GEOGRAPHIC_DATA] Office Bathroom Hand towel bar, Robe Hook, TP…" at bounding box center [784, 354] width 1568 height 709
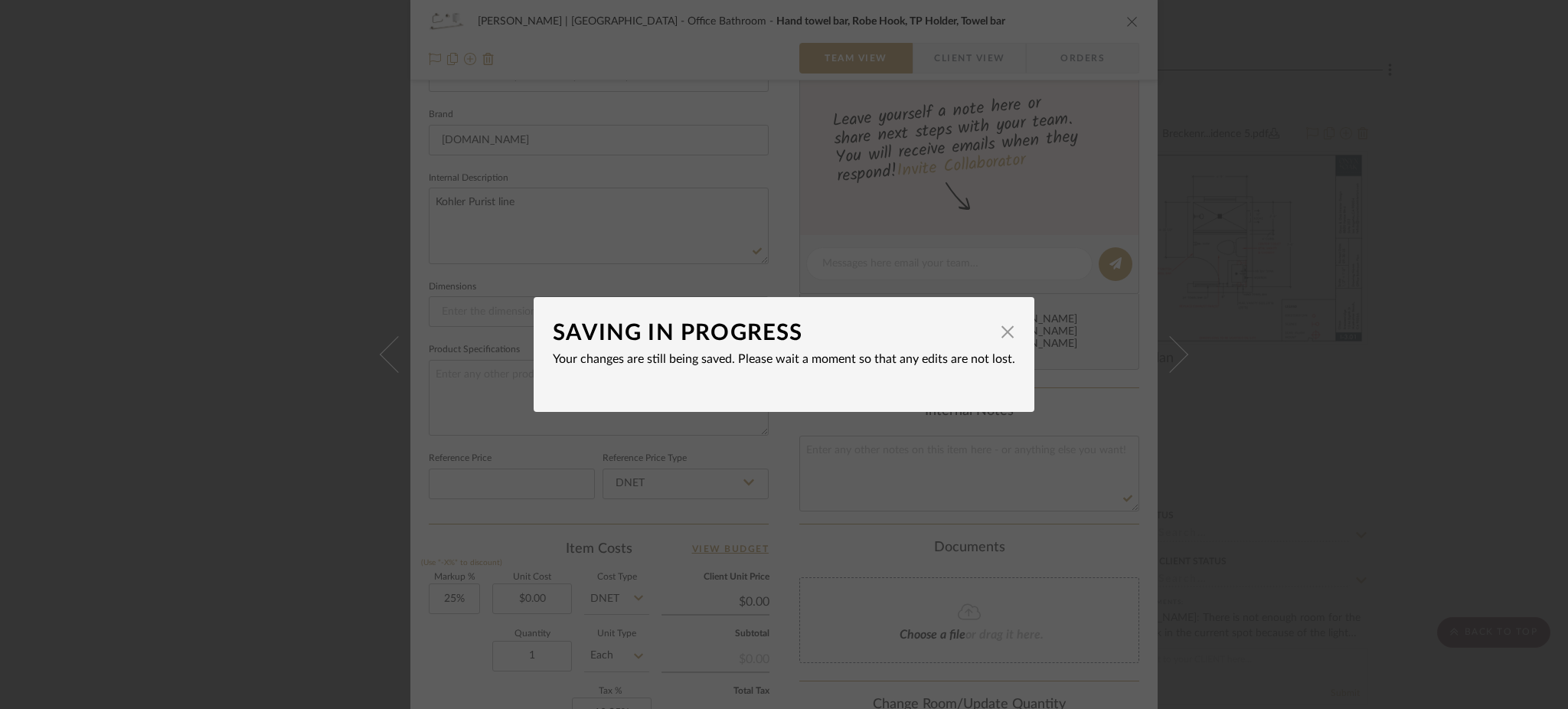
click at [956, 273] on div "SAVING IN PROGRESS × Your changes are still being saved. Please wait a moment s…" at bounding box center [784, 354] width 1568 height 709
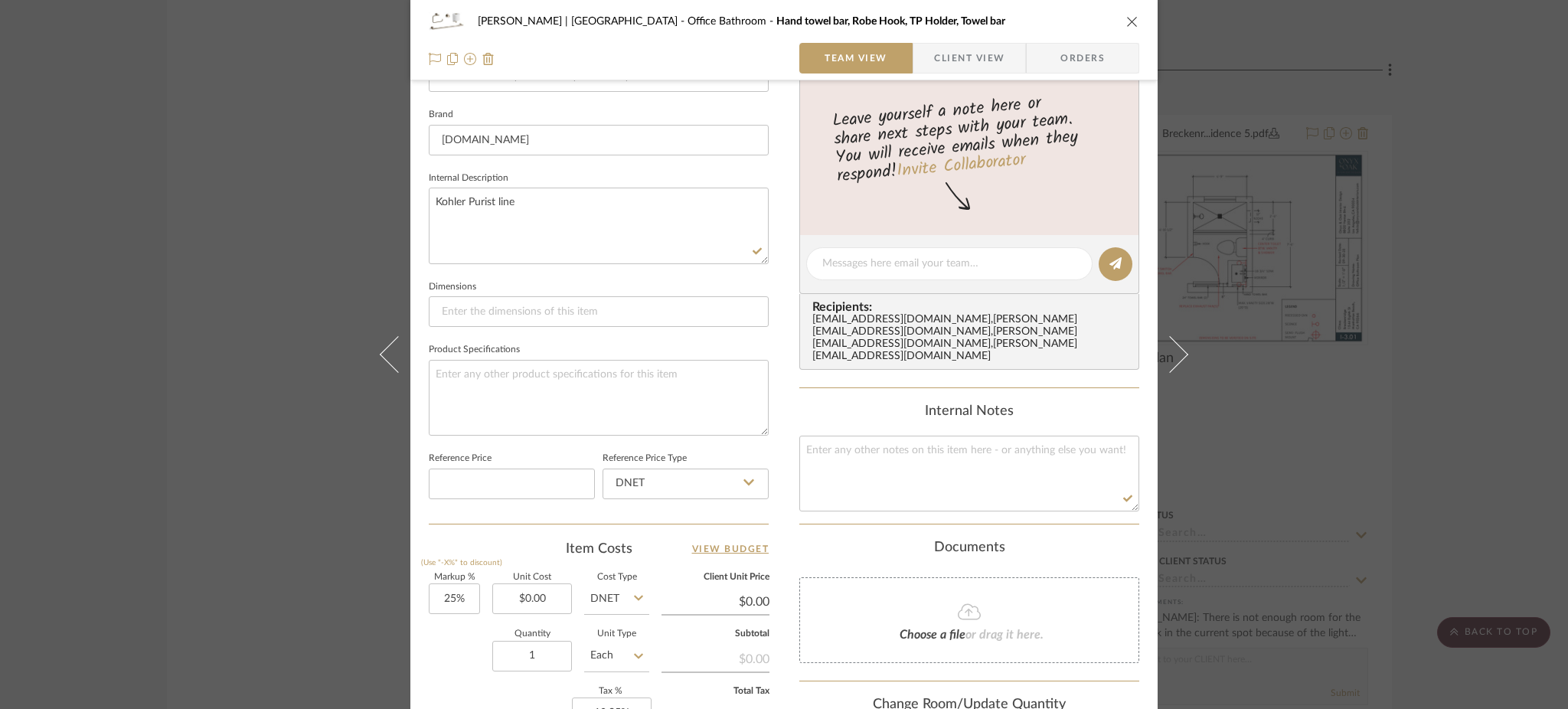
click at [956, 241] on div "[PERSON_NAME] | [GEOGRAPHIC_DATA] Office Bathroom Hand towel bar, Robe Hook, TP…" at bounding box center [784, 354] width 1568 height 709
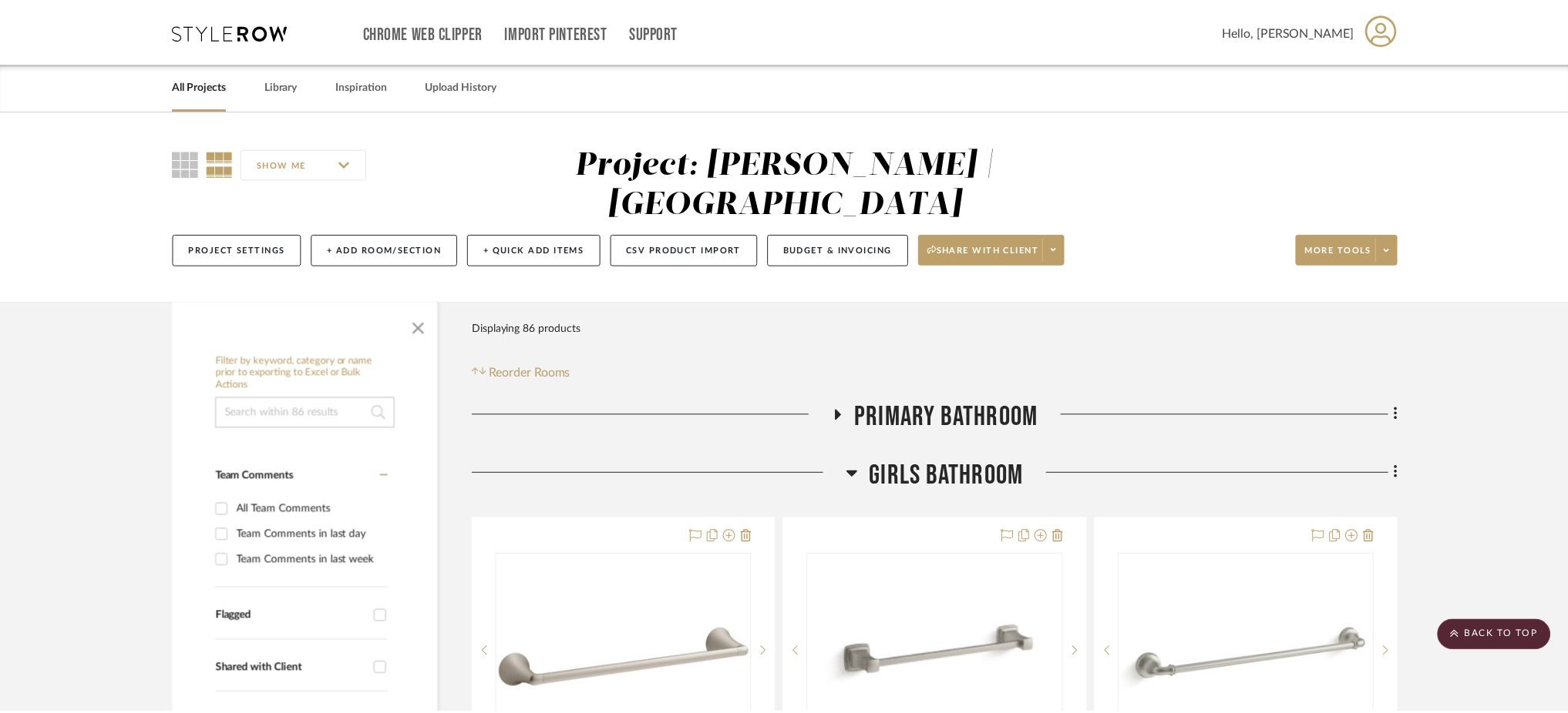
scroll to position [2584, 0]
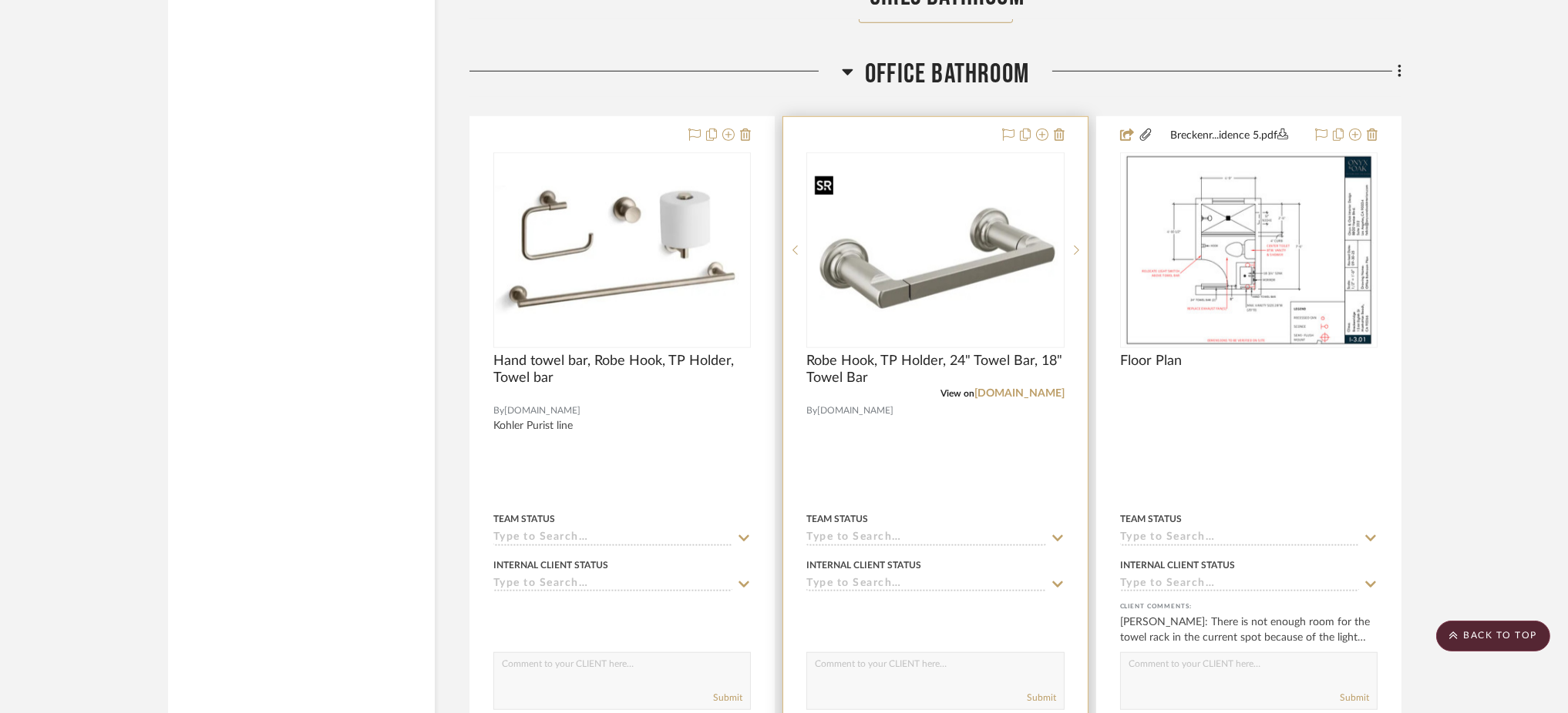
click at [963, 239] on img "1" at bounding box center [935, 250] width 255 height 168
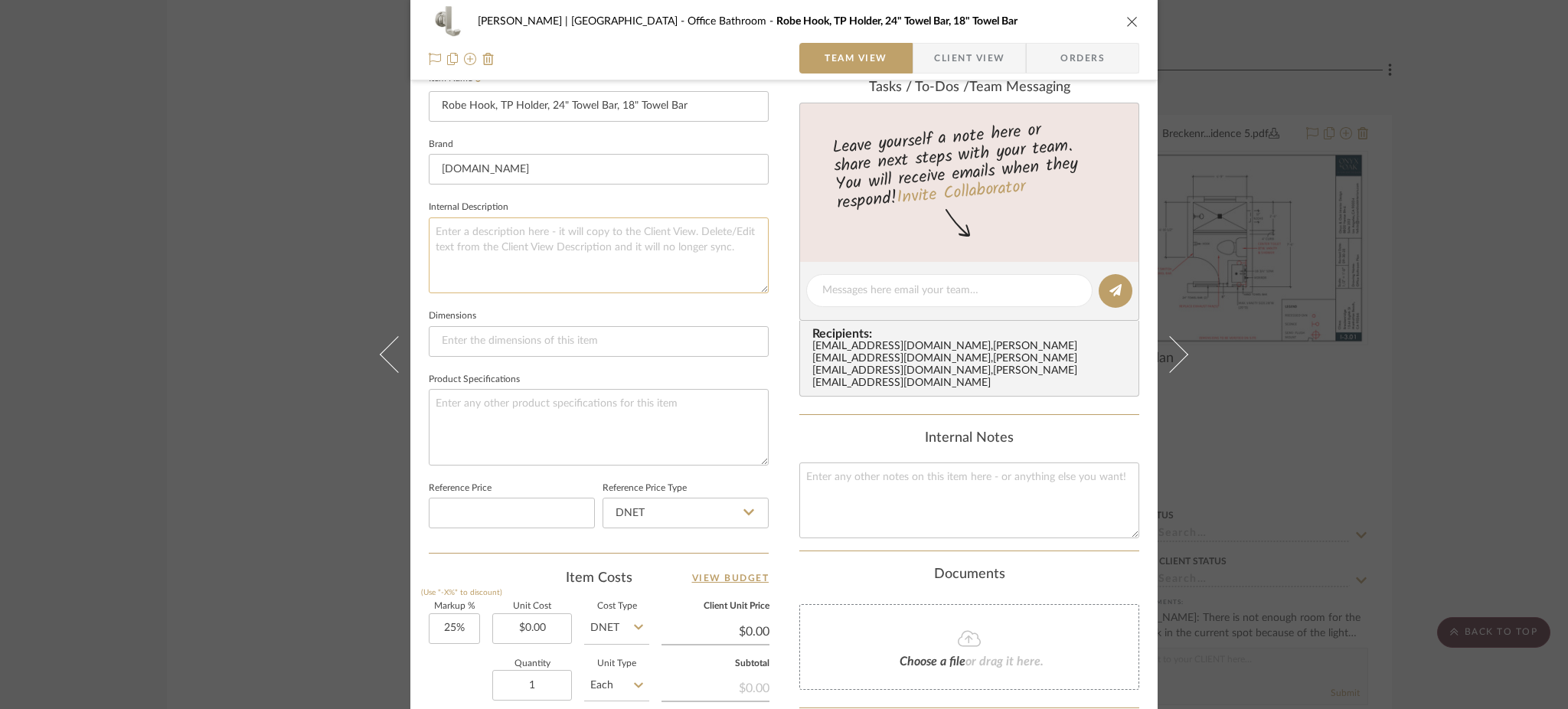
scroll to position [309, 0]
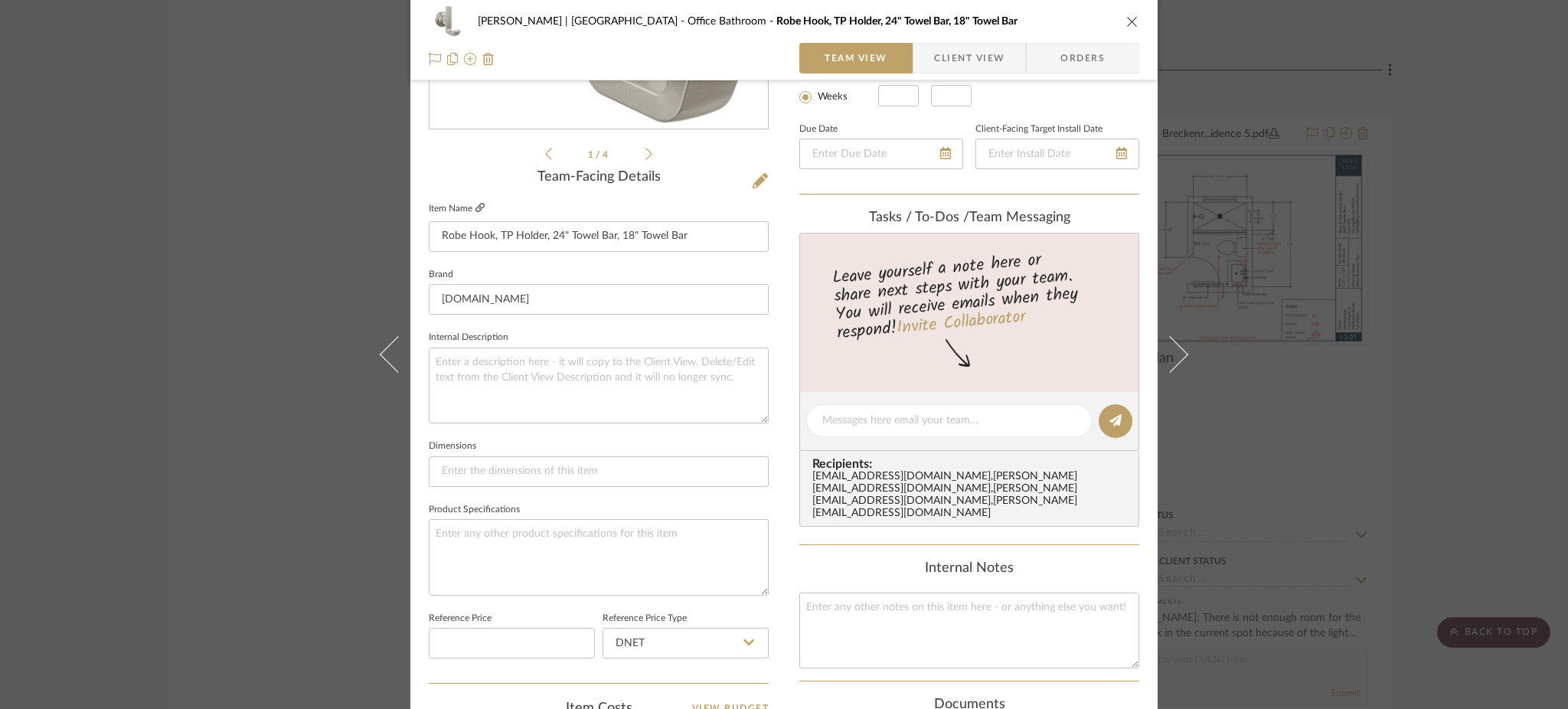
click at [476, 203] on icon at bounding box center [480, 207] width 9 height 9
click at [480, 361] on textarea at bounding box center [599, 385] width 340 height 76
type textarea "Kohler Tetra line"
click at [606, 536] on textarea at bounding box center [599, 558] width 340 height 76
click at [259, 209] on div "[PERSON_NAME] | [GEOGRAPHIC_DATA] Office Bathroom Robe Hook, TP Holder, 24" Tow…" at bounding box center [784, 354] width 1568 height 709
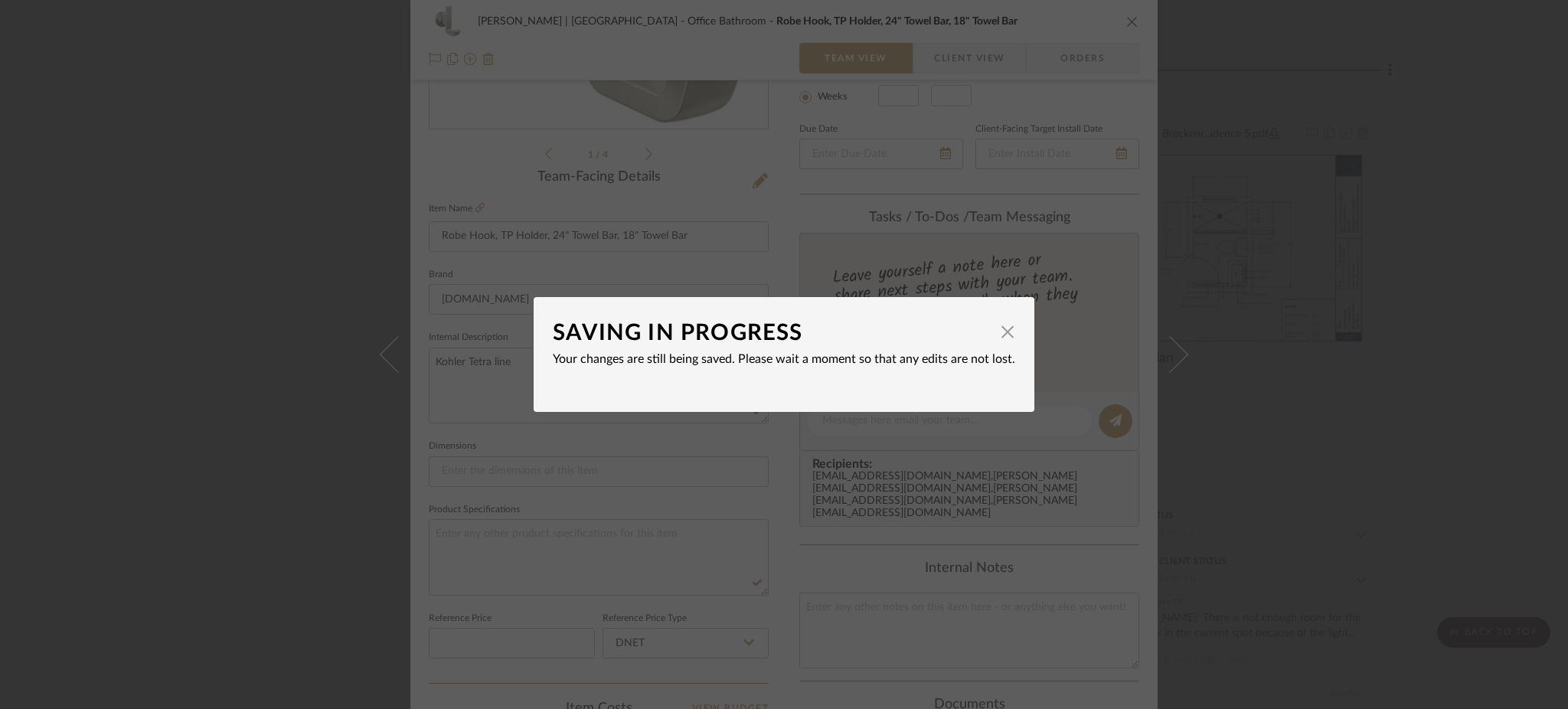
click at [216, 332] on div "SAVING IN PROGRESS × Your changes are still being saved. Please wait a moment s…" at bounding box center [784, 354] width 1568 height 709
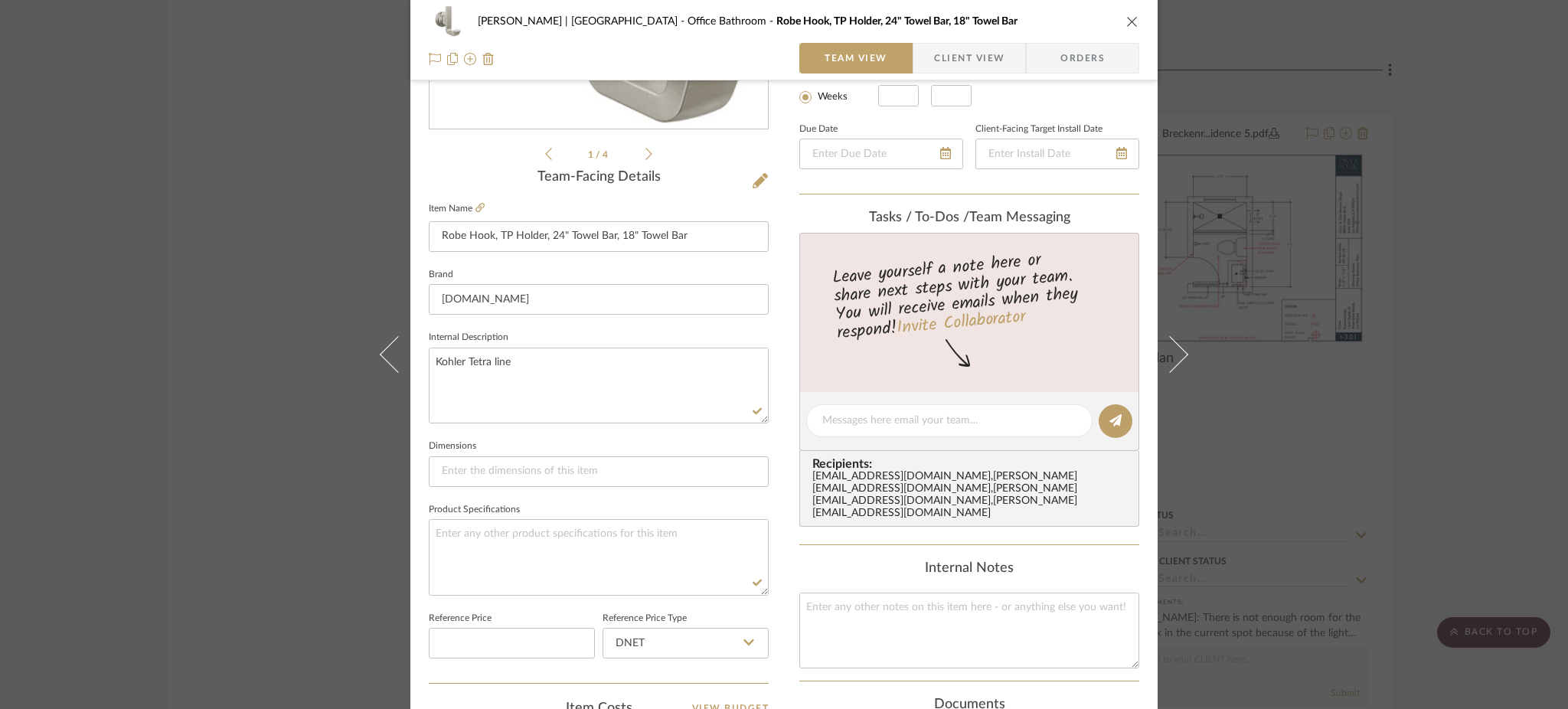
click at [271, 292] on div "[PERSON_NAME] | [GEOGRAPHIC_DATA] Office Bathroom Robe Hook, TP Holder, 24" Tow…" at bounding box center [784, 354] width 1568 height 709
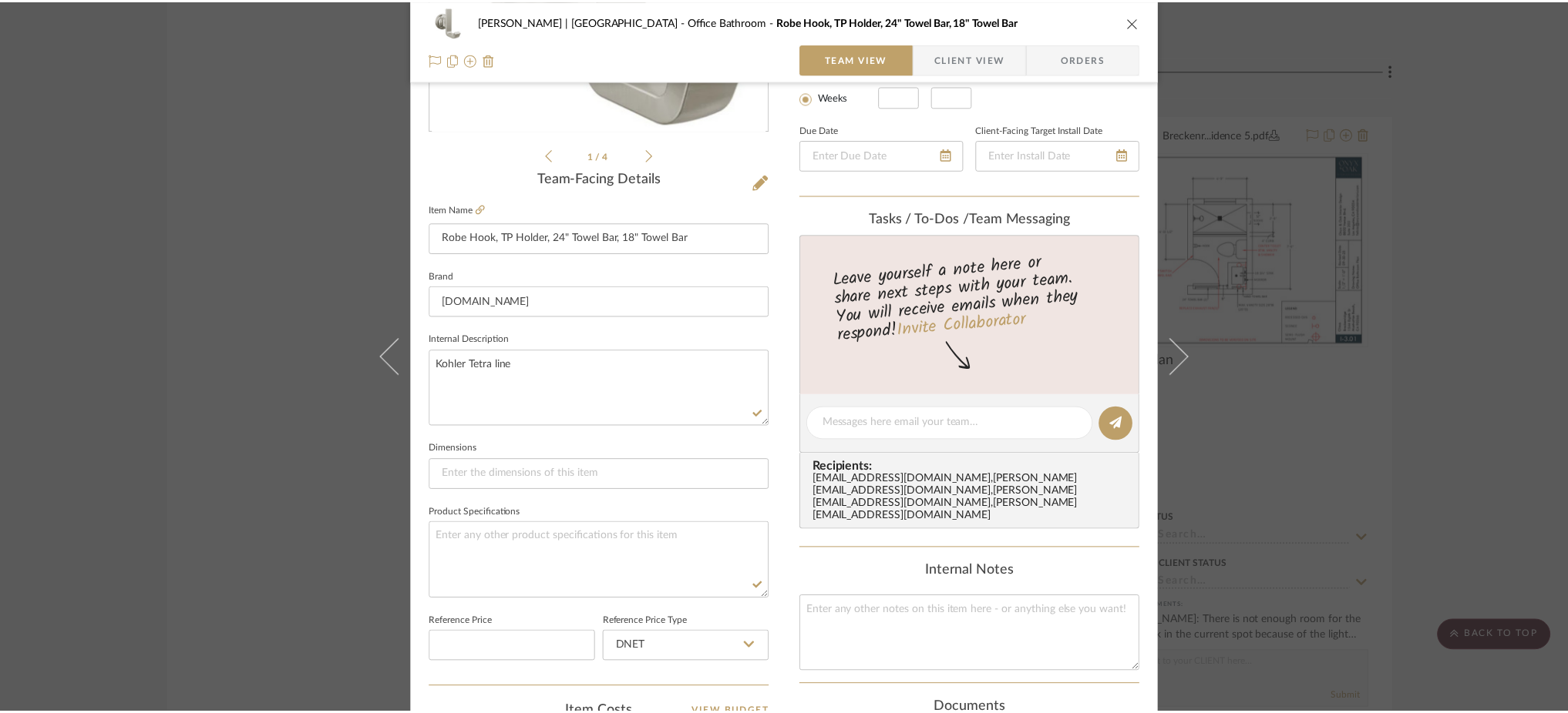
scroll to position [2584, 0]
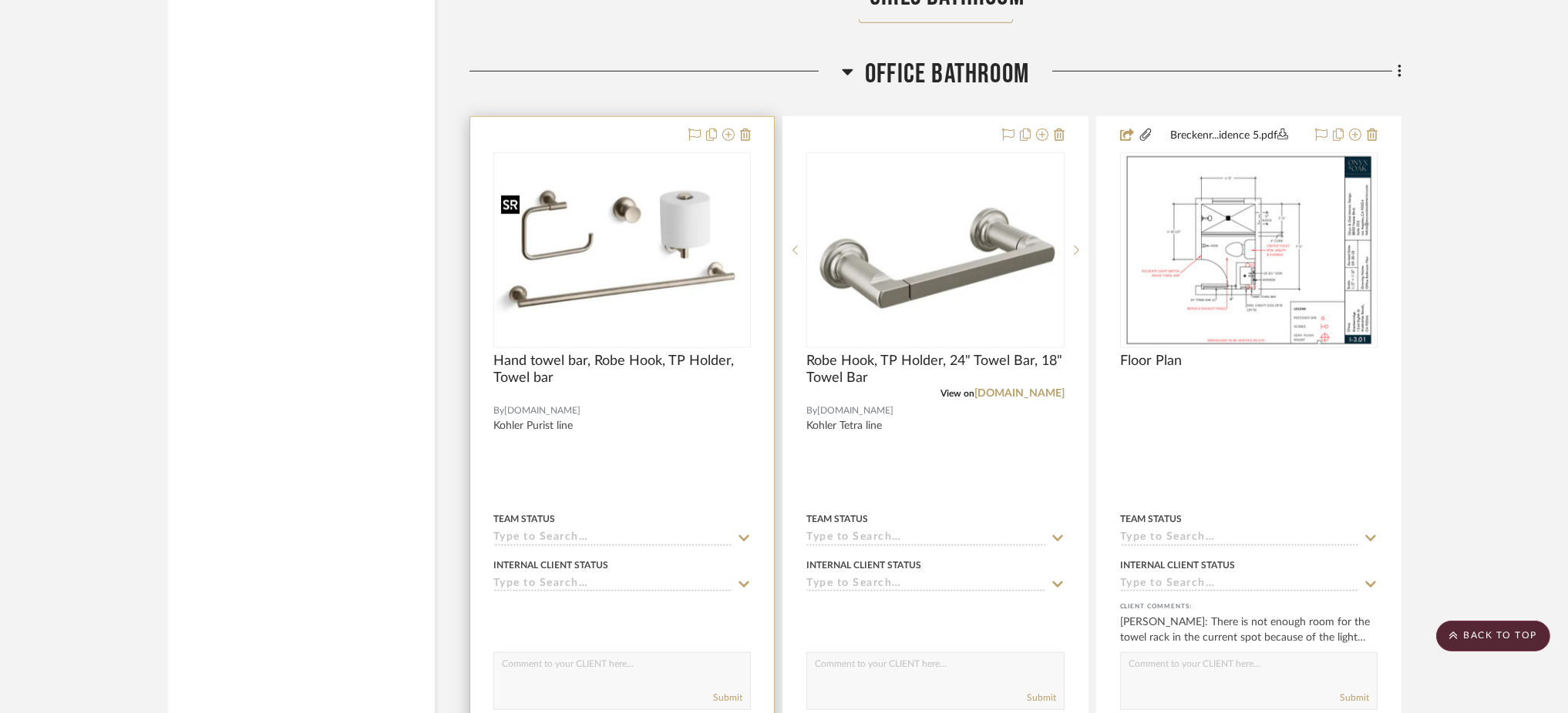
click at [601, 218] on img "0" at bounding box center [623, 251] width 255 height 130
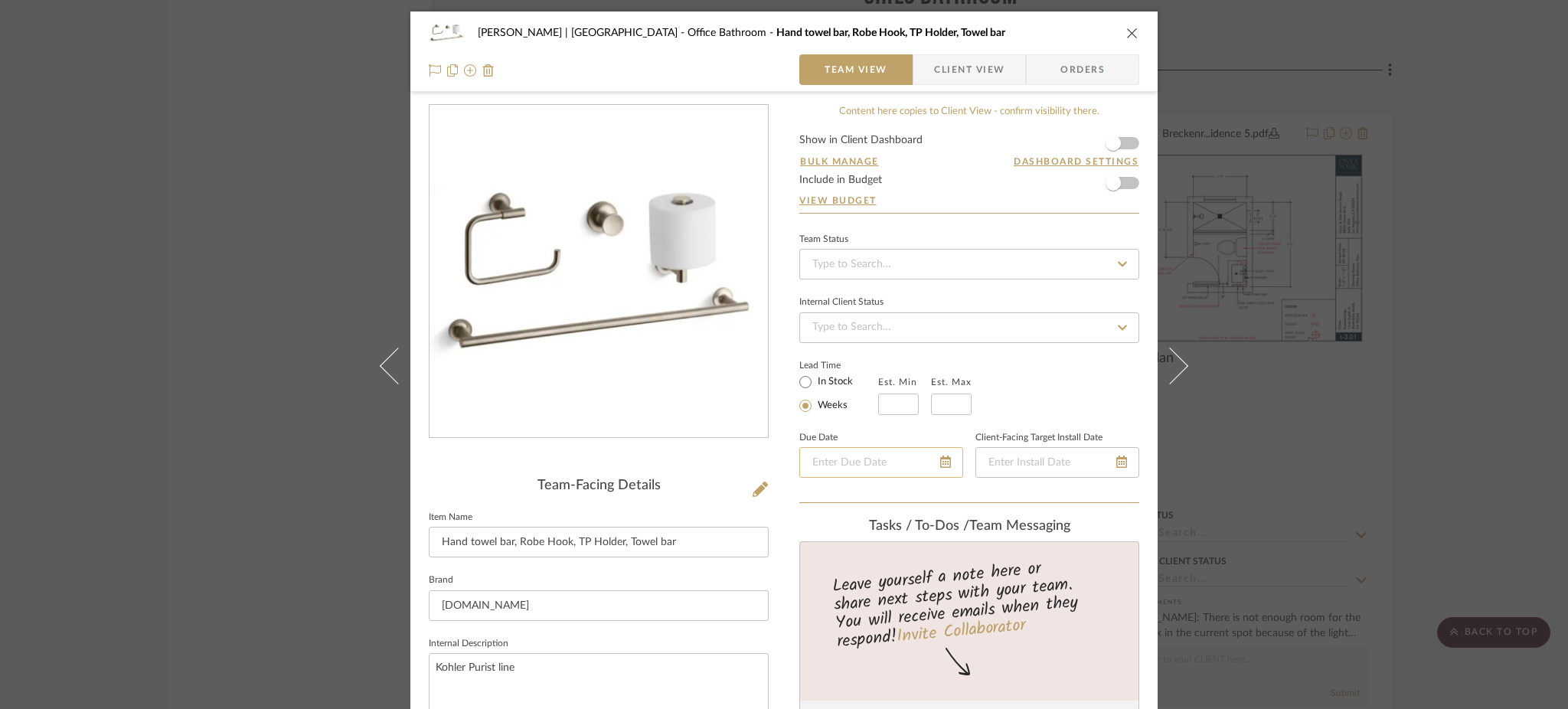
scroll to position [276, 0]
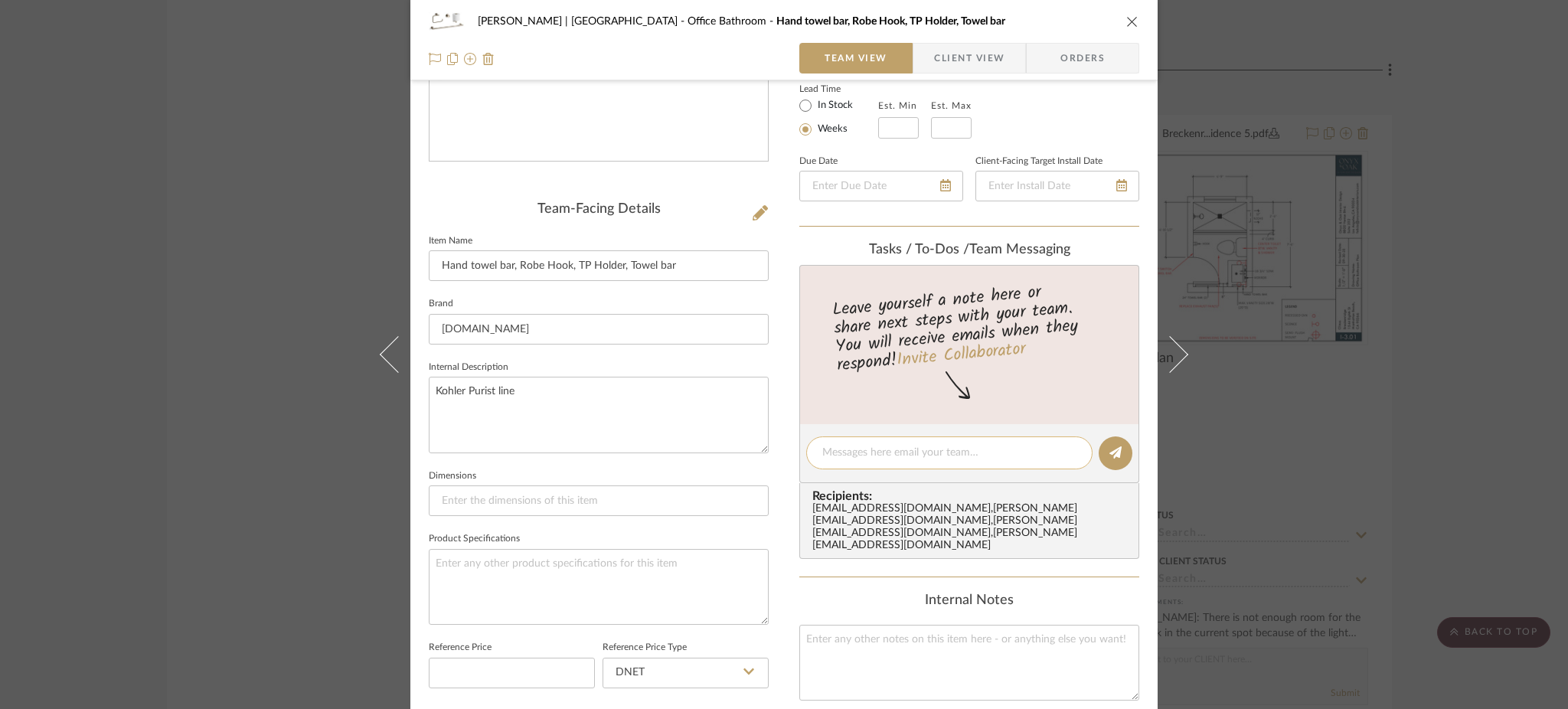
click at [888, 452] on textarea at bounding box center [950, 453] width 255 height 16
paste textarea "Added this option (in addition to"
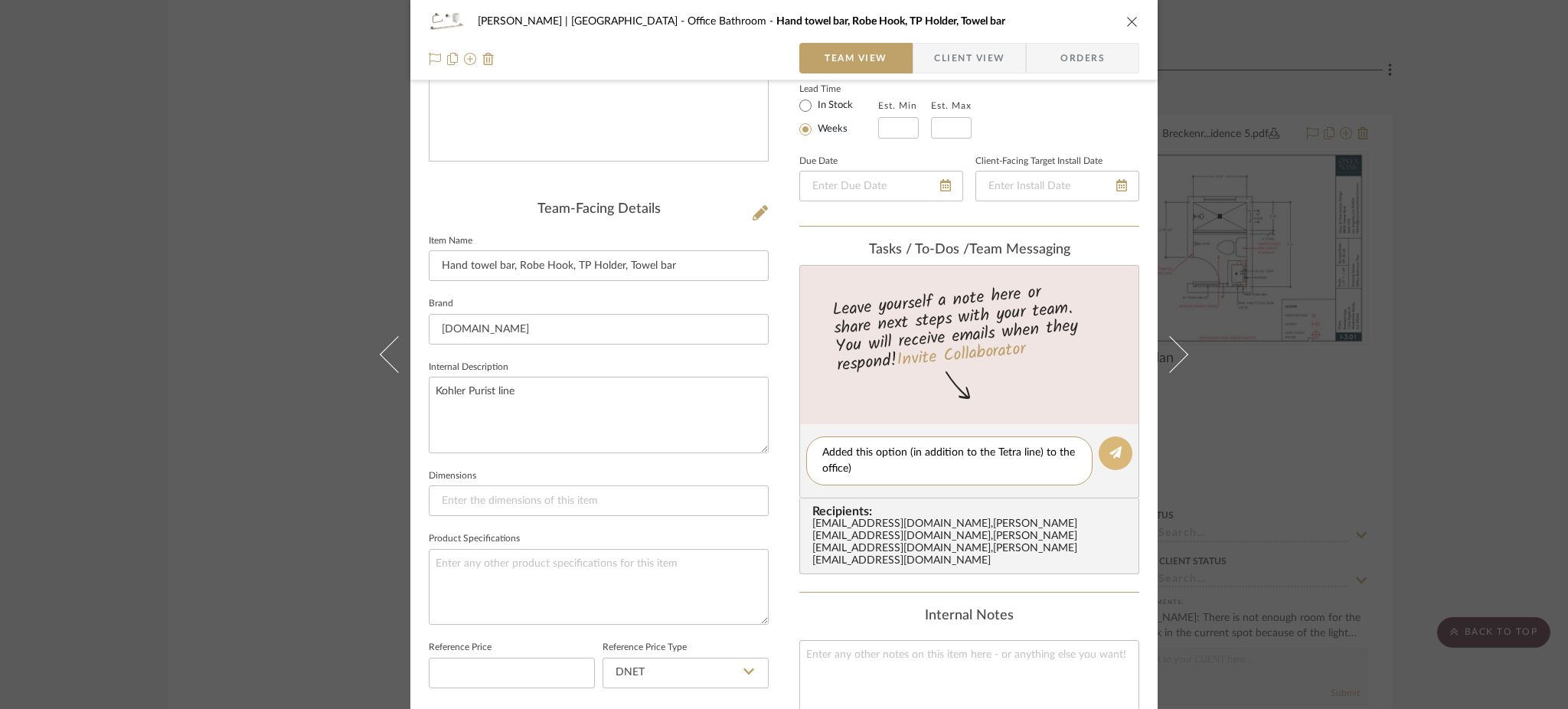
type textarea "Added this option (in addition to the Tetra line) to the office)"
click at [956, 450] on icon at bounding box center [1116, 453] width 12 height 12
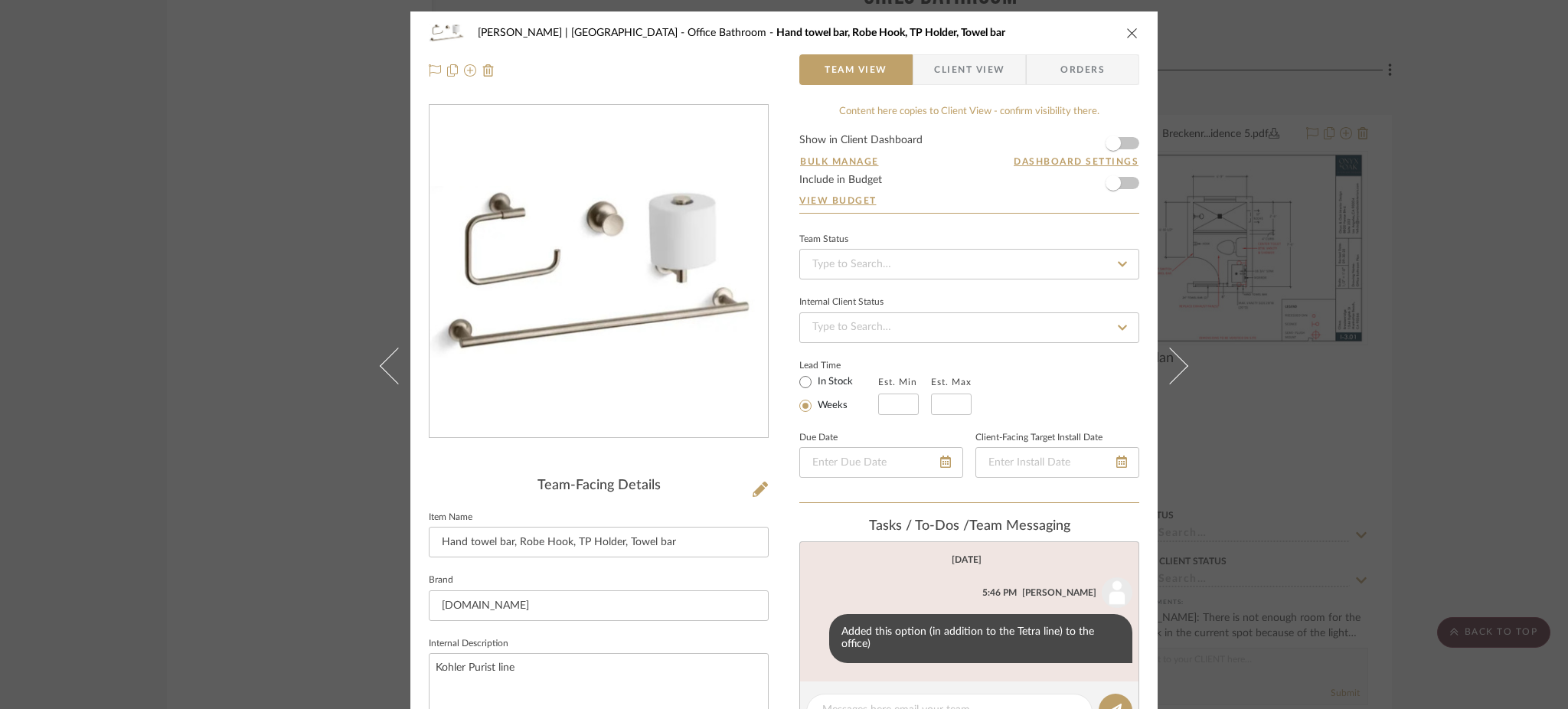
click at [227, 215] on div "[PERSON_NAME] | [GEOGRAPHIC_DATA] Office Bathroom Hand towel bar, Robe Hook, TP…" at bounding box center [784, 354] width 1568 height 709
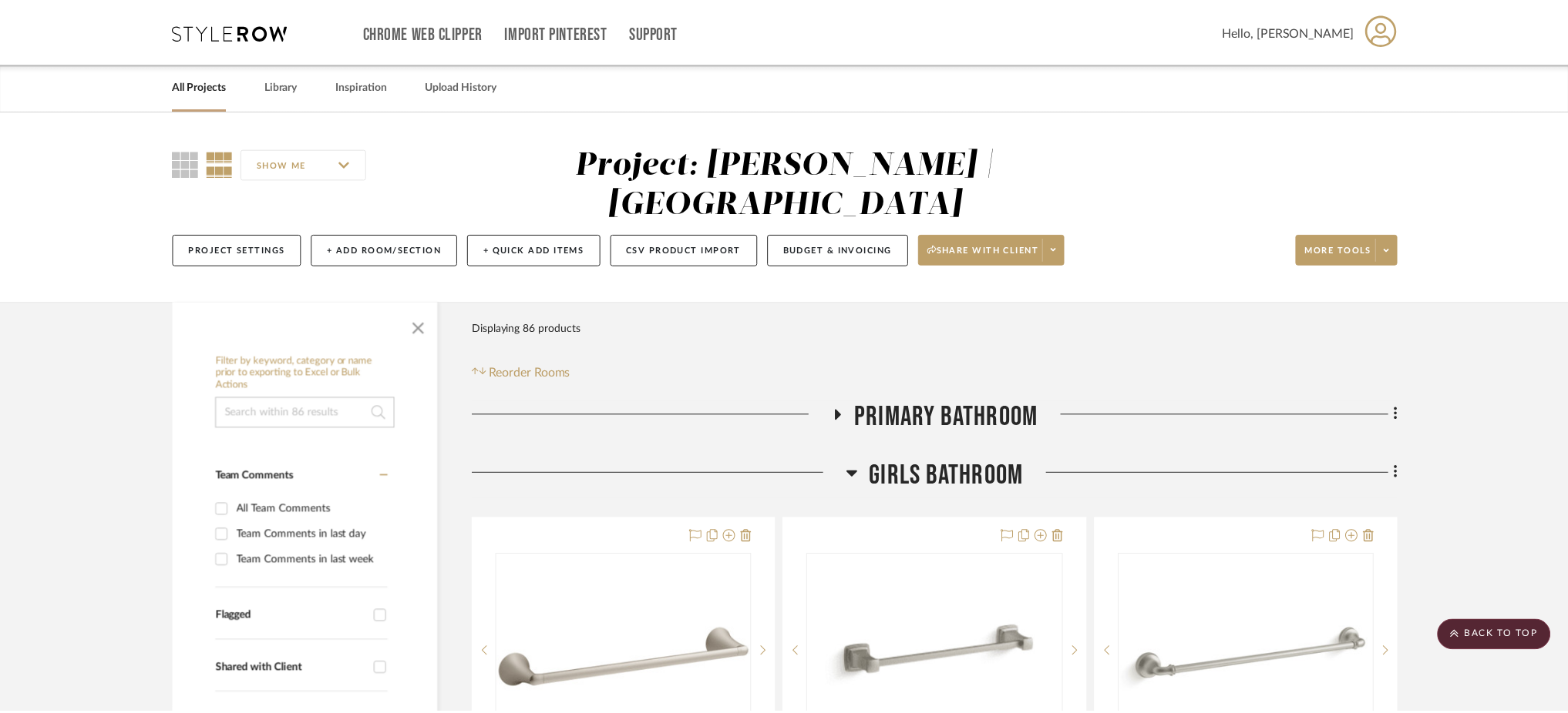
scroll to position [2584, 0]
